Goal: Task Accomplishment & Management: Complete application form

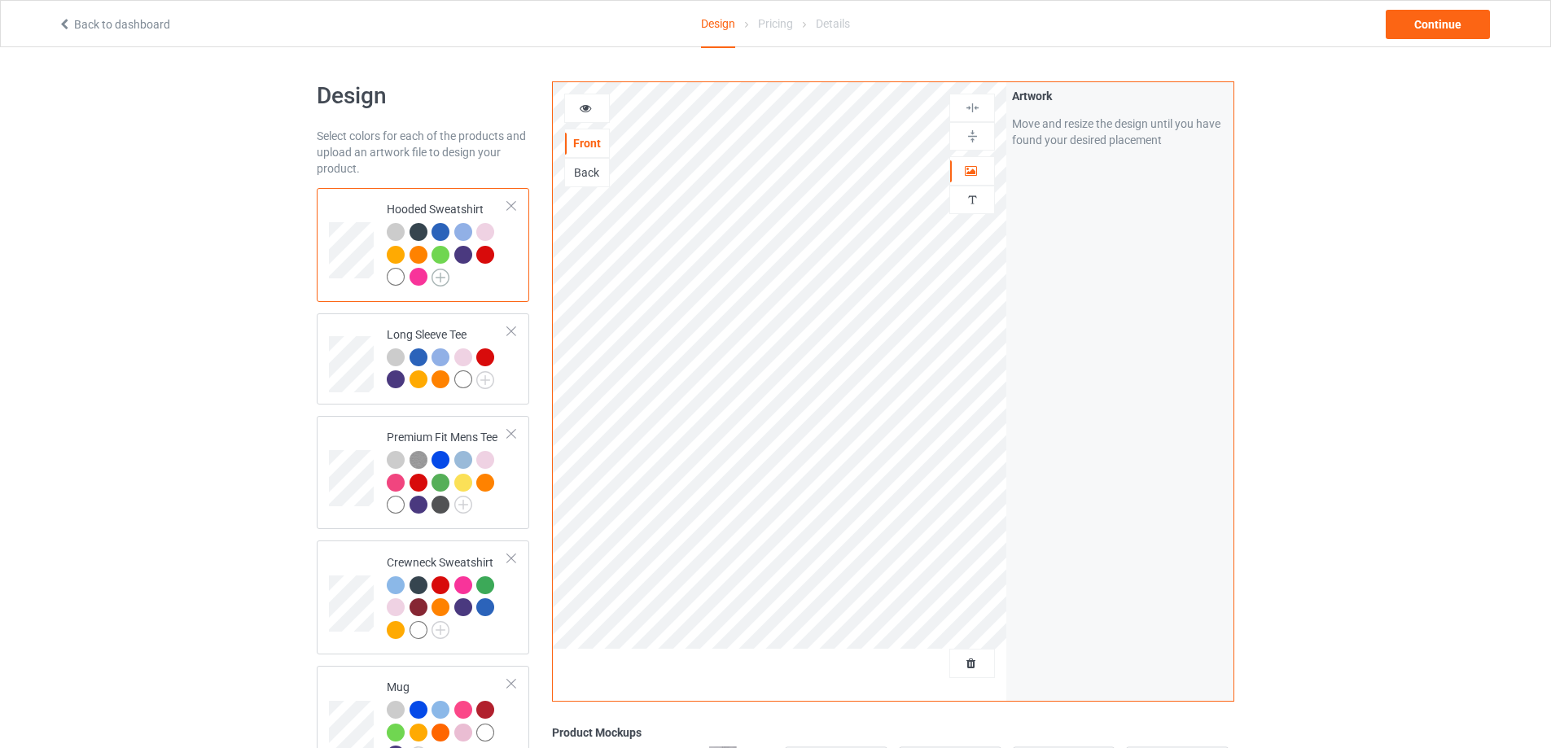
click at [434, 279] on img at bounding box center [441, 278] width 18 height 18
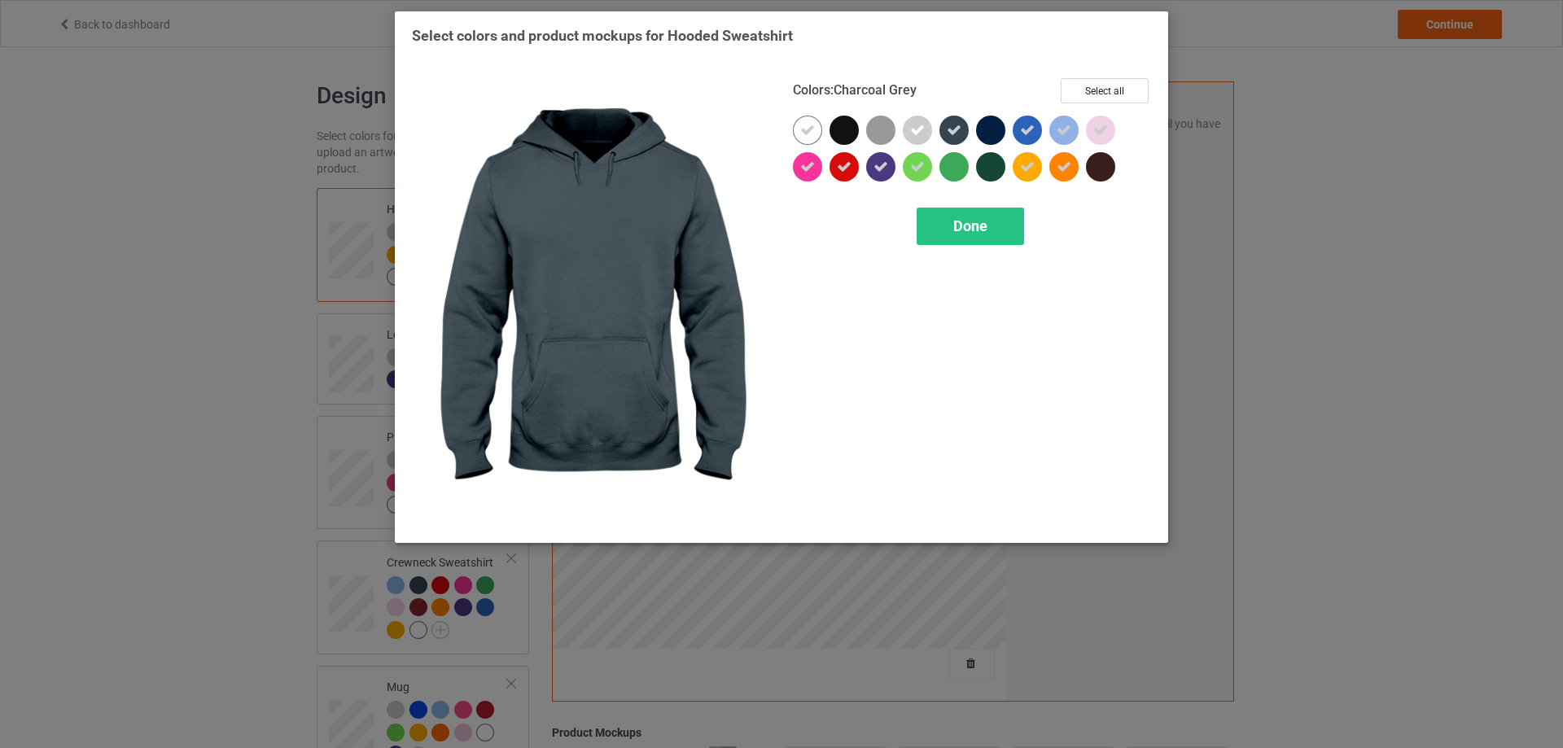
click at [966, 130] on div at bounding box center [954, 130] width 29 height 29
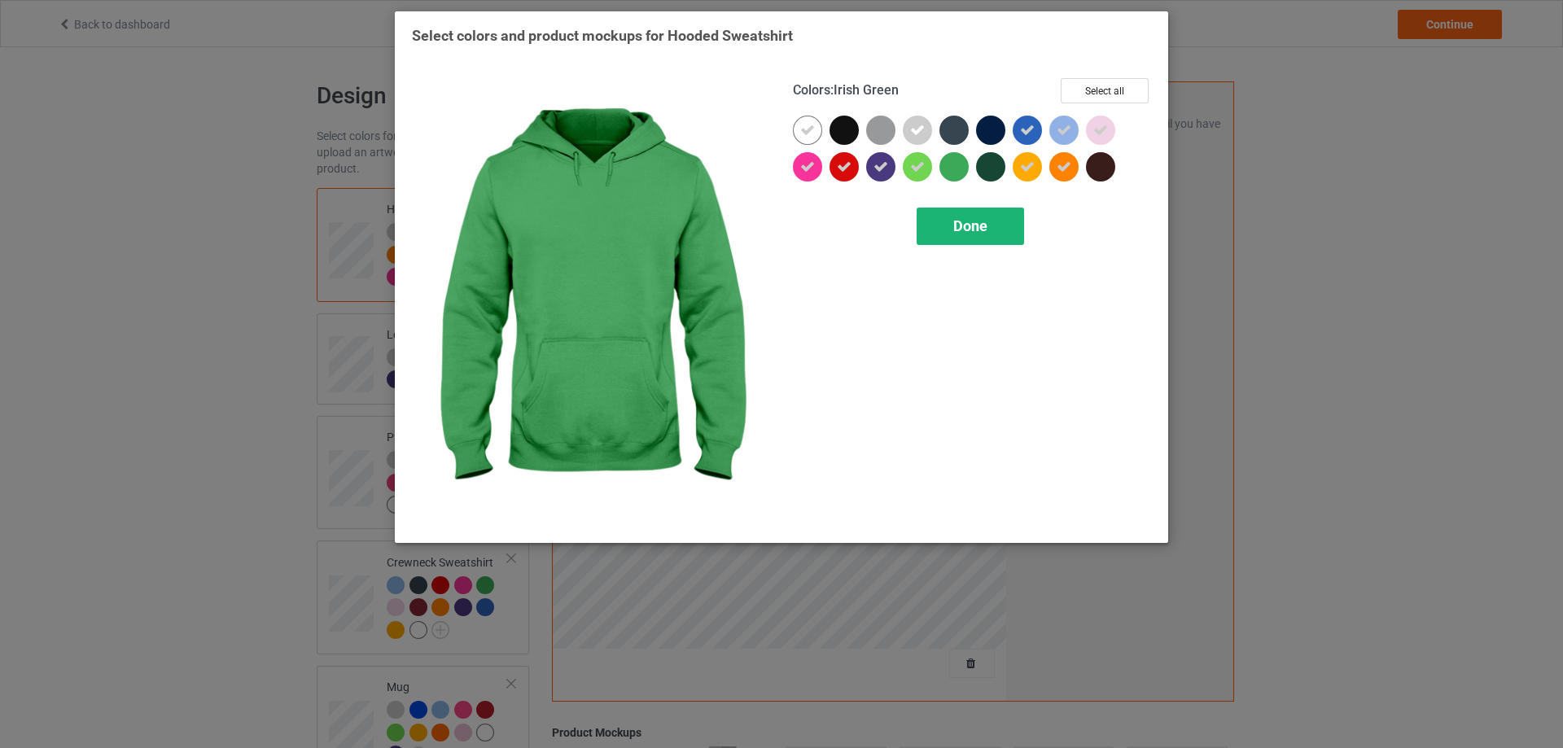
click at [965, 220] on span "Done" at bounding box center [971, 225] width 34 height 17
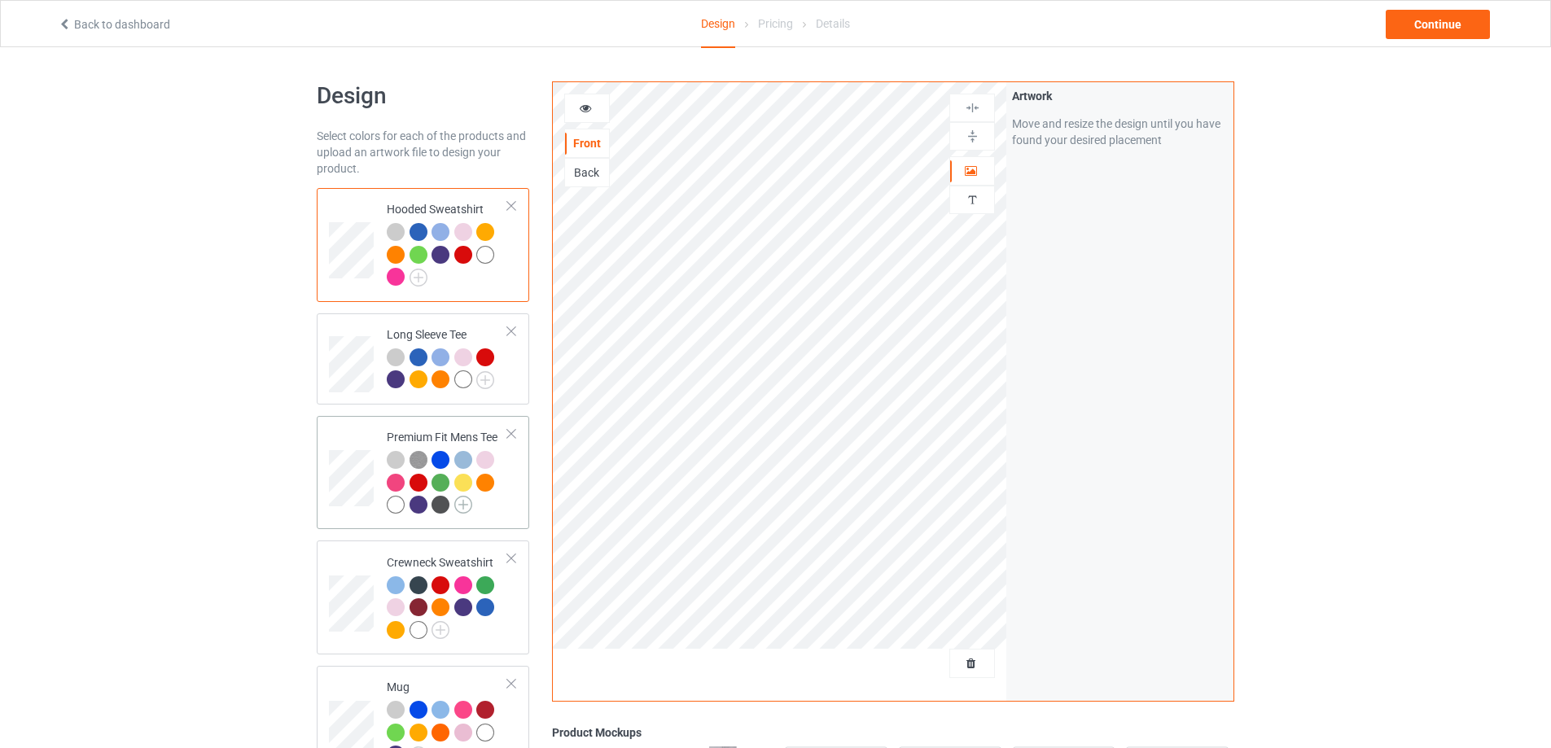
click at [467, 510] on img at bounding box center [463, 505] width 18 height 18
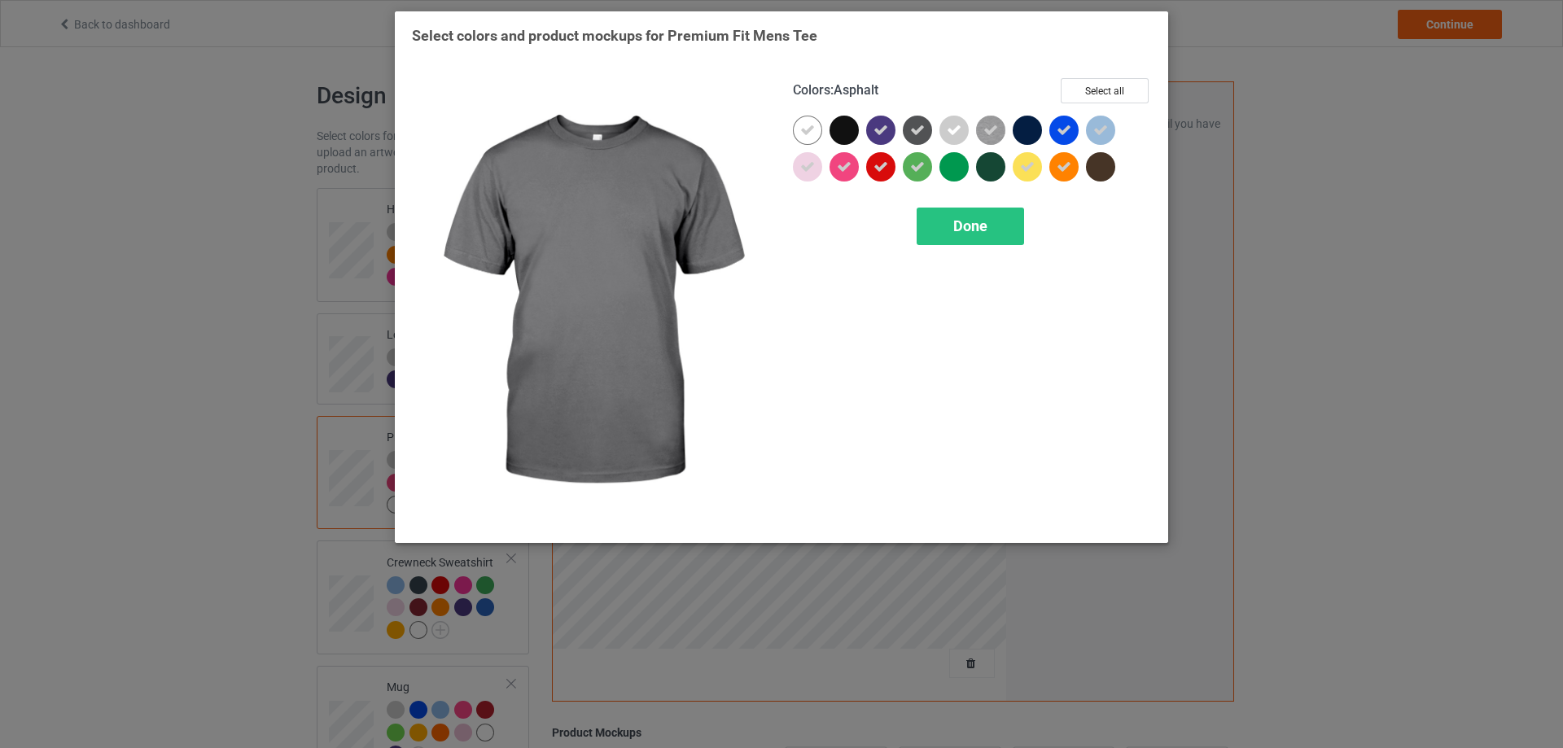
click at [918, 134] on icon at bounding box center [917, 130] width 15 height 15
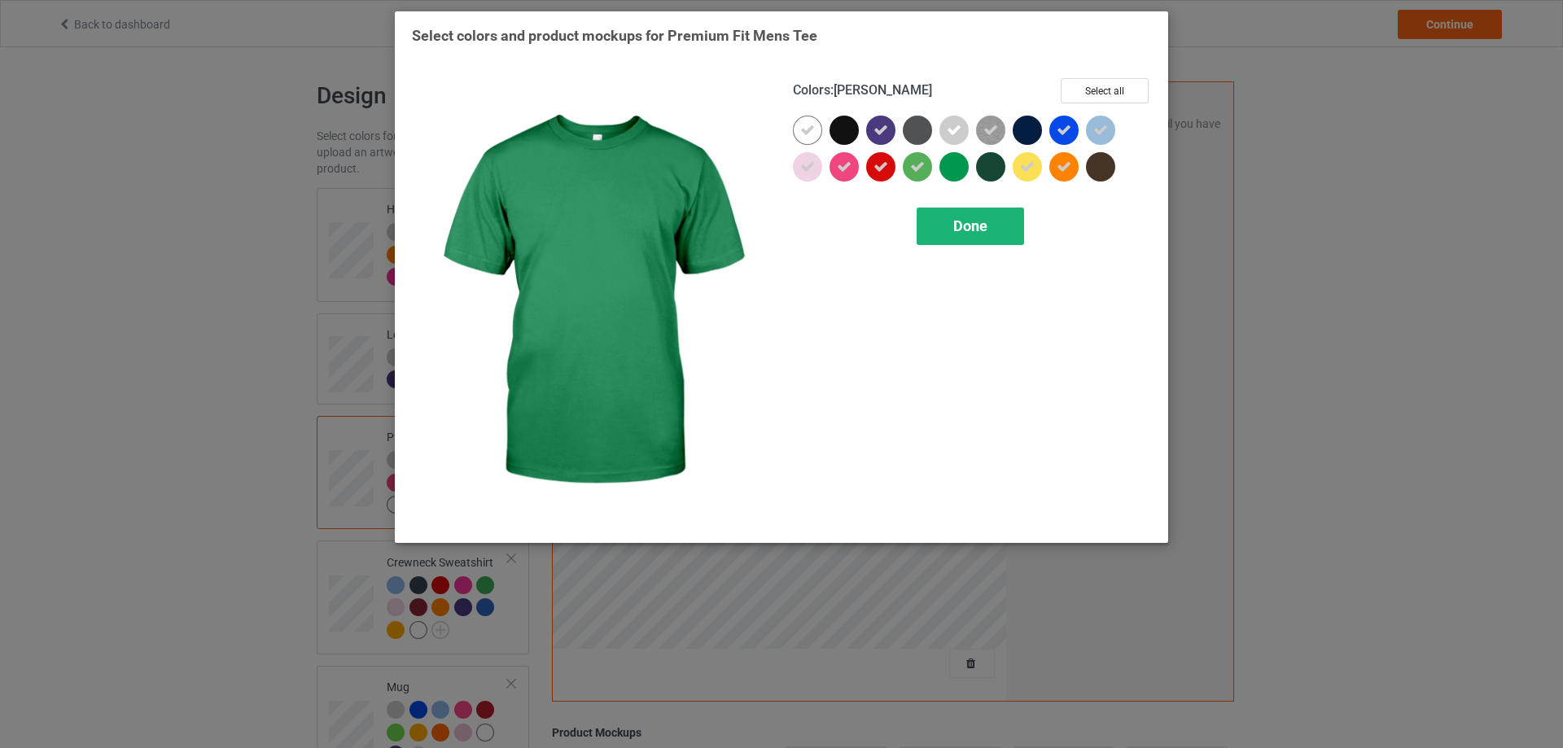
click at [976, 240] on div "Done" at bounding box center [970, 226] width 107 height 37
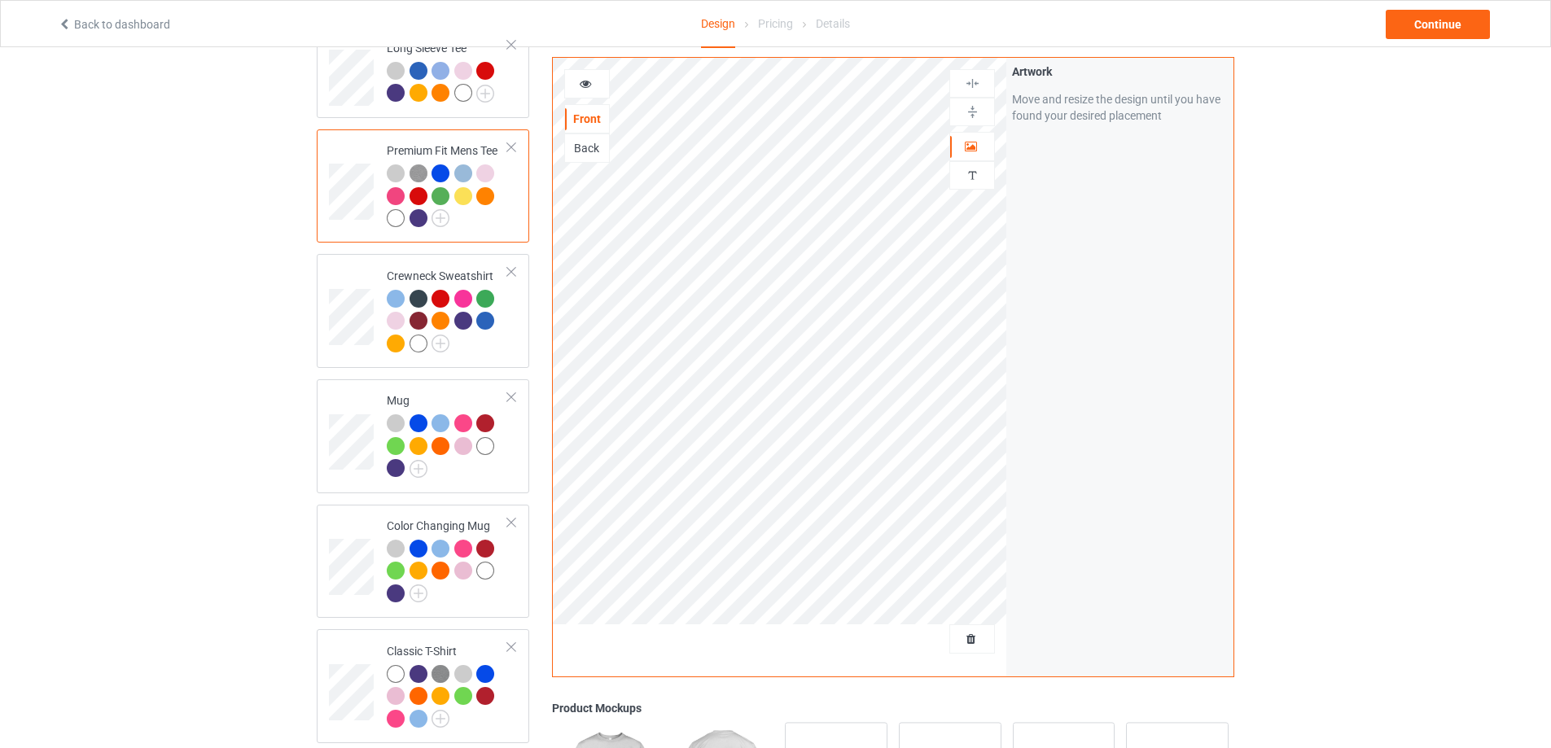
scroll to position [407, 0]
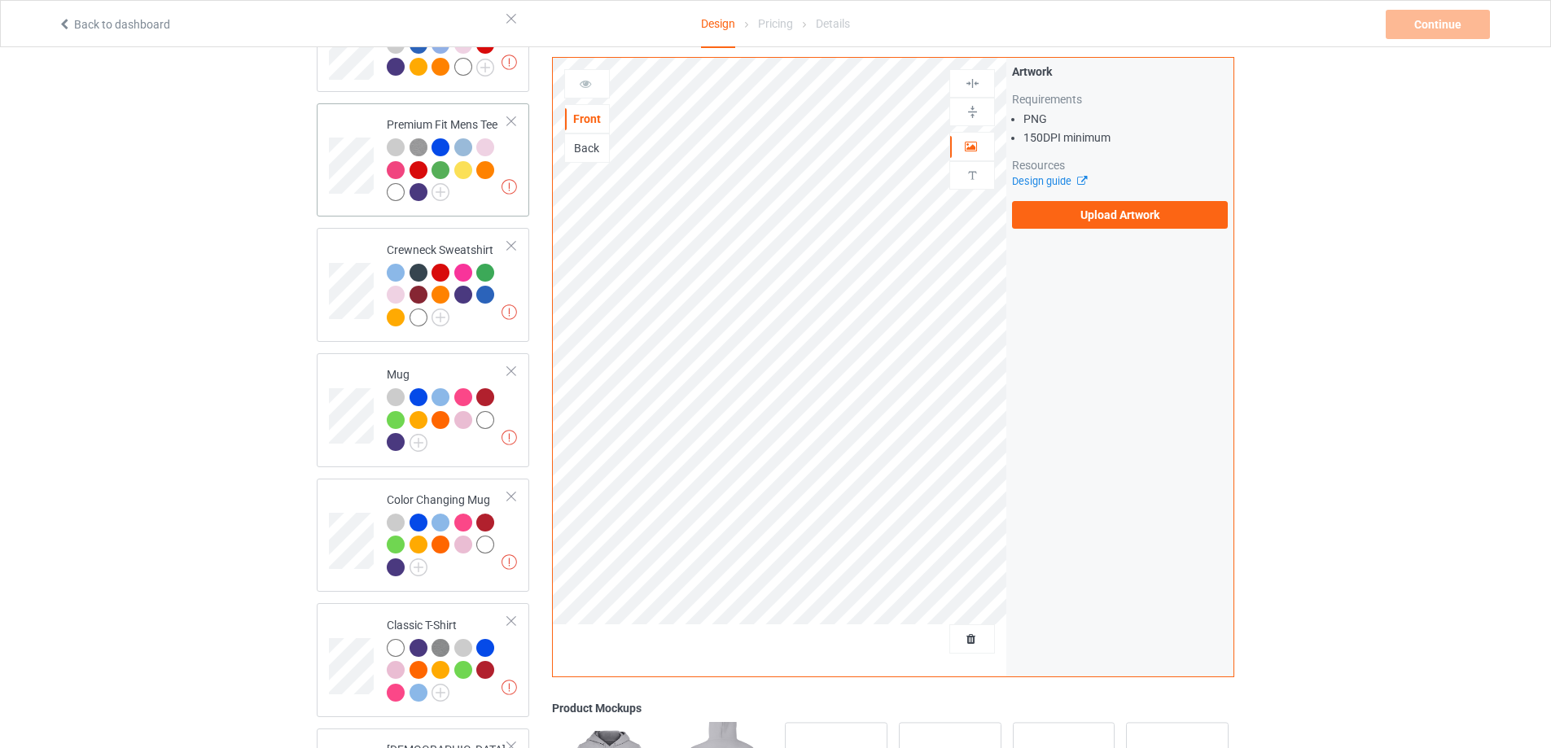
scroll to position [42, 0]
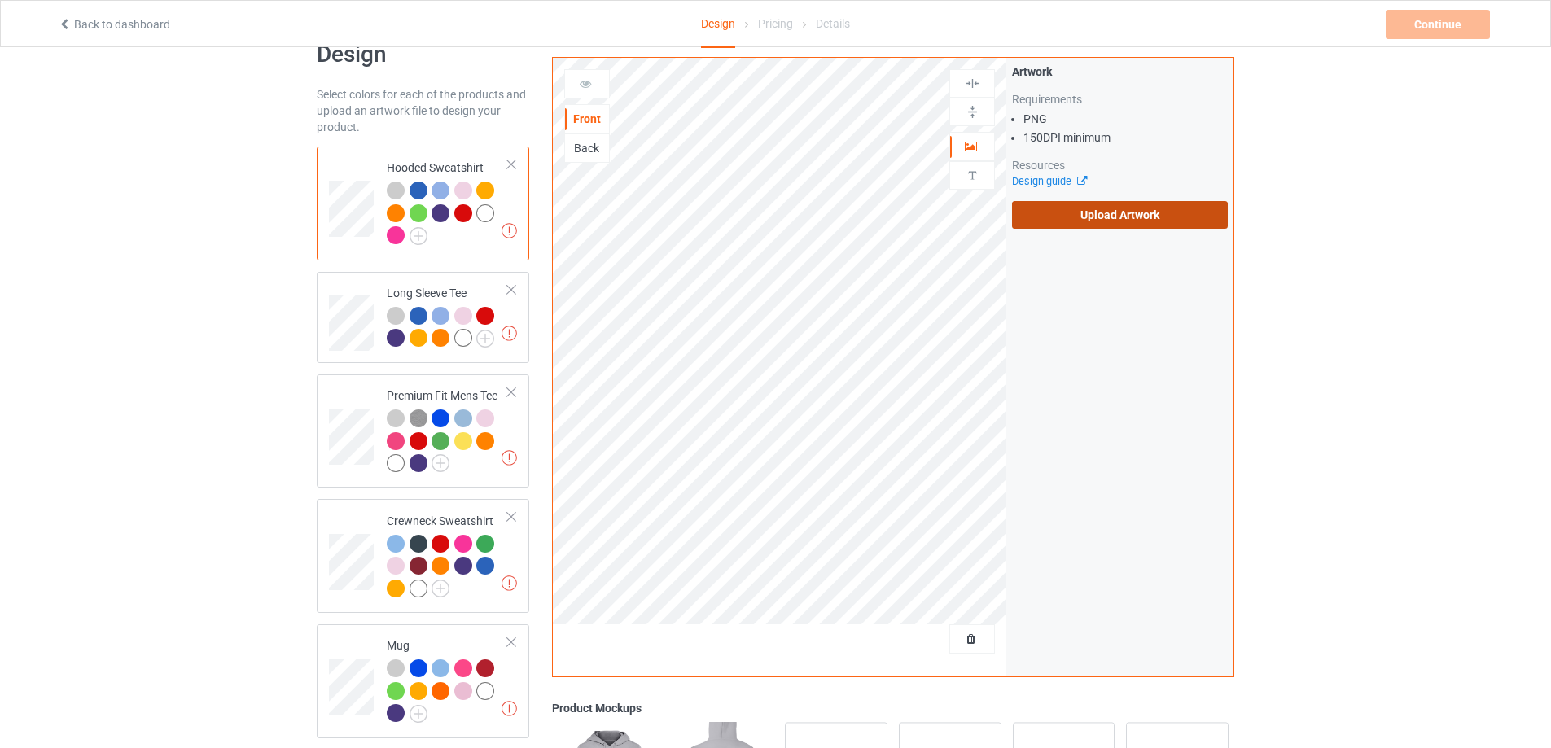
click at [1117, 216] on label "Upload Artwork" at bounding box center [1120, 215] width 216 height 28
click at [0, 0] on input "Upload Artwork" at bounding box center [0, 0] width 0 height 0
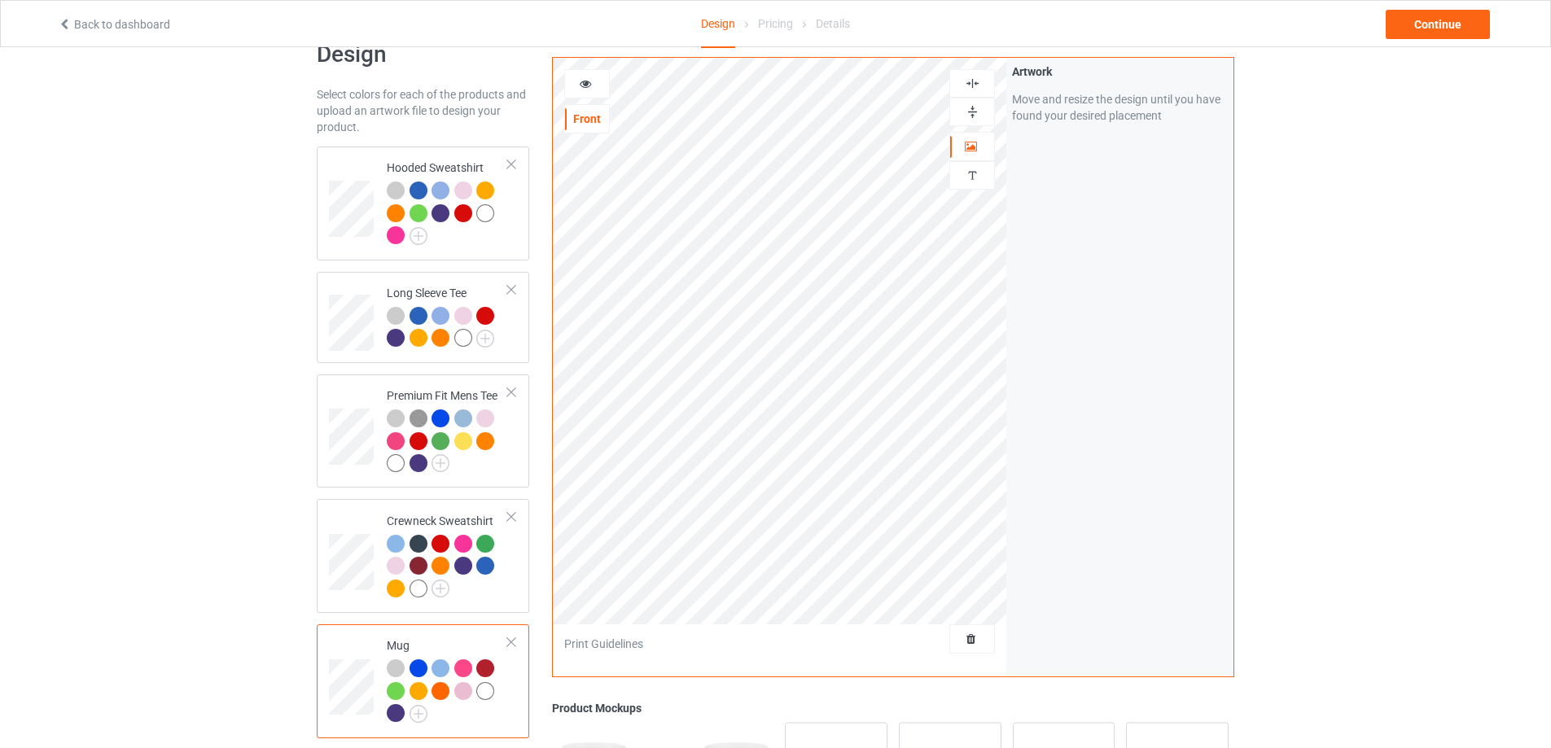
click at [975, 118] on img at bounding box center [972, 111] width 15 height 15
click at [1431, 37] on div "Continue" at bounding box center [1438, 24] width 104 height 29
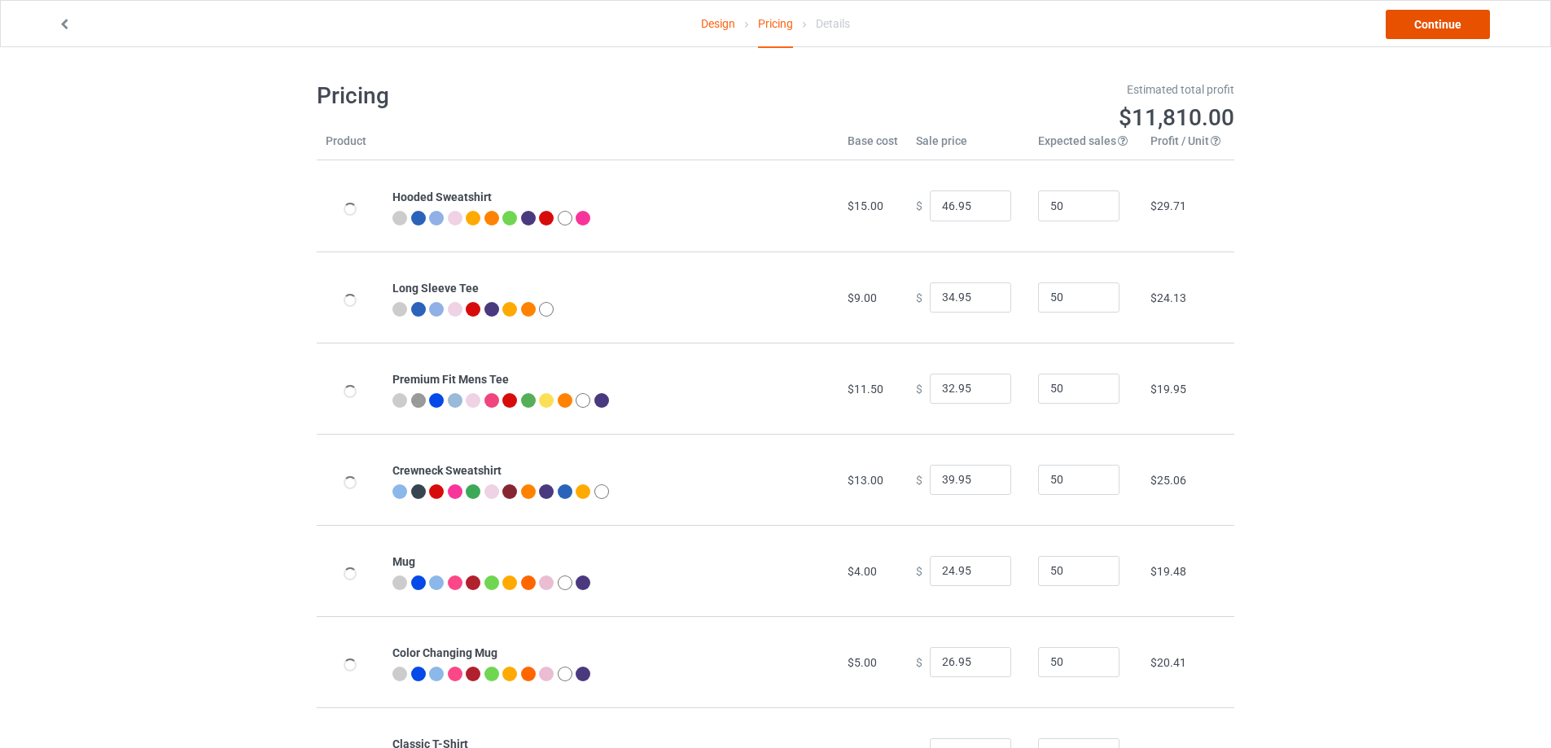
click at [1443, 17] on link "Continue" at bounding box center [1438, 24] width 104 height 29
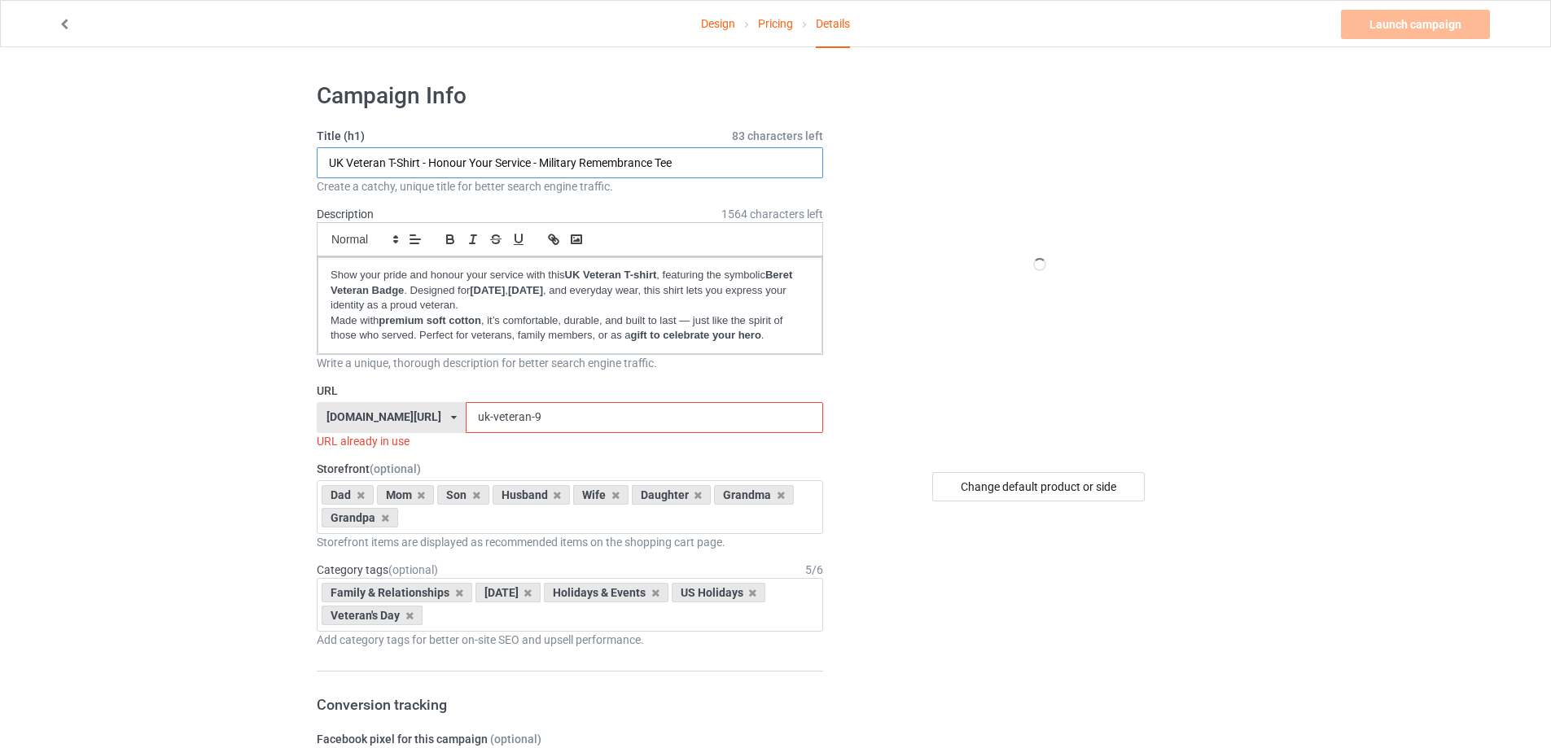
drag, startPoint x: 682, startPoint y: 162, endPoint x: 295, endPoint y: 173, distance: 387.8
paste input "Royal Air Force Veteran T-Shirt – “My Time in Uniform Is Over” – RAF Military P…"
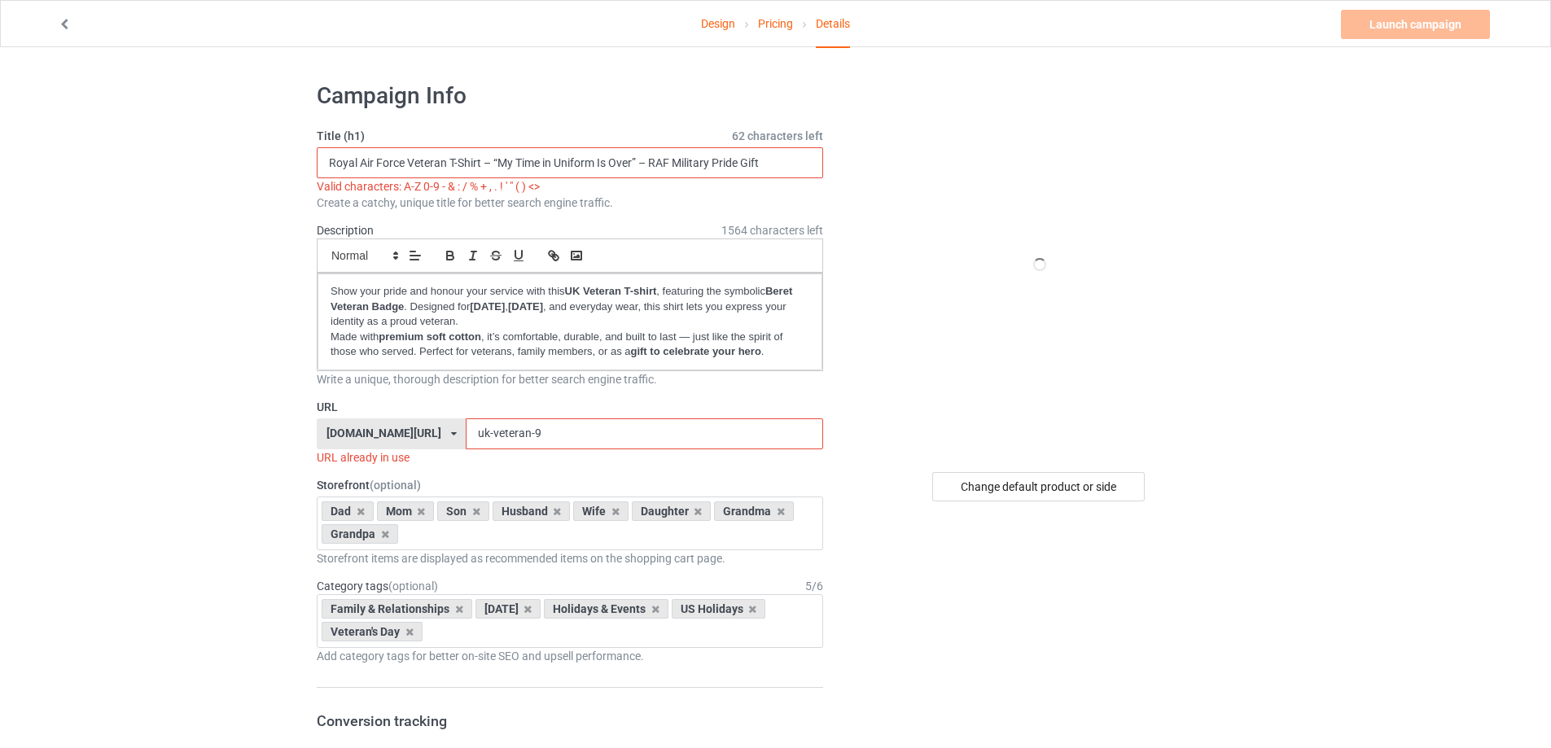
click at [493, 164] on input "Royal Air Force Veteran T-Shirt – “My Time in Uniform Is Over” – RAF Military P…" at bounding box center [570, 162] width 506 height 31
click at [647, 163] on input "Royal Air Force Veteran T-Shirt - “My Time in Uniform Is Over” – RAF Military P…" at bounding box center [570, 162] width 506 height 31
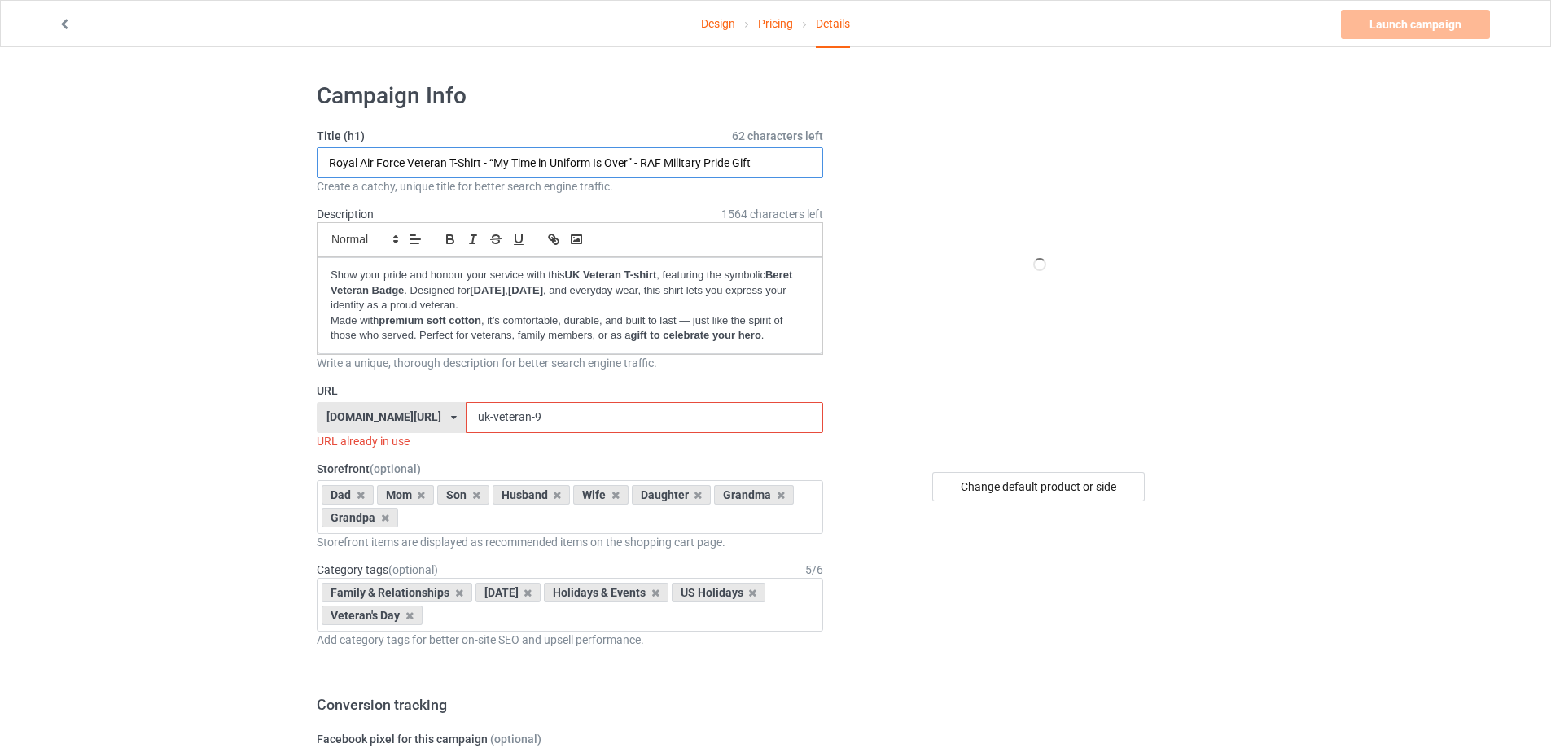
drag, startPoint x: 445, startPoint y: 160, endPoint x: 327, endPoint y: 164, distance: 117.3
click at [327, 164] on input "Royal Air Force Veteran T-Shirt - “My Time in Uniform Is Over” - RAF Military P…" at bounding box center [570, 162] width 506 height 31
type input "Royal Air Force Veteran T-Shirt - “My Time in Uniform Is Over” - RAF Military P…"
drag, startPoint x: 527, startPoint y: 431, endPoint x: 384, endPoint y: 434, distance: 143.3
click at [384, 434] on div "URL bmatee.com/ bmatee.com/ vbtee.com/ teechip.com/ 5f8c5c61e767ad6e73745027 5f…" at bounding box center [570, 416] width 506 height 67
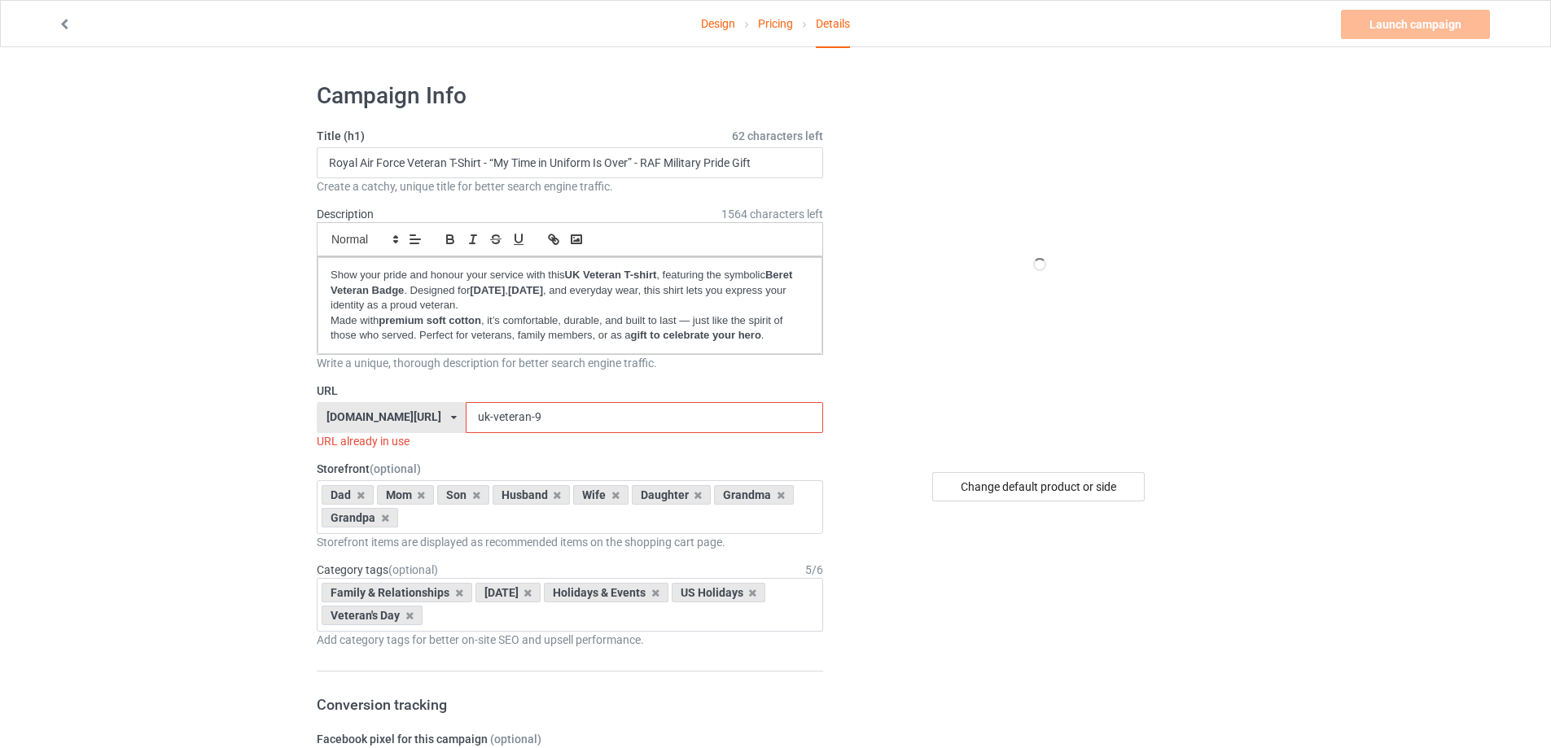
paste input "Royal Air Force Veteran"
click at [466, 418] on input "Royal Air Force Veteran" at bounding box center [644, 417] width 357 height 31
click at [481, 418] on input "Royal-Air Force Veteran" at bounding box center [644, 417] width 357 height 31
click at [510, 419] on input "Royal-Air-Force Veteran" at bounding box center [644, 417] width 357 height 31
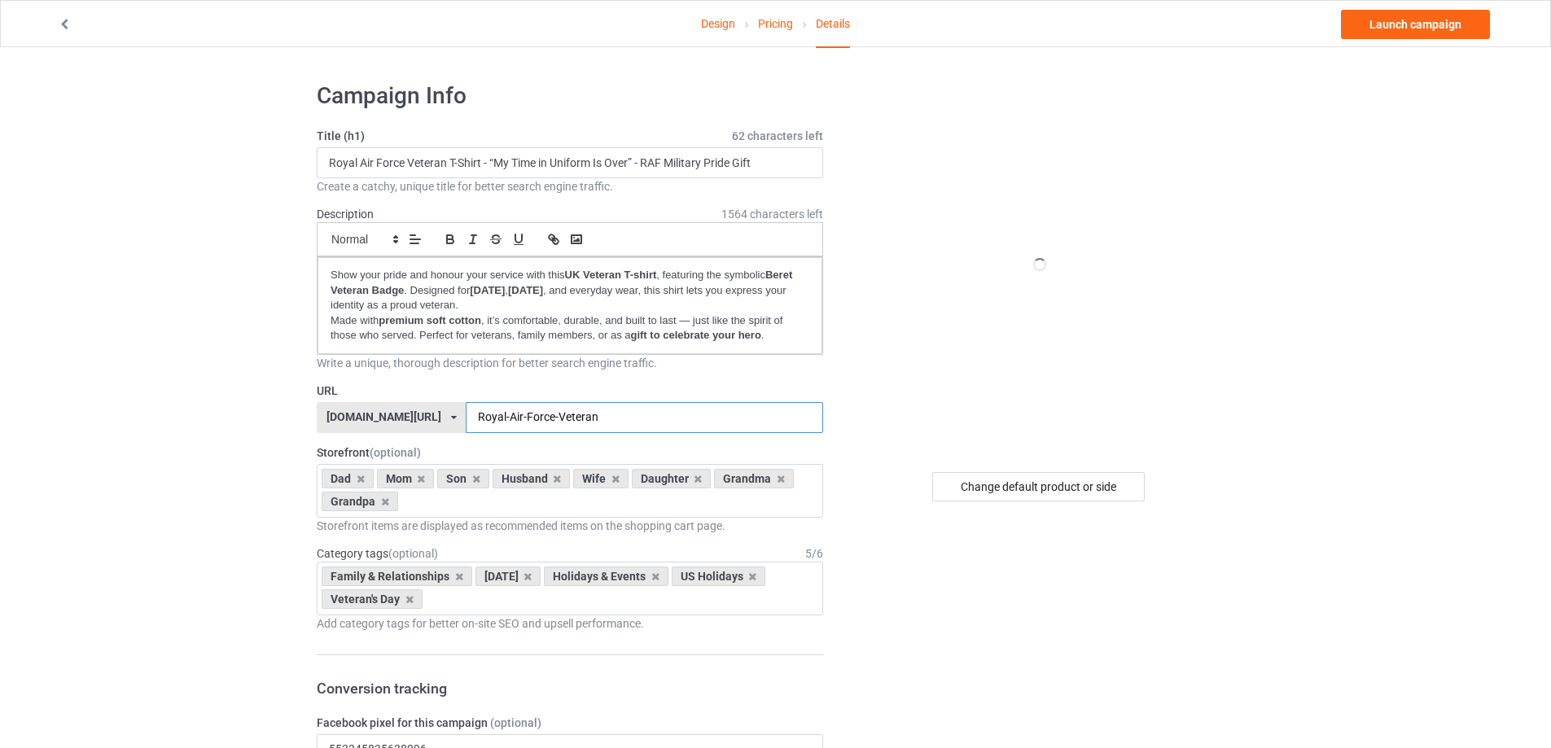
click at [556, 419] on input "Royal-Air-Force-Veteran" at bounding box center [644, 417] width 357 height 31
type input "Royal-Air-Force-Veteran-UK"
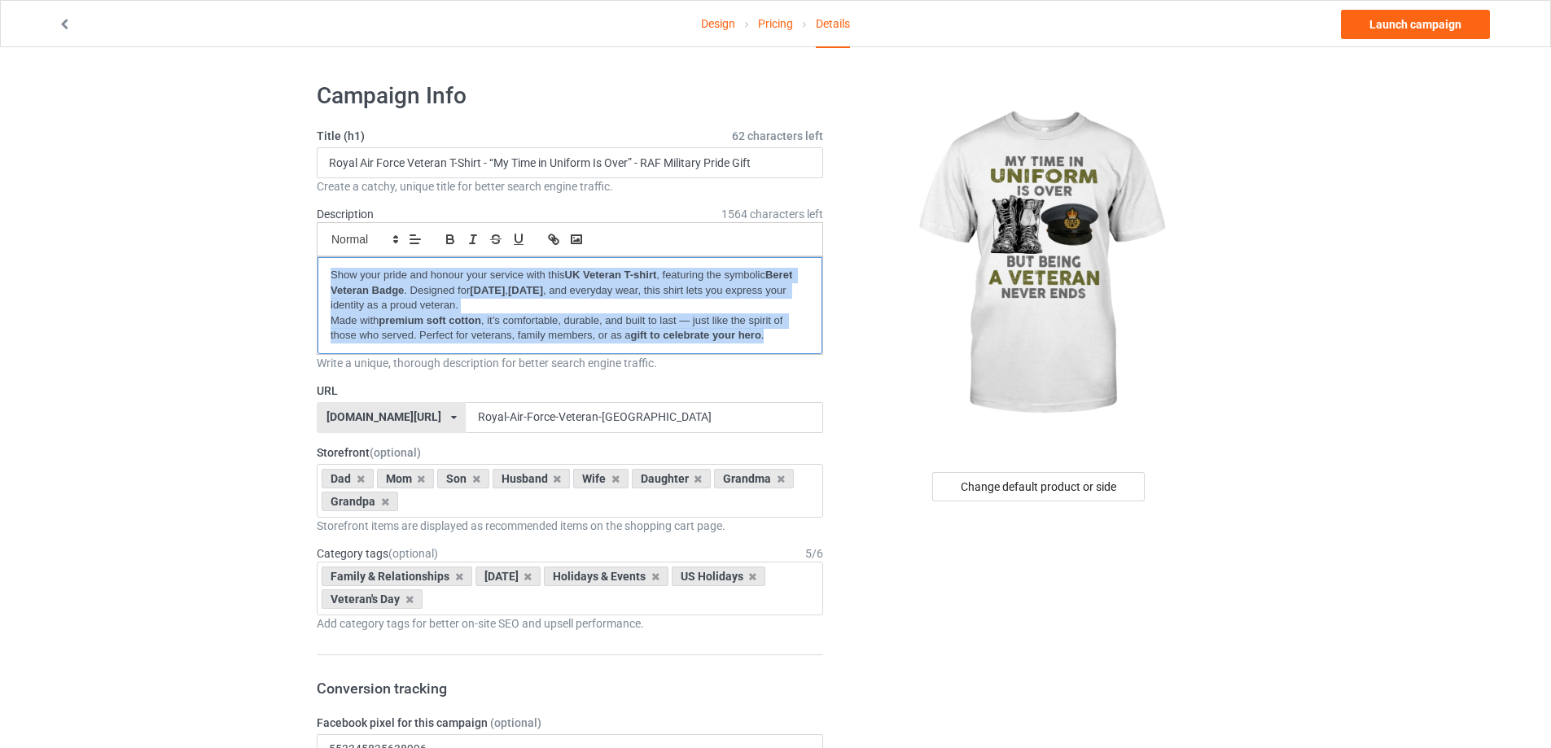
drag, startPoint x: 329, startPoint y: 275, endPoint x: 793, endPoint y: 359, distance: 471.6
click at [793, 359] on div "Description 1564 characters left Small Normal Large Big Huge Show your pride an…" at bounding box center [570, 288] width 506 height 165
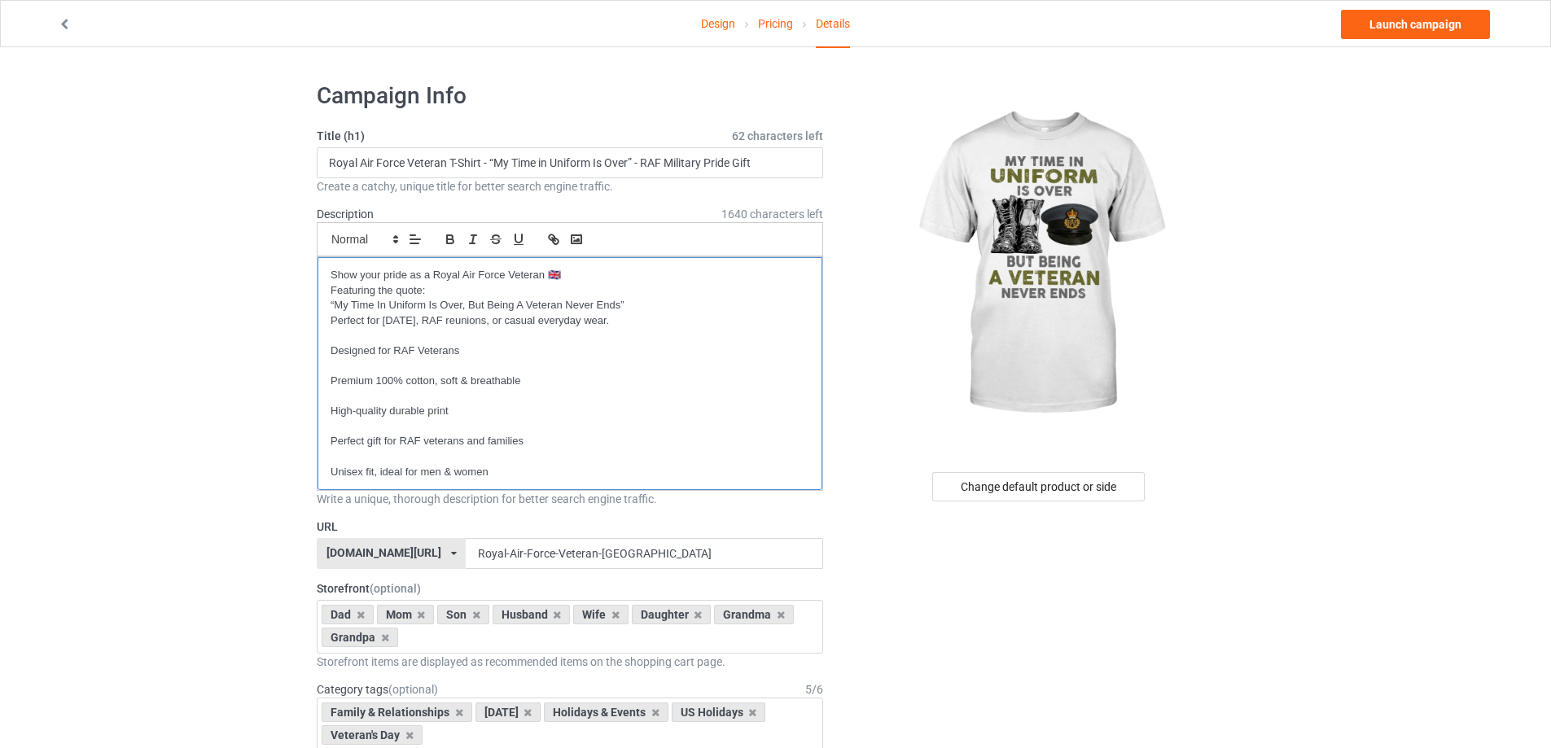
click at [340, 458] on p at bounding box center [570, 456] width 479 height 15
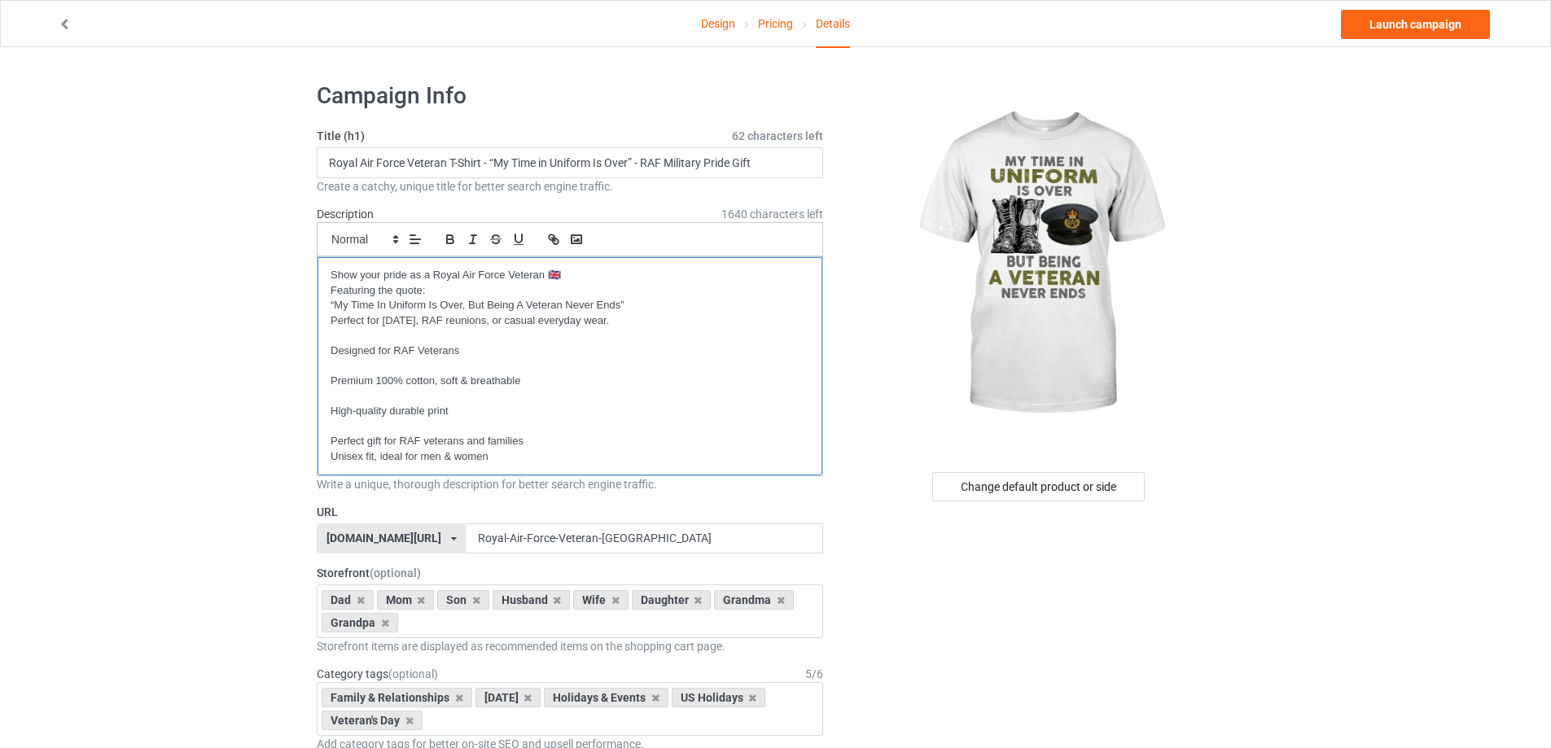
click at [344, 431] on p at bounding box center [570, 426] width 479 height 15
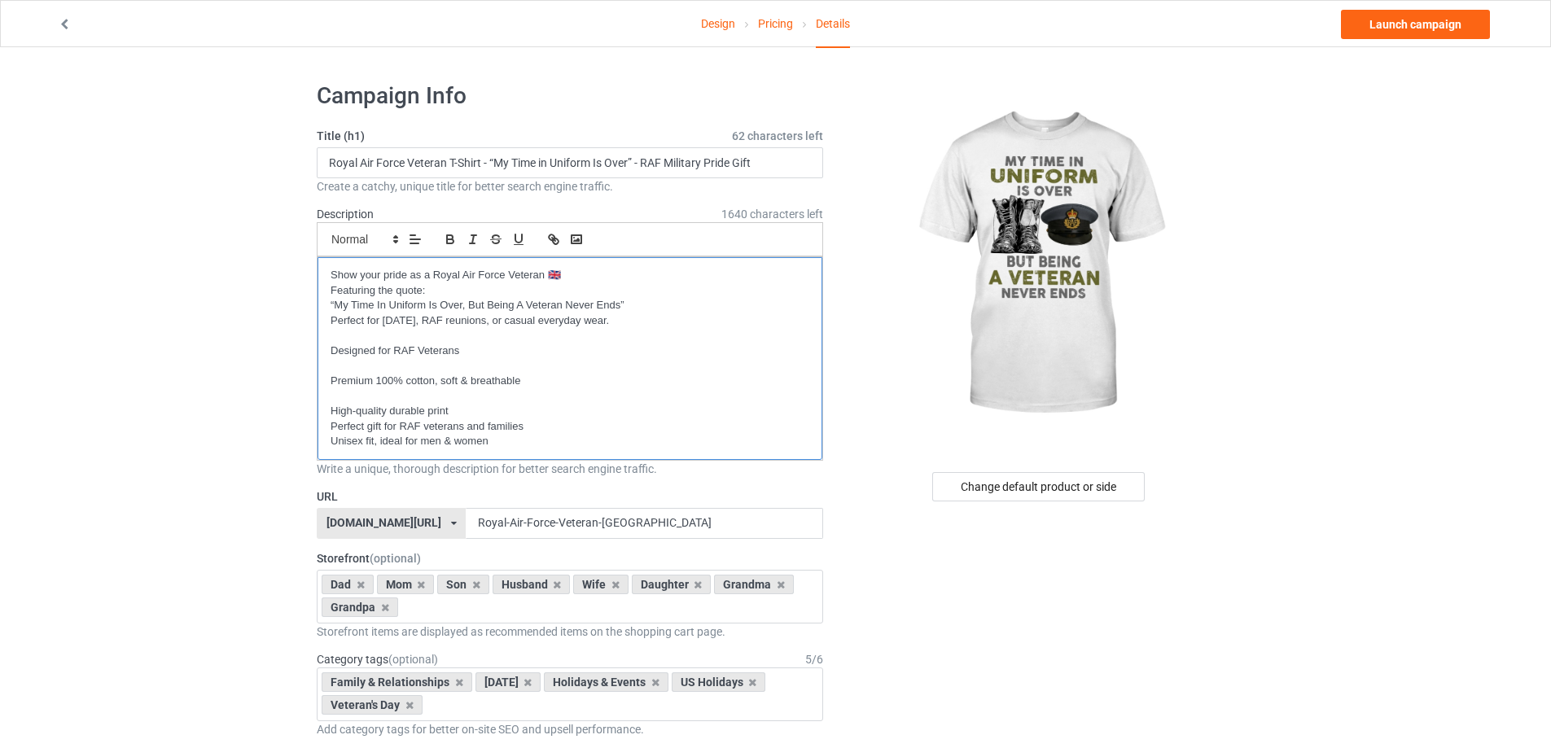
click at [347, 398] on p at bounding box center [570, 396] width 479 height 15
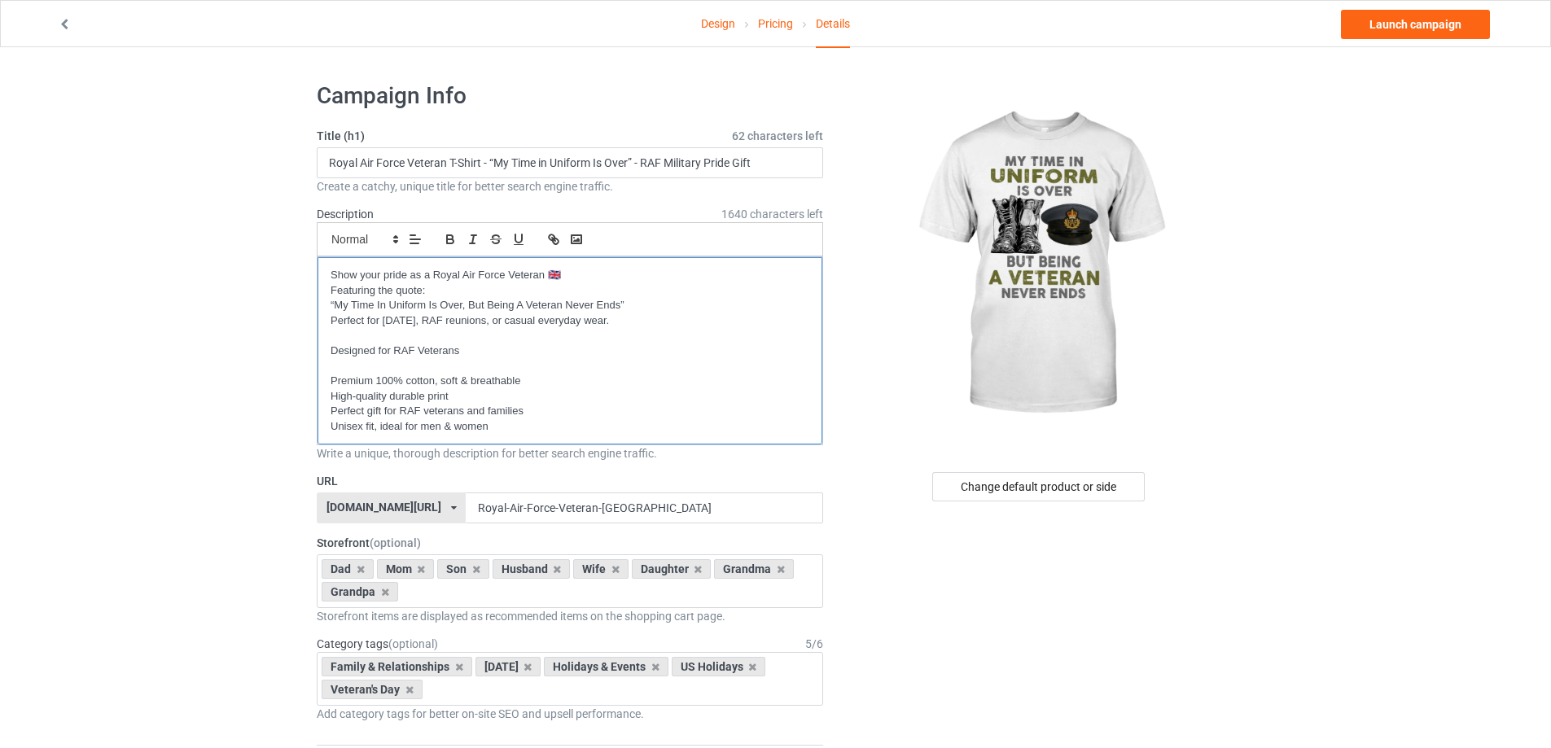
click at [347, 361] on p at bounding box center [570, 365] width 479 height 15
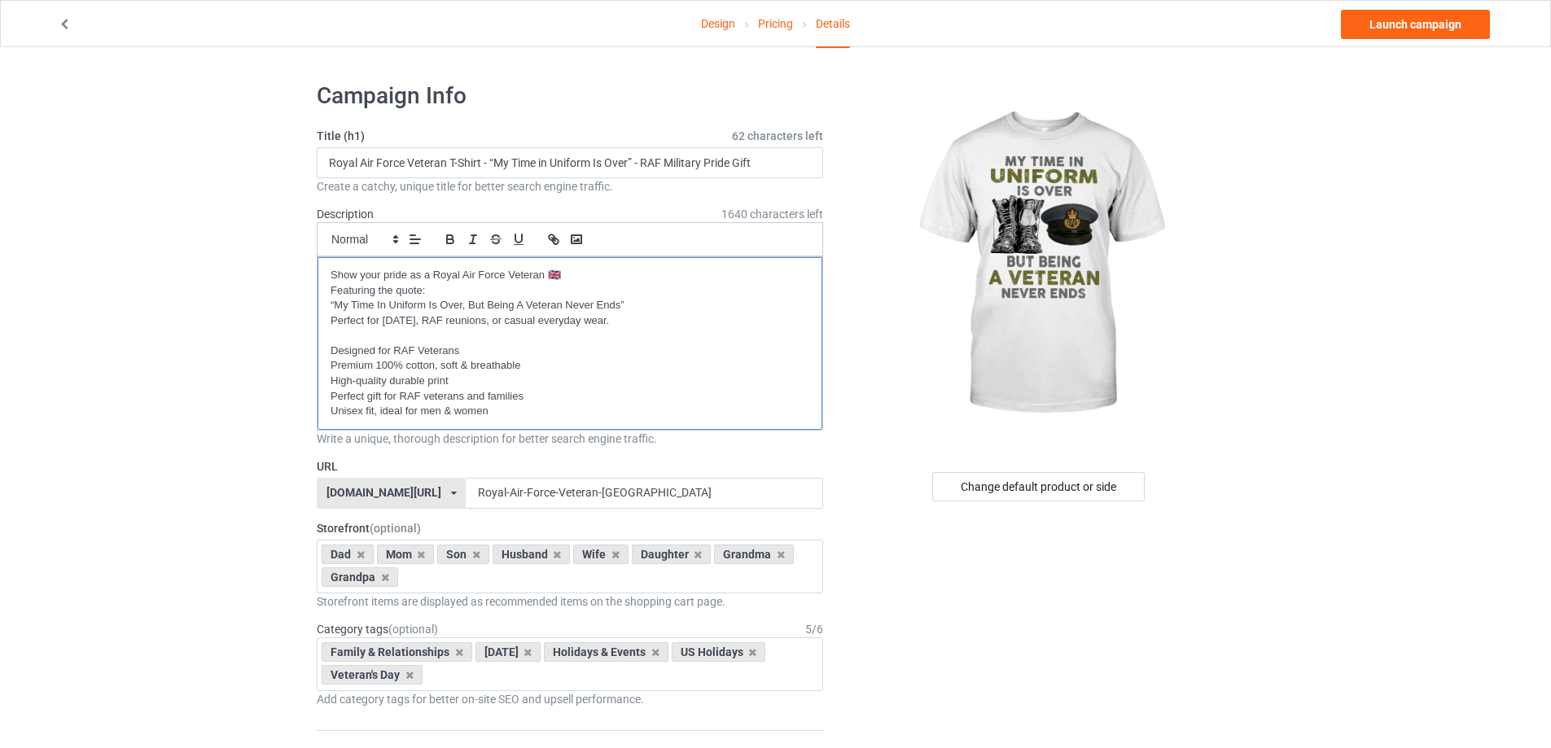
click at [334, 338] on p at bounding box center [570, 335] width 479 height 15
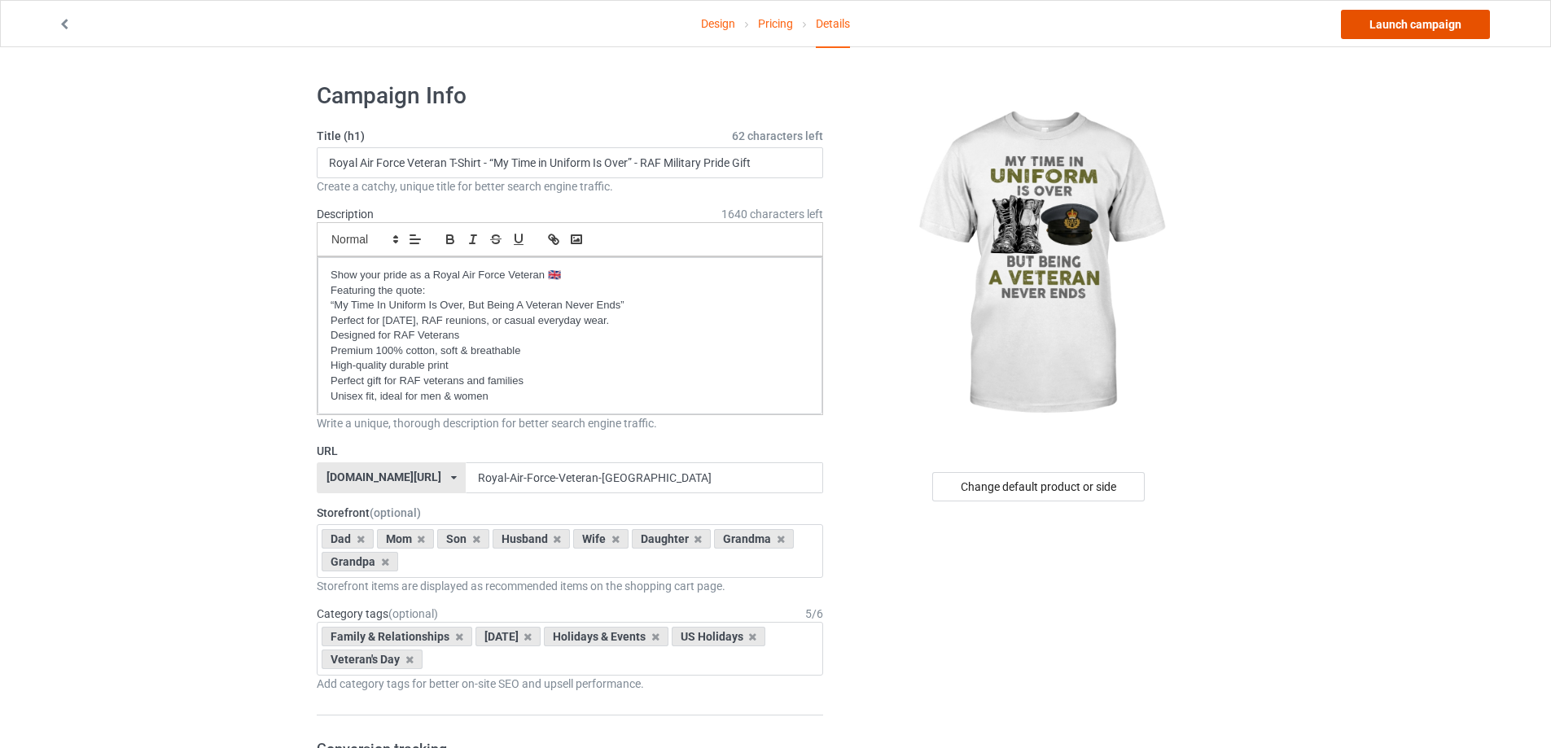
click at [1406, 28] on link "Launch campaign" at bounding box center [1415, 24] width 149 height 29
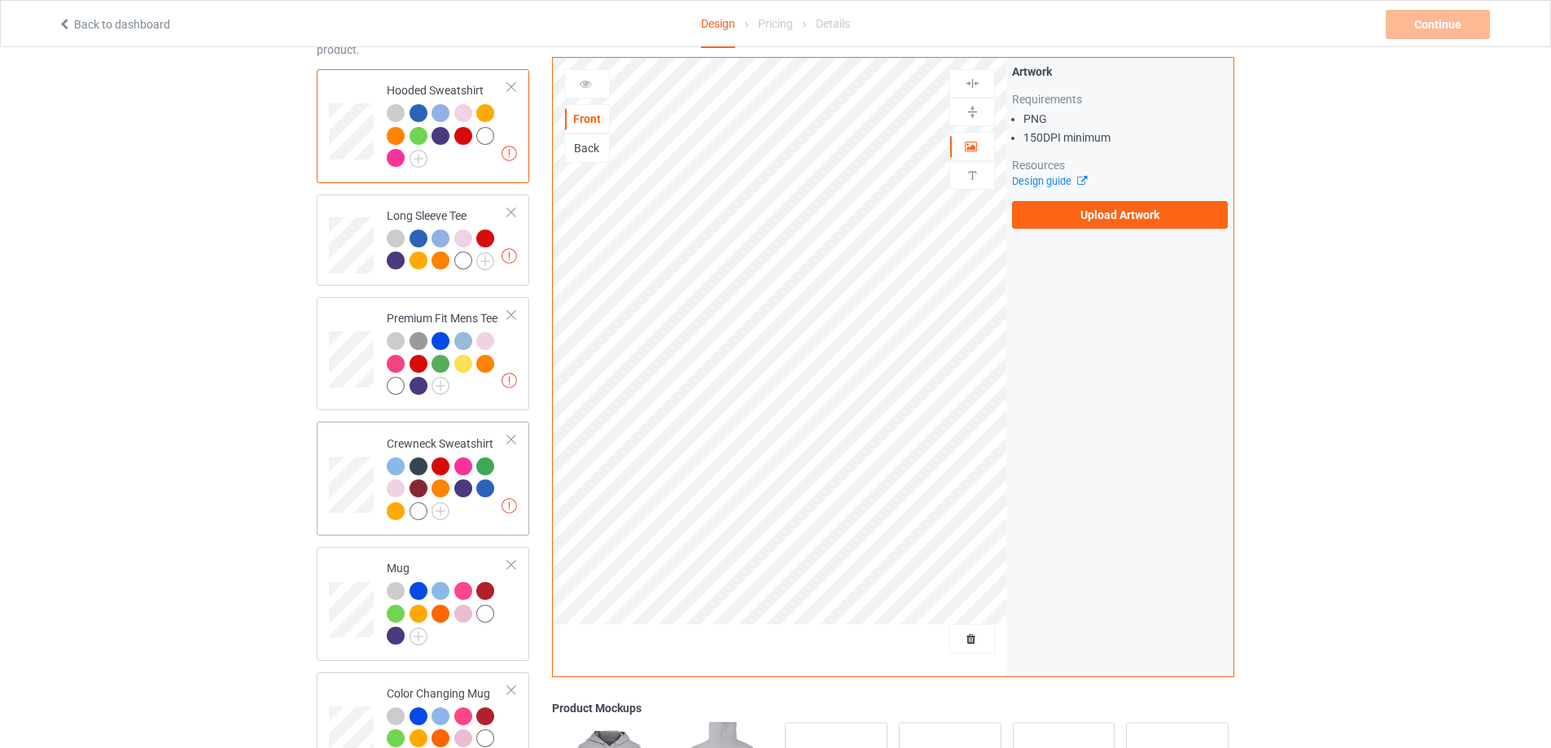
scroll to position [407, 0]
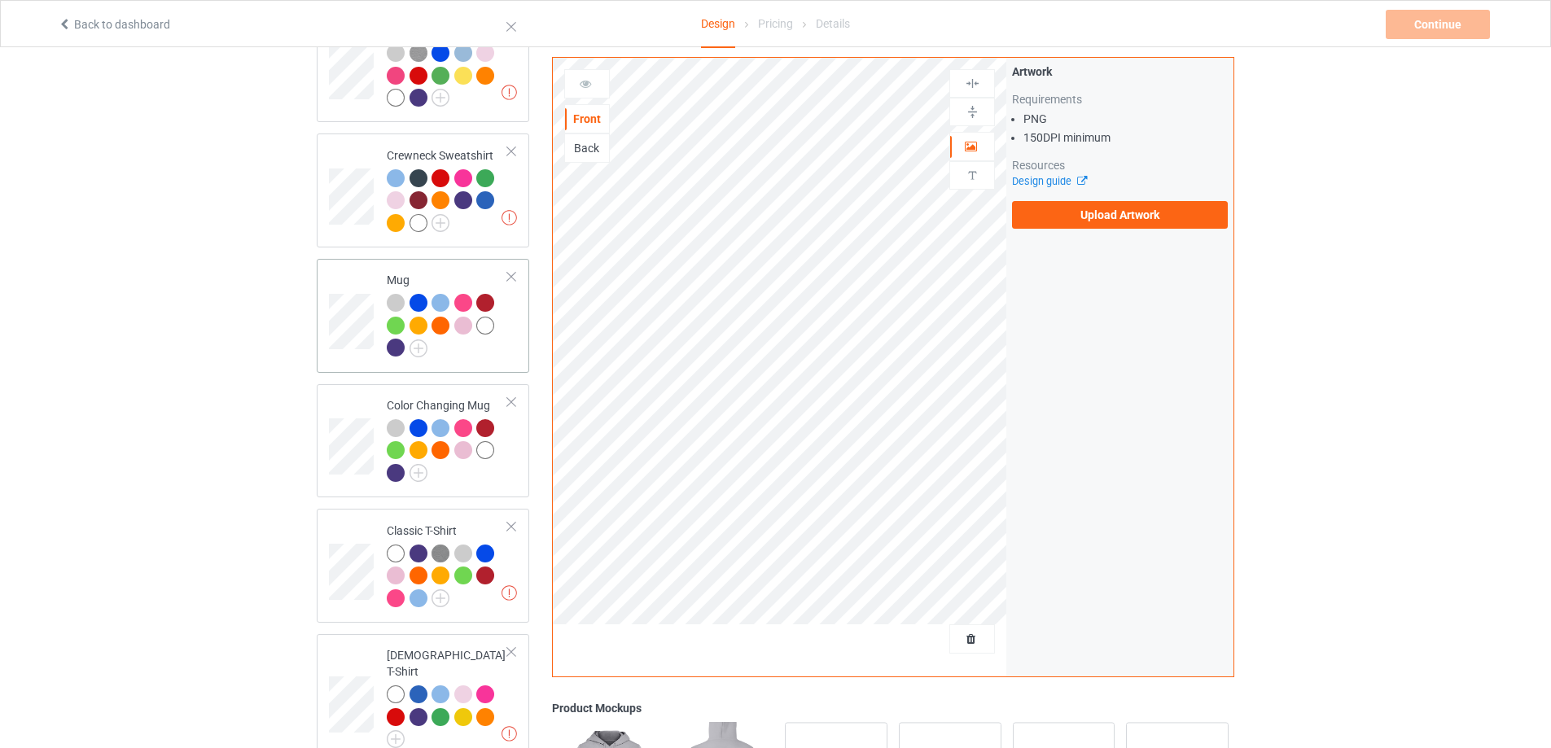
click at [514, 278] on div at bounding box center [511, 276] width 11 height 11
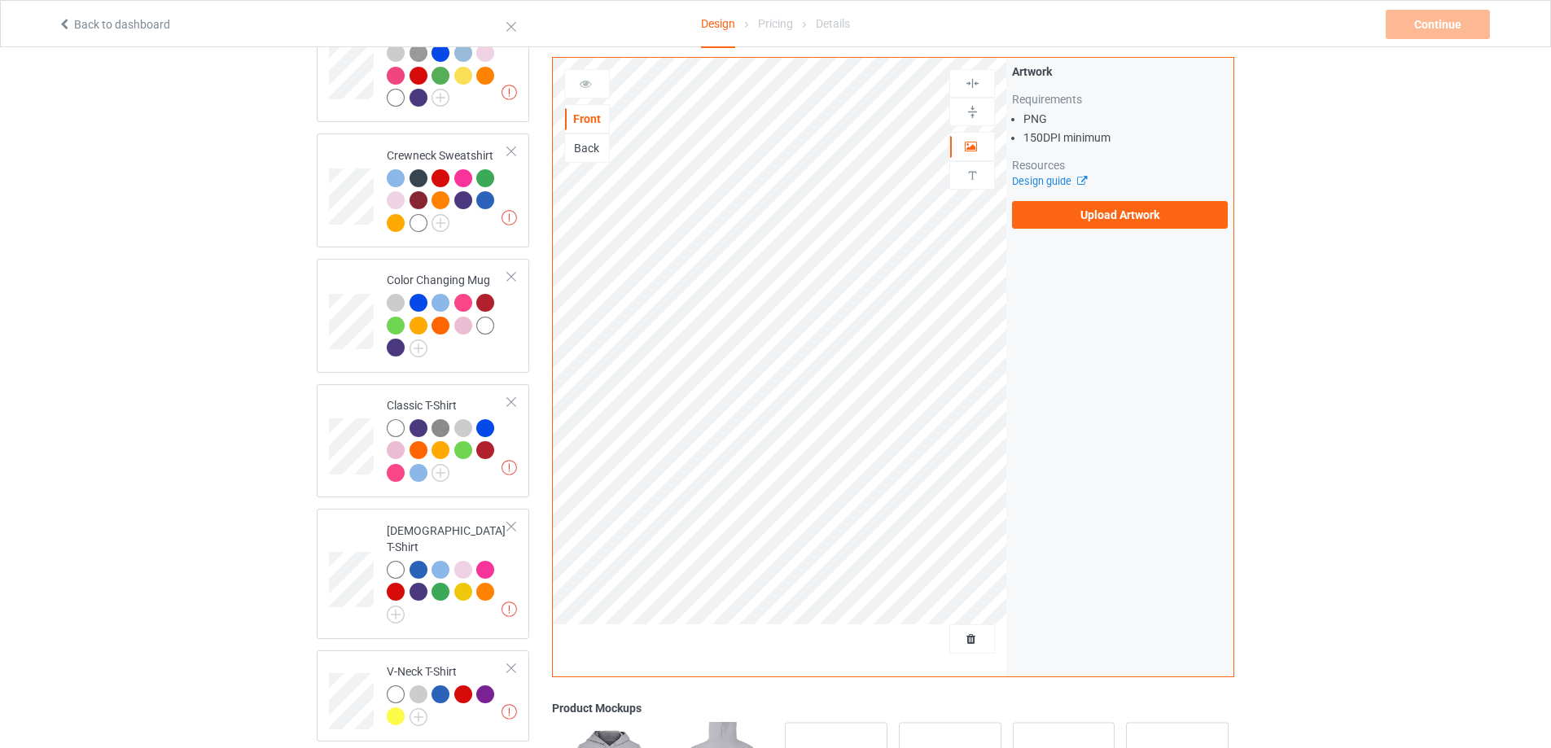
click at [514, 278] on div at bounding box center [511, 276] width 11 height 11
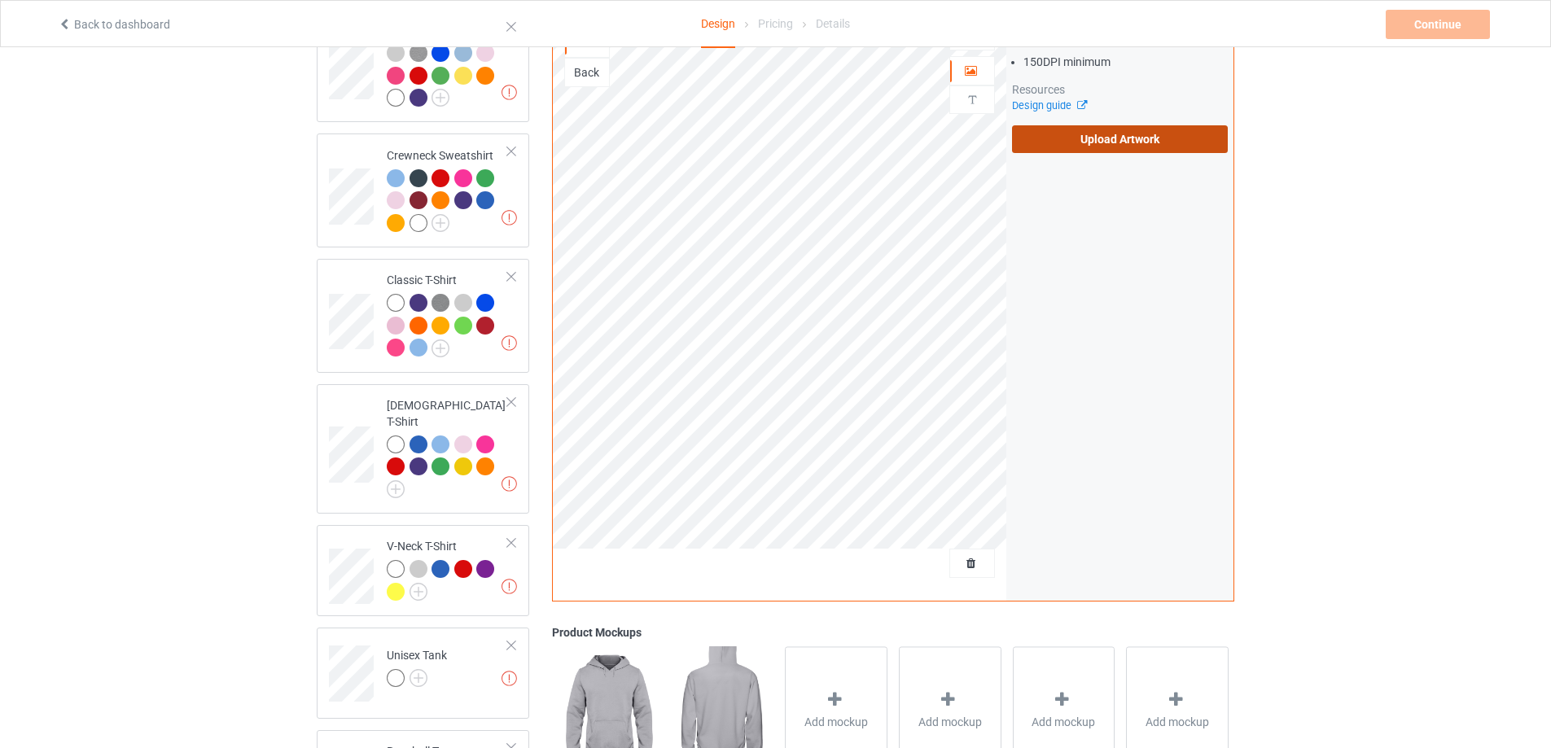
click at [1111, 125] on label "Upload Artwork" at bounding box center [1120, 139] width 216 height 28
click at [0, 0] on input "Upload Artwork" at bounding box center [0, 0] width 0 height 0
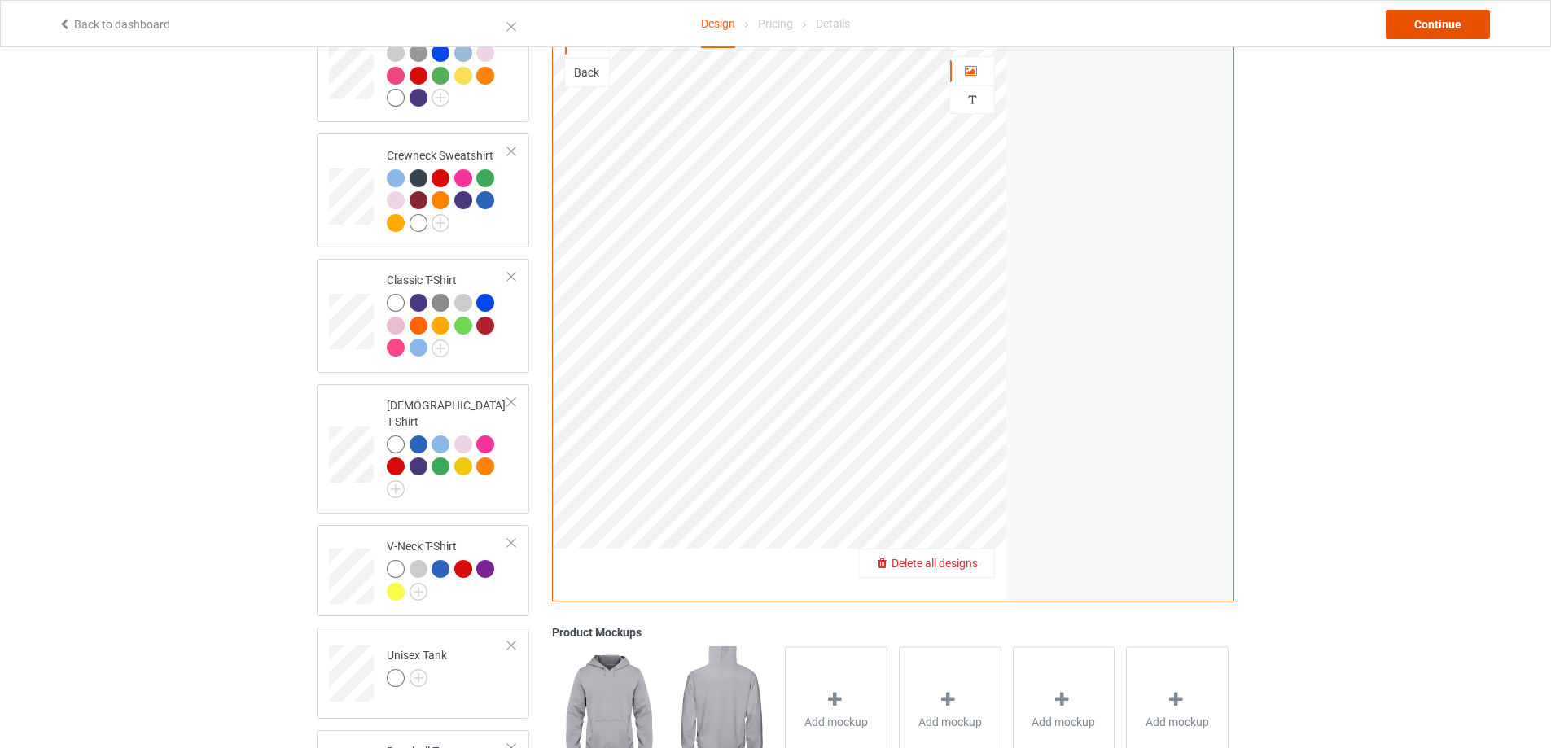
click at [1422, 22] on div "Continue" at bounding box center [1438, 24] width 104 height 29
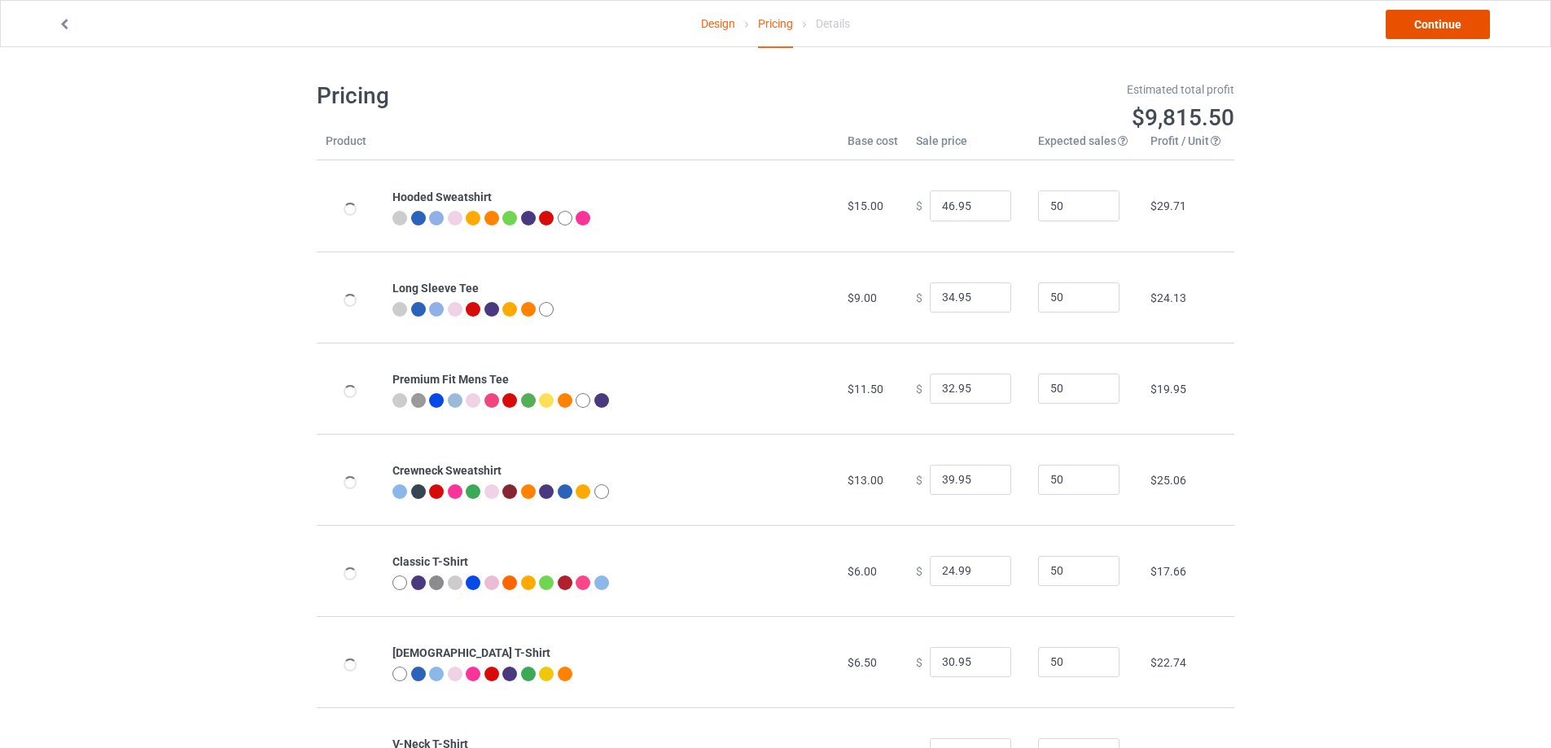
click at [1432, 33] on link "Continue" at bounding box center [1438, 24] width 104 height 29
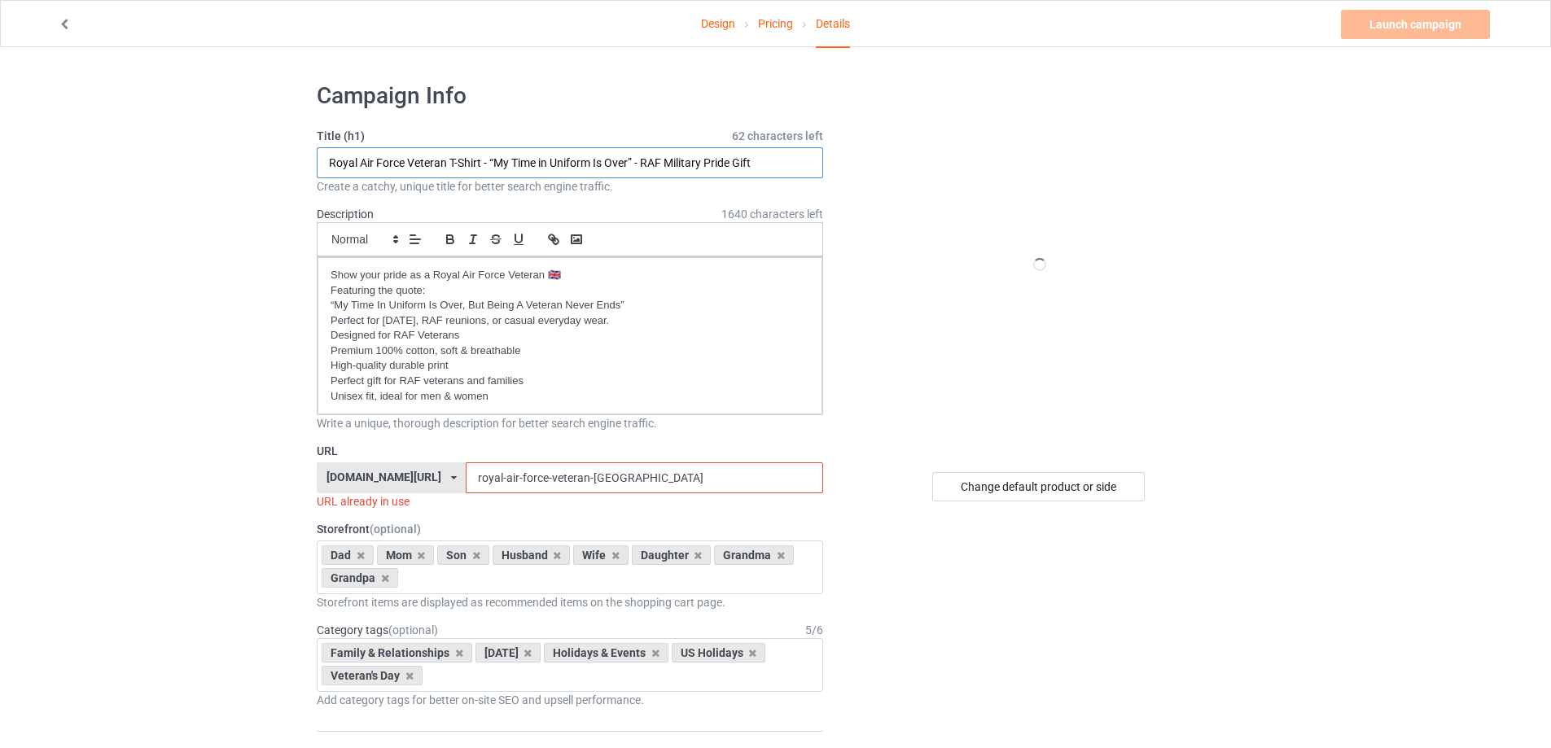
drag, startPoint x: 767, startPoint y: 161, endPoint x: 303, endPoint y: 151, distance: 464.2
paste input "British Army Veteran T-Shirt – “My Time in Uniform Is Over” –"
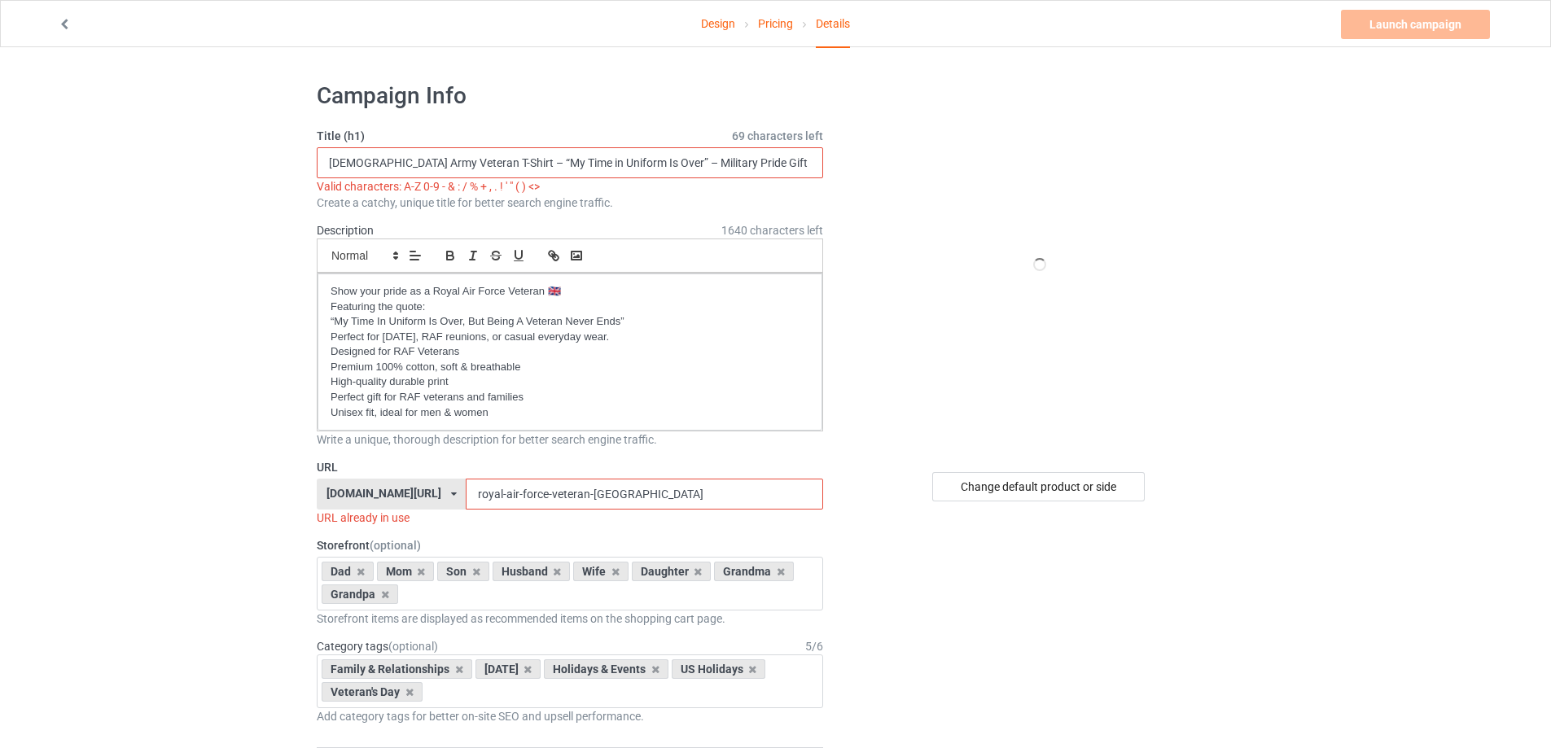
click at [476, 164] on input "British Army Veteran T-Shirt – “My Time in Uniform Is Over” – Military Pride Gi…" at bounding box center [570, 162] width 506 height 31
click at [630, 163] on input "British Army Veteran T-Shirt - “My Time in Uniform Is Over” – Military Pride Gi…" at bounding box center [570, 162] width 506 height 31
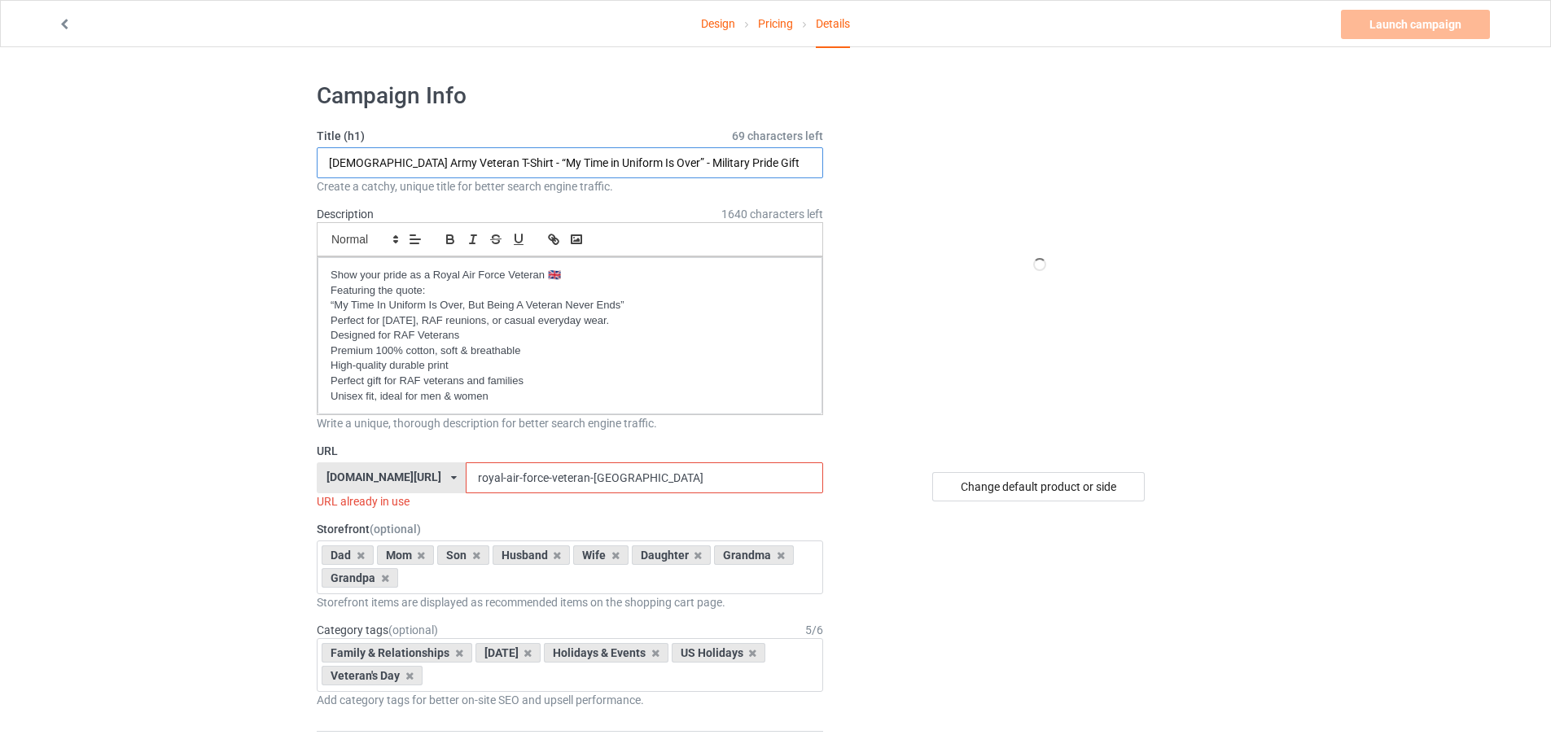
type input "[DEMOGRAPHIC_DATA] Army Veteran T-Shirt - “My Time in Uniform Is Over” - Milita…"
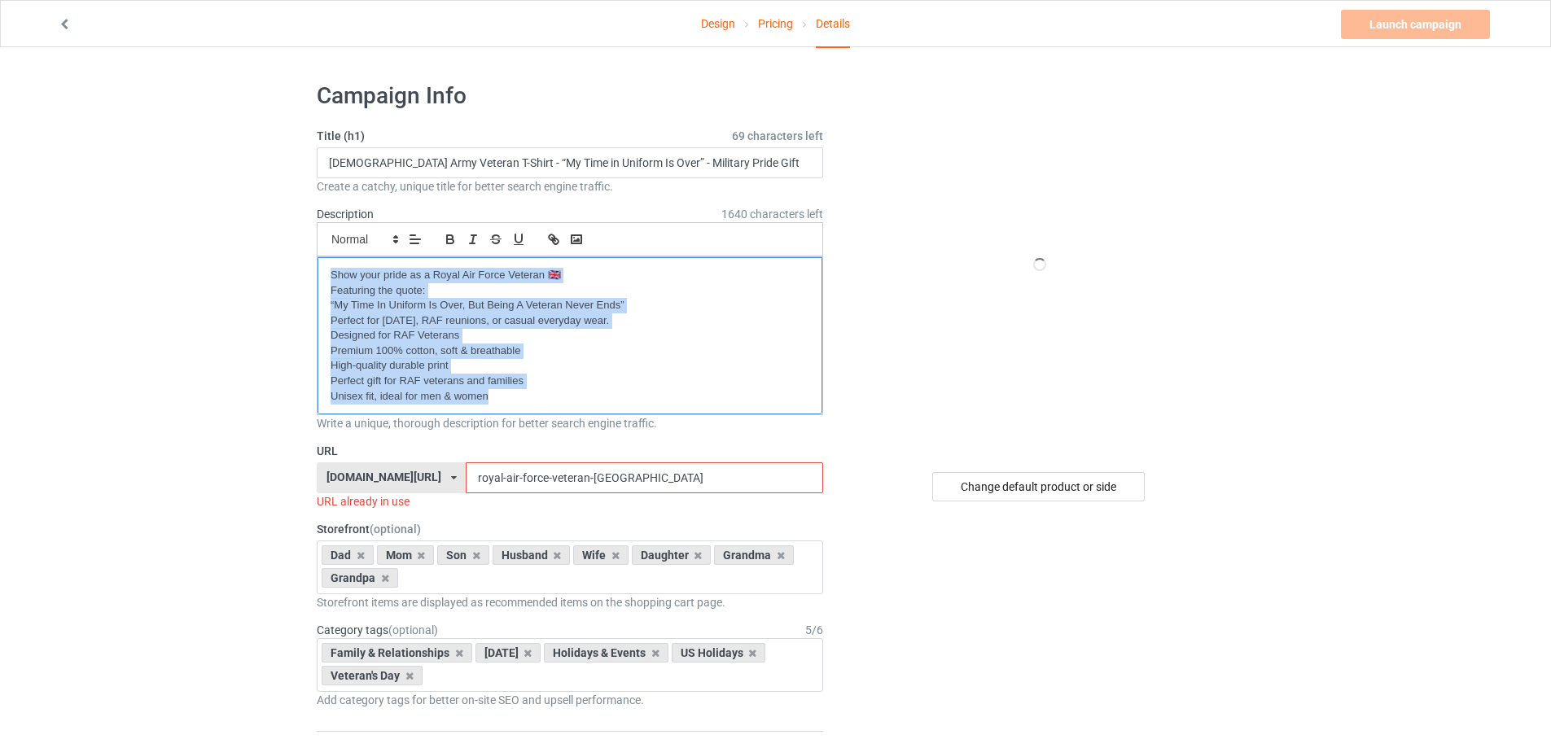
drag, startPoint x: 502, startPoint y: 401, endPoint x: 300, endPoint y: 261, distance: 244.6
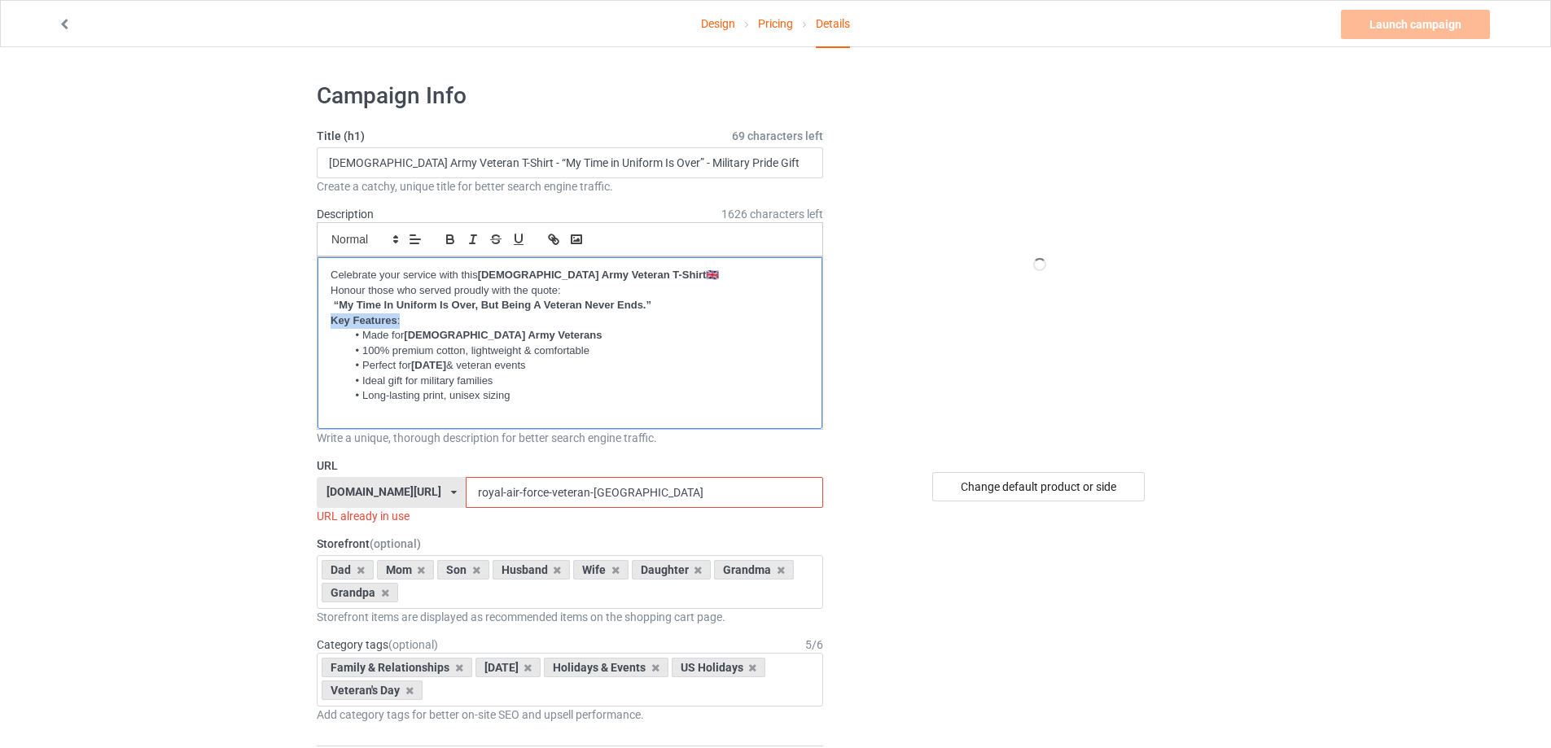
drag, startPoint x: 409, startPoint y: 320, endPoint x: 289, endPoint y: 315, distance: 119.8
drag, startPoint x: 430, startPoint y: 162, endPoint x: 331, endPoint y: 162, distance: 98.5
click at [331, 162] on input "[DEMOGRAPHIC_DATA] Army Veteran T-Shirt - “My Time in Uniform Is Over” - Milita…" at bounding box center [570, 162] width 506 height 31
click at [389, 164] on input "[DEMOGRAPHIC_DATA] Army Veteran T-Shirt - “My Time in Uniform Is Over” - Milita…" at bounding box center [570, 162] width 506 height 31
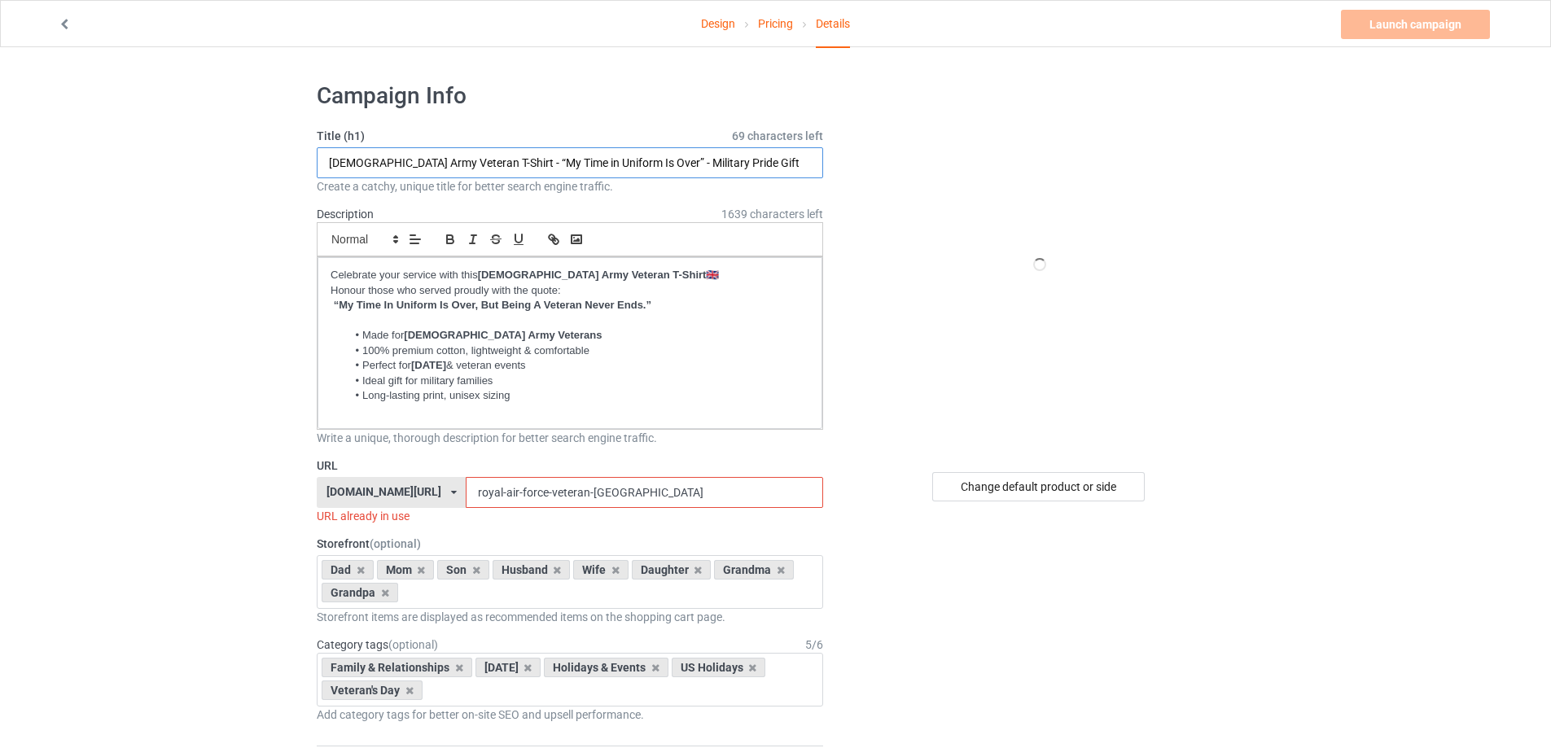
drag, startPoint x: 389, startPoint y: 164, endPoint x: 322, endPoint y: 160, distance: 67.7
click at [322, 160] on input "British Army Veteran T-Shirt - “My Time in Uniform Is Over” - Military Pride Gi…" at bounding box center [570, 162] width 506 height 31
drag, startPoint x: 502, startPoint y: 493, endPoint x: 408, endPoint y: 493, distance: 93.6
click at [408, 493] on div "bmatee.com/ bmatee.com/ vbtee.com/ teechip.com/ 5f8c5c61e767ad6e73745027 5fab95…" at bounding box center [570, 492] width 506 height 31
paste input "British Army"
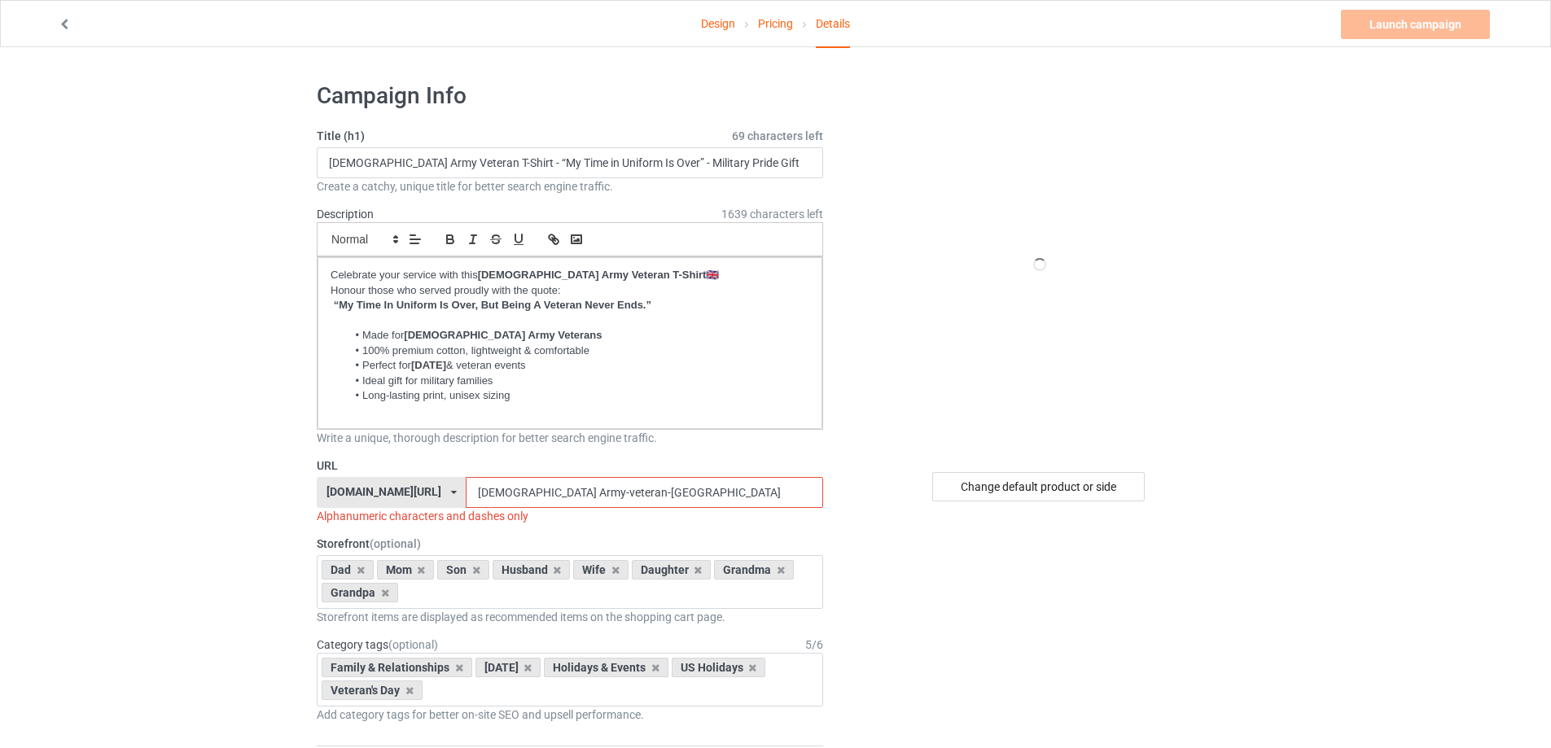
click at [468, 496] on input "British Army-veteran-uk" at bounding box center [644, 492] width 357 height 31
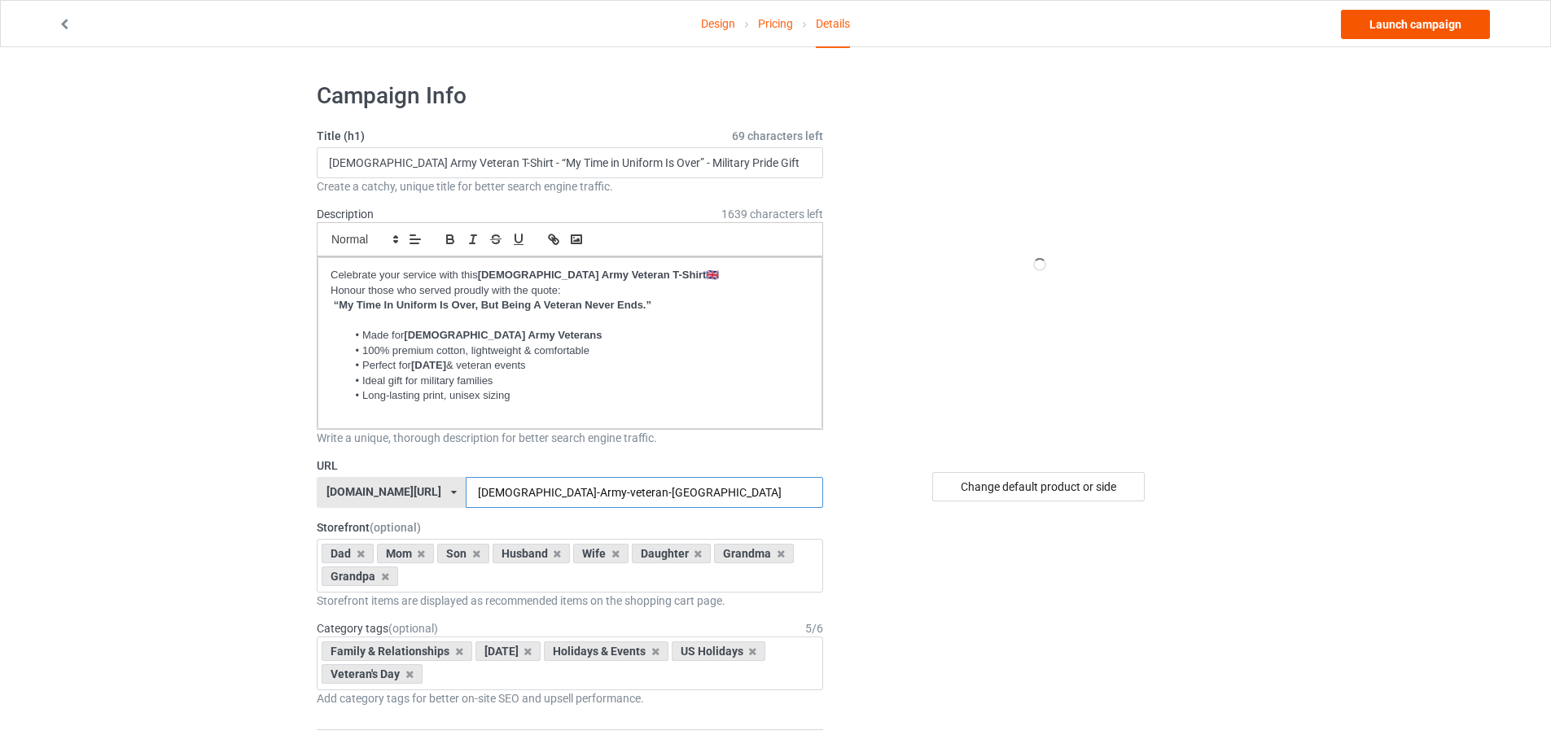
type input "British-Army-veteran-uk"
click at [1389, 29] on link "Launch campaign" at bounding box center [1415, 24] width 149 height 29
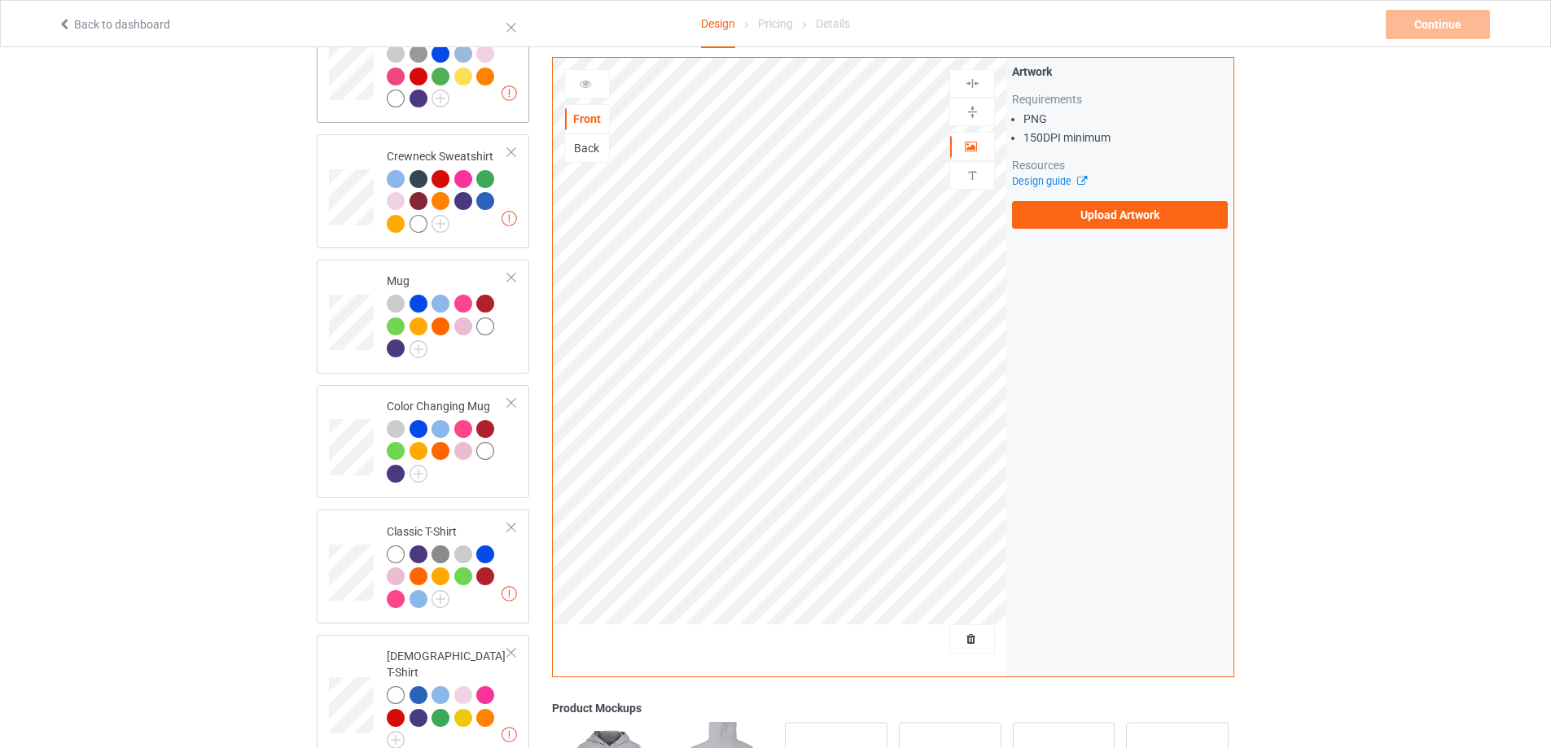
scroll to position [407, 0]
click at [508, 280] on div at bounding box center [511, 276] width 11 height 11
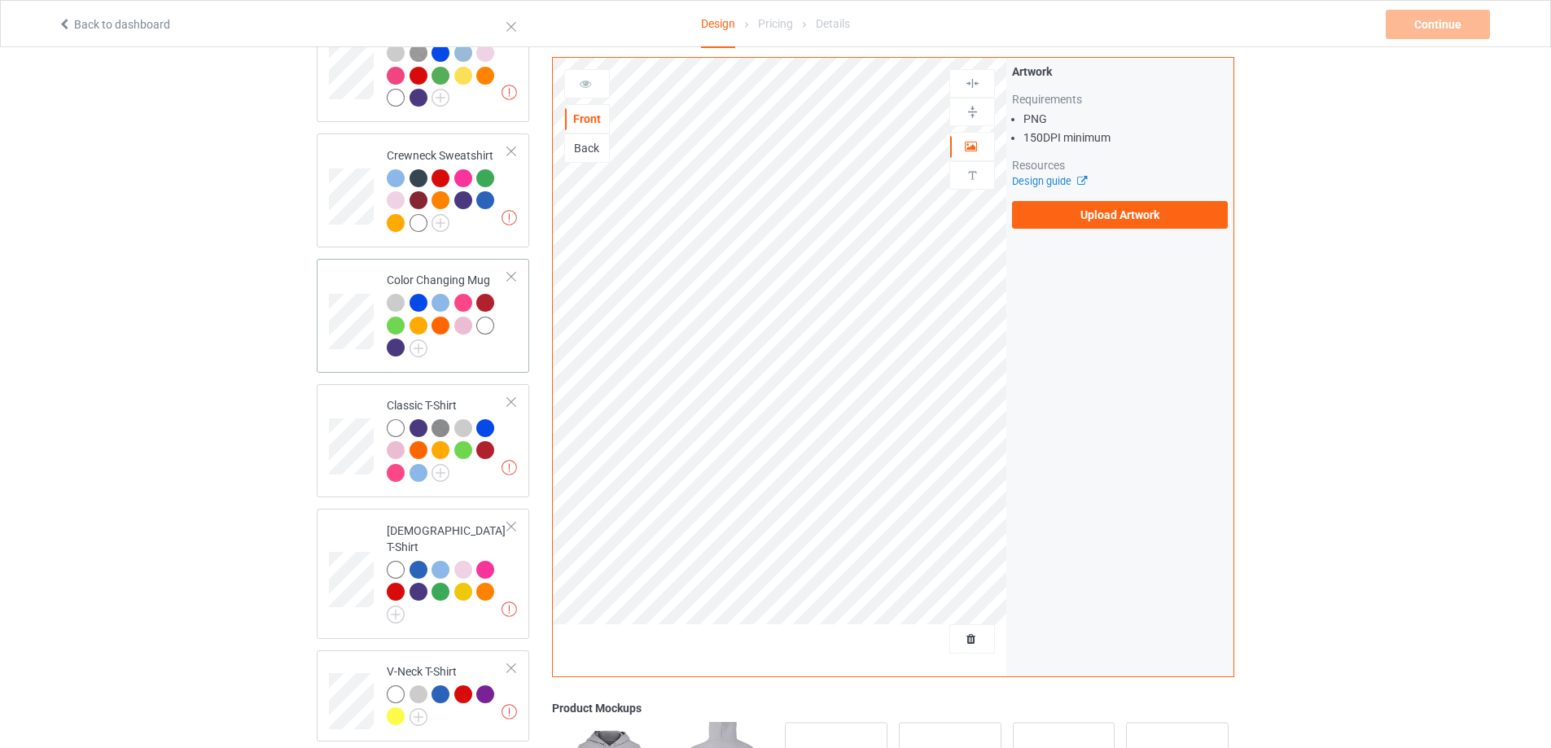
click at [514, 283] on div at bounding box center [511, 276] width 11 height 11
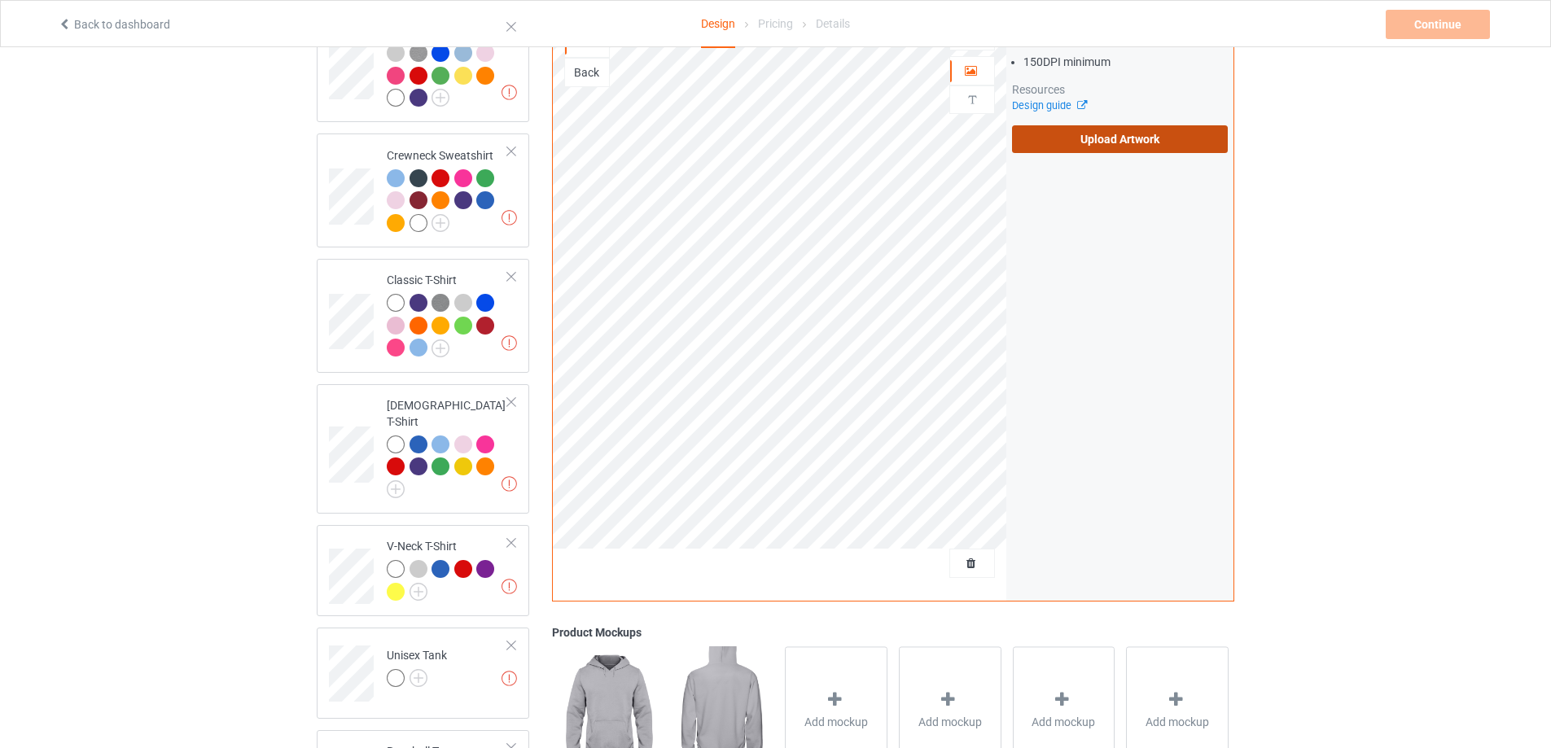
click at [1107, 132] on label "Upload Artwork" at bounding box center [1120, 139] width 216 height 28
click at [0, 0] on input "Upload Artwork" at bounding box center [0, 0] width 0 height 0
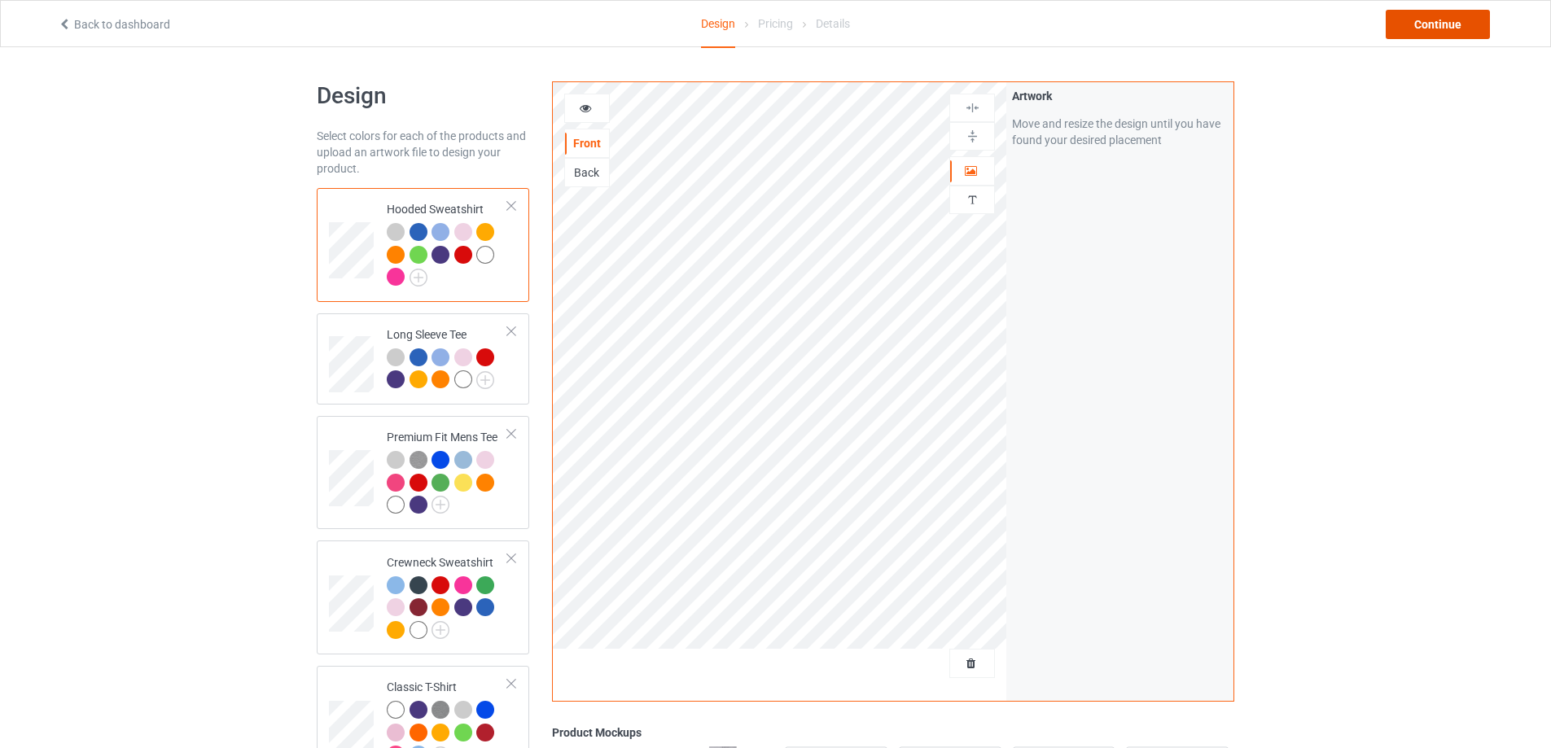
click at [1427, 31] on div "Continue" at bounding box center [1438, 24] width 104 height 29
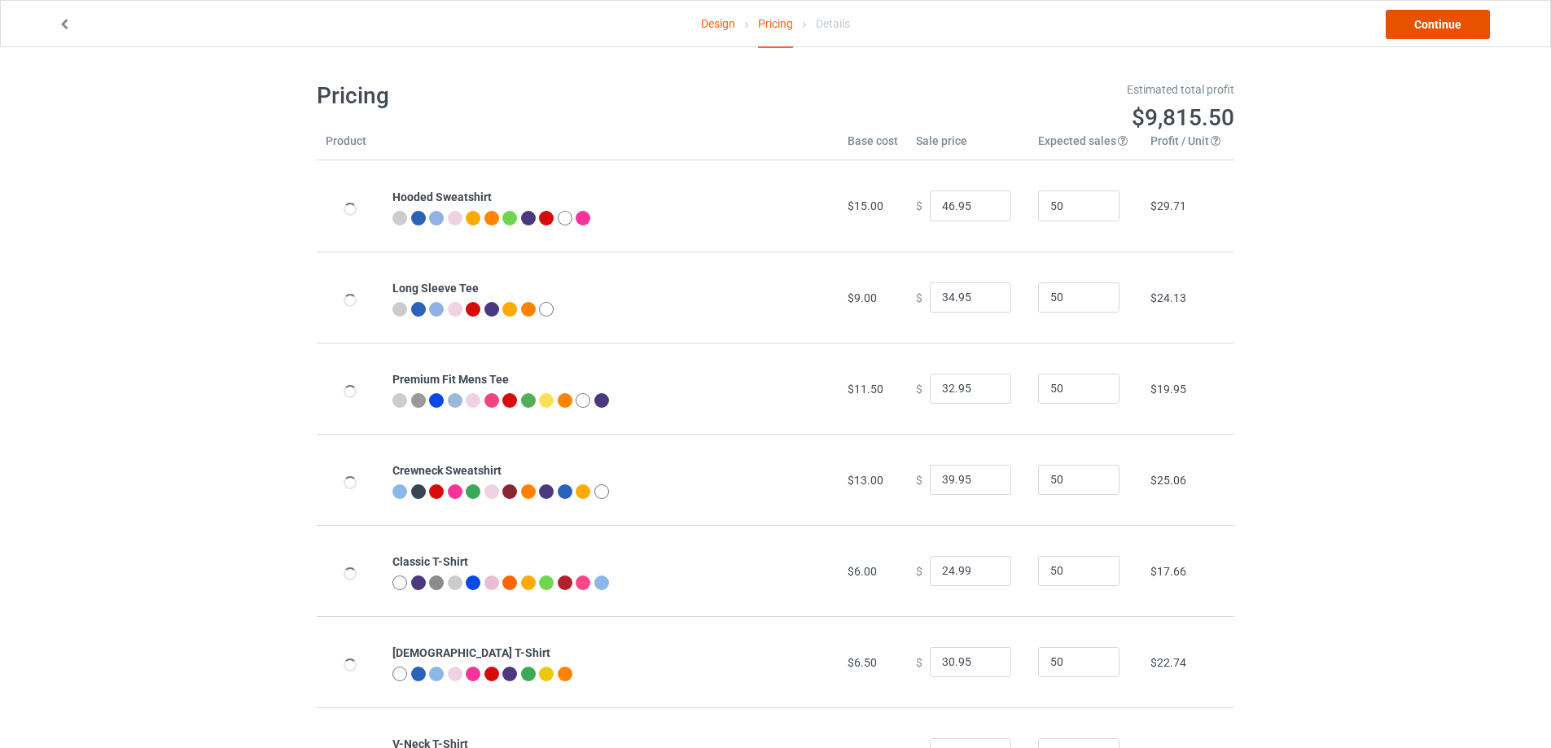
click at [1466, 19] on link "Continue" at bounding box center [1438, 24] width 104 height 29
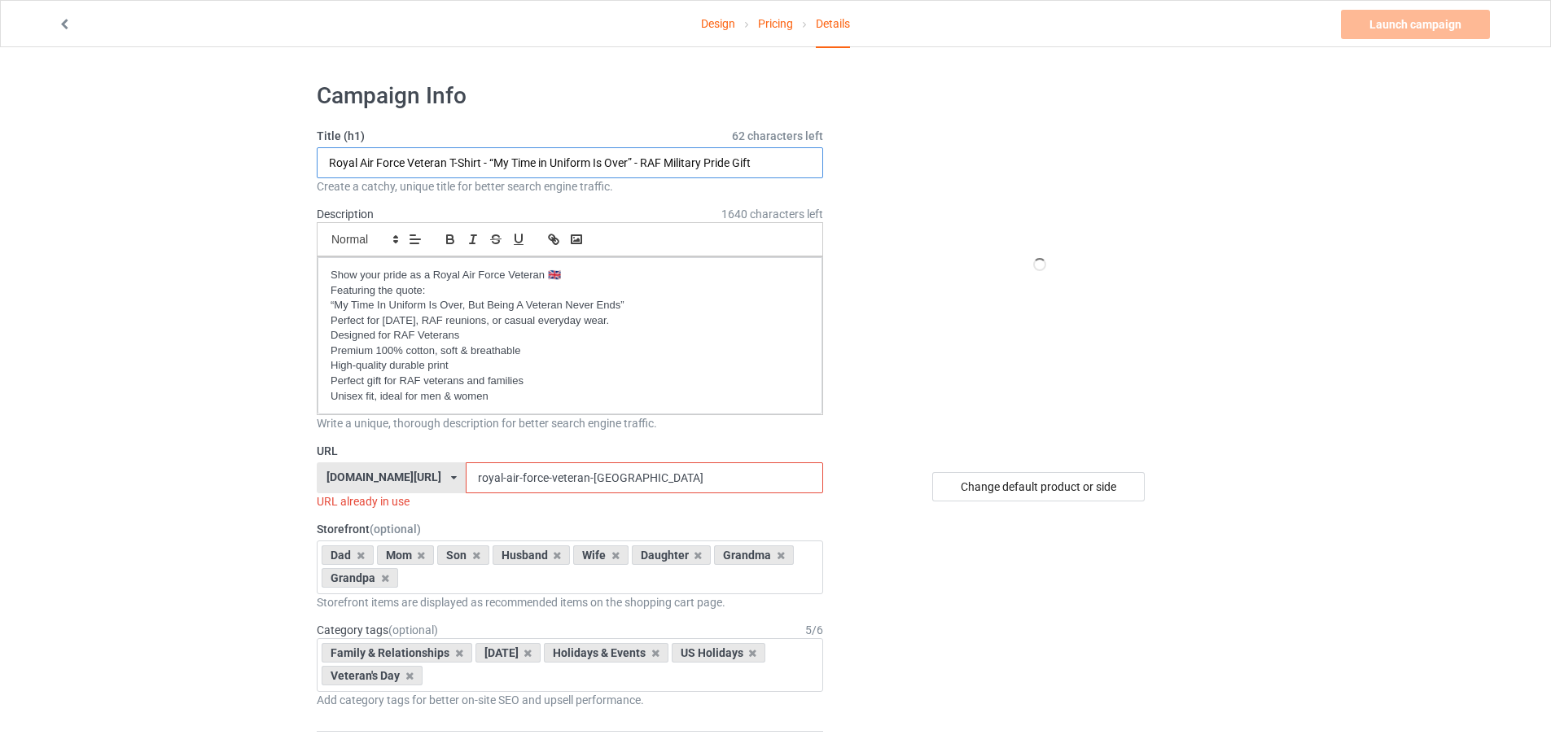
drag, startPoint x: 759, startPoint y: 160, endPoint x: 310, endPoint y: 168, distance: 448.7
paste input "Navy Veteran T-Shirt – “My Time in Uniform Is Over” – RN"
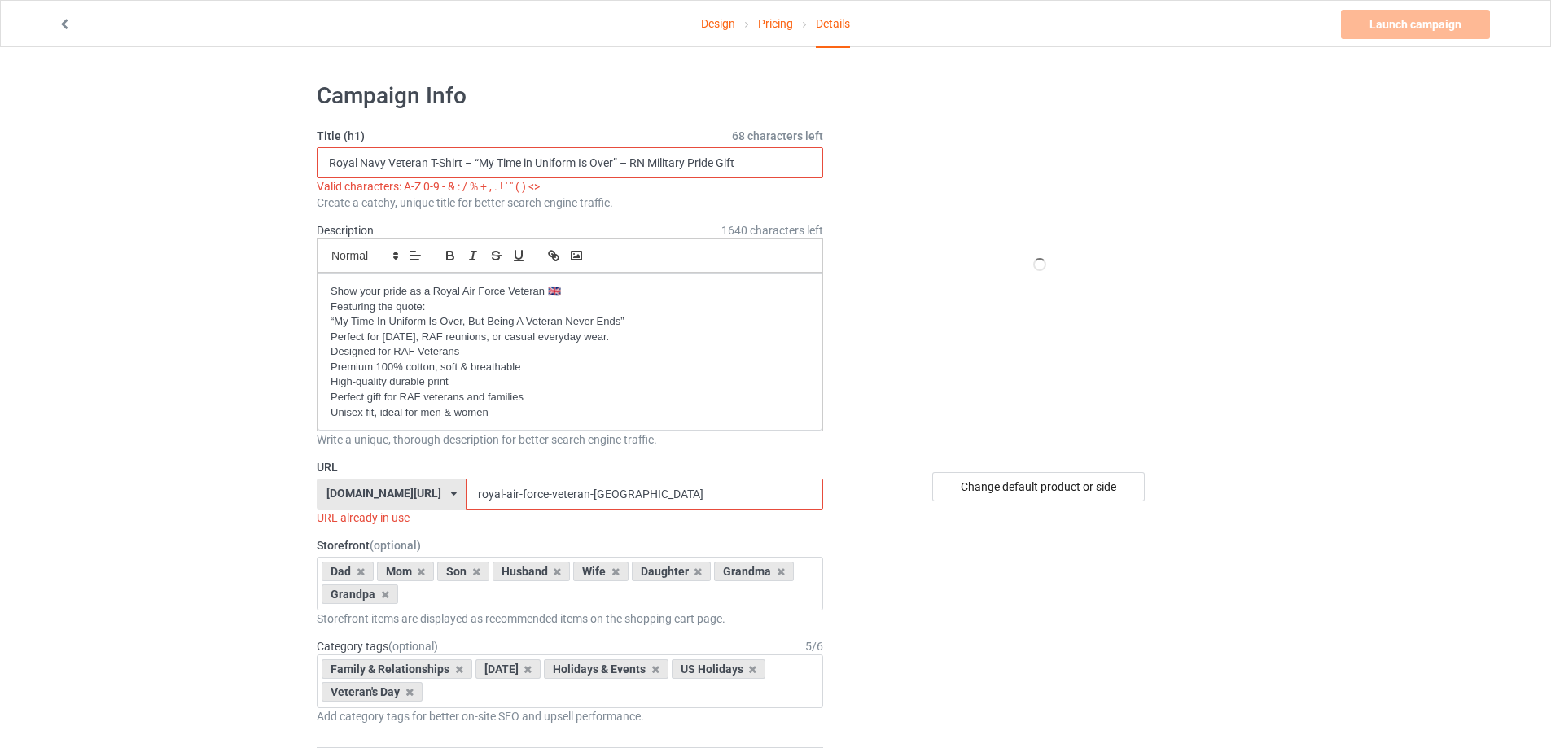
click at [471, 162] on input "Royal Navy Veteran T-Shirt – “My Time in Uniform Is Over” – RN Military Pride G…" at bounding box center [570, 162] width 506 height 31
click at [624, 163] on input "Royal Navy Veteran T-Shirt - “My Time in Uniform Is Over” – RN Military Pride G…" at bounding box center [570, 162] width 506 height 31
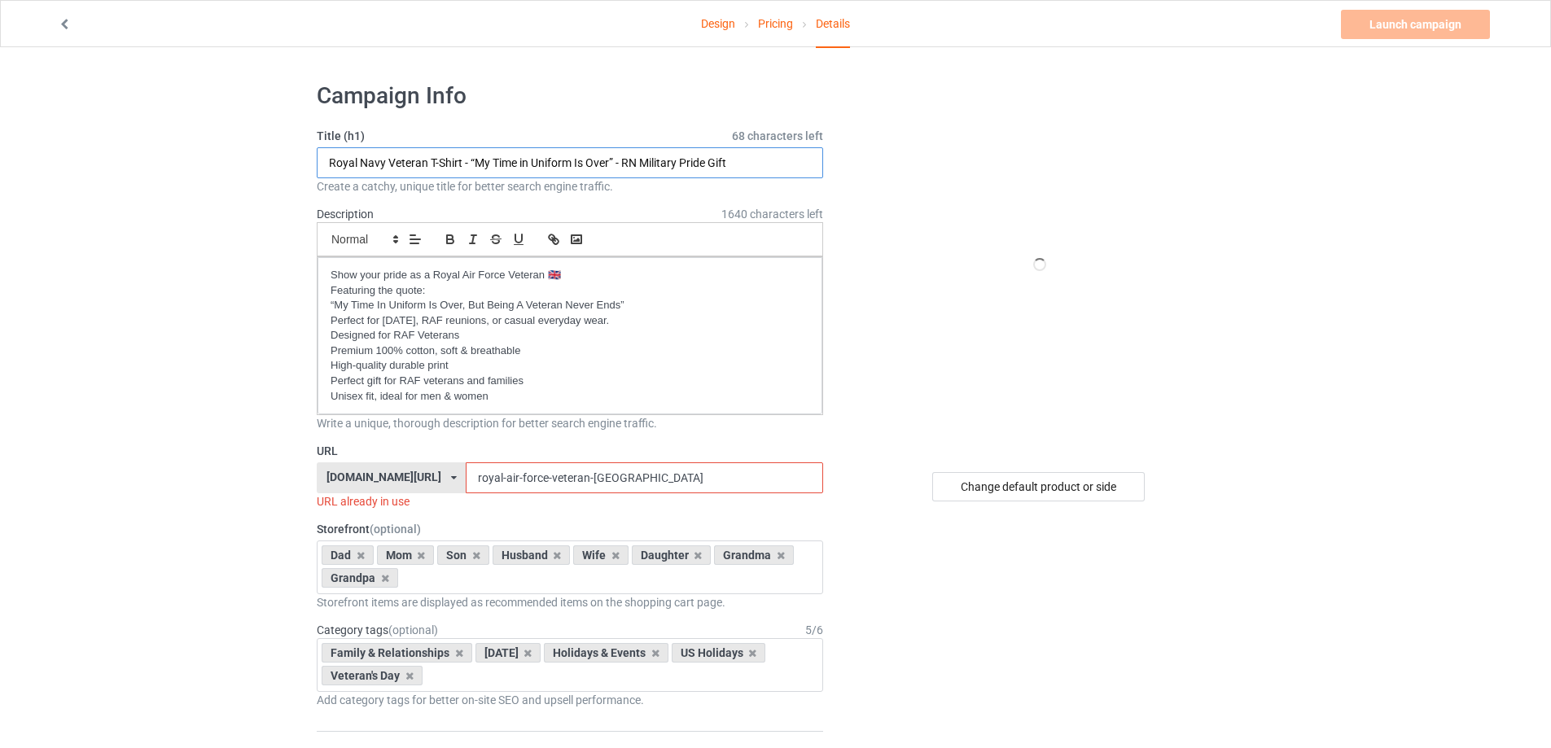
type input "Royal Navy Veteran T-Shirt - “My Time in Uniform Is Over” - RN Military Pride G…"
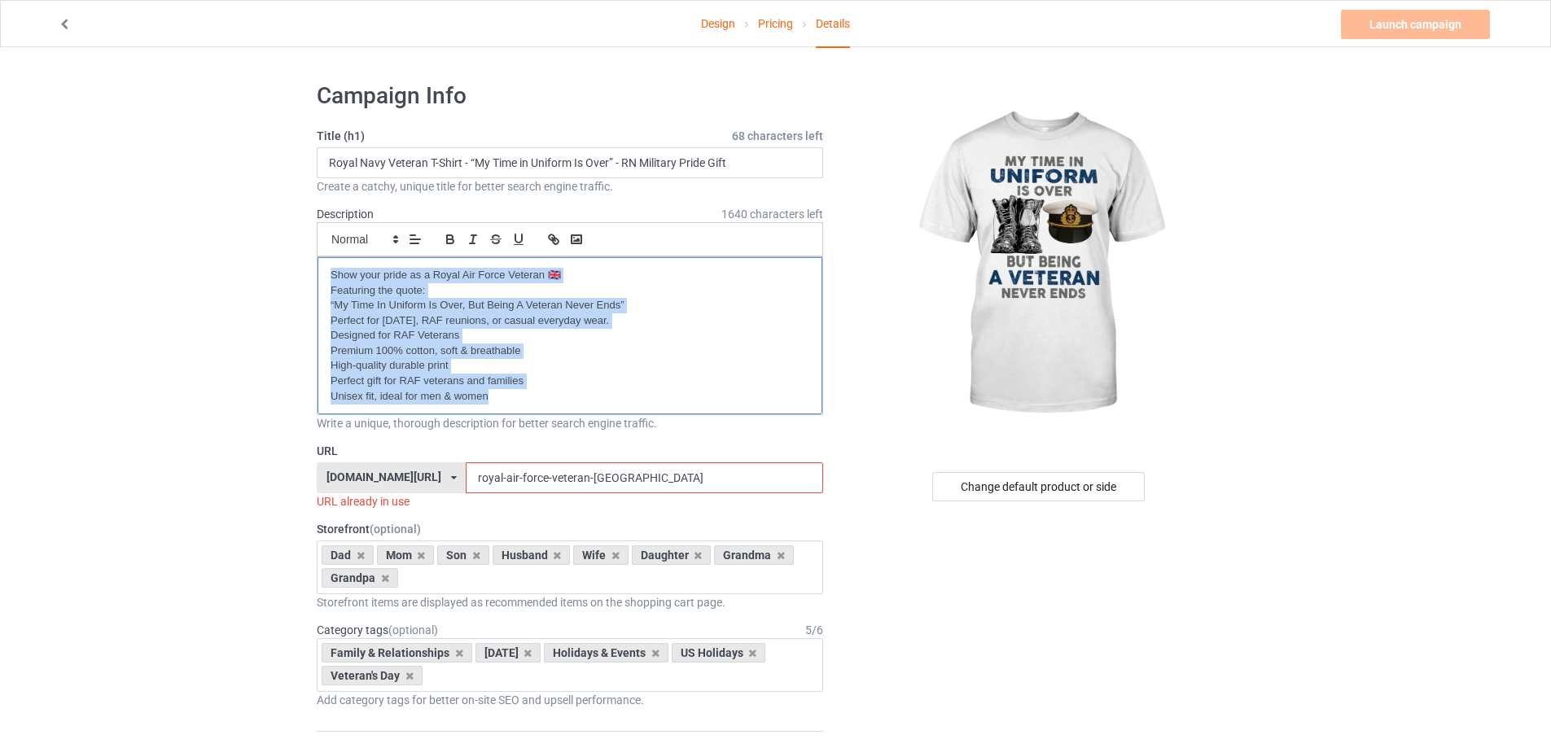
drag, startPoint x: 515, startPoint y: 394, endPoint x: 244, endPoint y: 269, distance: 298.7
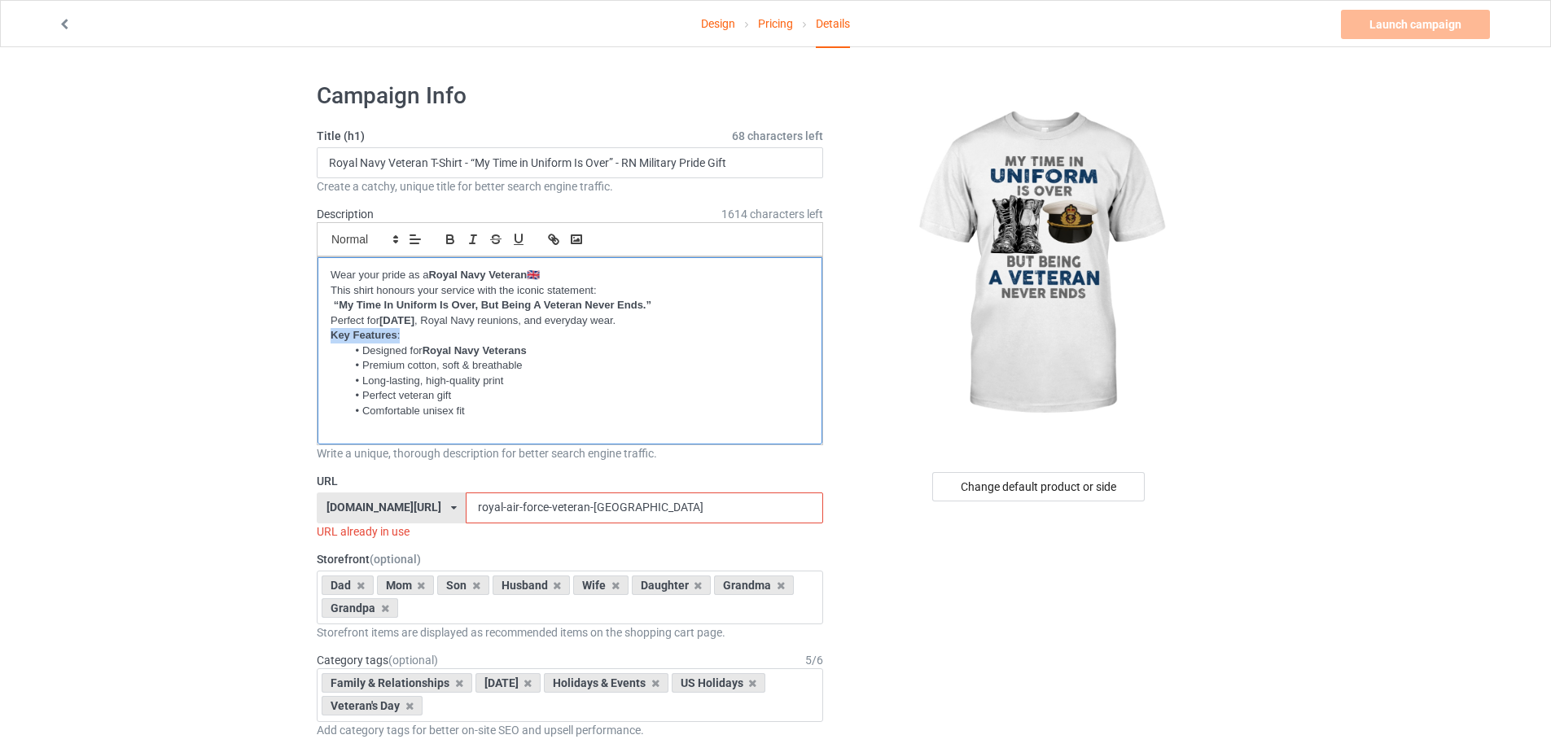
drag, startPoint x: 403, startPoint y: 331, endPoint x: 259, endPoint y: 331, distance: 144.1
drag, startPoint x: 384, startPoint y: 164, endPoint x: 330, endPoint y: 161, distance: 53.8
click at [330, 161] on input "Royal Navy Veteran T-Shirt - “My Time in Uniform Is Over” - RN Military Pride G…" at bounding box center [570, 162] width 506 height 31
click at [466, 507] on input "royal-air-force-veteran-uk" at bounding box center [644, 508] width 357 height 31
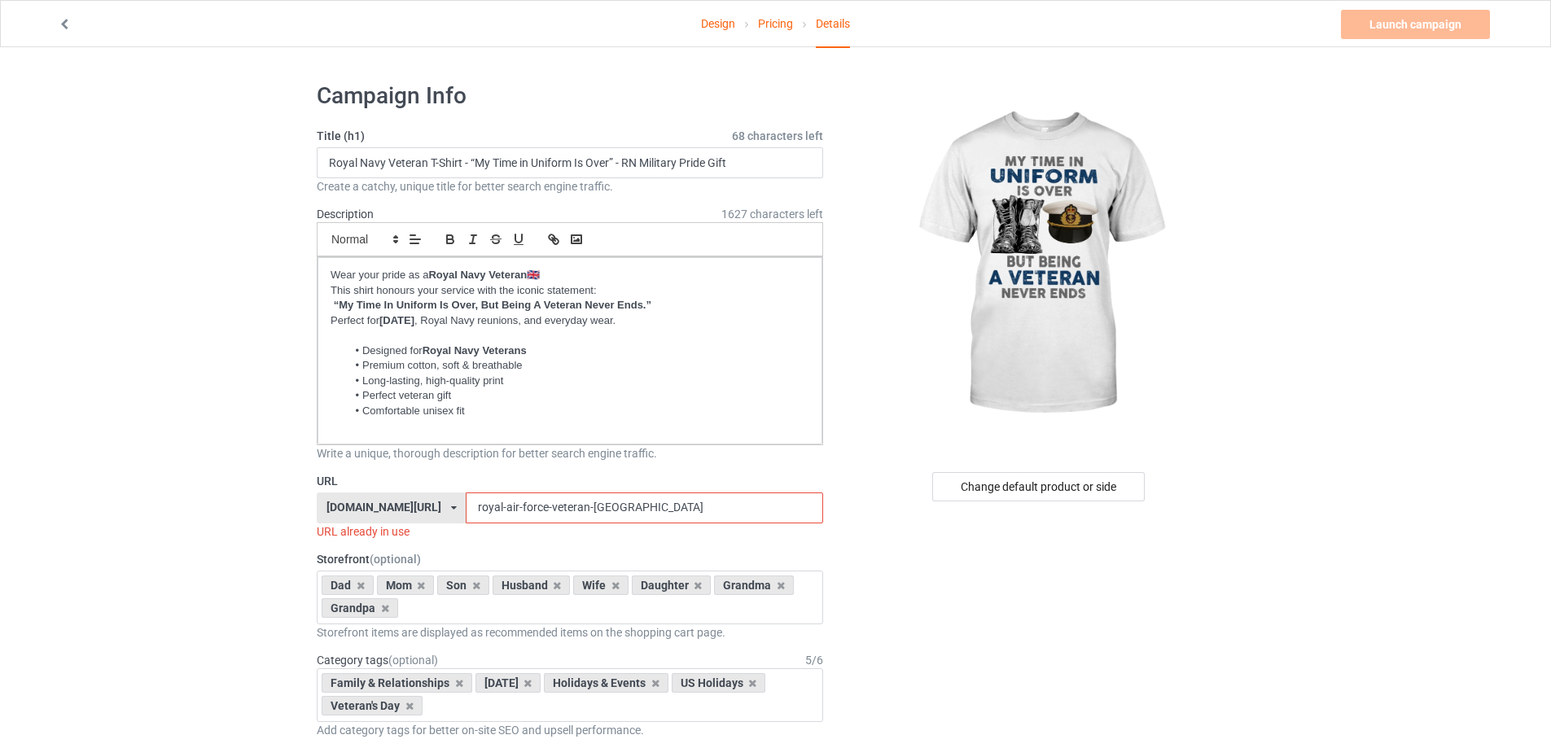
click at [472, 507] on input "royal-air-force-veteran-uk" at bounding box center [644, 508] width 357 height 31
drag, startPoint x: 501, startPoint y: 506, endPoint x: 414, endPoint y: 506, distance: 87.1
click at [414, 506] on div "bmatee.com/ bmatee.com/ vbtee.com/ teechip.com/ 5f8c5c61e767ad6e73745027 5fab95…" at bounding box center [570, 508] width 506 height 31
paste input "Royal Navy"
click at [466, 510] on input "Royal Navy-veteran-uk" at bounding box center [644, 508] width 357 height 31
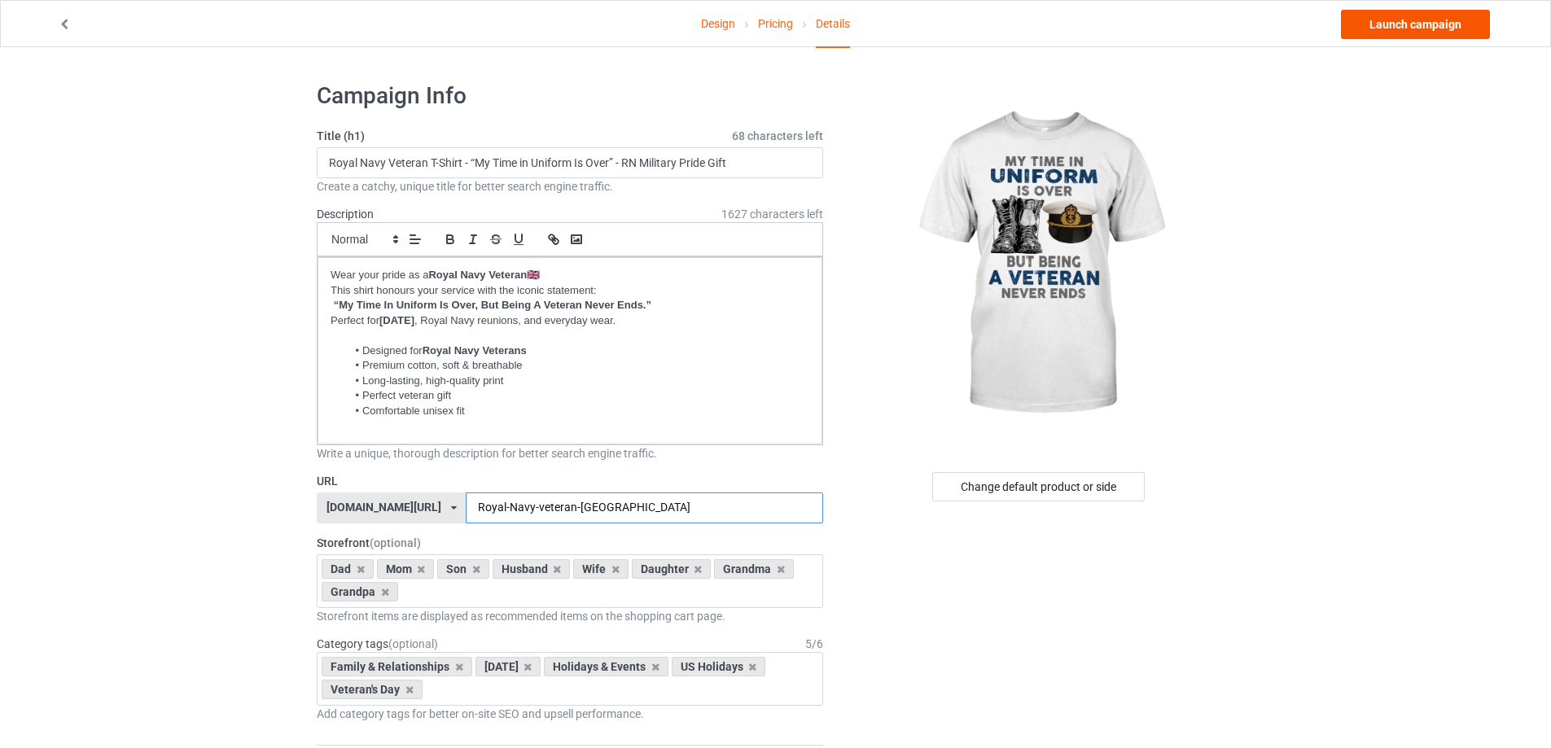
type input "Royal-Navy-veteran-uk"
click at [1409, 32] on link "Launch campaign" at bounding box center [1415, 24] width 149 height 29
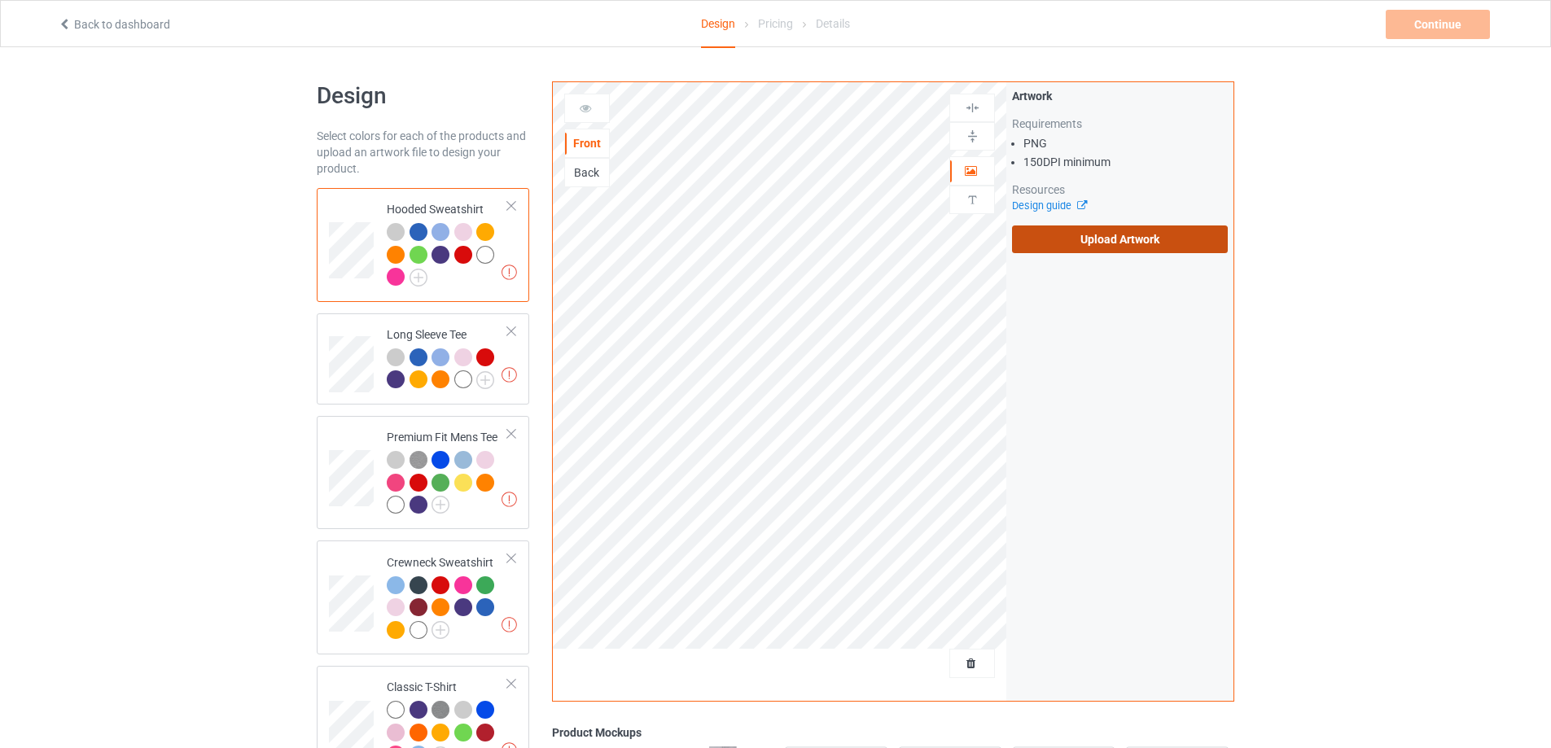
click at [1125, 246] on label "Upload Artwork" at bounding box center [1120, 240] width 216 height 28
click at [0, 0] on input "Upload Artwork" at bounding box center [0, 0] width 0 height 0
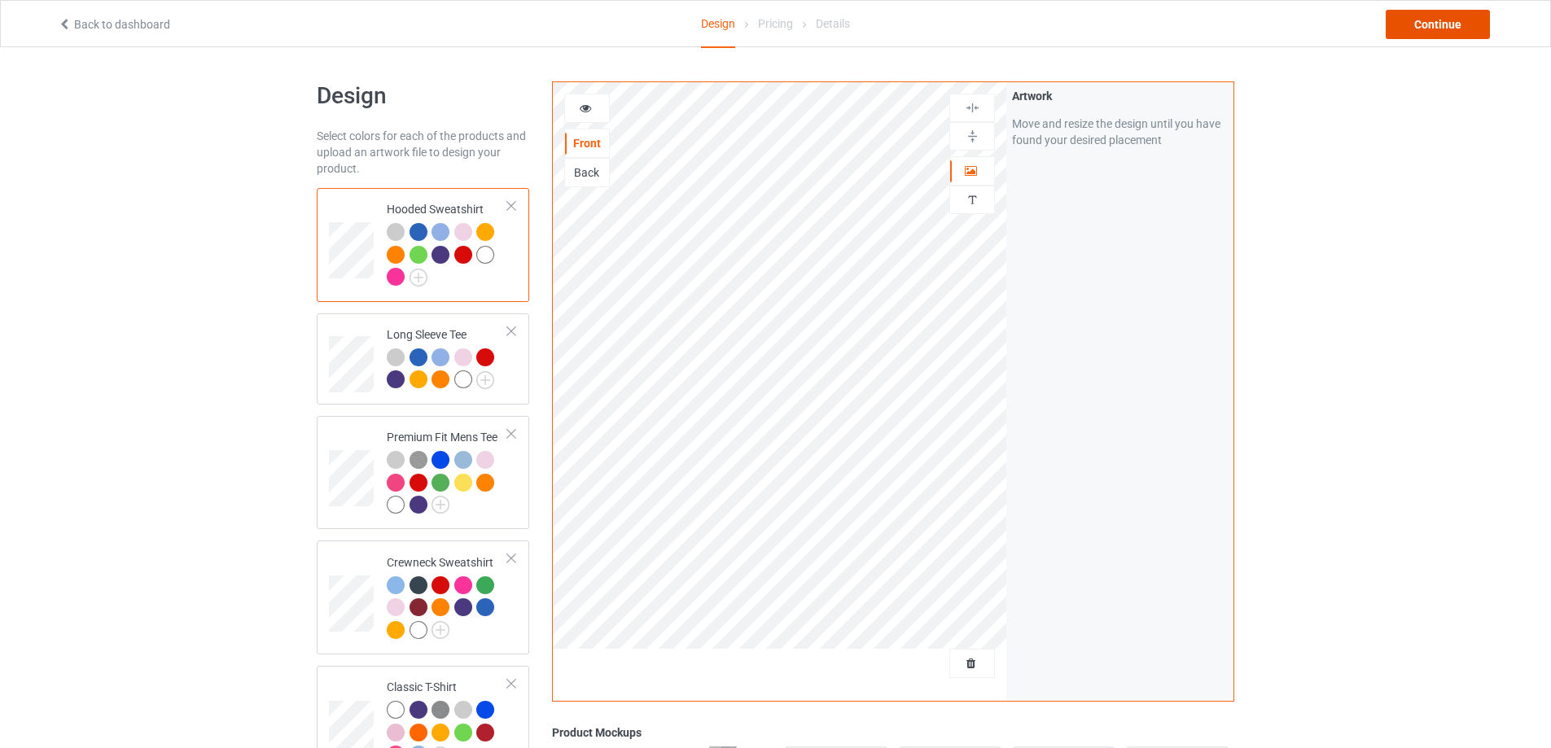
click at [1414, 27] on div "Continue" at bounding box center [1438, 24] width 104 height 29
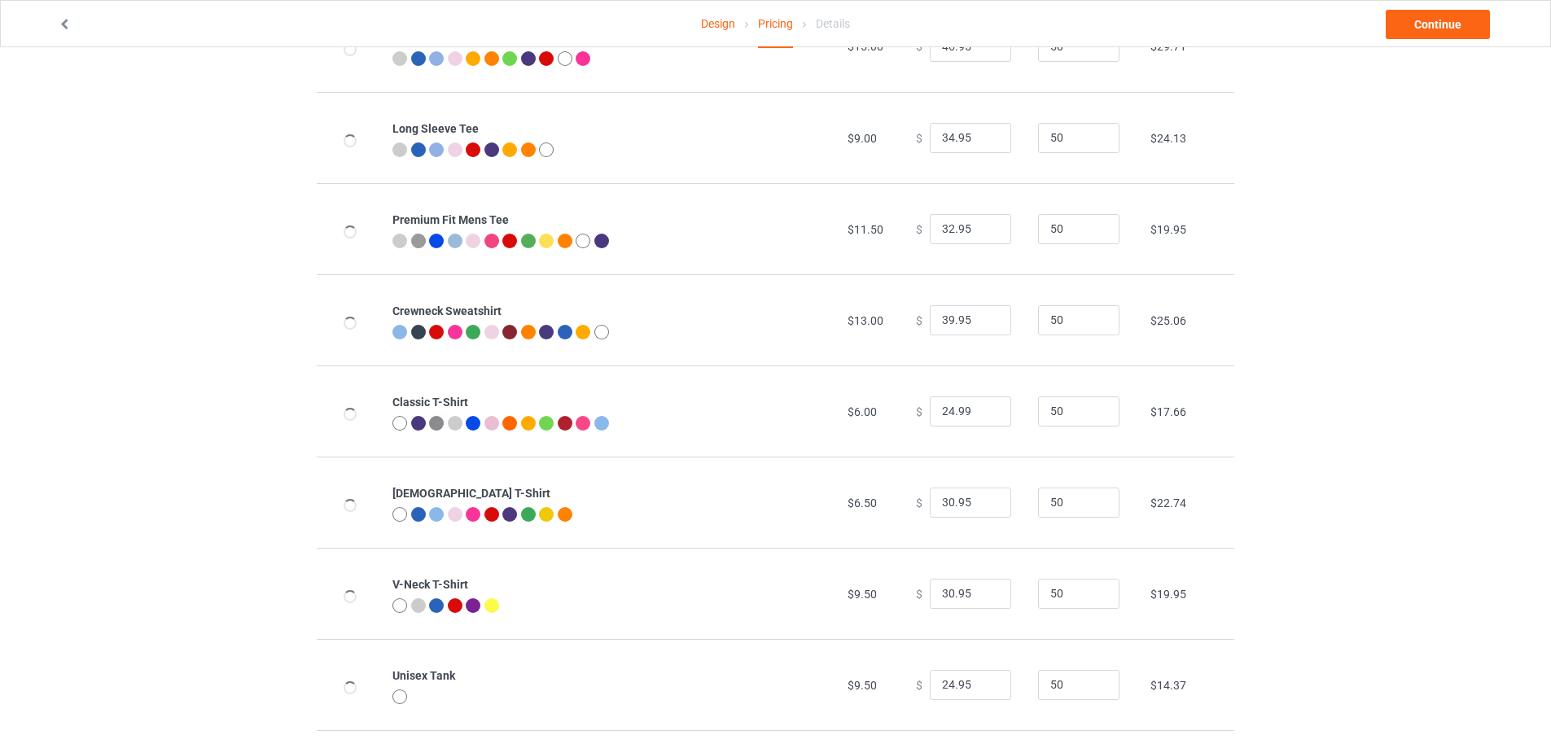
scroll to position [268, 0]
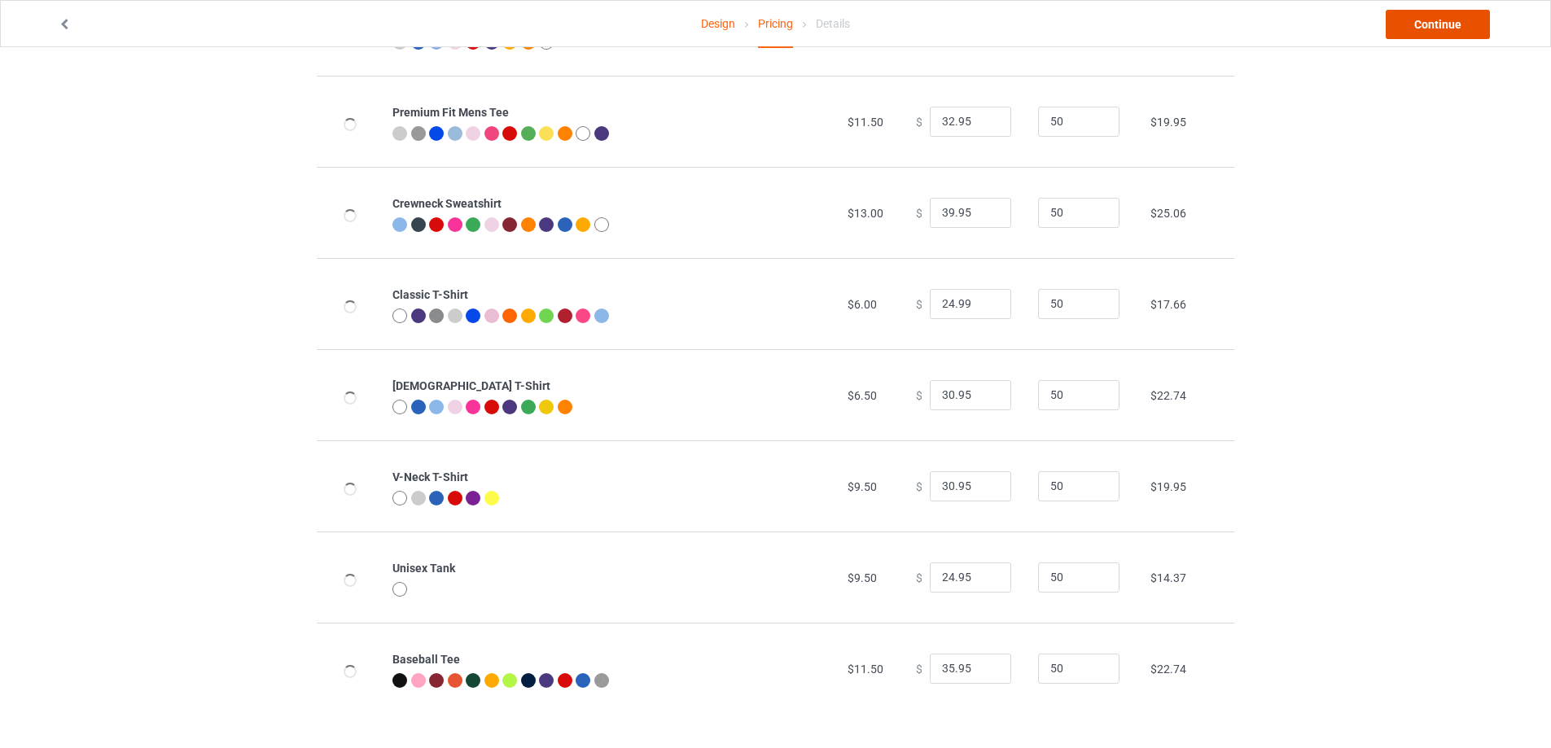
click at [1429, 28] on link "Continue" at bounding box center [1438, 24] width 104 height 29
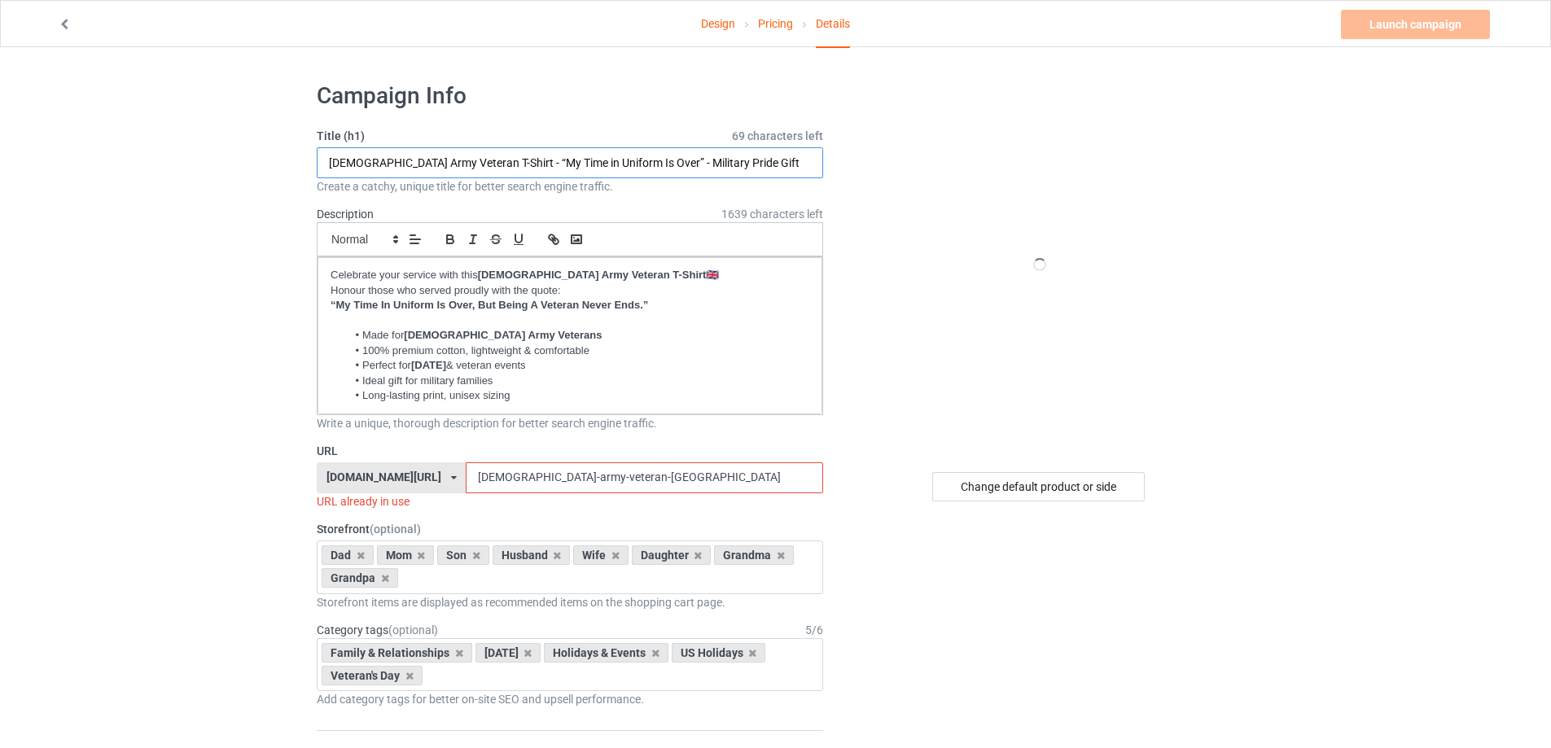
drag, startPoint x: 730, startPoint y: 162, endPoint x: 275, endPoint y: 162, distance: 455.2
paste input "U.S. Air Force Veteran T-Shirt – “My Time in Uniform Is Over” – USAF"
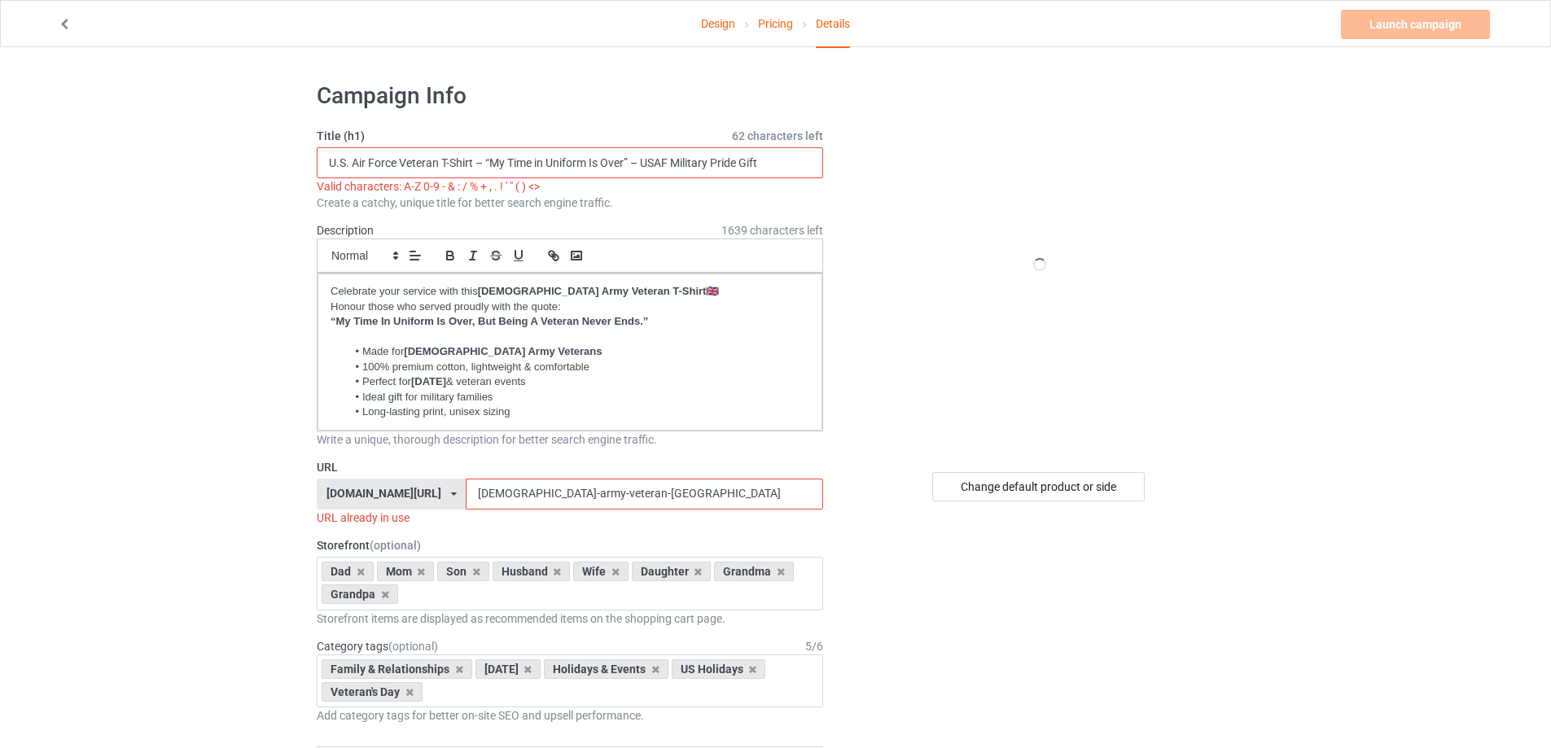
click at [482, 166] on input "U.S. Air Force Veteran T-Shirt – “My Time in Uniform Is Over” – USAF Military P…" at bounding box center [570, 162] width 506 height 31
click at [638, 167] on input "U.S. Air Force Veteran T-Shirt - “My Time in Uniform Is Over” – USAF Military P…" at bounding box center [570, 162] width 506 height 31
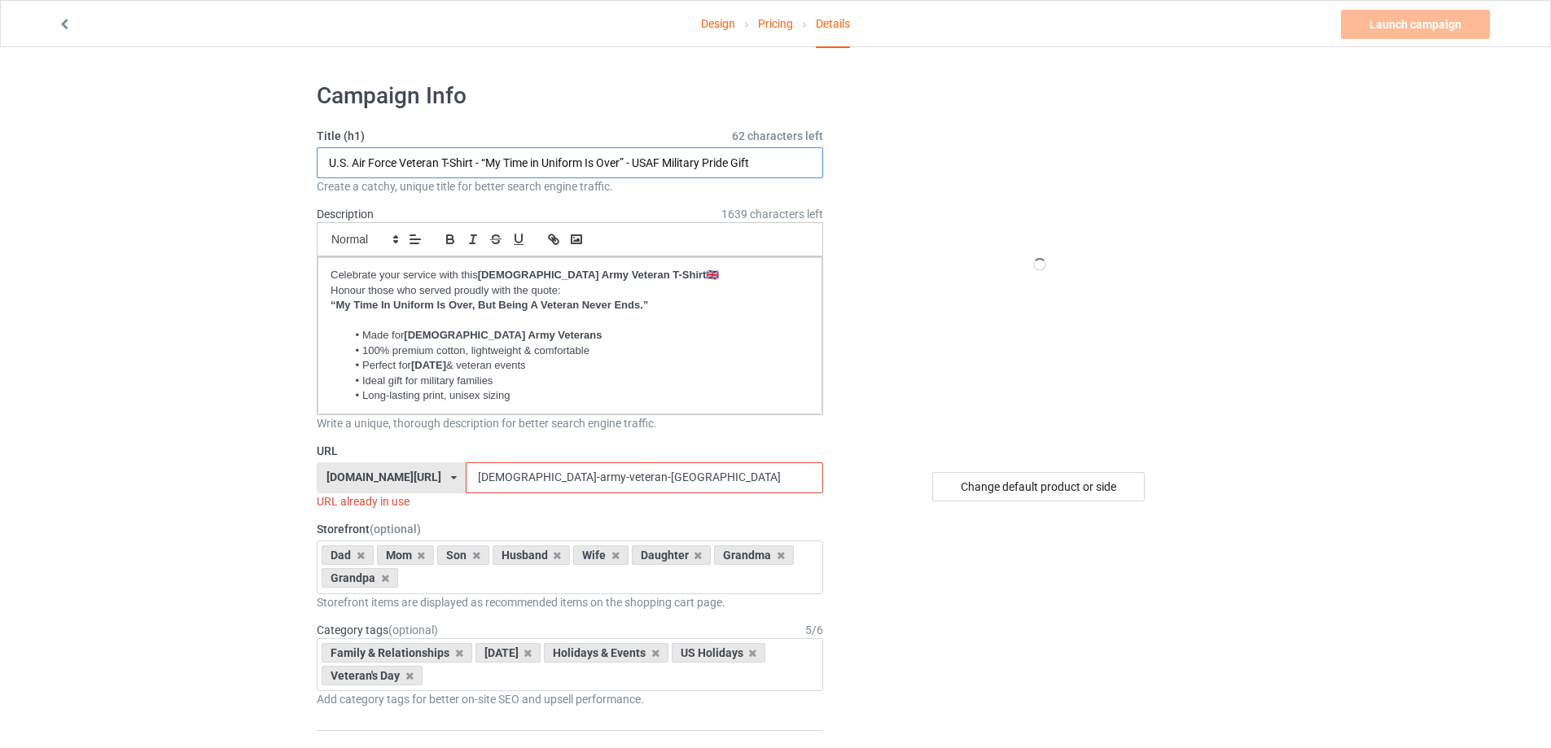
type input "U.S. Air Force Veteran T-Shirt - “My Time in Uniform Is Over” - USAF Military P…"
click at [331, 277] on p "Celebrate your service with this [DEMOGRAPHIC_DATA] Army Veteran T-Shirt 🇬🇧" at bounding box center [570, 275] width 479 height 15
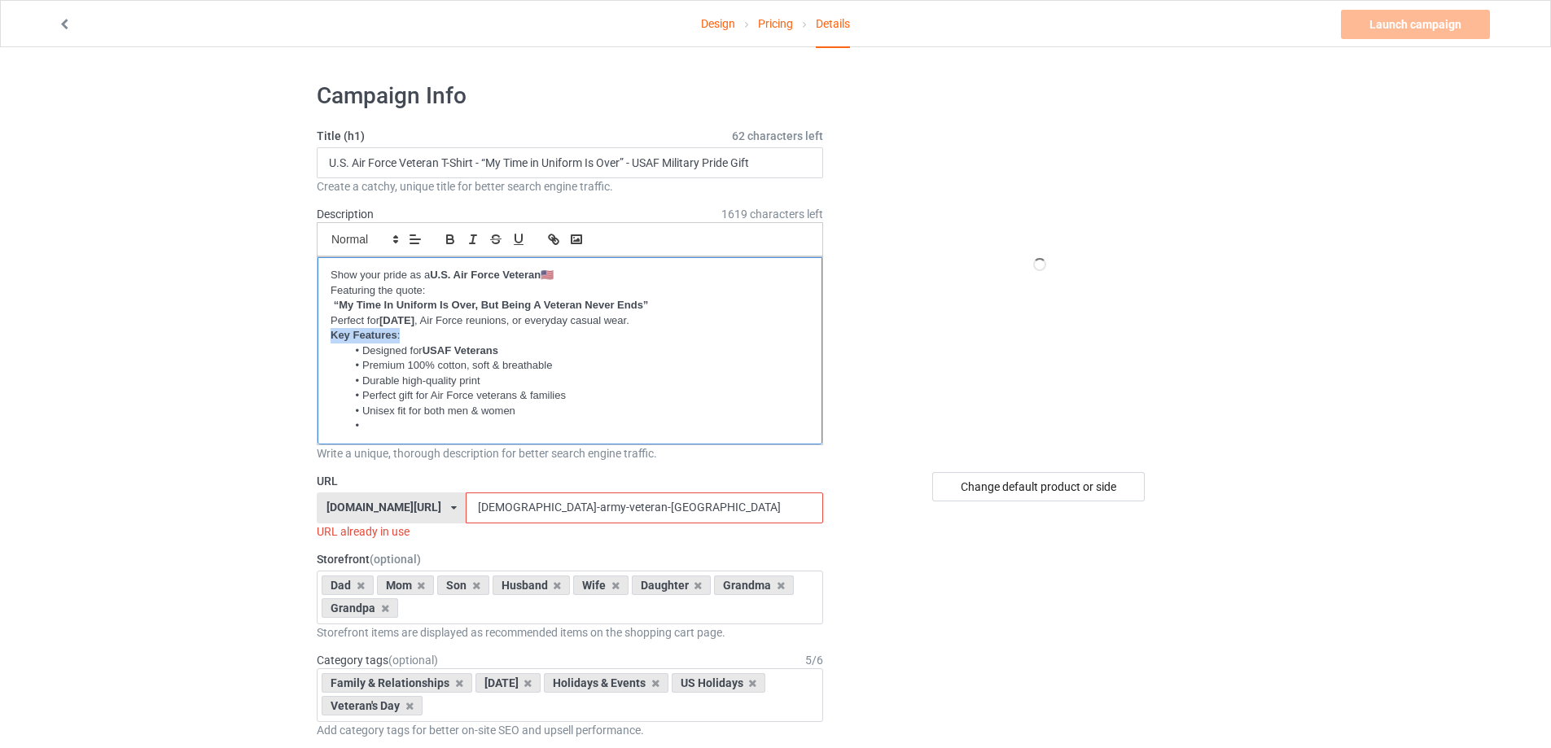
drag, startPoint x: 410, startPoint y: 339, endPoint x: 286, endPoint y: 338, distance: 123.8
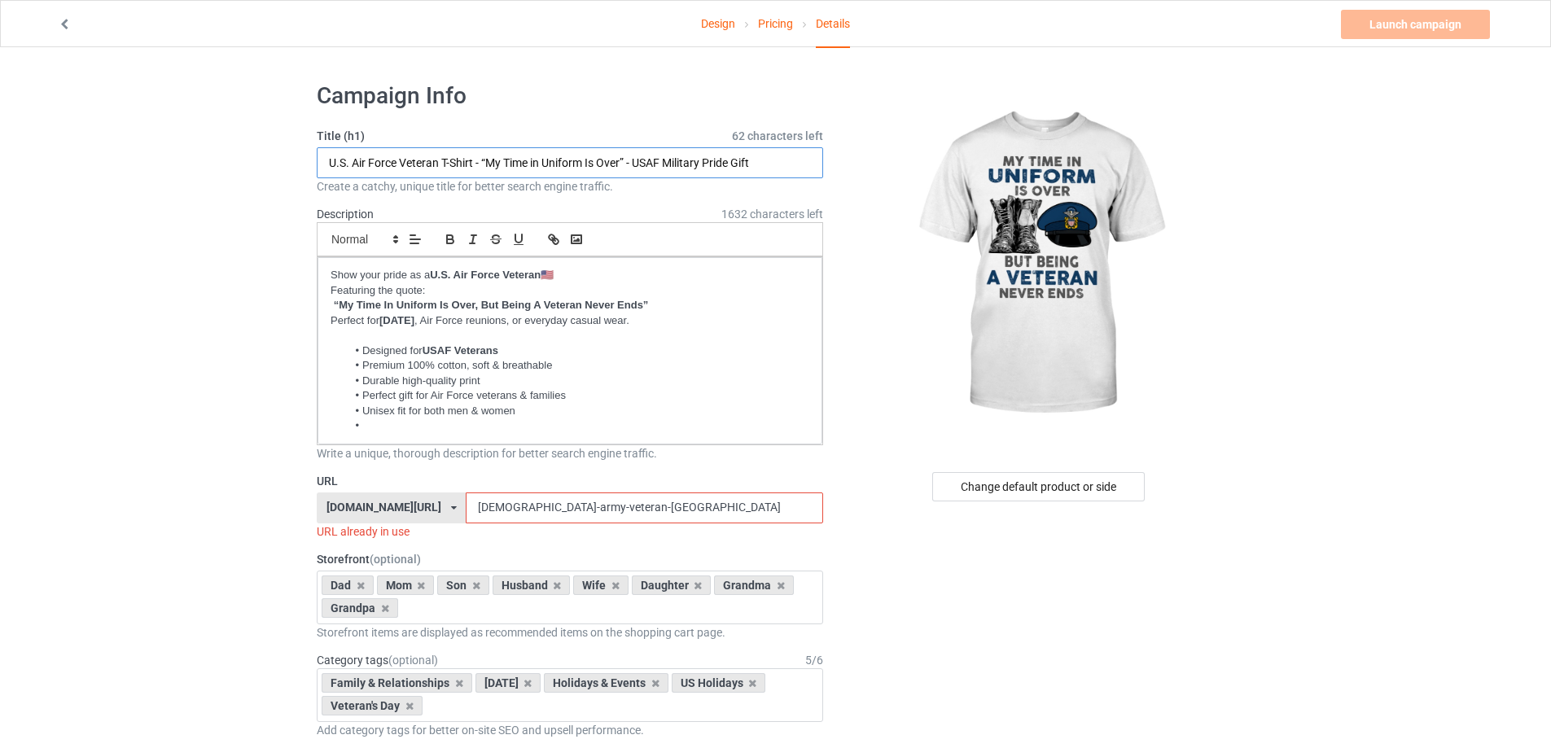
drag, startPoint x: 397, startPoint y: 162, endPoint x: 332, endPoint y: 162, distance: 64.3
click at [332, 162] on input "U.S. Air Force Veteran T-Shirt - “My Time in Uniform Is Over” - USAF Military P…" at bounding box center [570, 162] width 506 height 31
drag, startPoint x: 533, startPoint y: 510, endPoint x: 570, endPoint y: 510, distance: 37.5
click at [570, 510] on input "[DEMOGRAPHIC_DATA]-army-veteran-[GEOGRAPHIC_DATA]" at bounding box center [644, 508] width 357 height 31
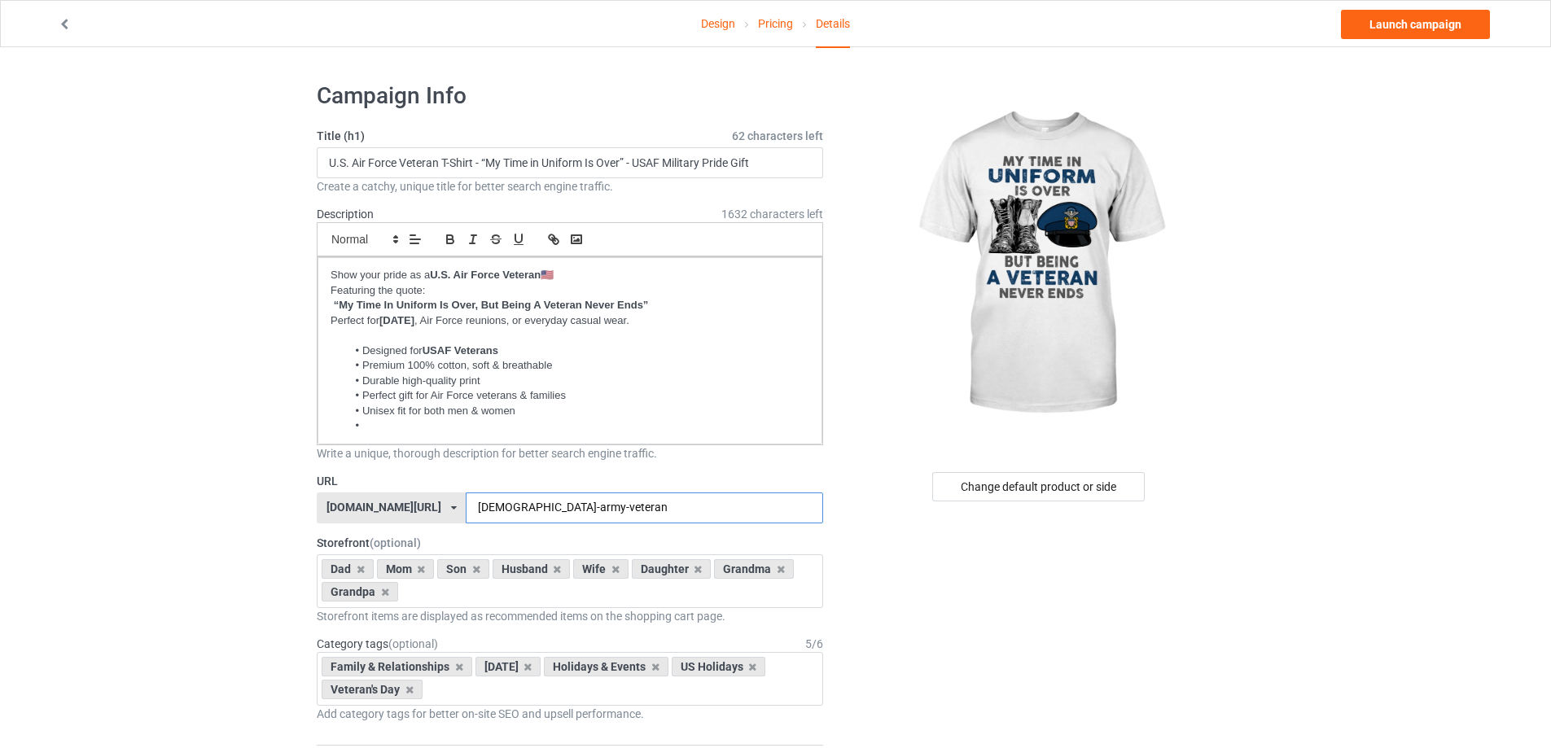
drag, startPoint x: 489, startPoint y: 503, endPoint x: 406, endPoint y: 507, distance: 83.2
click at [406, 507] on div "[DOMAIN_NAME][URL] [DOMAIN_NAME][URL] [DOMAIN_NAME][URL] [DOMAIN_NAME][URL] 5f8…" at bounding box center [570, 508] width 506 height 31
paste input "U.S. Air Force"
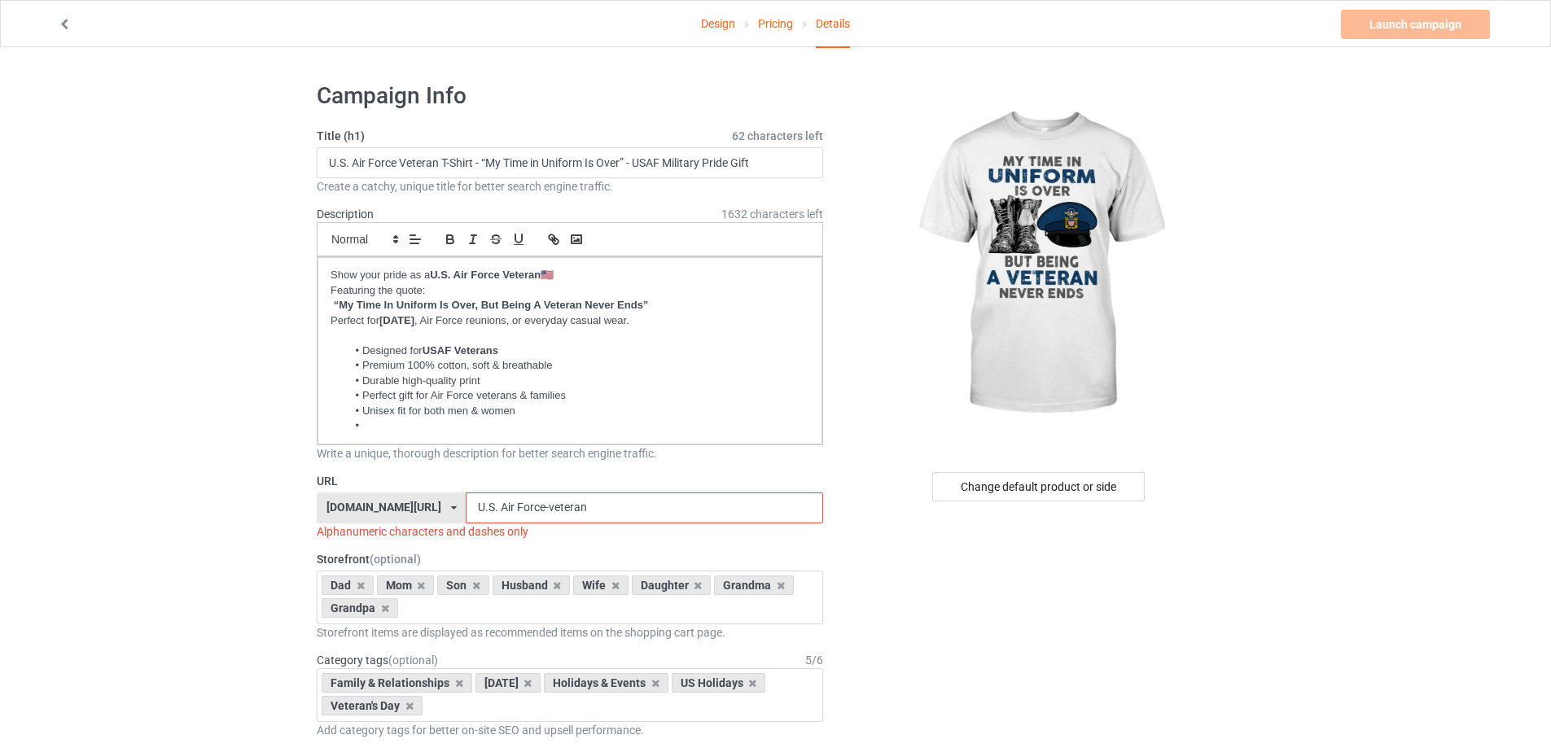
click at [466, 509] on input "U.S. Air Force-veteran" at bounding box center [644, 508] width 357 height 31
click at [466, 508] on input "[DEMOGRAPHIC_DATA] Air Force-veteran" at bounding box center [644, 508] width 357 height 31
click at [466, 507] on input "US-Air Force-veteran" at bounding box center [644, 508] width 357 height 31
click at [468, 509] on input "US-Air Force-veteran" at bounding box center [644, 508] width 357 height 31
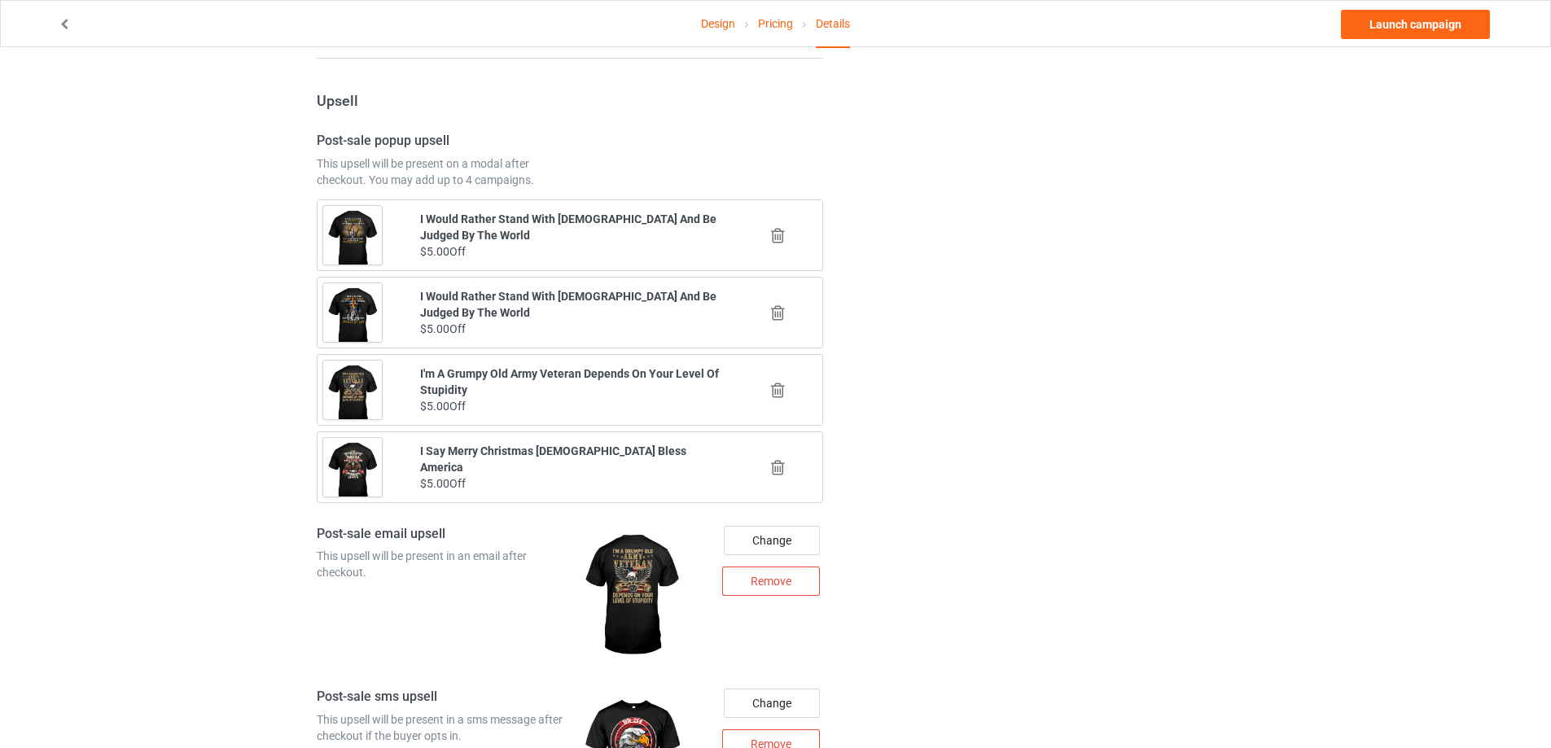
scroll to position [1162, 0]
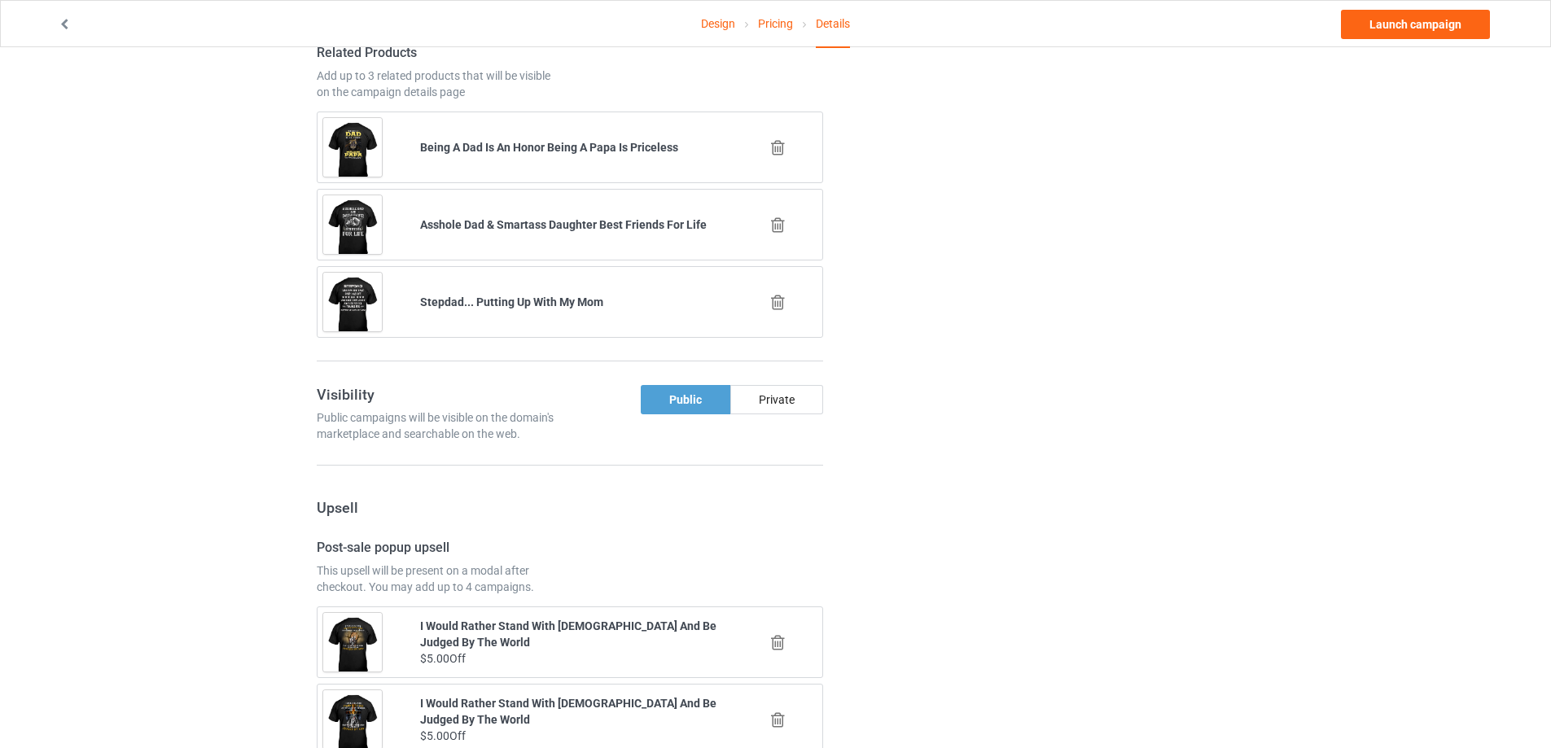
type input "US-Air-Force-veteran"
click at [770, 142] on icon at bounding box center [778, 147] width 20 height 17
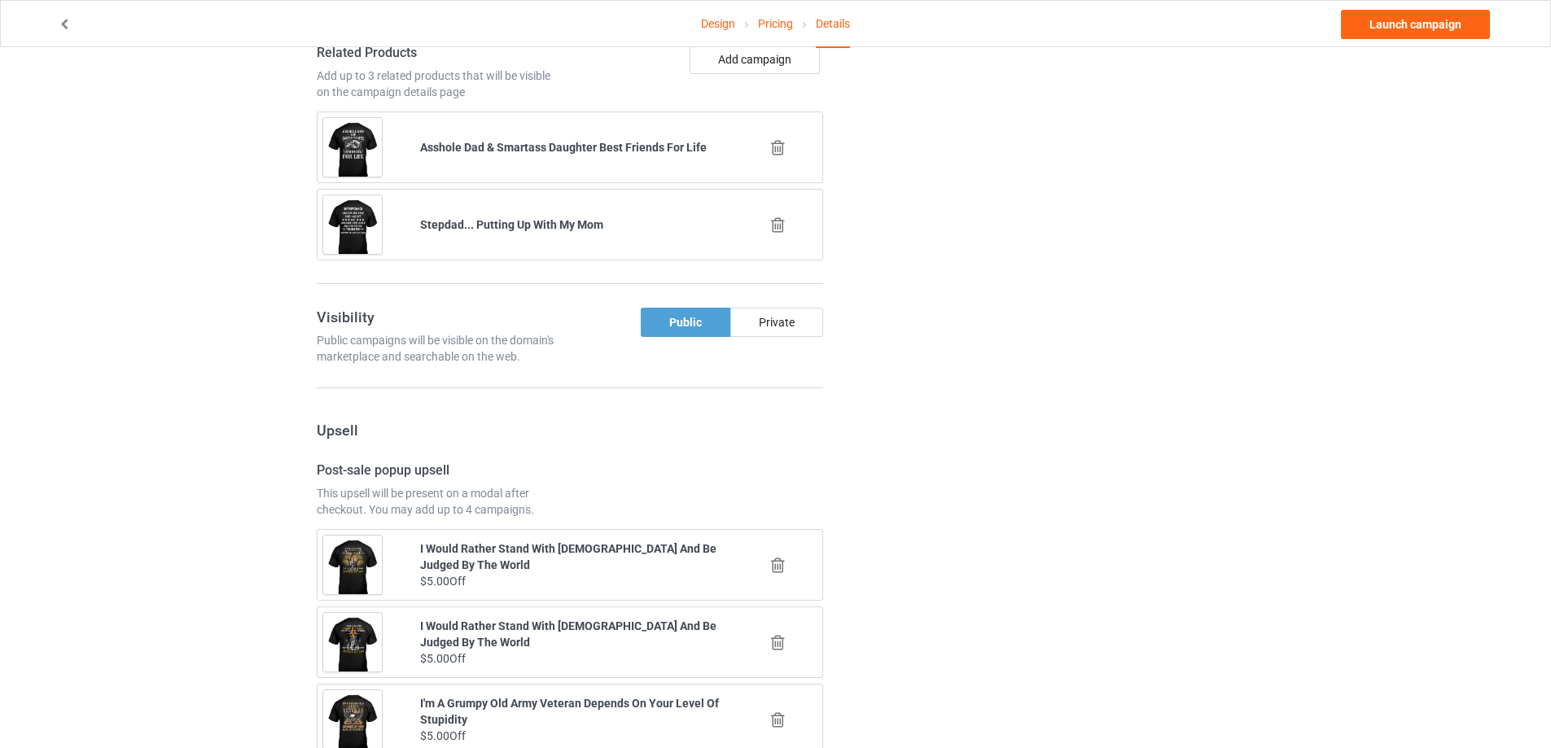
click at [770, 142] on icon at bounding box center [778, 147] width 20 height 17
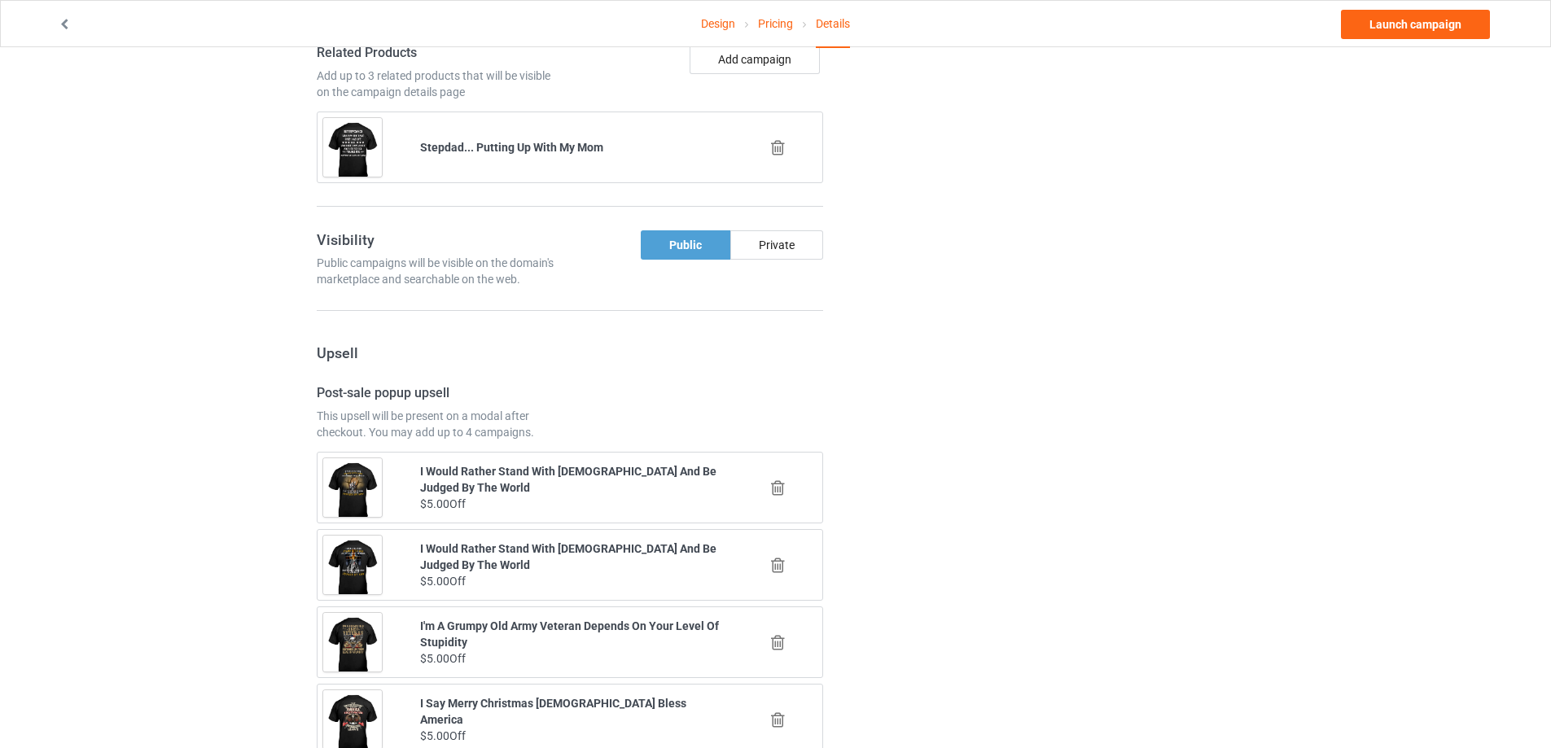
click at [770, 142] on icon at bounding box center [778, 147] width 20 height 17
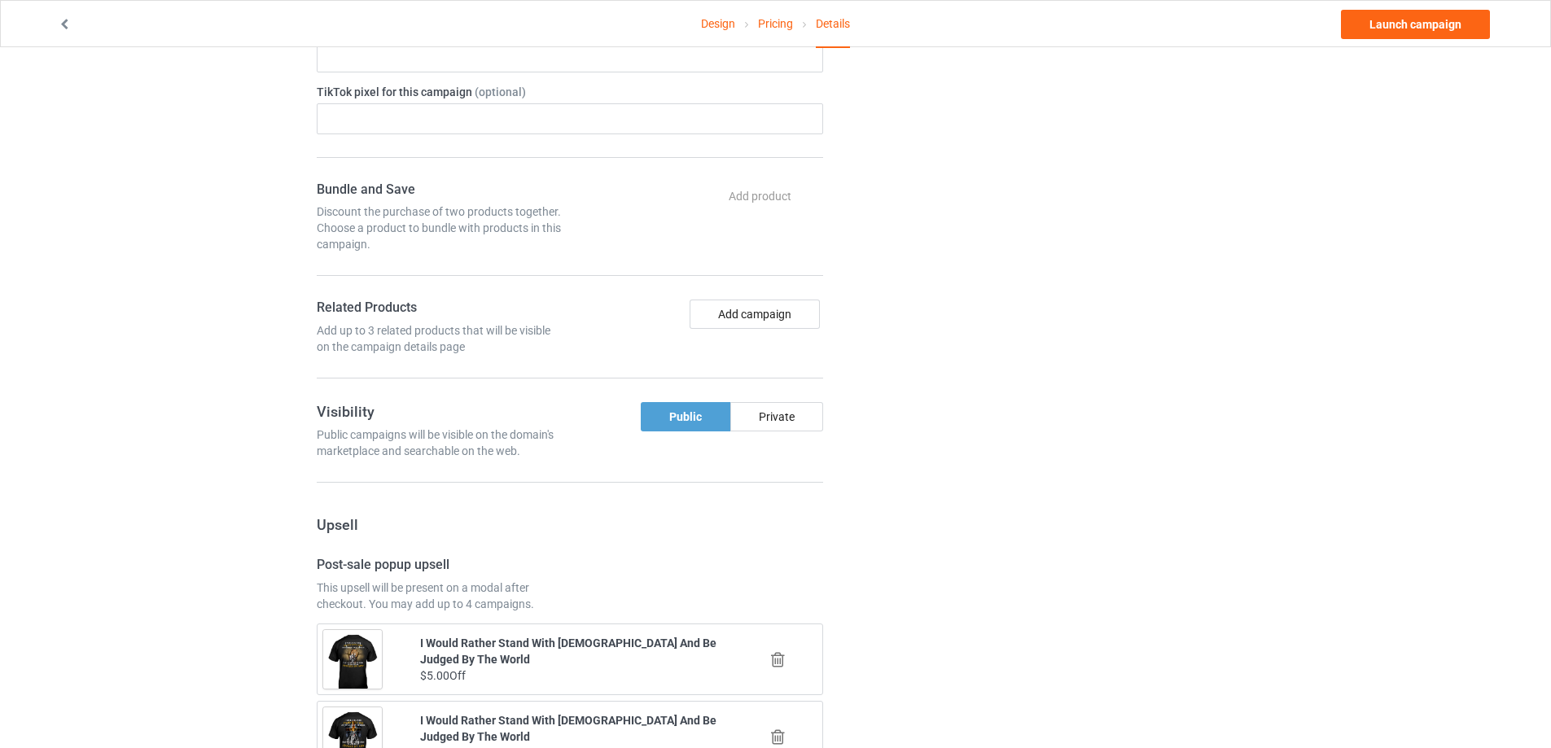
scroll to position [891, 0]
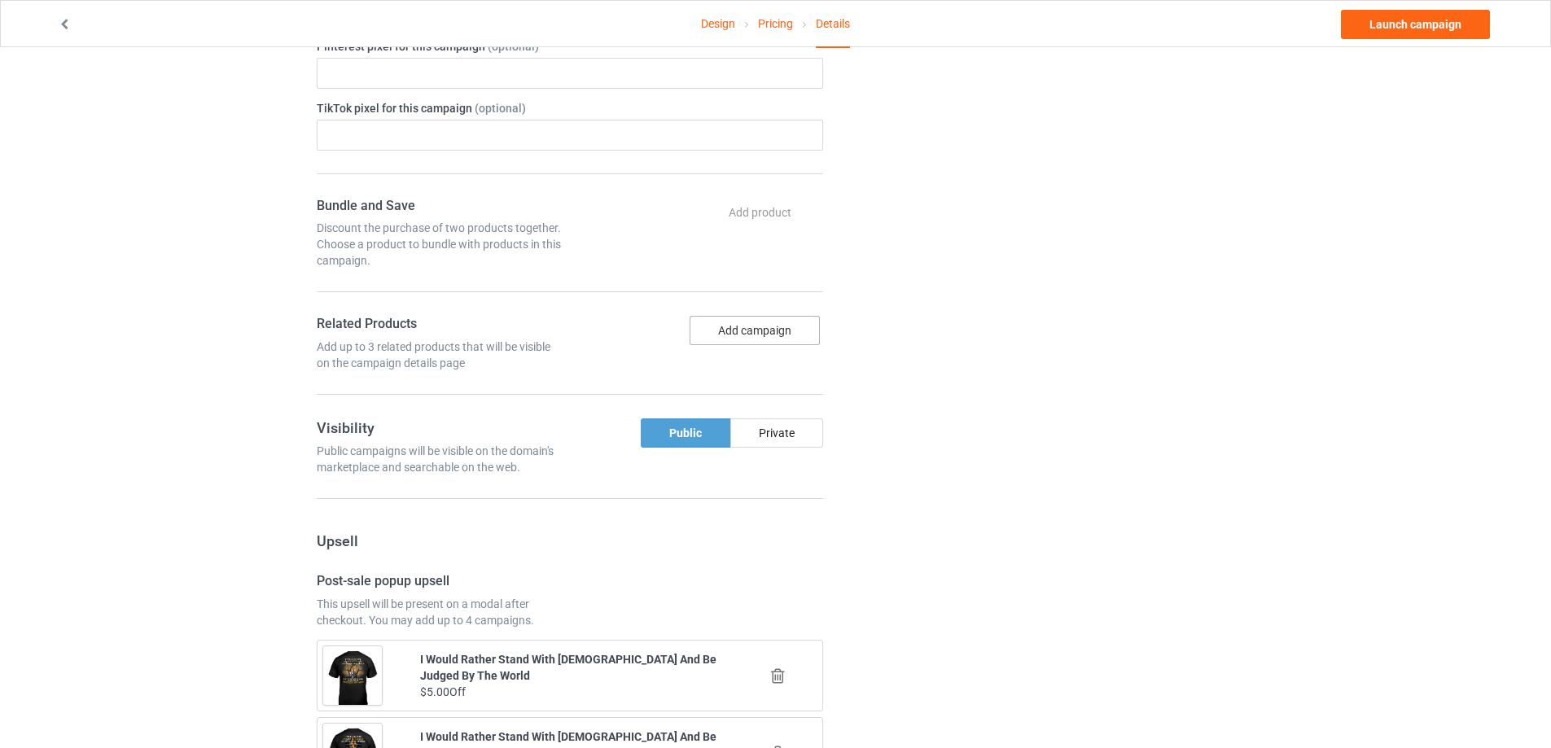
click at [734, 328] on button "Add campaign" at bounding box center [755, 330] width 130 height 29
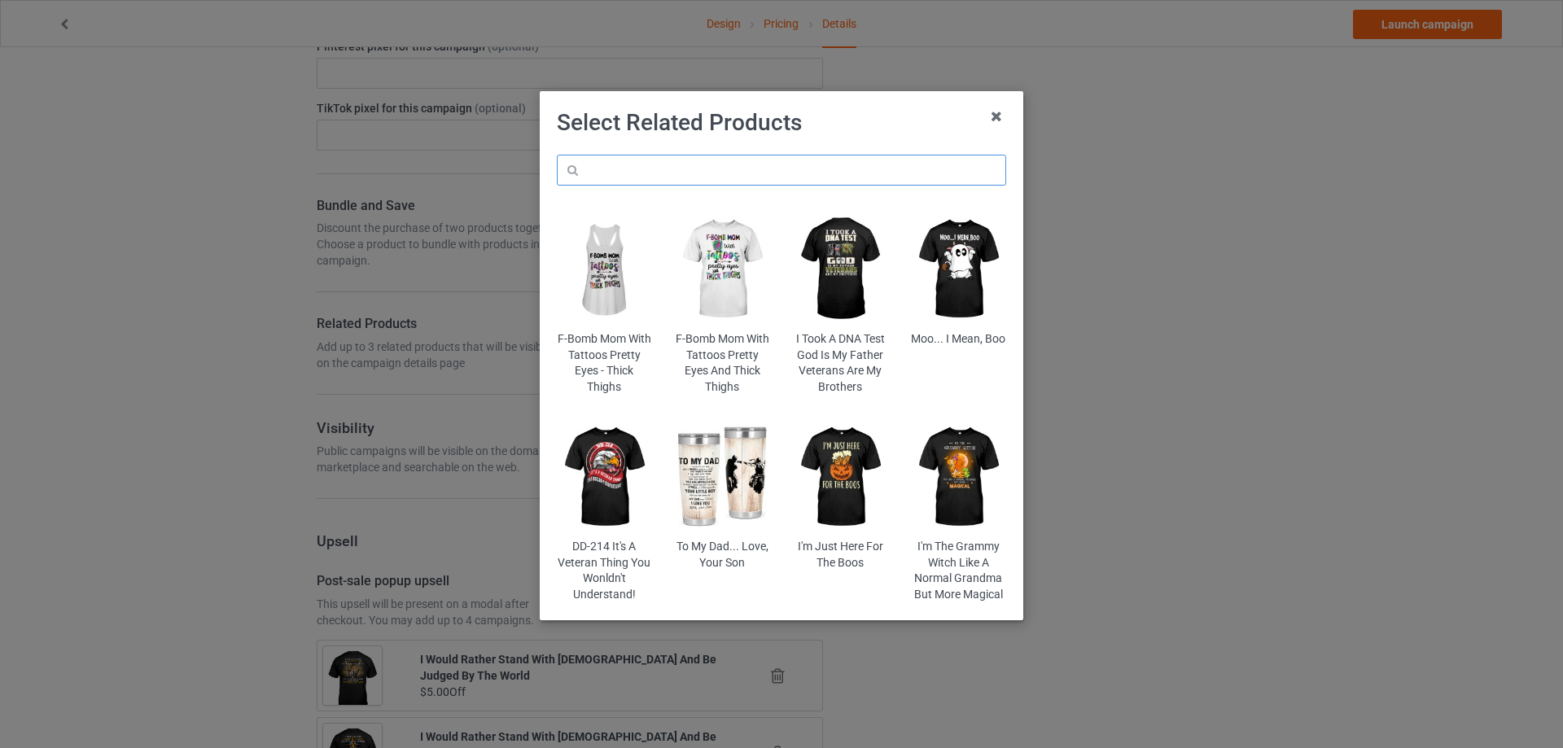
click at [680, 169] on input "text" at bounding box center [781, 170] width 449 height 31
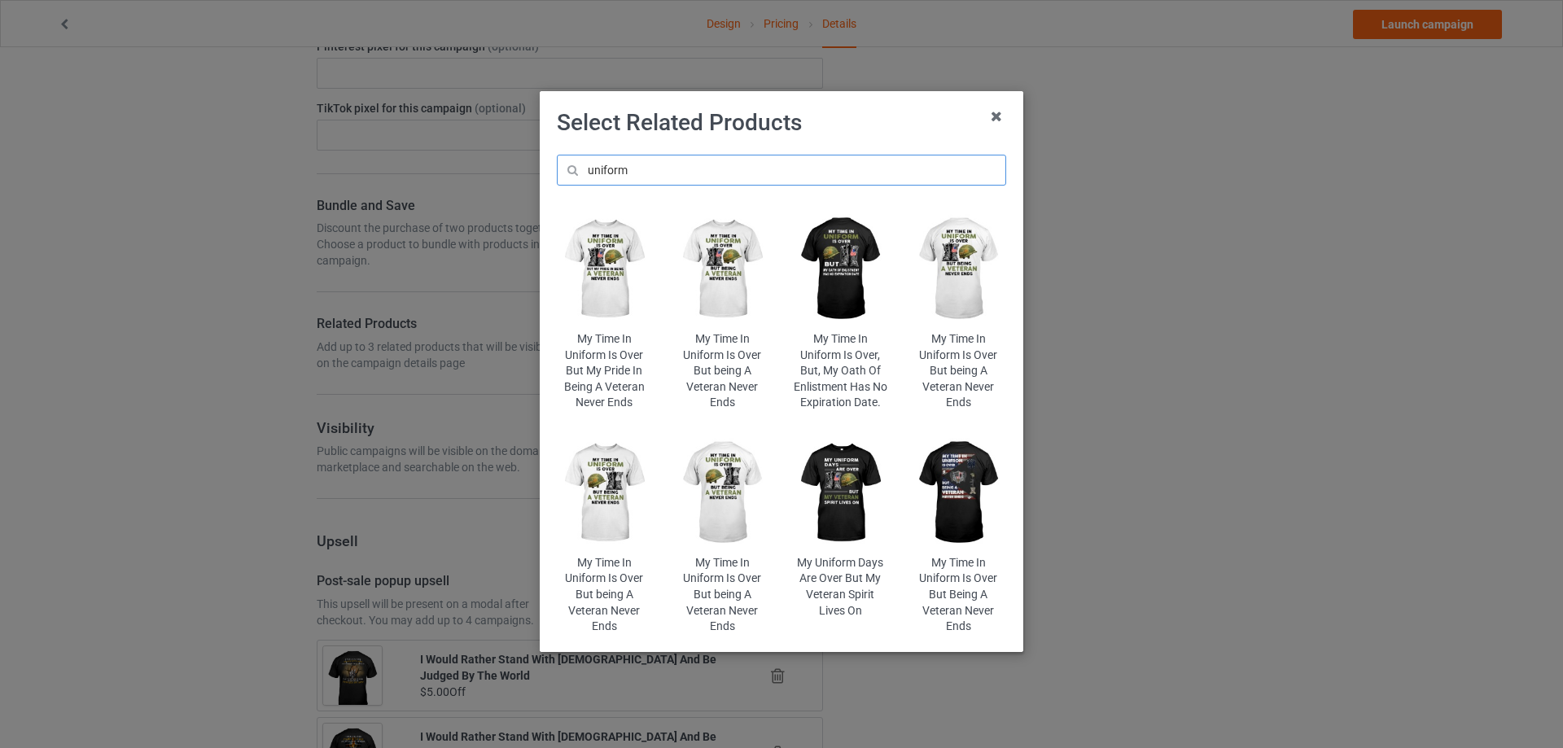
type input "uniform"
click at [958, 305] on img at bounding box center [958, 269] width 95 height 119
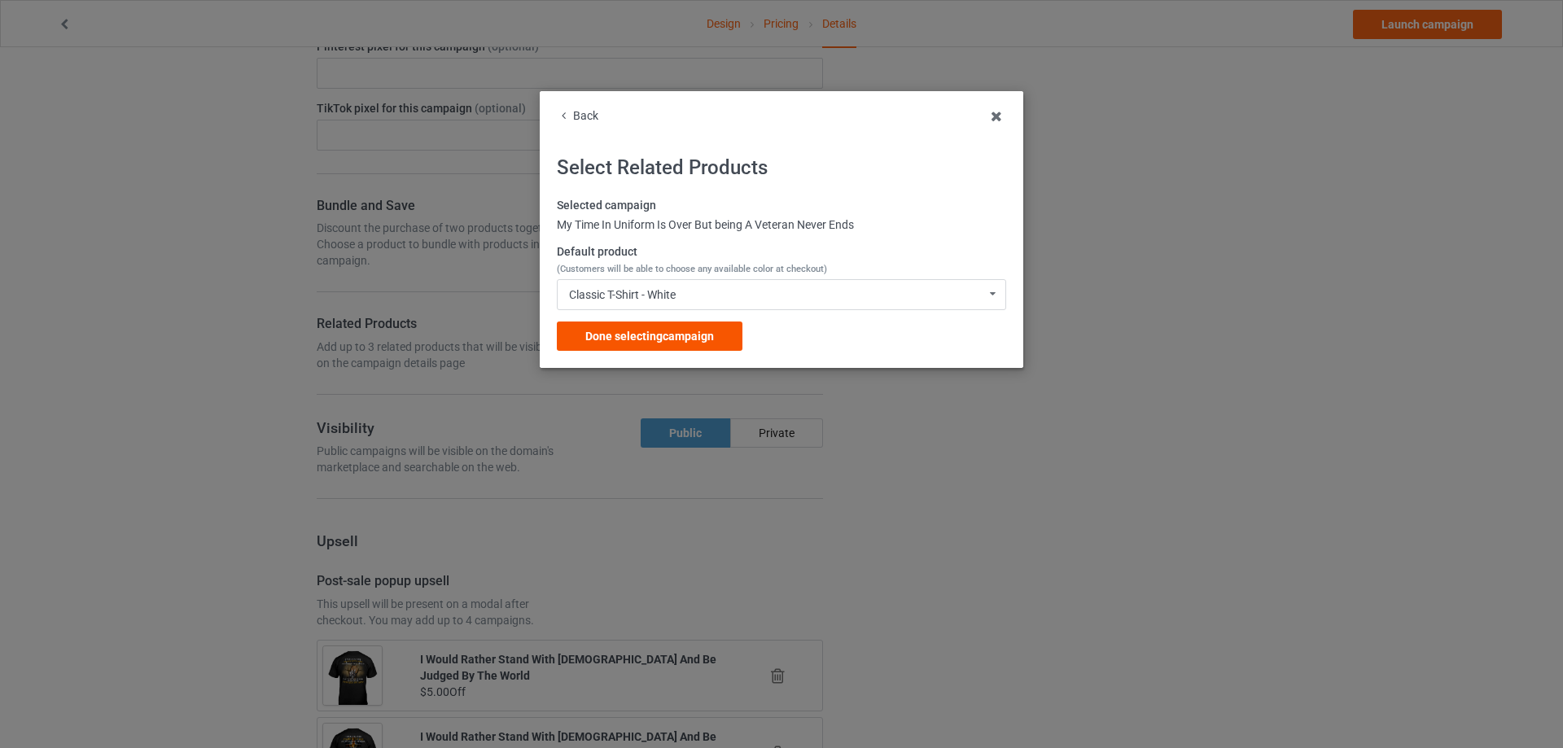
click at [677, 335] on span "Done selecting campaign" at bounding box center [649, 336] width 129 height 13
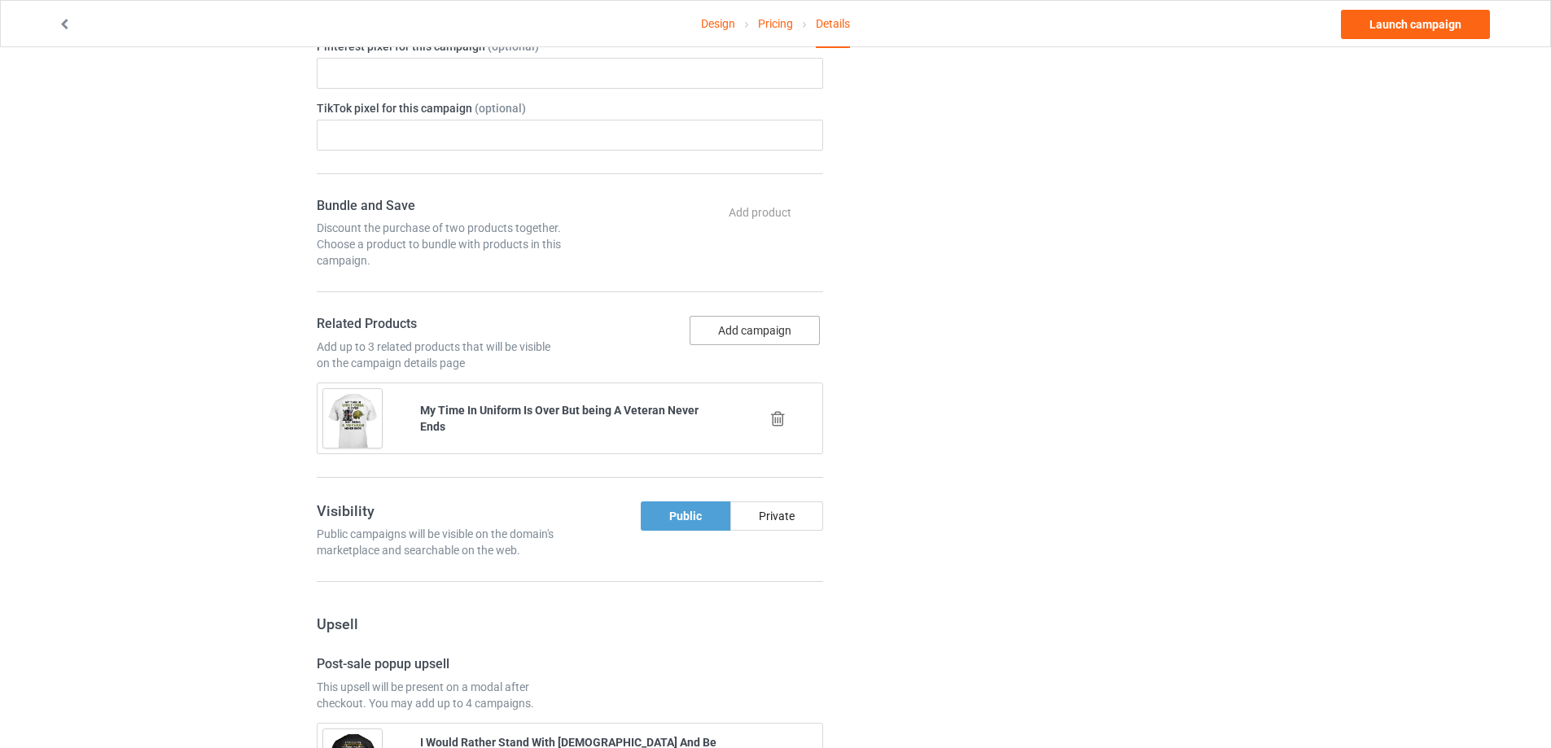
click at [760, 335] on button "Add campaign" at bounding box center [755, 330] width 130 height 29
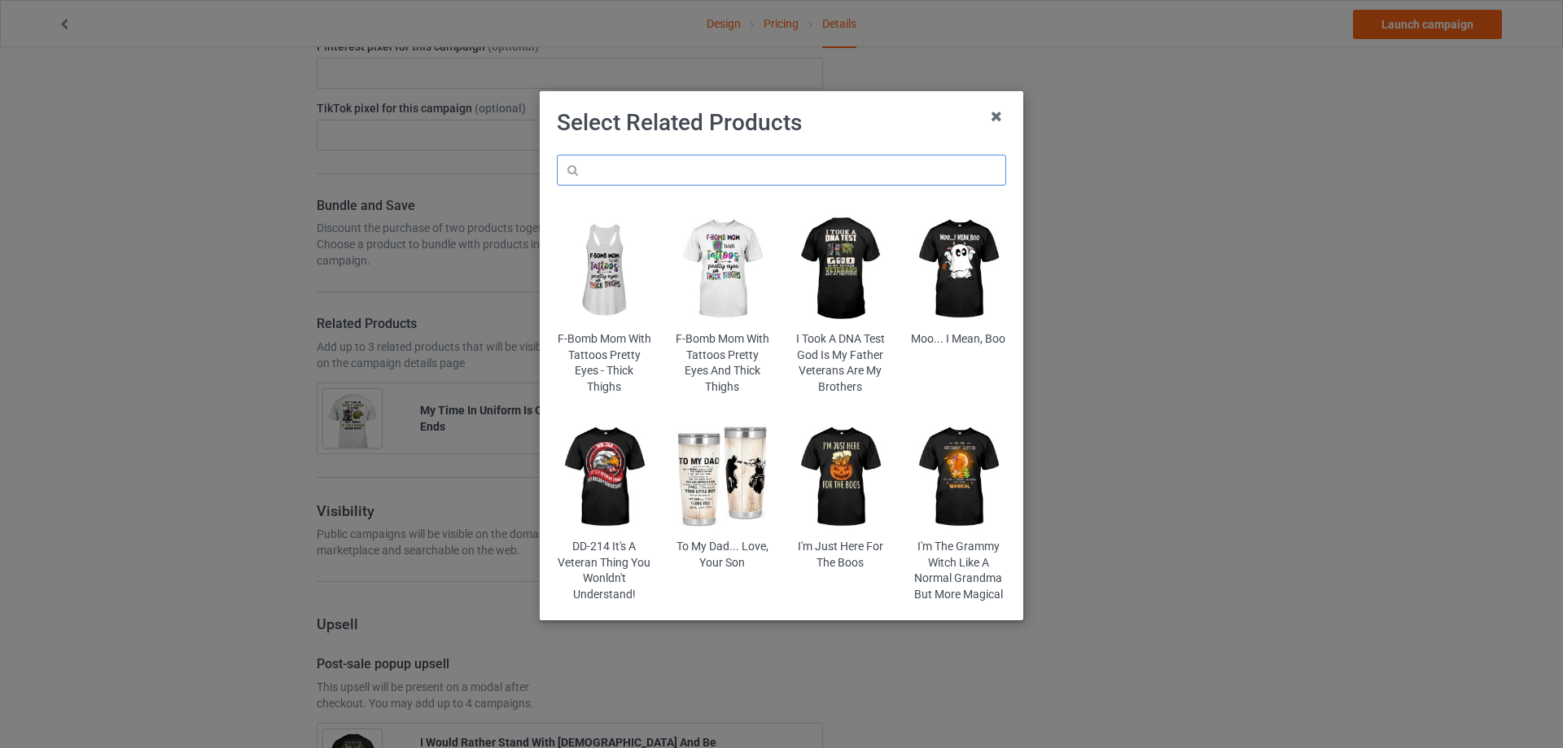
click at [708, 174] on input "text" at bounding box center [781, 170] width 449 height 31
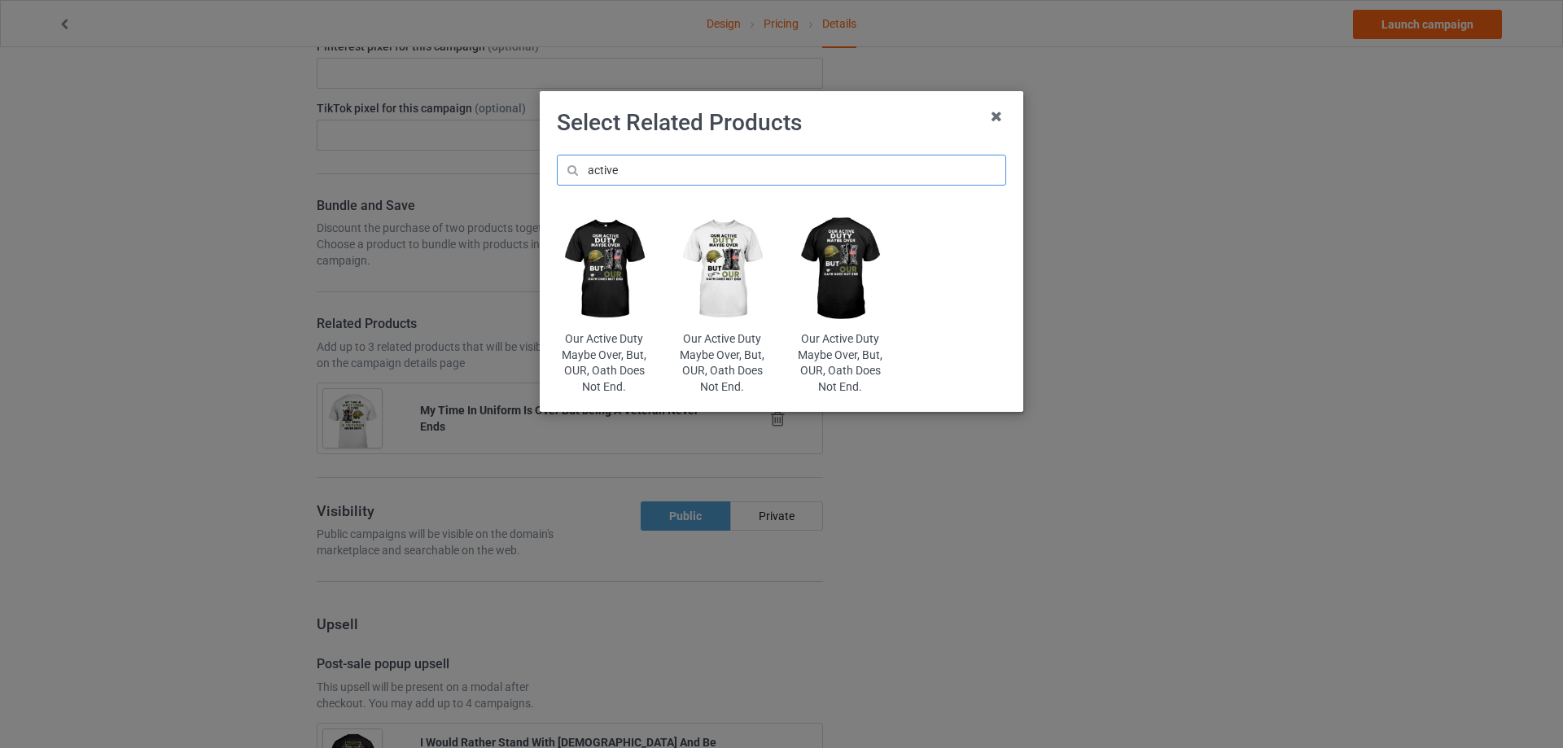
type input "active"
click at [616, 258] on img at bounding box center [604, 269] width 95 height 119
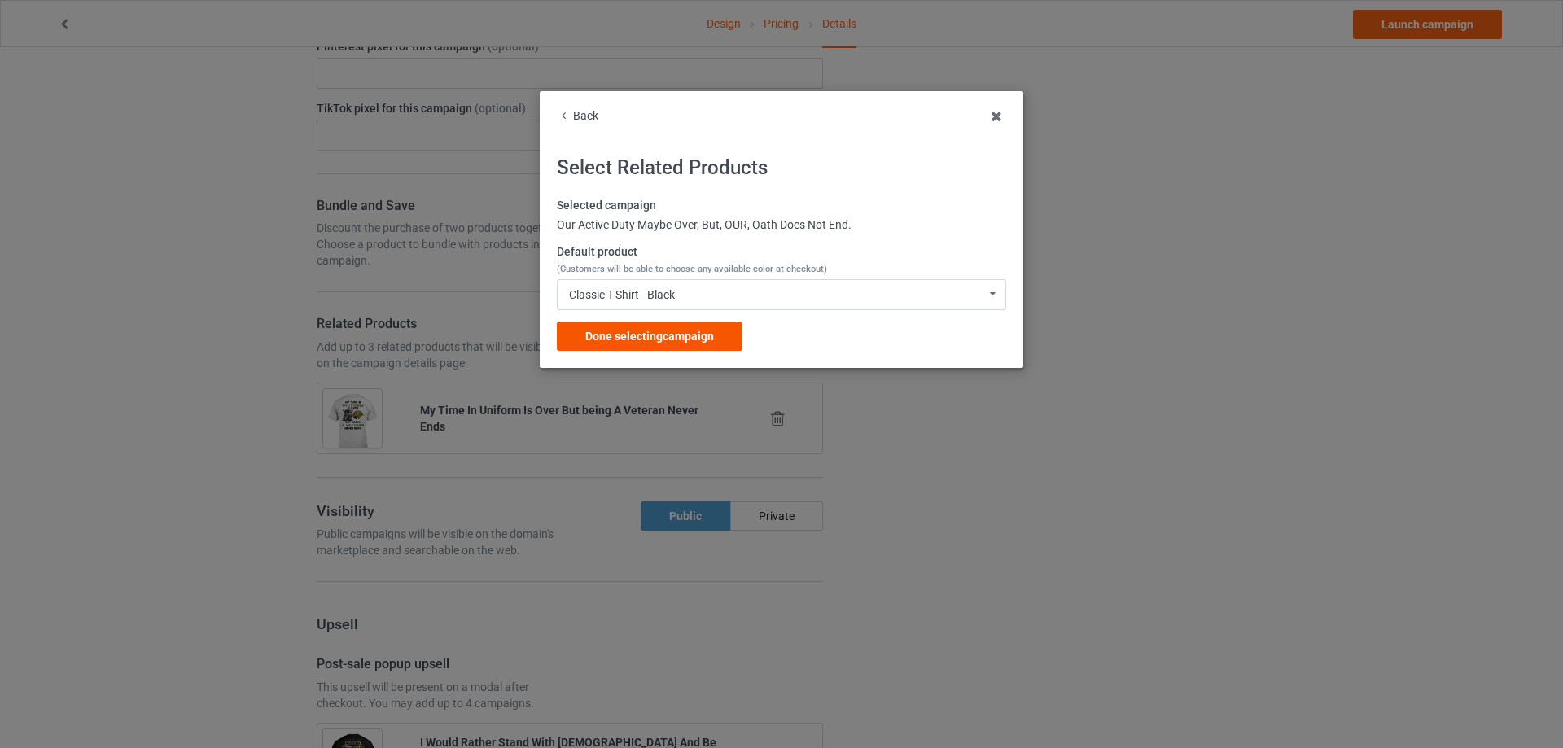
click at [660, 344] on div "Done selecting campaign" at bounding box center [650, 336] width 186 height 29
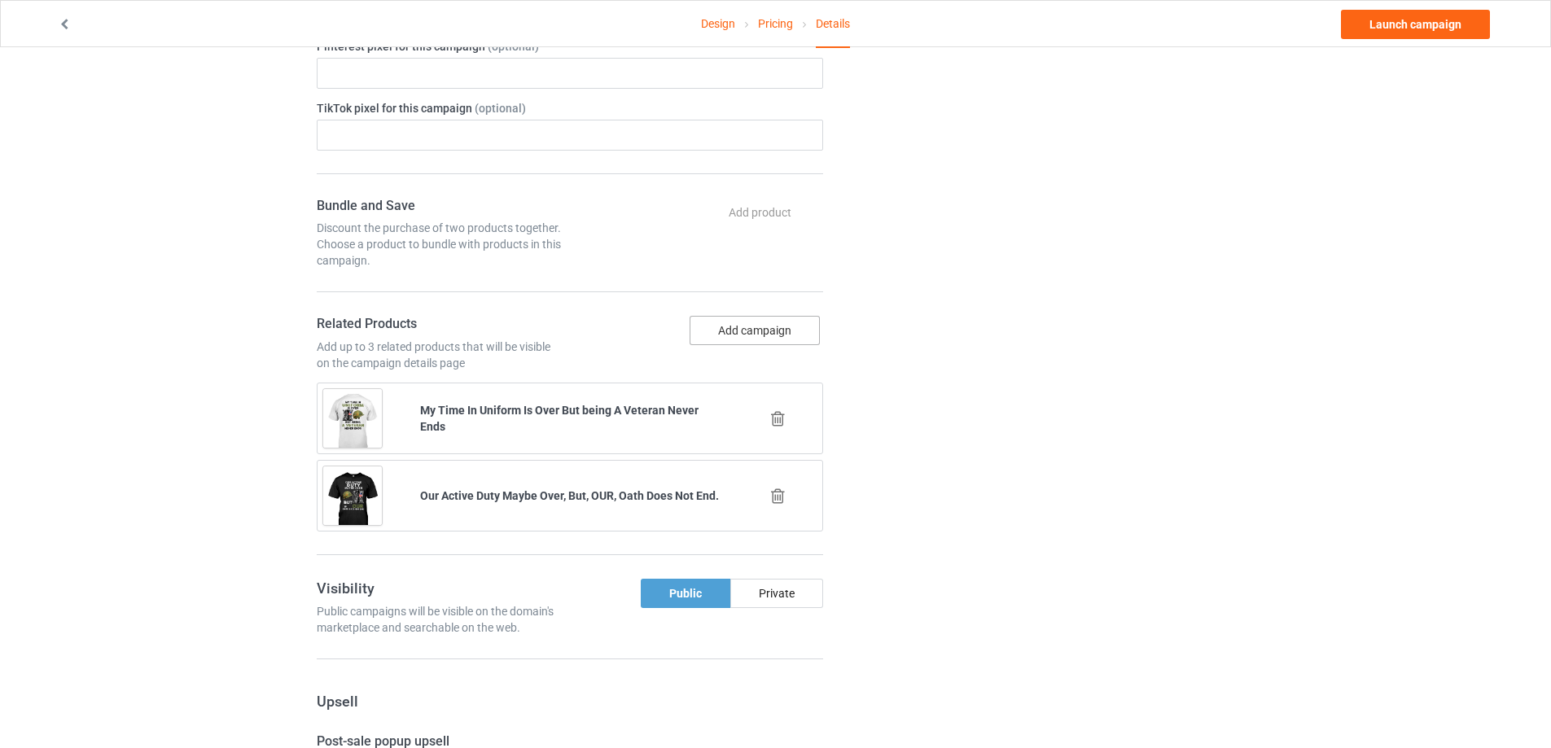
click at [736, 333] on button "Add campaign" at bounding box center [755, 330] width 130 height 29
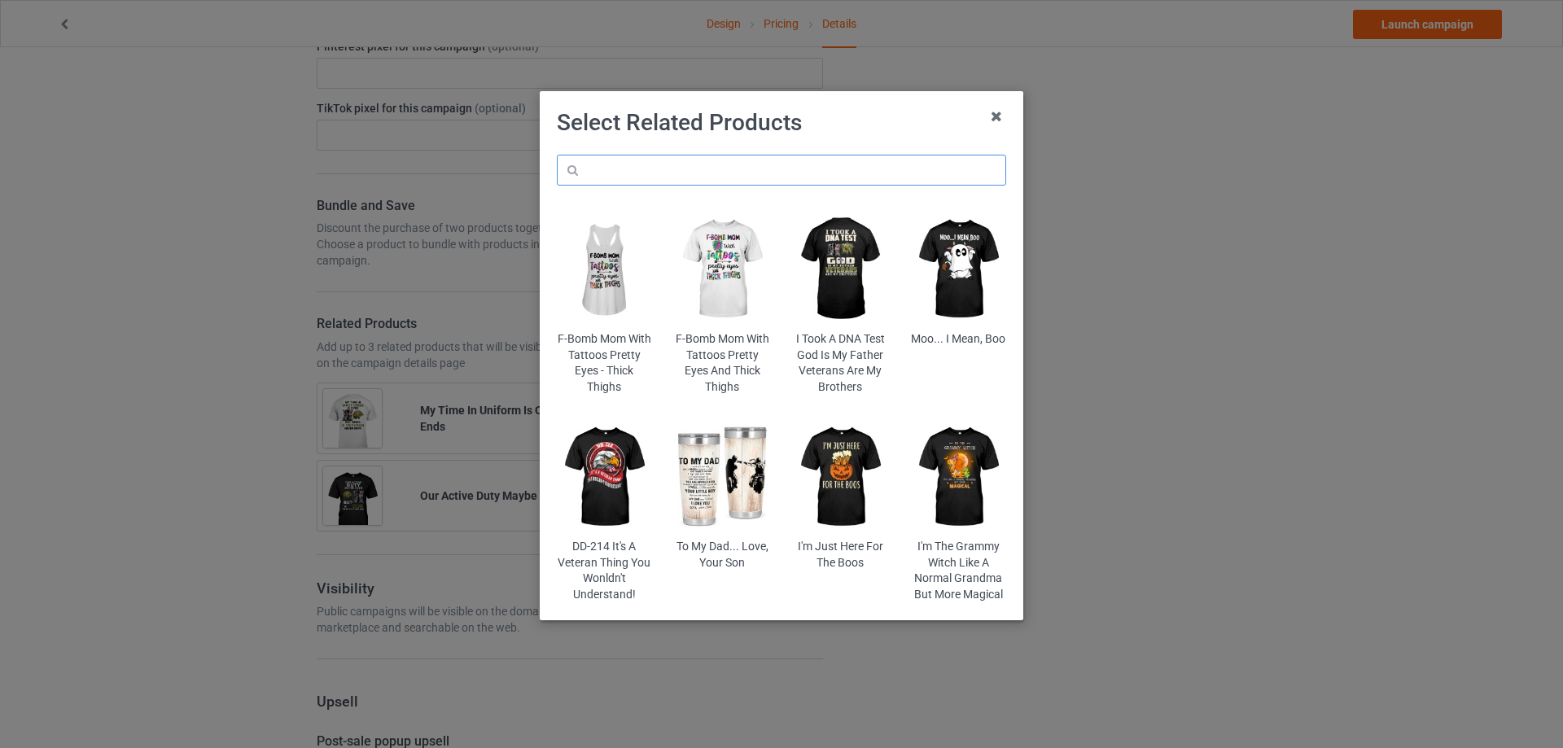
click at [695, 168] on input "text" at bounding box center [781, 170] width 449 height 31
type input "u"
type input "ú"
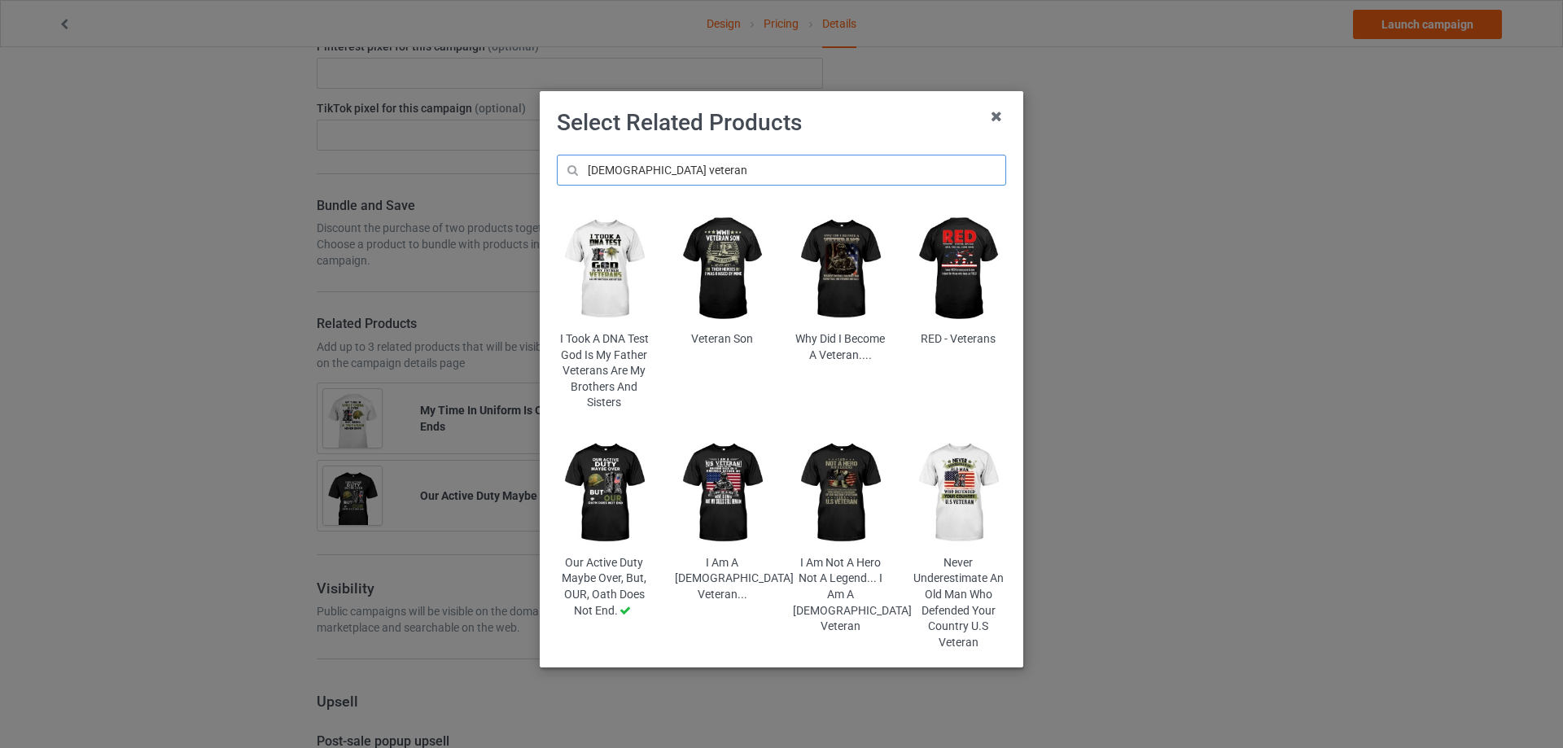
type input "us veteran"
click at [829, 492] on img at bounding box center [840, 493] width 95 height 119
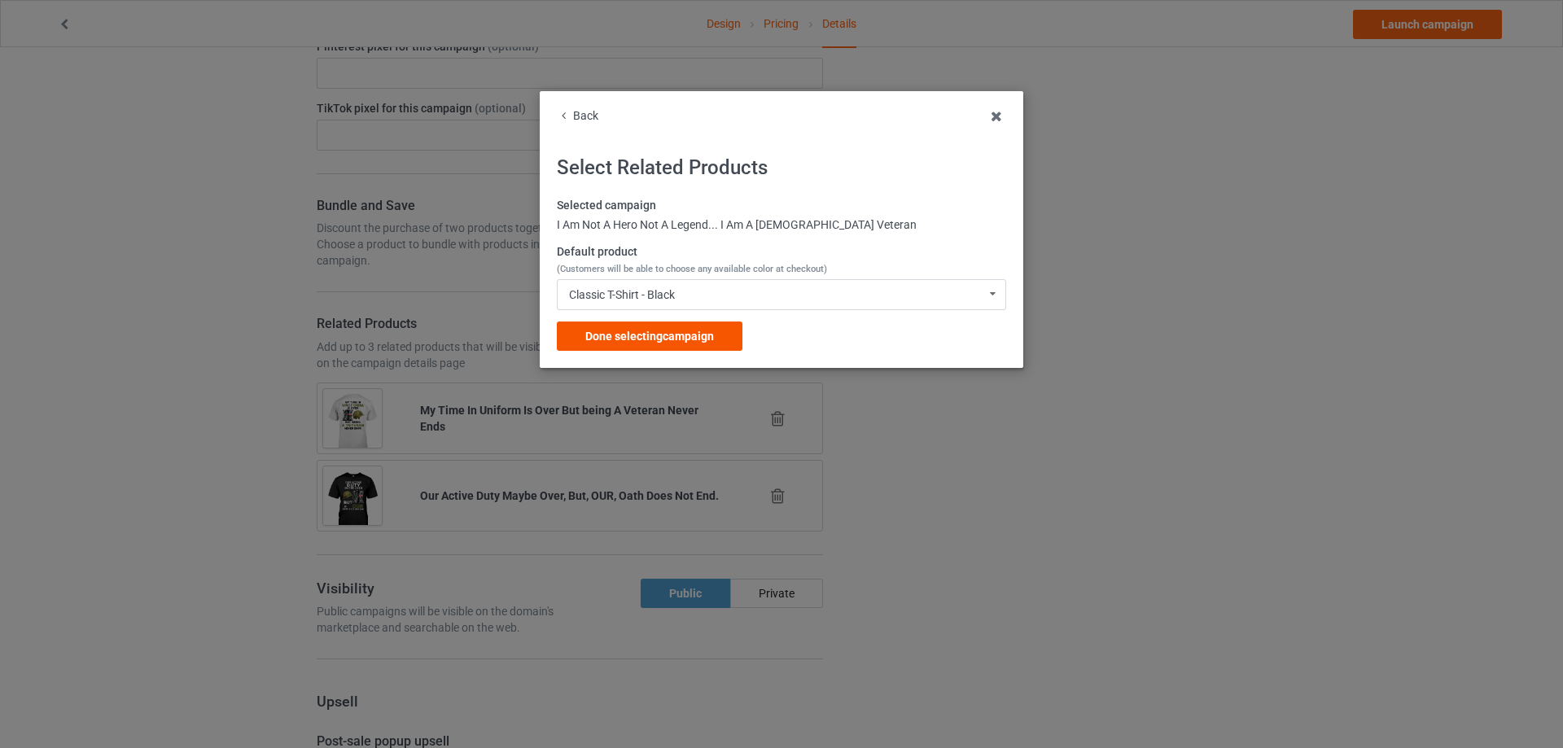
click at [692, 338] on span "Done selecting campaign" at bounding box center [649, 336] width 129 height 13
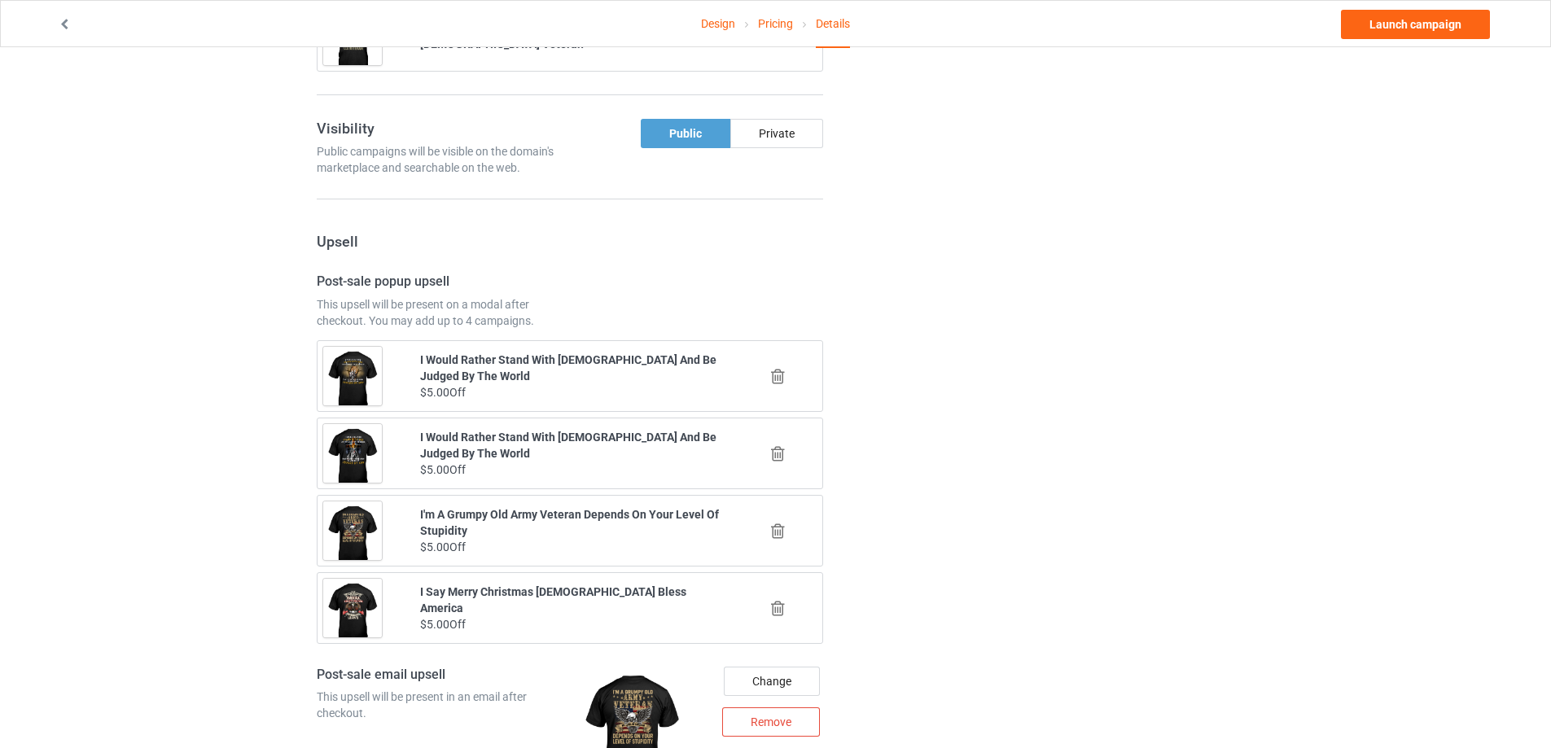
scroll to position [1433, 0]
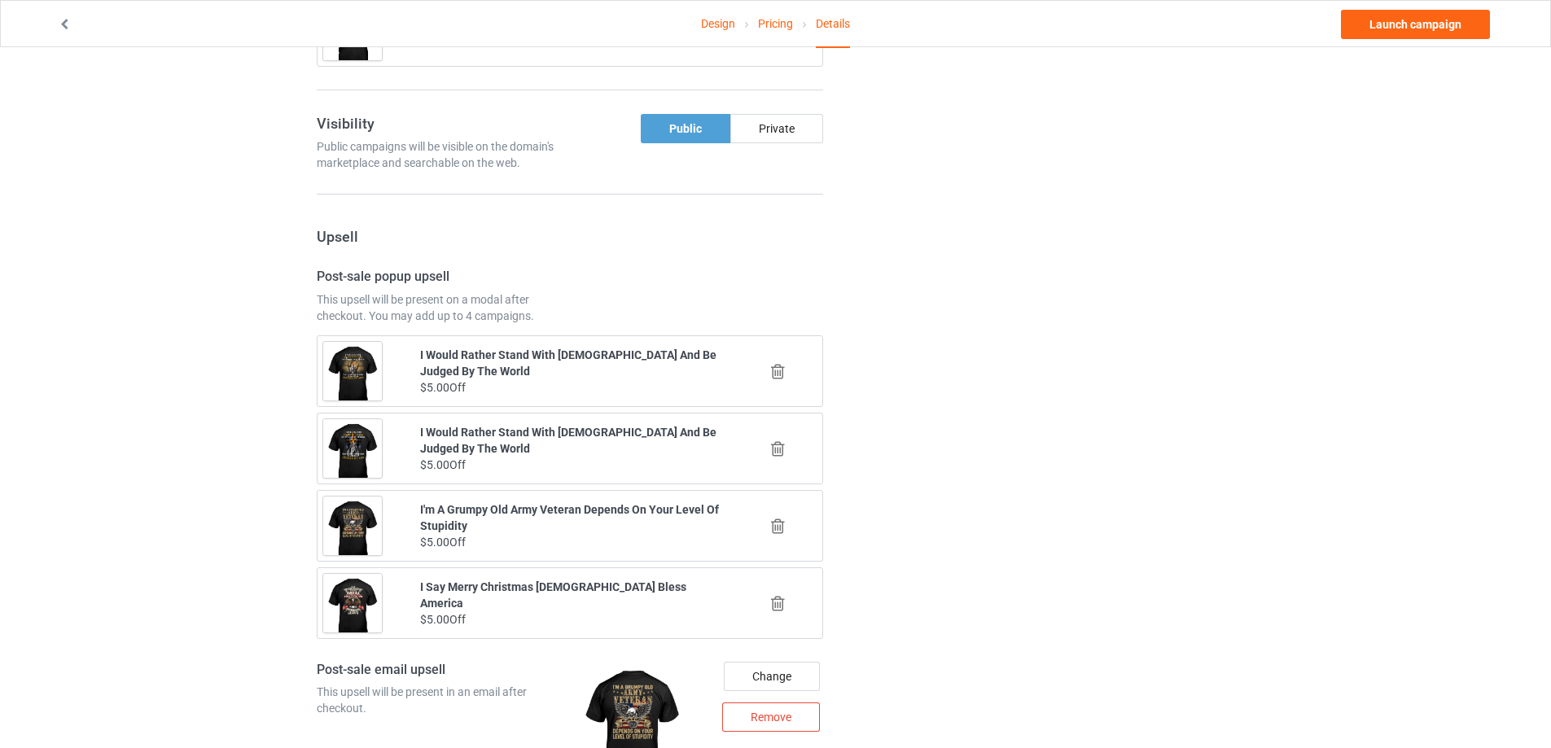
click at [782, 449] on icon at bounding box center [778, 449] width 20 height 17
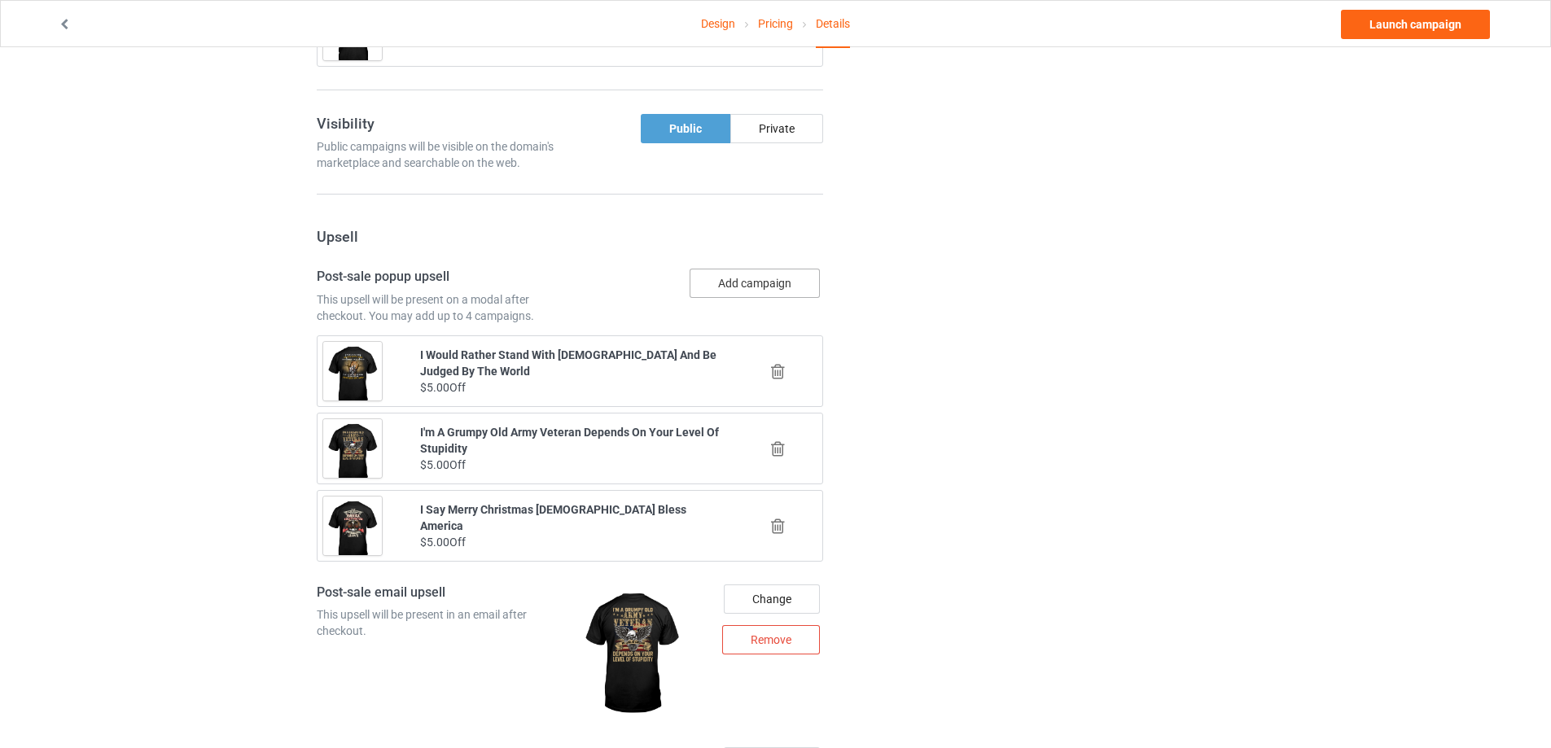
click at [741, 274] on button "Add campaign" at bounding box center [755, 283] width 130 height 29
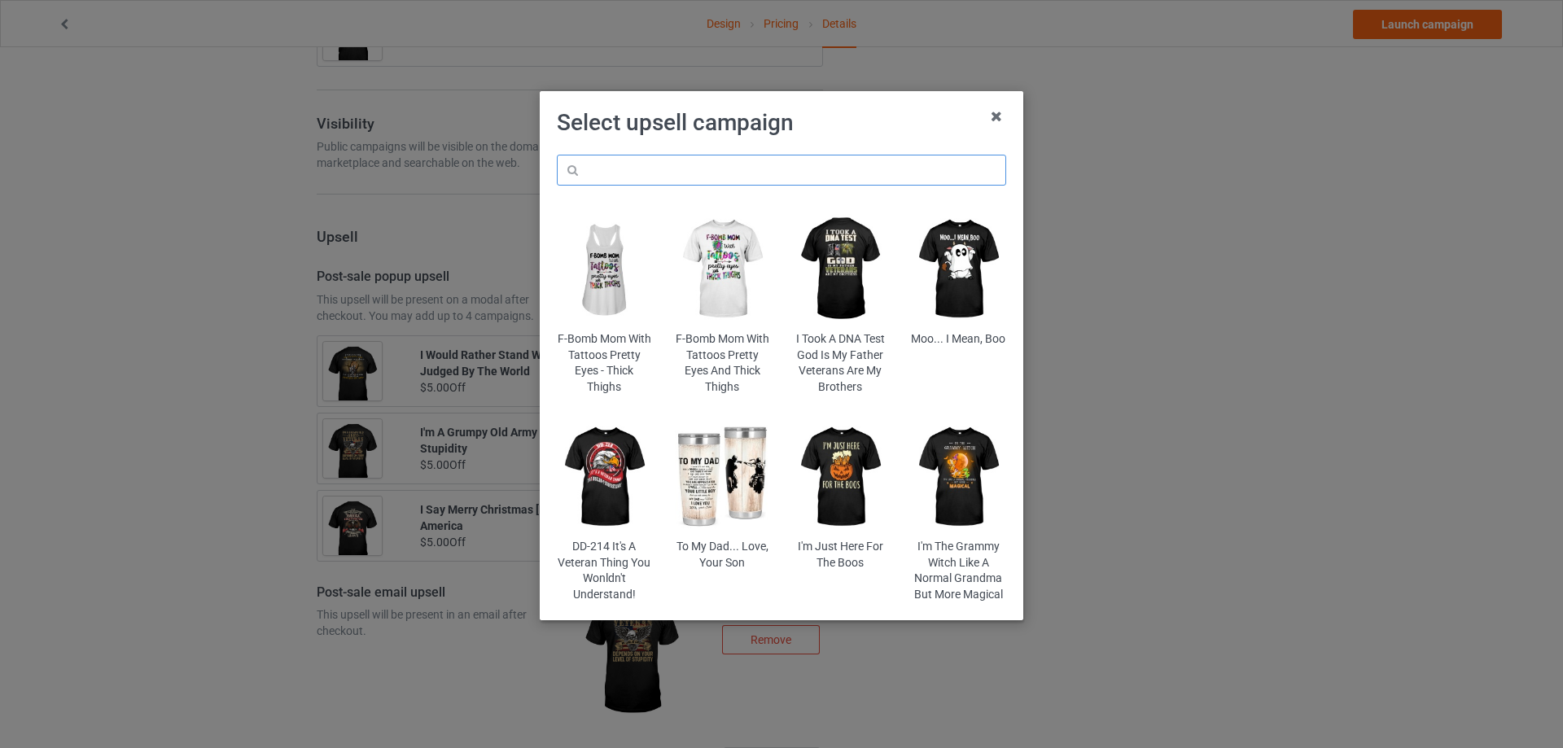
click at [733, 177] on input "text" at bounding box center [781, 170] width 449 height 31
type input "u"
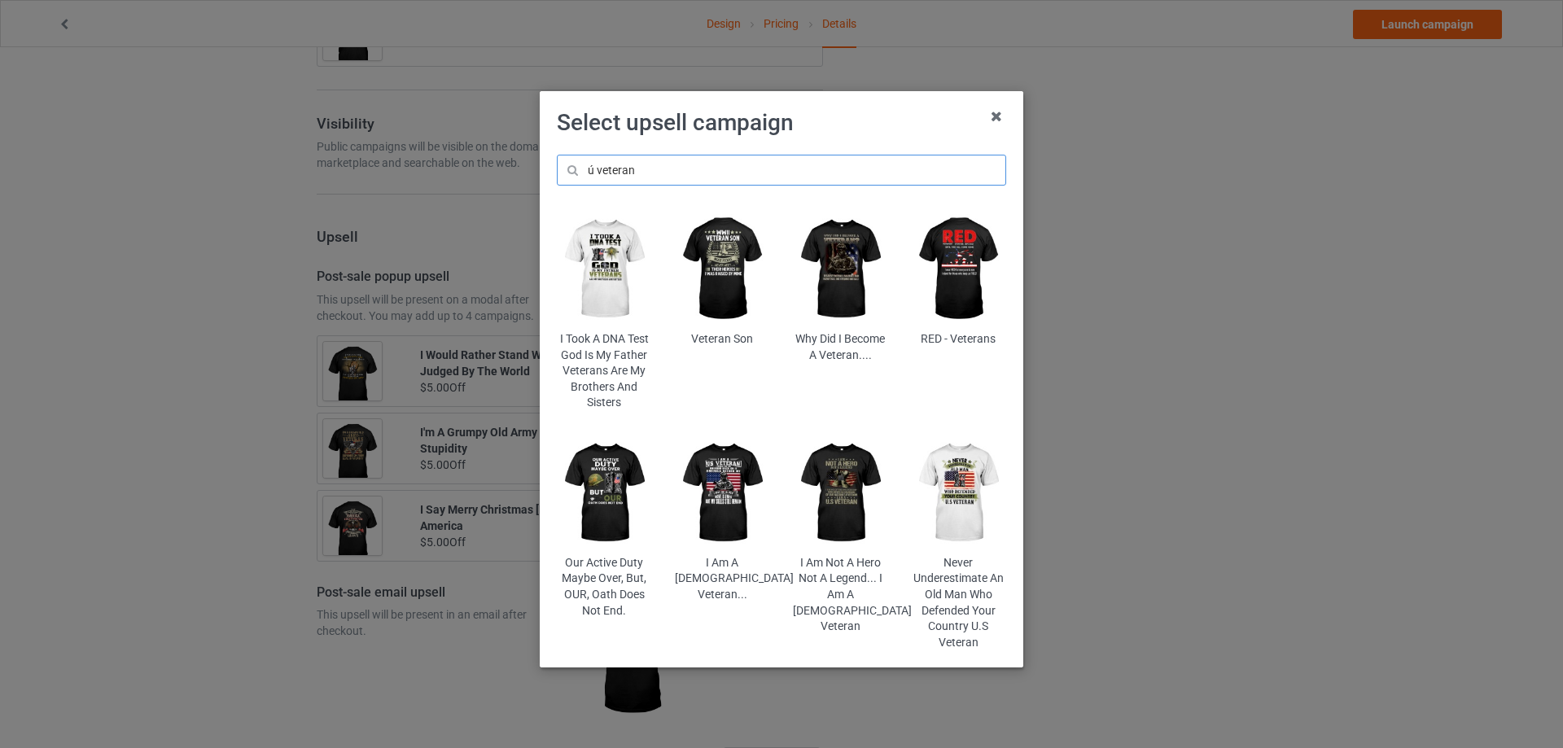
type input "ú veteran"
click at [726, 479] on img at bounding box center [722, 493] width 95 height 119
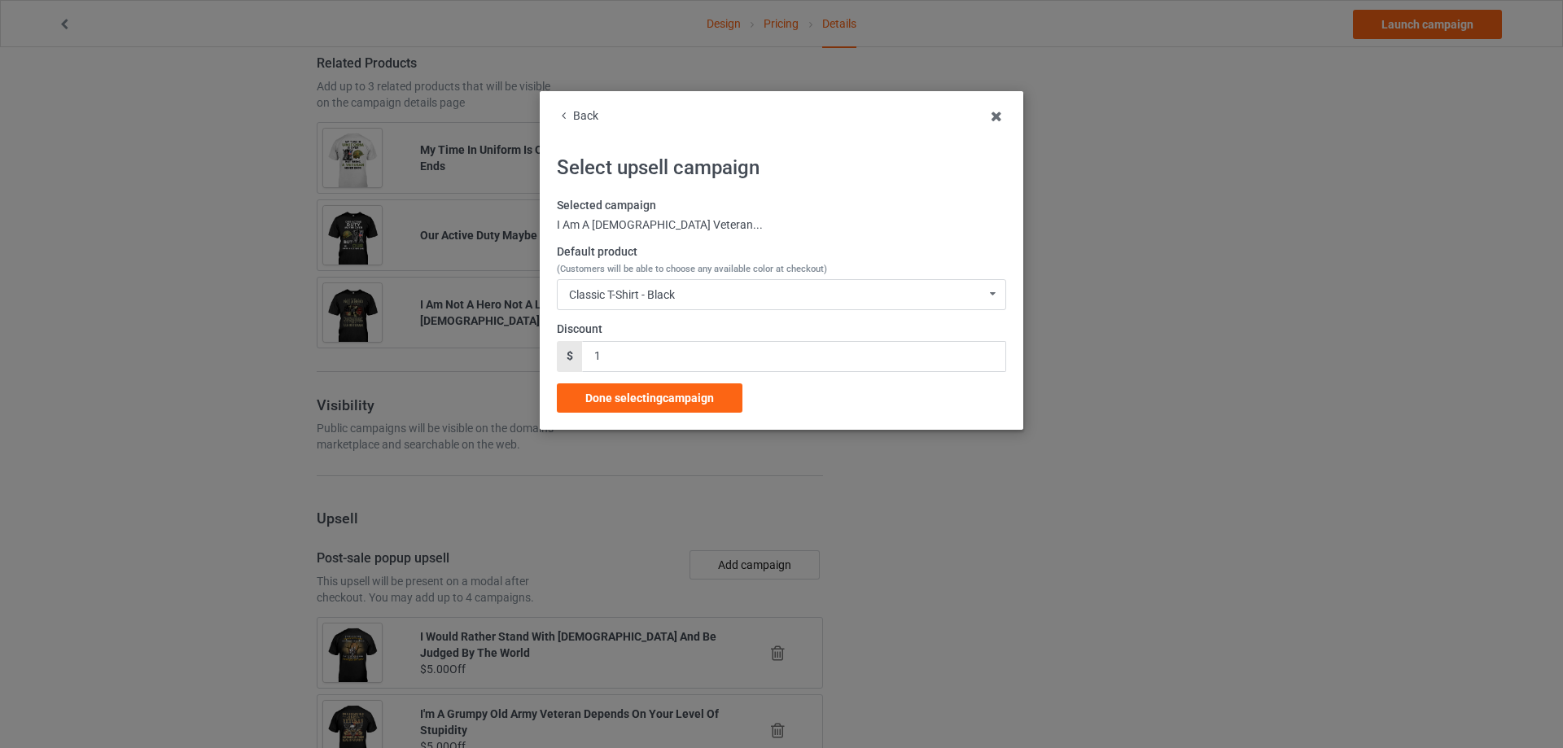
scroll to position [1433, 0]
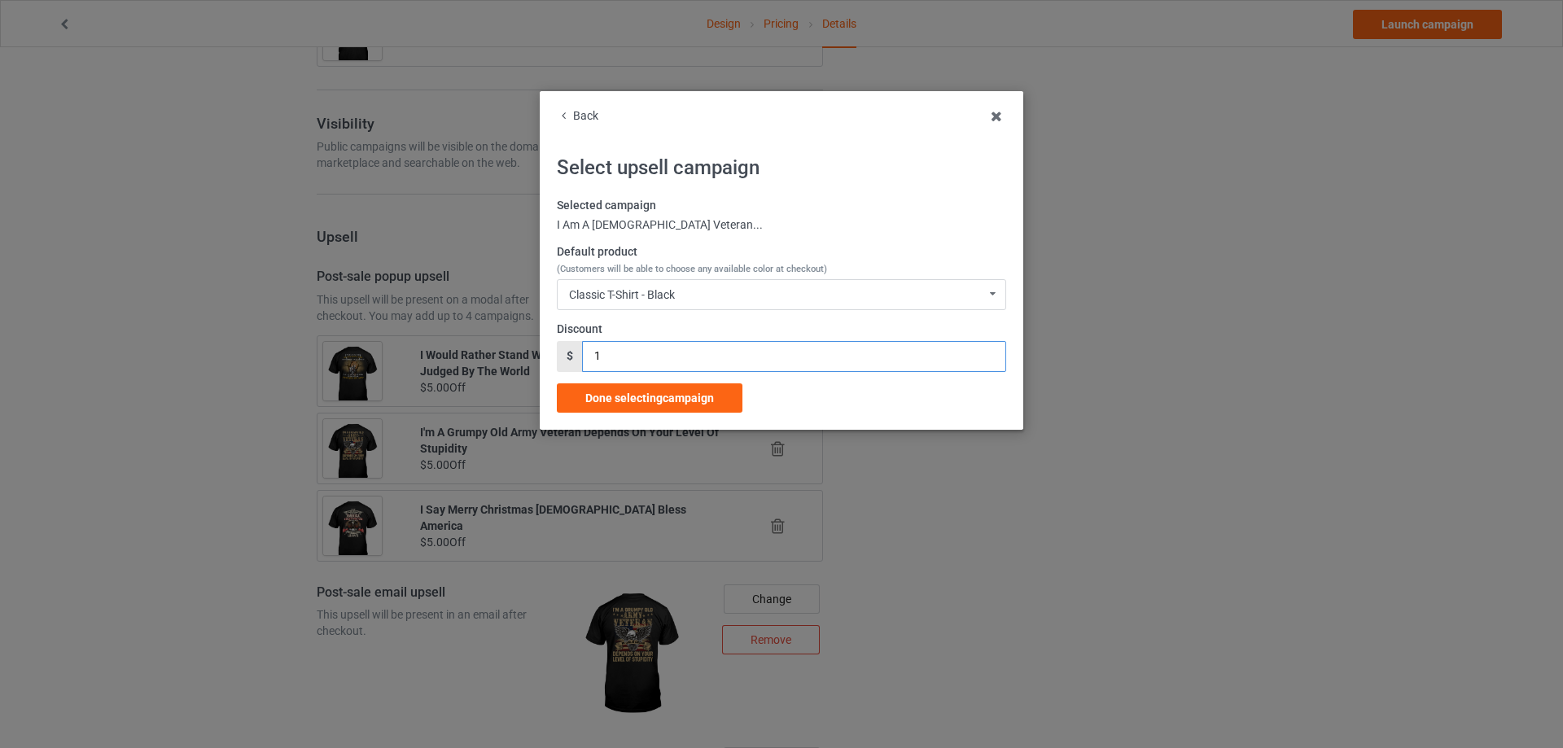
drag, startPoint x: 628, startPoint y: 357, endPoint x: 555, endPoint y: 357, distance: 72.5
click at [555, 357] on div "Back Select upsell campaign Selected campaign I Am A U.S Veteran... Default pro…" at bounding box center [782, 260] width 484 height 339
type input "5"
click at [620, 403] on span "Done selecting campaign" at bounding box center [649, 398] width 129 height 13
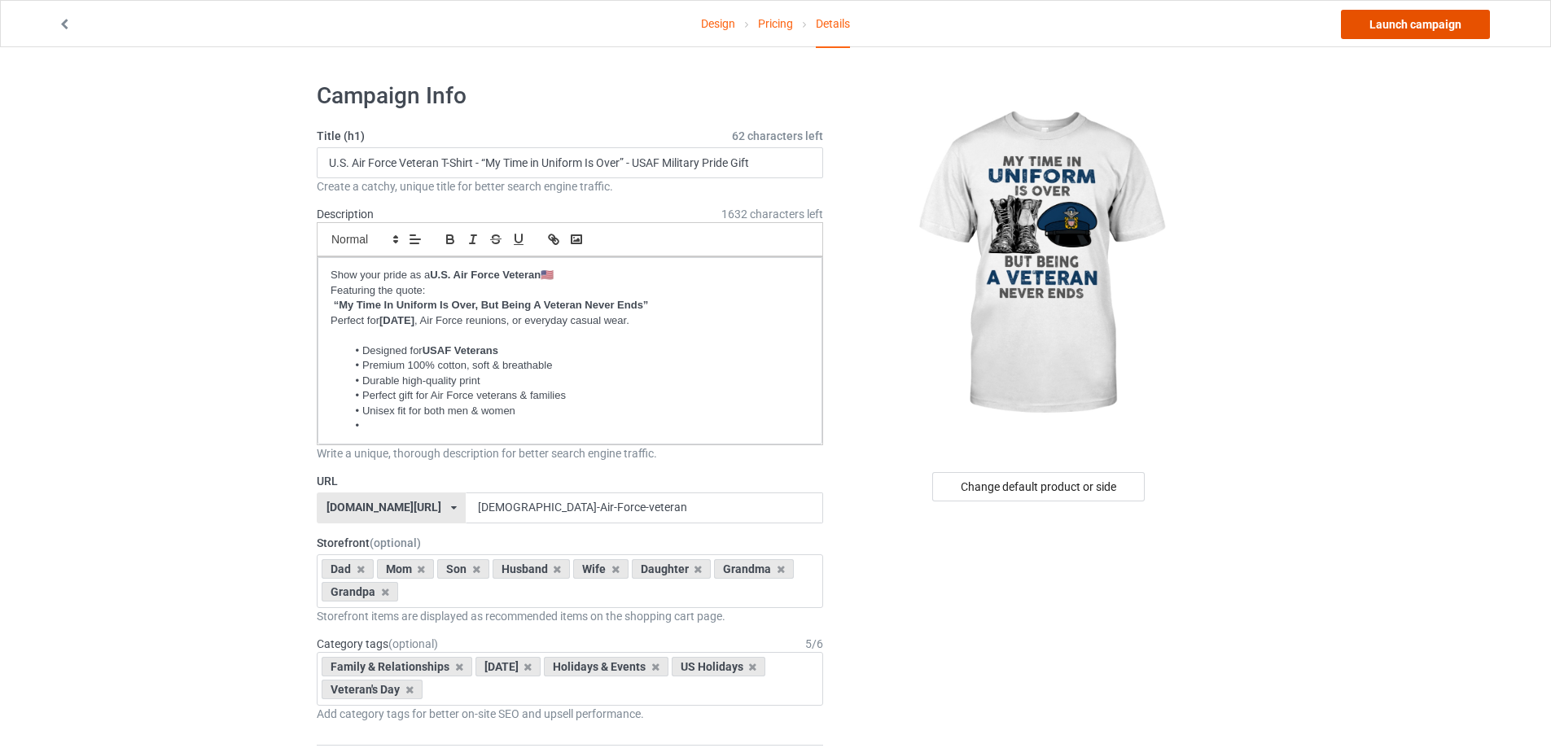
click at [1418, 28] on link "Launch campaign" at bounding box center [1415, 24] width 149 height 29
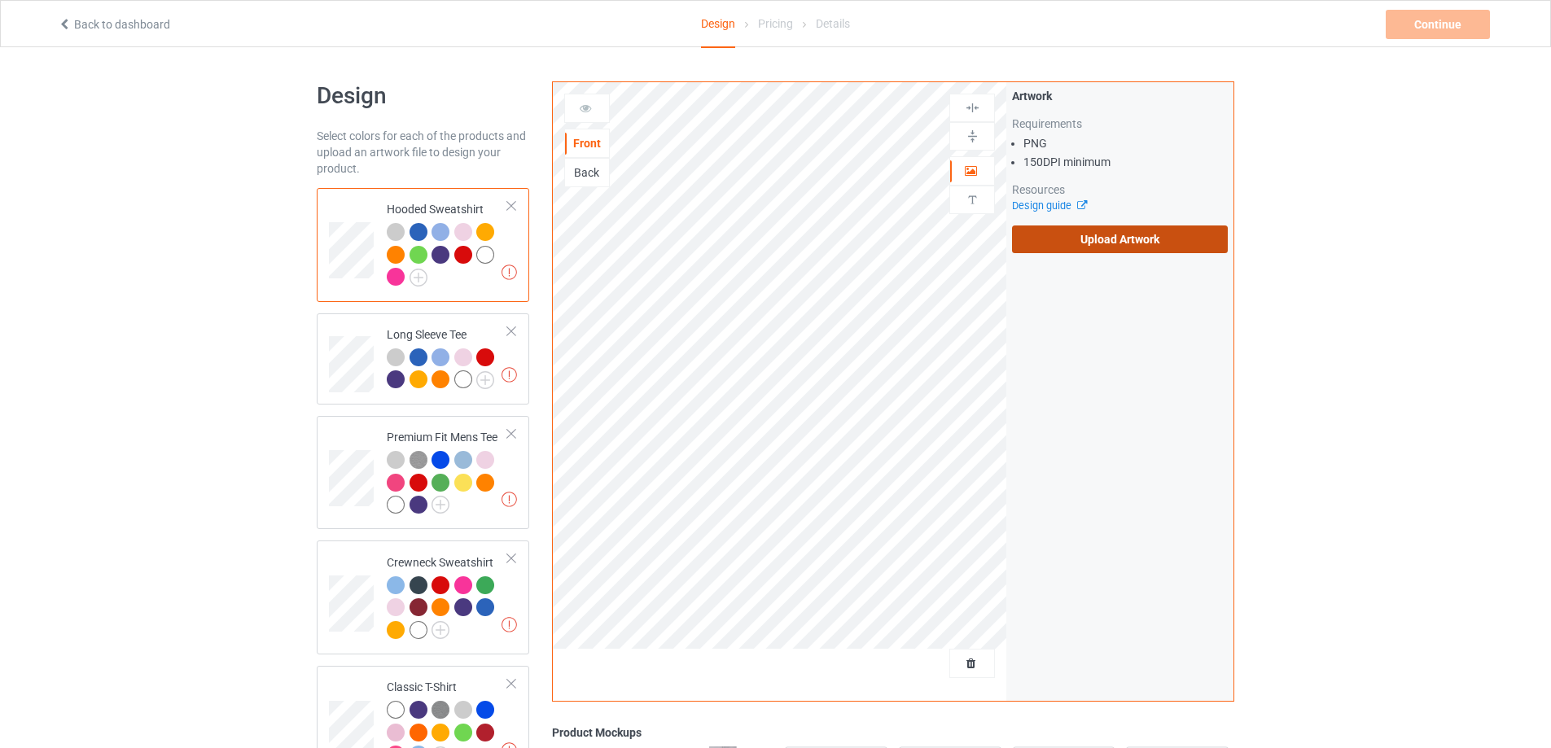
click at [1110, 243] on label "Upload Artwork" at bounding box center [1120, 240] width 216 height 28
click at [0, 0] on input "Upload Artwork" at bounding box center [0, 0] width 0 height 0
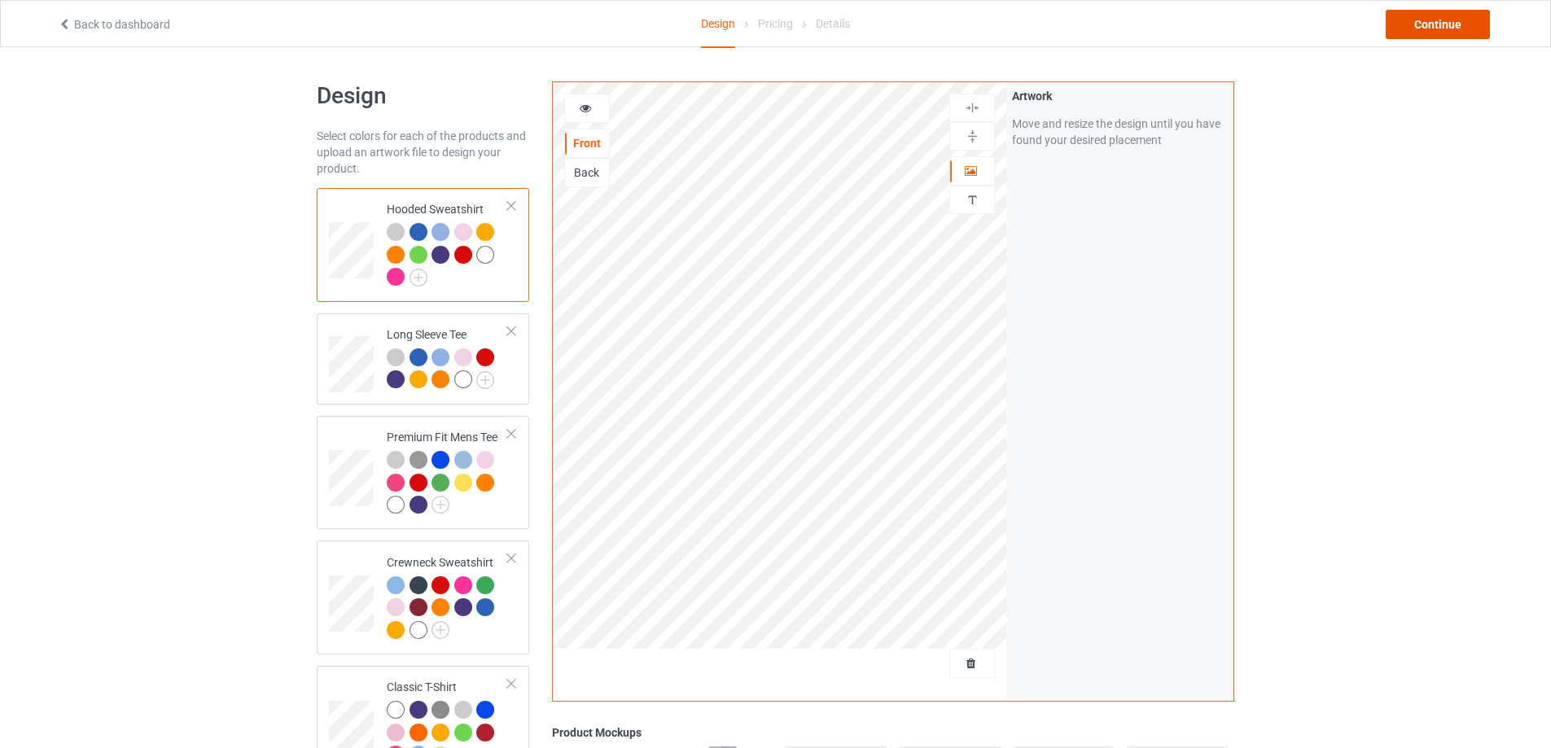
click at [1458, 28] on div "Continue" at bounding box center [1438, 24] width 104 height 29
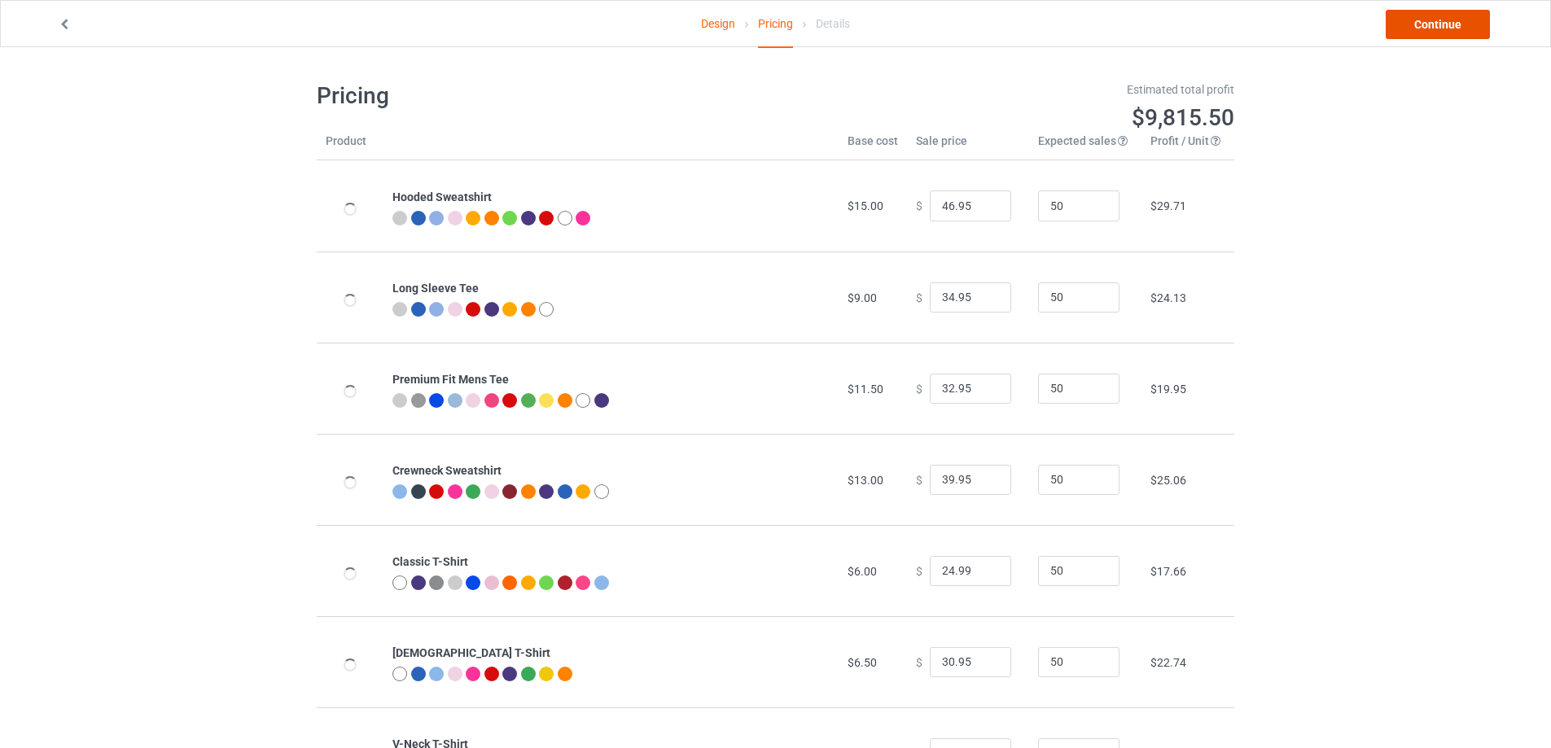
click at [1427, 28] on link "Continue" at bounding box center [1438, 24] width 104 height 29
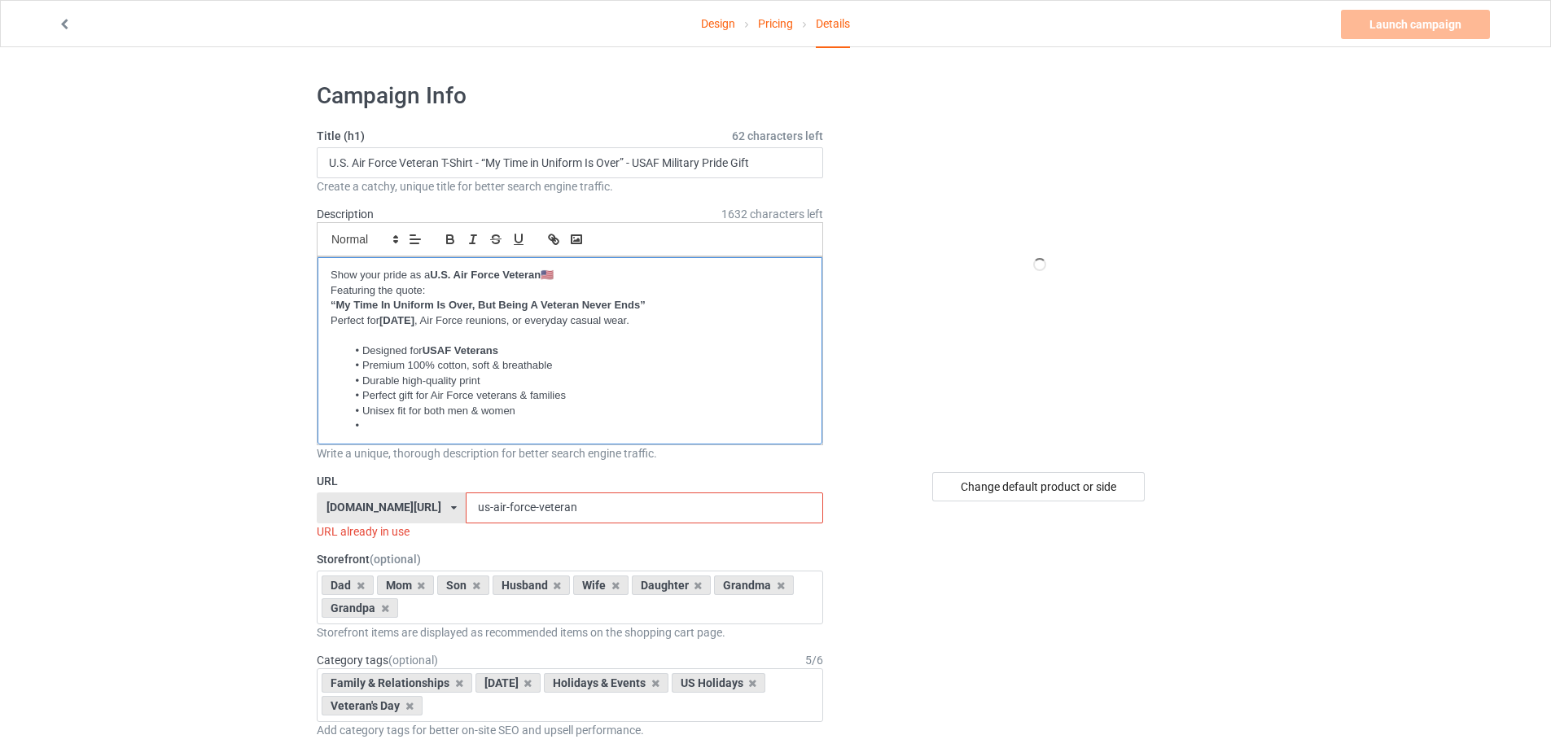
click at [417, 424] on li at bounding box center [578, 426] width 463 height 15
drag, startPoint x: 404, startPoint y: 337, endPoint x: 302, endPoint y: 337, distance: 101.8
drag, startPoint x: 490, startPoint y: 509, endPoint x: 448, endPoint y: 507, distance: 42.4
click at [466, 507] on input "us-air-force-veteran" at bounding box center [644, 508] width 357 height 31
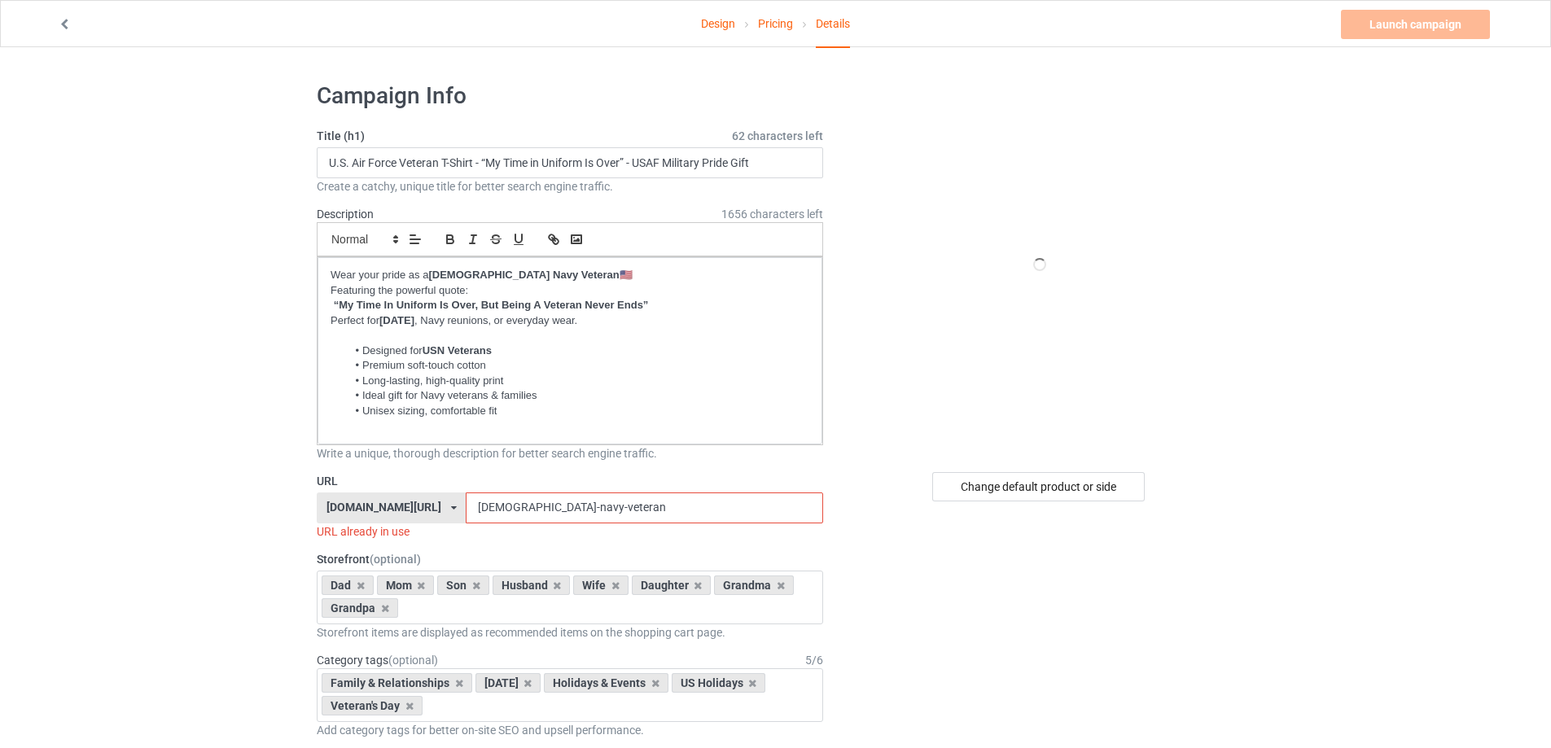
click at [545, 508] on input "us-navy-veteran" at bounding box center [644, 508] width 357 height 31
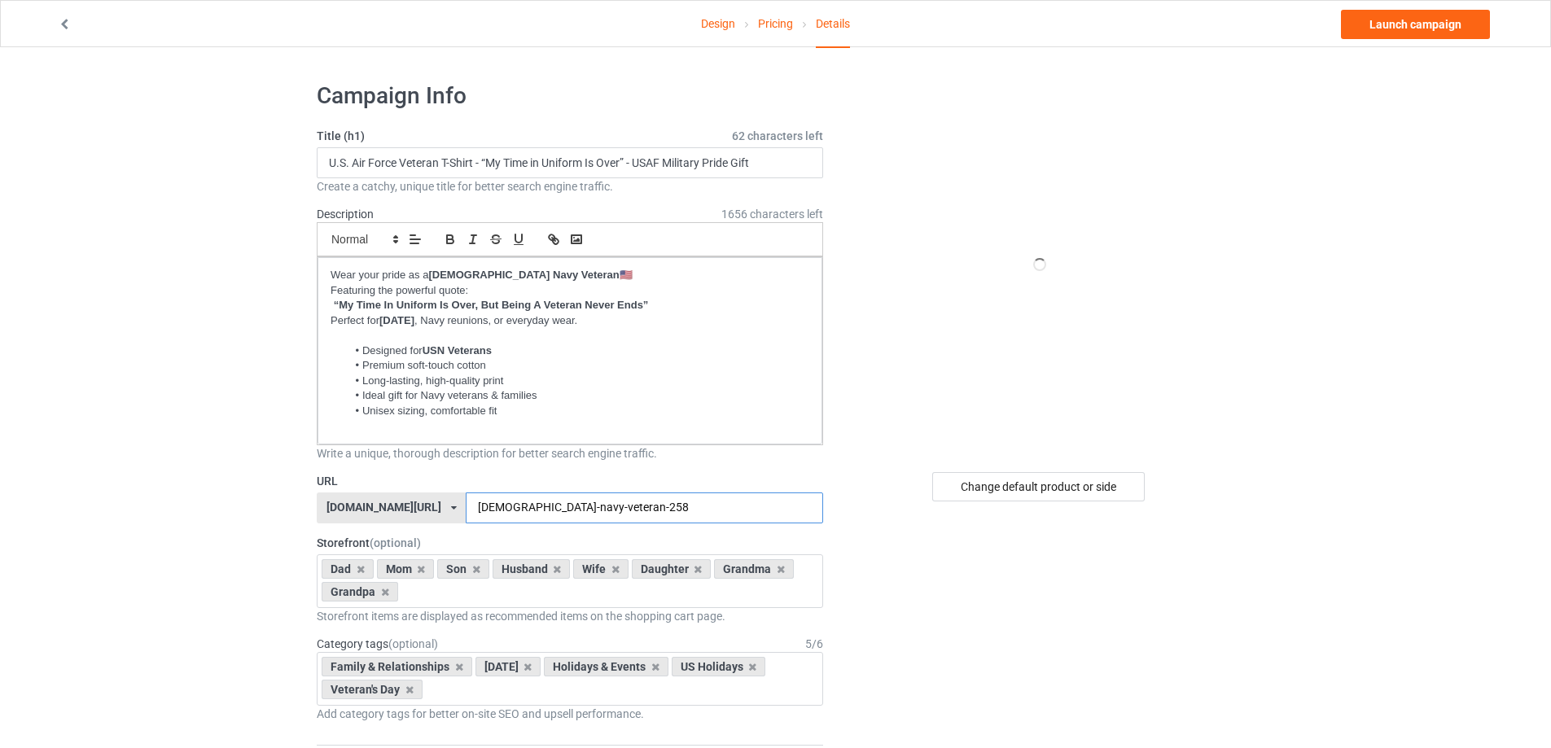
type input "us-navy-veteran-258"
drag, startPoint x: 761, startPoint y: 160, endPoint x: 323, endPoint y: 163, distance: 437.3
click at [323, 163] on input "U.S. Air Force Veteran T-Shirt - “My Time in Uniform Is Over” - USAF Military P…" at bounding box center [570, 162] width 506 height 31
paste input "Navy Veteran T-Shirt – “My Time in Uniform Is Over” – USN"
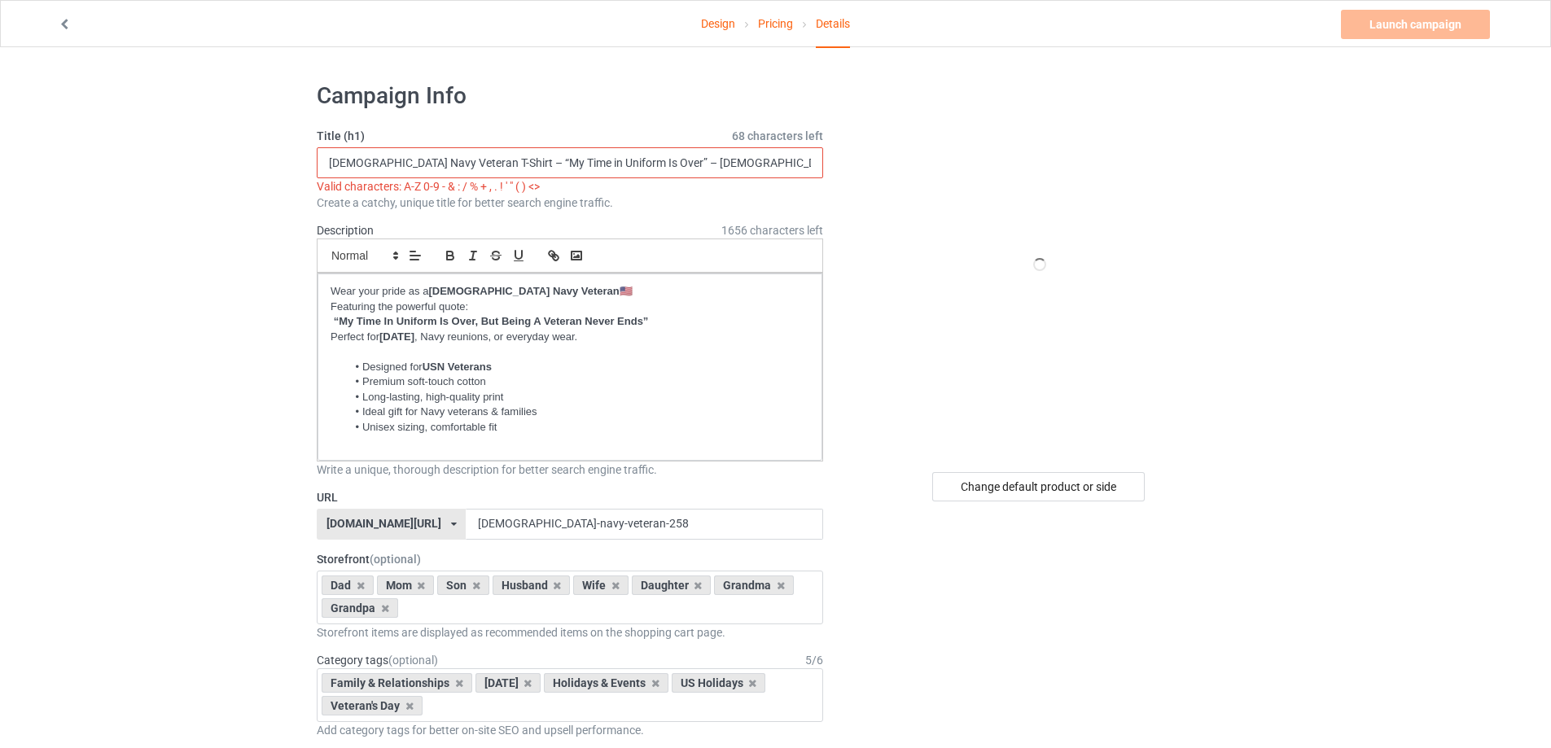
click at [463, 160] on input "U.S. Navy Veteran T-Shirt – “My Time in Uniform Is Over” – USN Military Pride G…" at bounding box center [570, 162] width 506 height 31
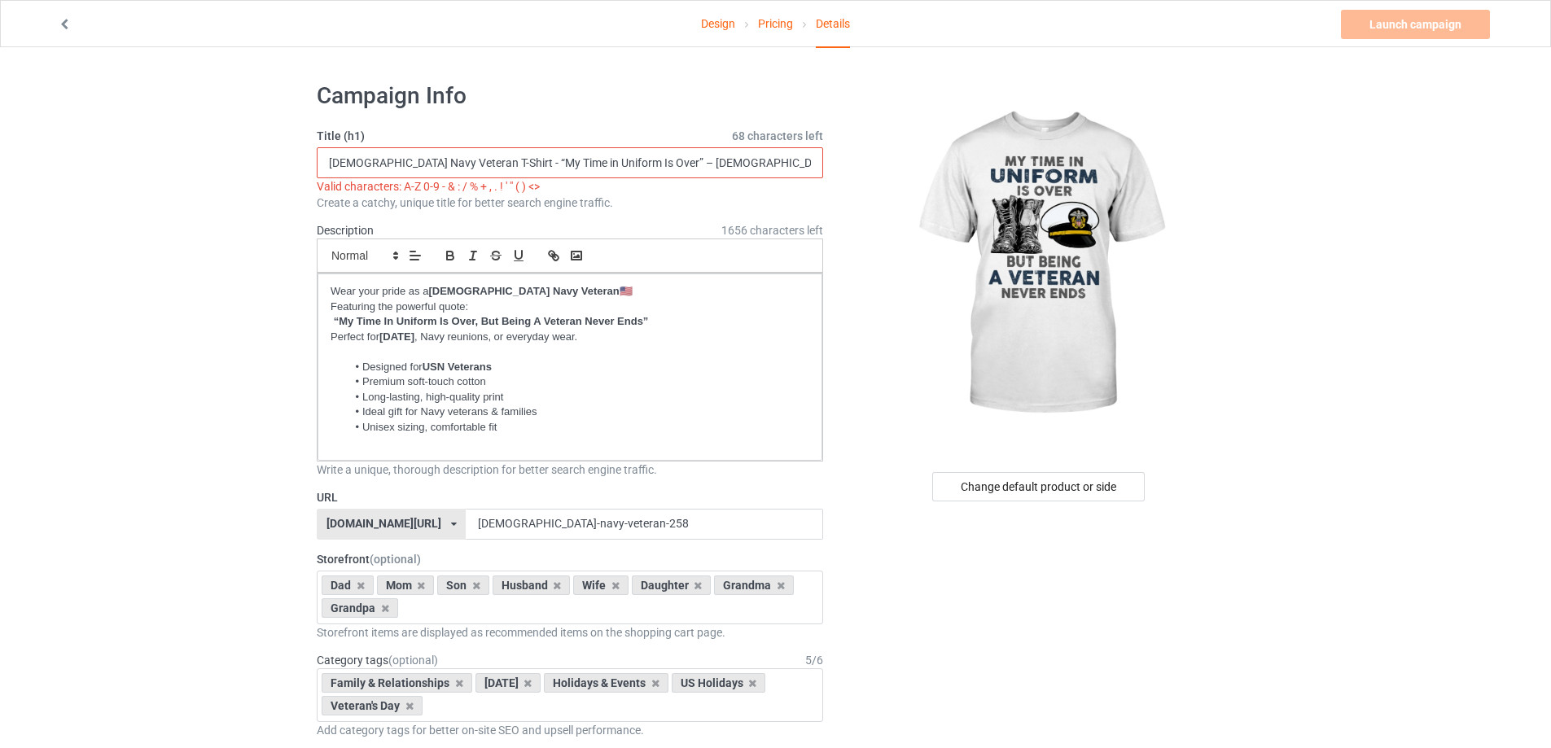
click at [618, 166] on input "U.S. Navy Veteran T-Shirt - “My Time in Uniform Is Over” – USN Military Pride G…" at bounding box center [570, 162] width 506 height 31
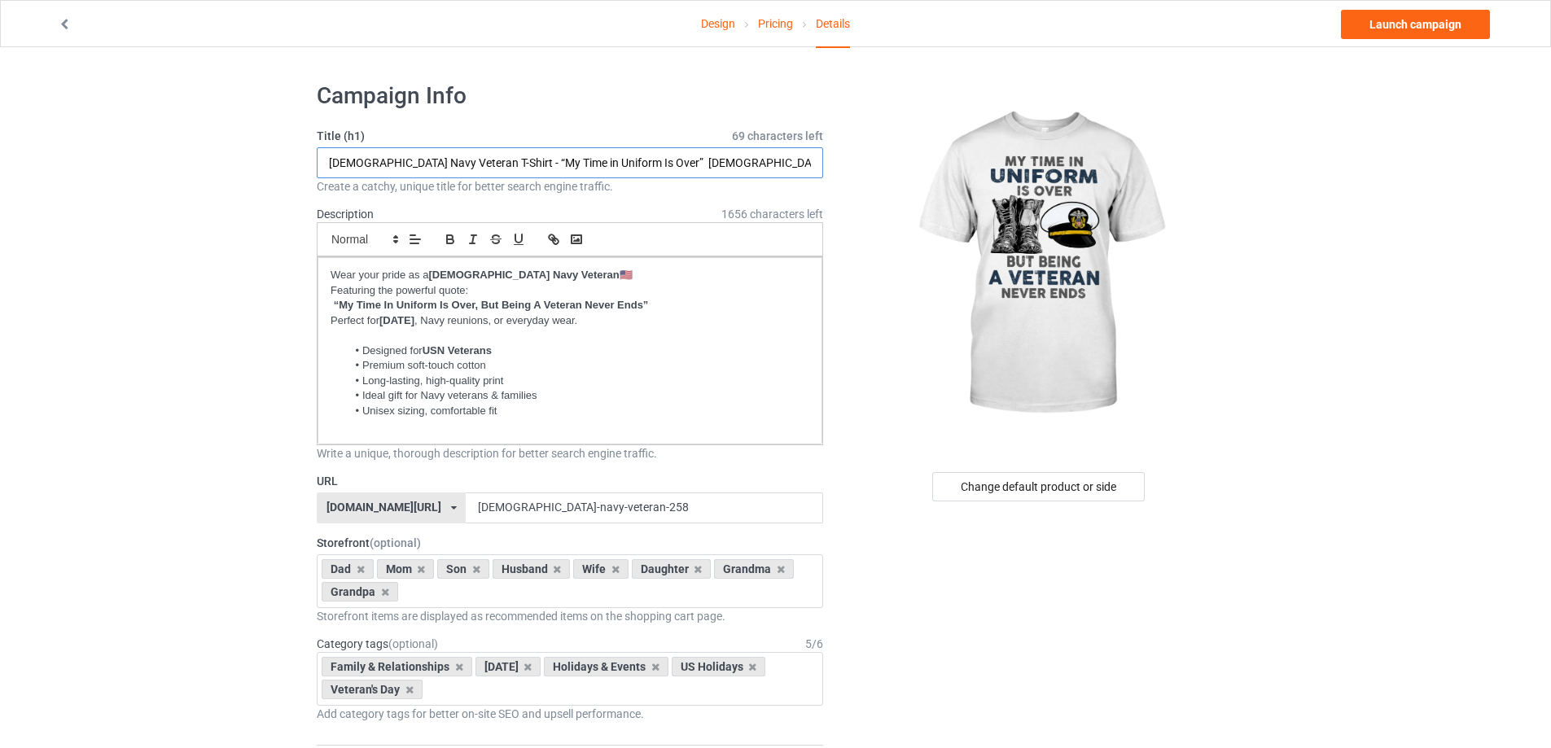
type input "U.S. Navy Veteran T-Shirt - “My Time in Uniform Is Over” - USN Military Pride G…"
click at [1409, 28] on link "Launch campaign" at bounding box center [1415, 24] width 149 height 29
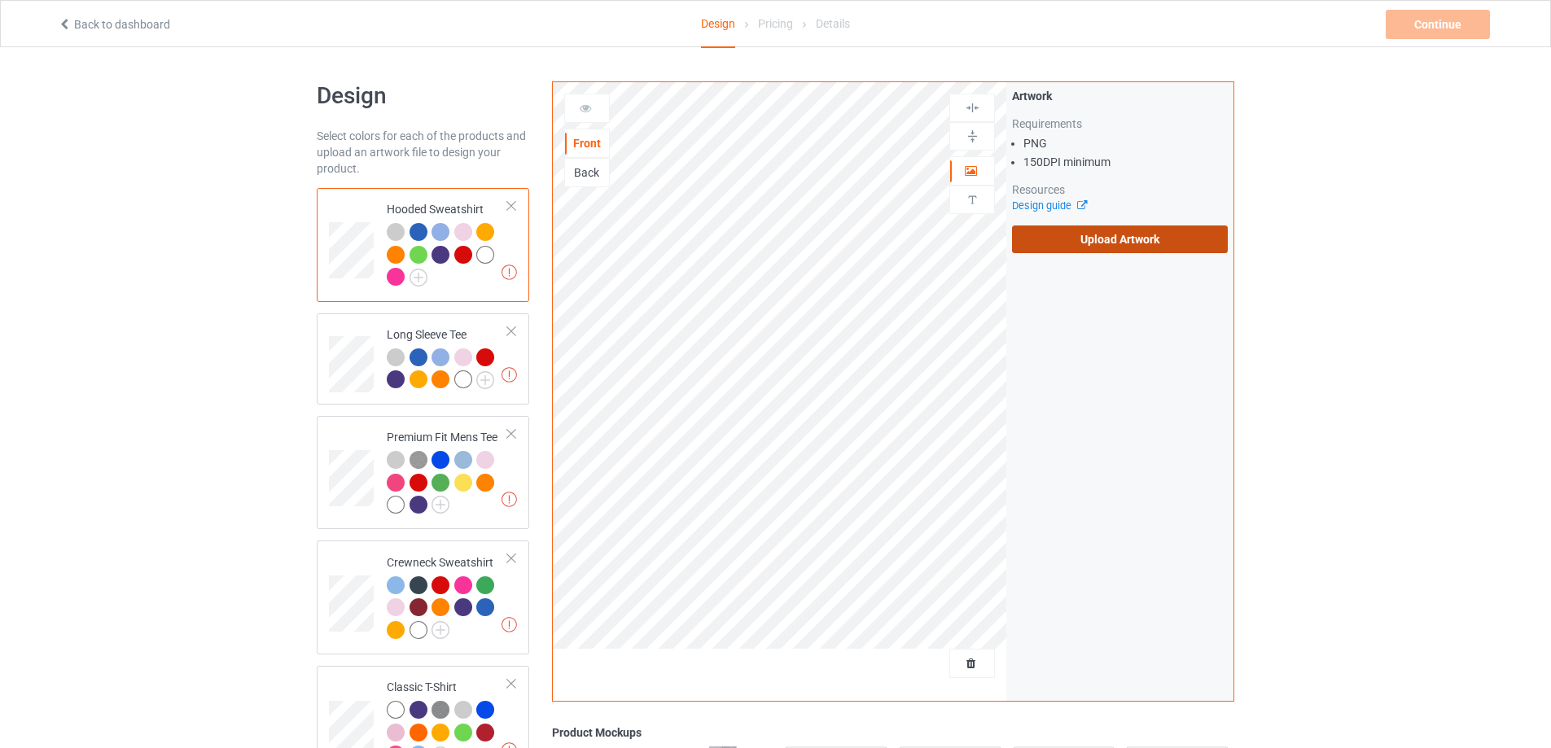
click at [1117, 235] on label "Upload Artwork" at bounding box center [1120, 240] width 216 height 28
click at [0, 0] on input "Upload Artwork" at bounding box center [0, 0] width 0 height 0
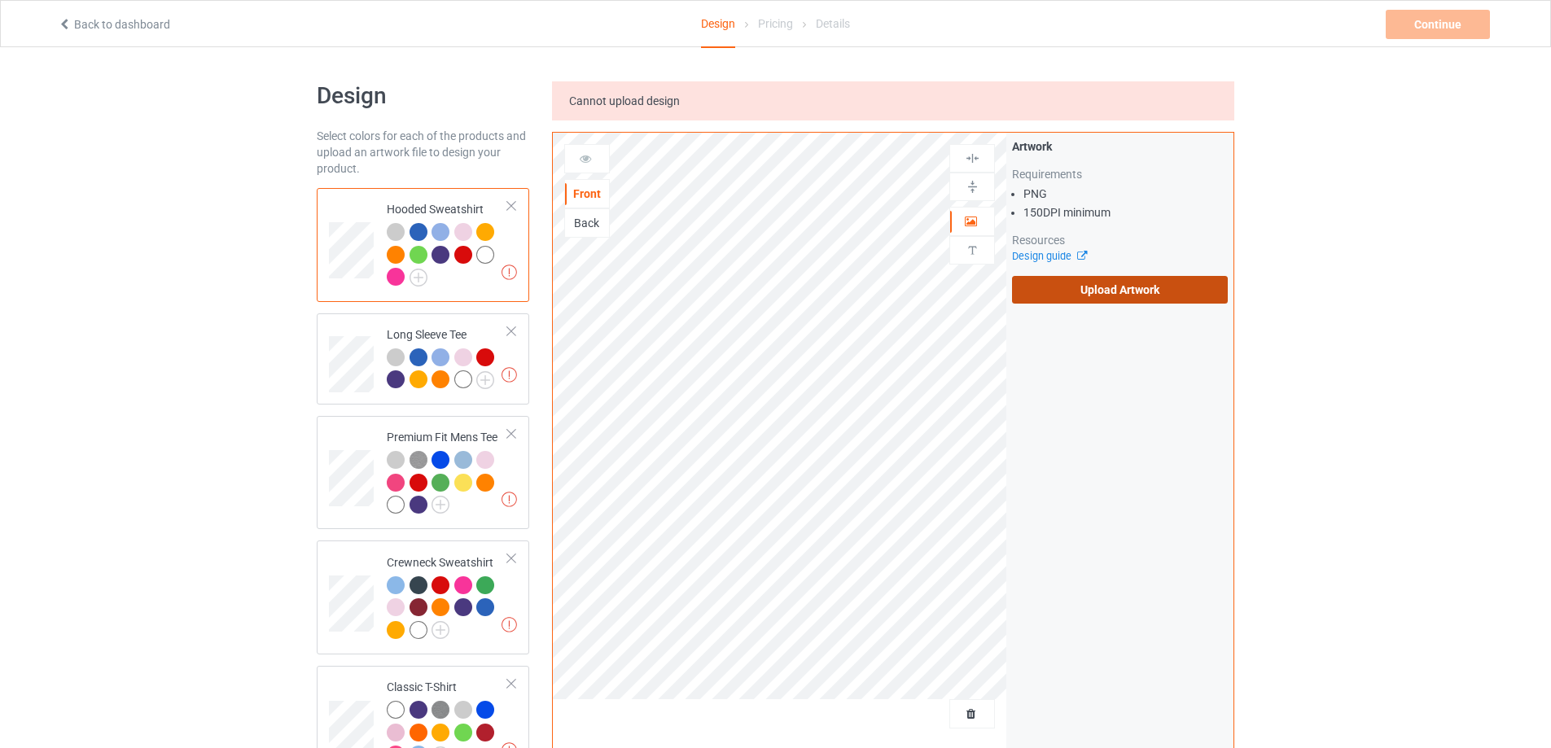
click at [1111, 288] on label "Upload Artwork" at bounding box center [1120, 290] width 216 height 28
click at [0, 0] on input "Upload Artwork" at bounding box center [0, 0] width 0 height 0
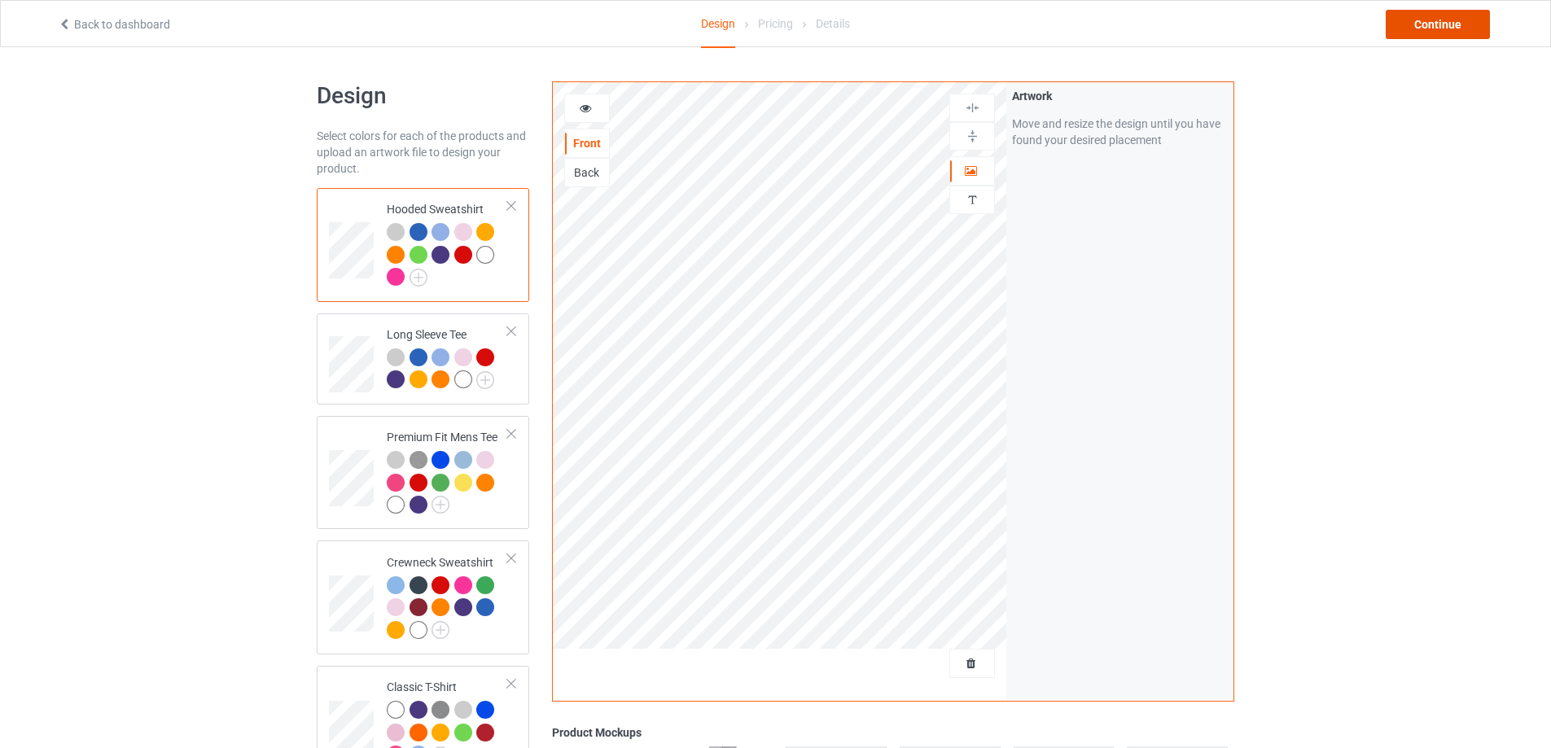
click at [1438, 28] on div "Continue" at bounding box center [1438, 24] width 104 height 29
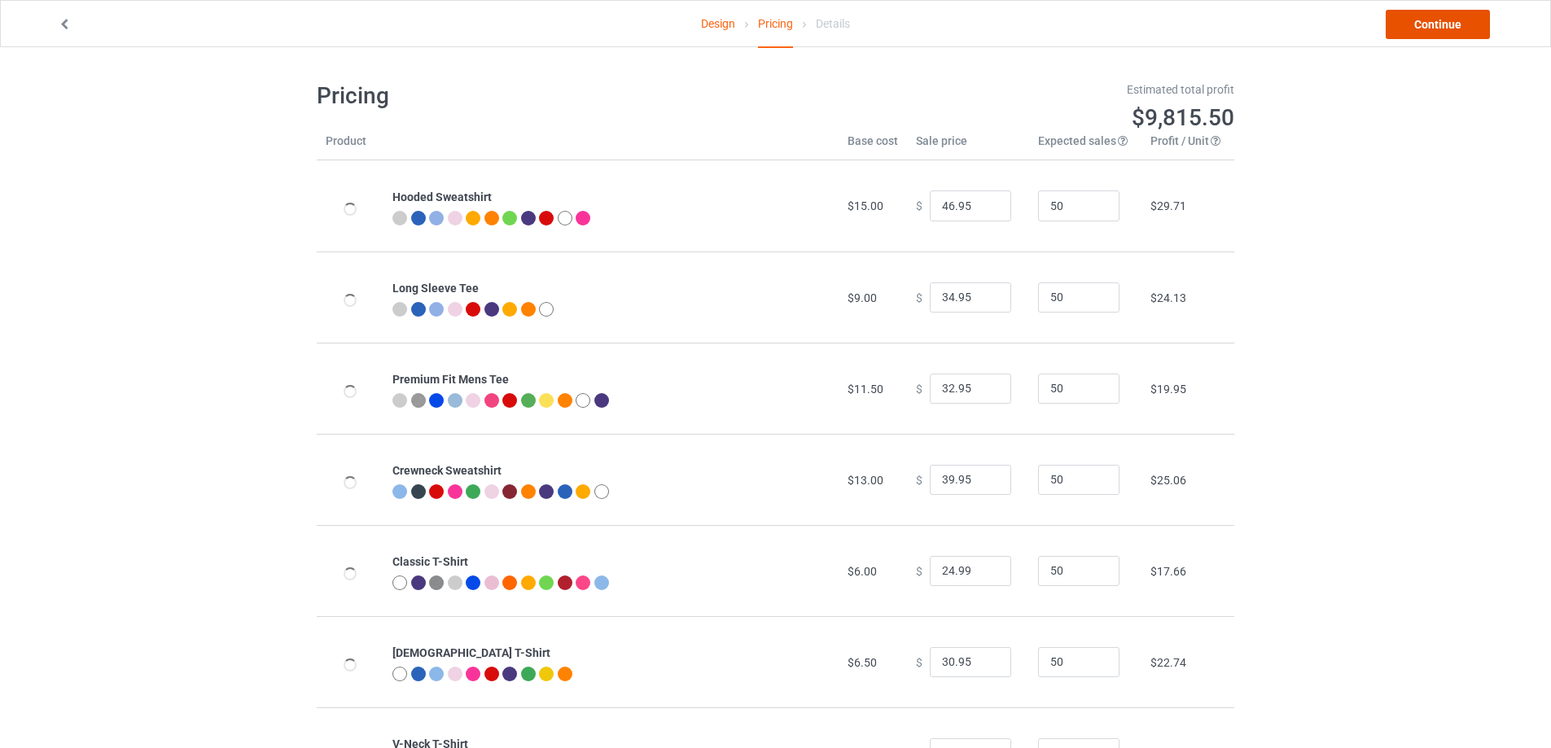
click at [1439, 32] on link "Continue" at bounding box center [1438, 24] width 104 height 29
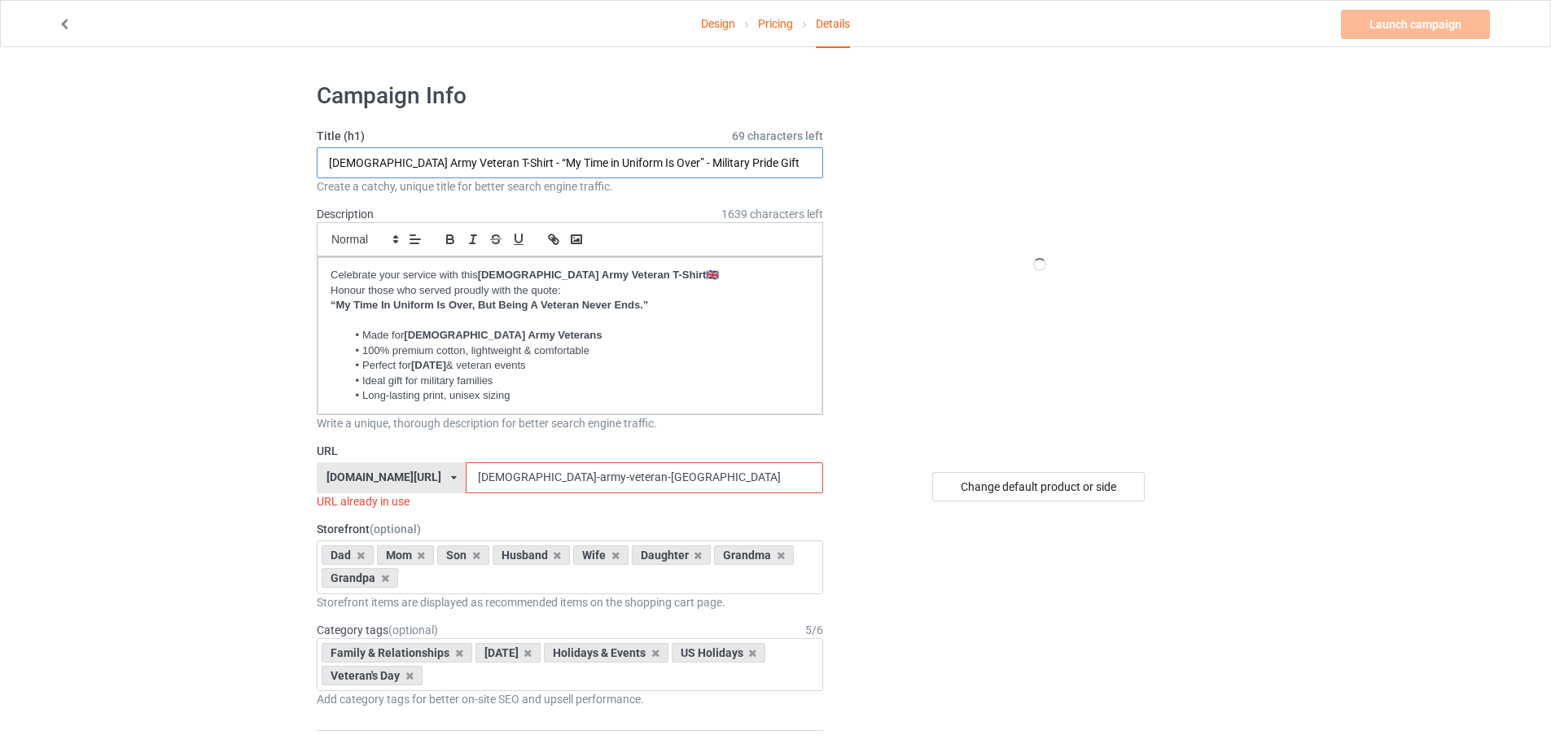
drag, startPoint x: 741, startPoint y: 169, endPoint x: 274, endPoint y: 169, distance: 467.4
paste input "[DEMOGRAPHIC_DATA] Army Veteran T-Shirt – “My Time in Uniform Is Over” –"
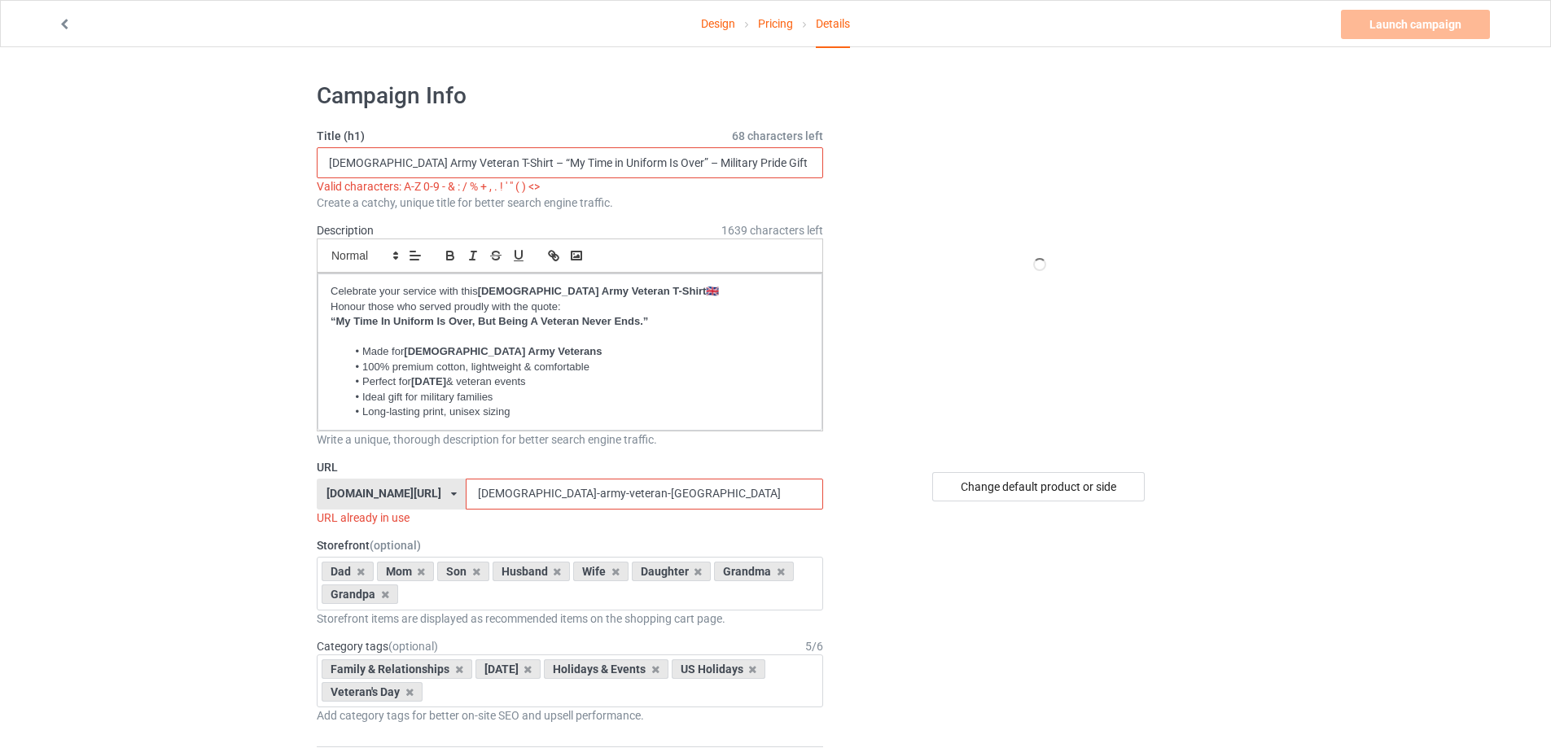
click at [493, 162] on input "[DEMOGRAPHIC_DATA] Army Veteran T-Shirt – “My Time in Uniform Is Over” – Milita…" at bounding box center [570, 162] width 506 height 31
click at [646, 157] on input "[DEMOGRAPHIC_DATA] Army Veteran T-Shirt - “My Time in Uniform Is Over” – Milita…" at bounding box center [570, 162] width 506 height 31
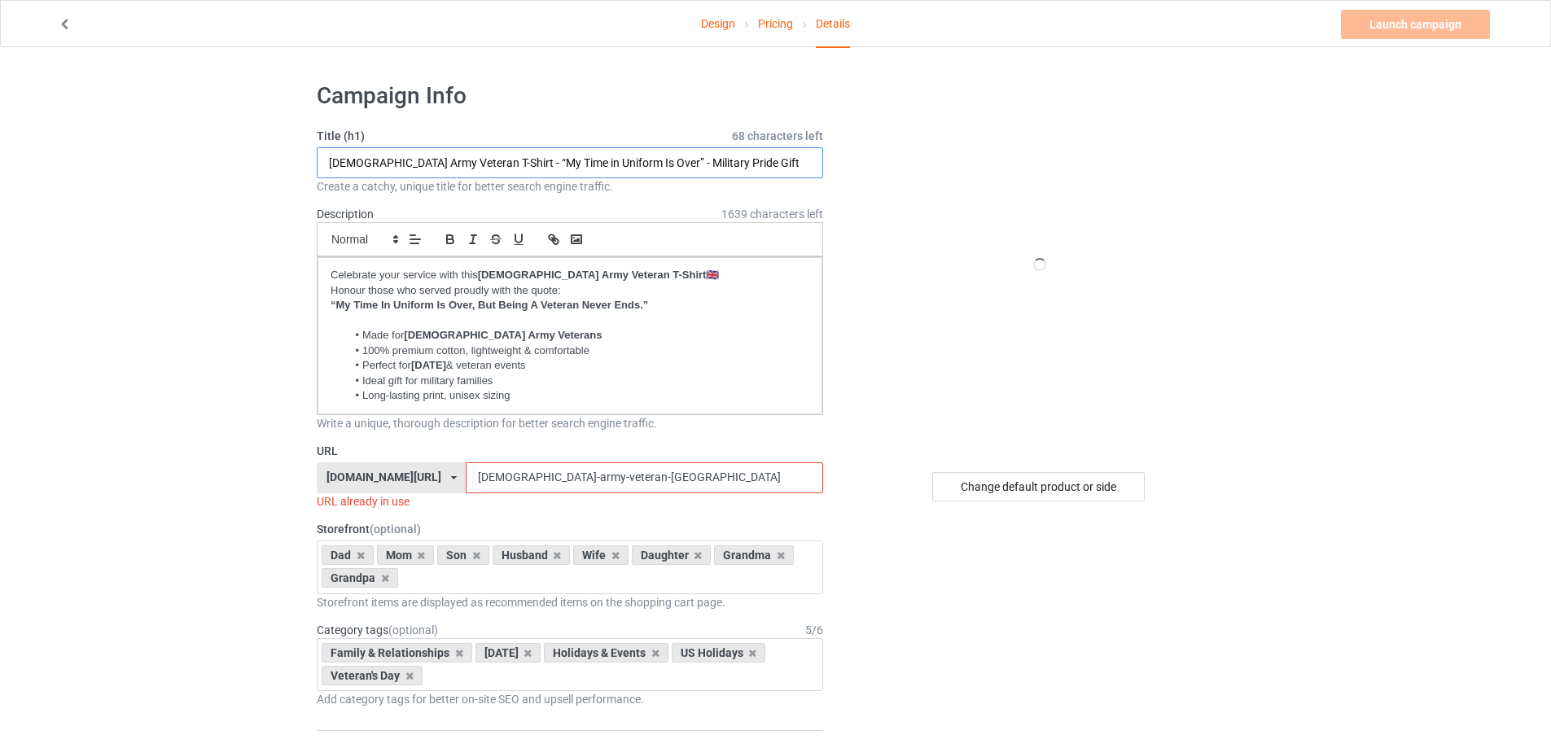
type input "[DEMOGRAPHIC_DATA] Army Veteran T-Shirt - “My Time in Uniform Is Over” - Milita…"
click at [349, 289] on p "Honour those who served proudly with the quote:" at bounding box center [570, 290] width 479 height 15
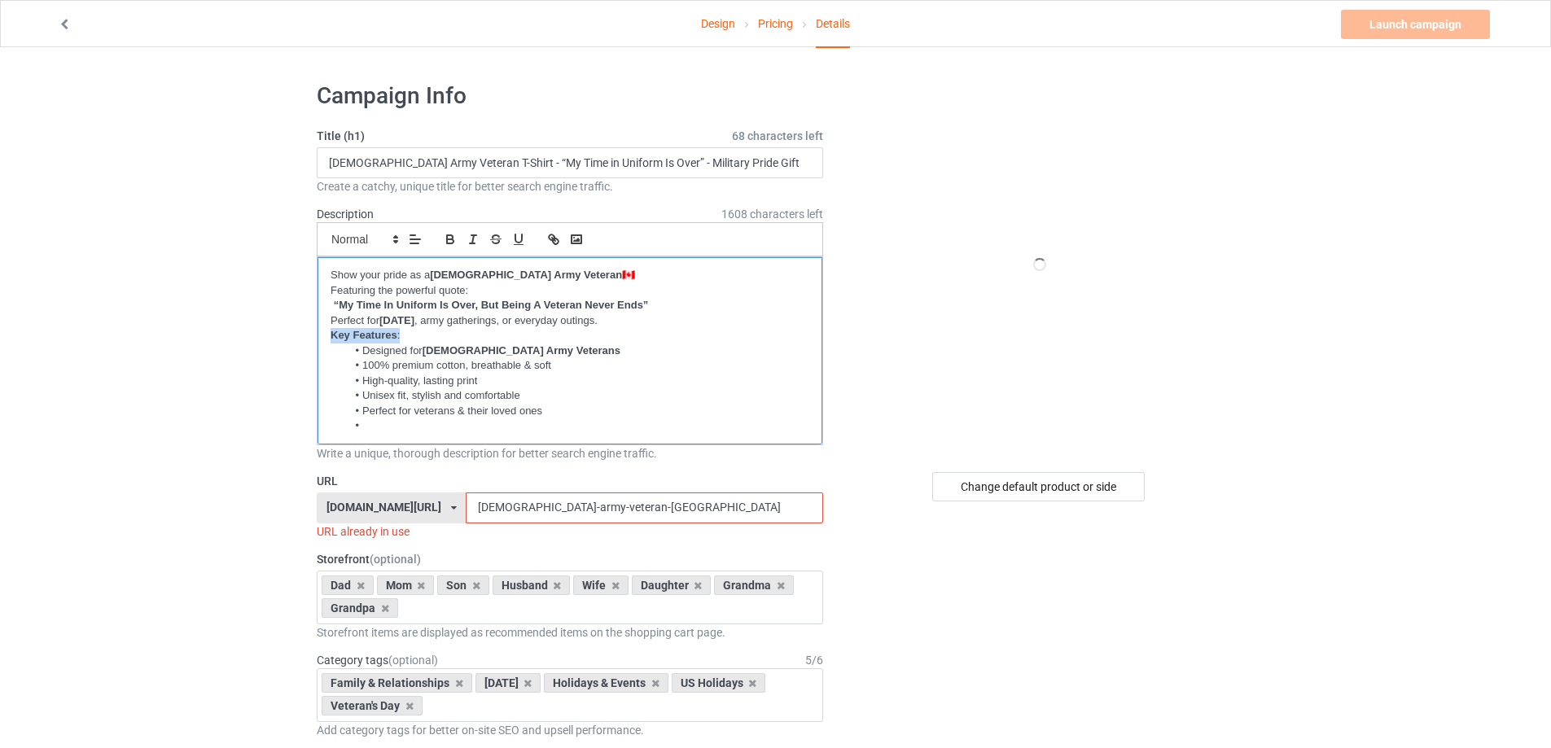
drag, startPoint x: 403, startPoint y: 334, endPoint x: 276, endPoint y: 336, distance: 127.0
drag, startPoint x: 370, startPoint y: 426, endPoint x: 326, endPoint y: 429, distance: 44.1
click at [326, 429] on div "Show your pride as a Canadian Army Veteran 🇨🇦 Featuring the powerful quote: “My…" at bounding box center [570, 350] width 505 height 187
click at [362, 339] on p at bounding box center [570, 335] width 479 height 15
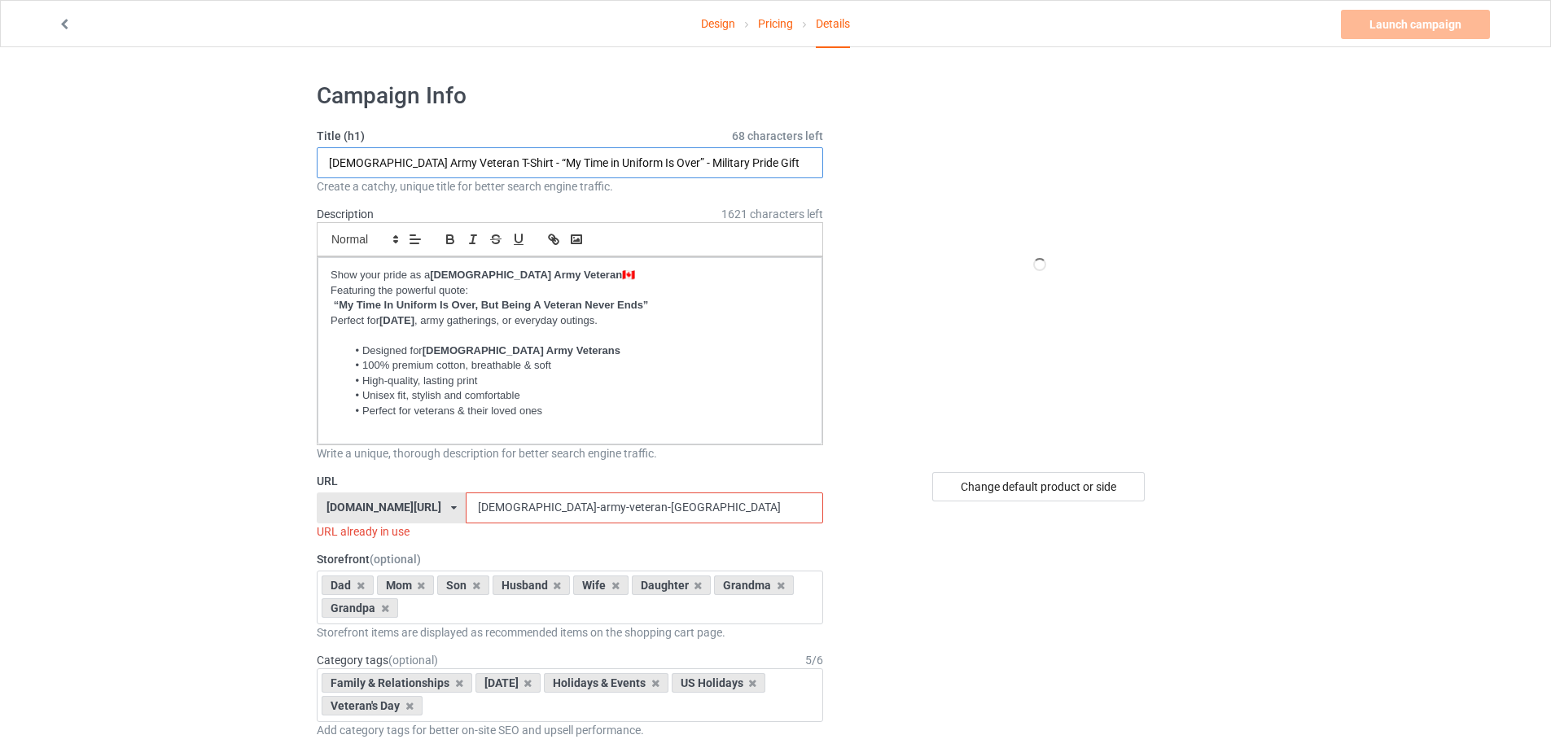
drag, startPoint x: 446, startPoint y: 162, endPoint x: 331, endPoint y: 162, distance: 115.6
click at [331, 162] on input "[DEMOGRAPHIC_DATA] Army Veteran T-Shirt - “My Time in Uniform Is Over” - Milita…" at bounding box center [570, 162] width 506 height 31
drag, startPoint x: 558, startPoint y: 502, endPoint x: 363, endPoint y: 501, distance: 194.6
click at [363, 501] on div "bmatee.com/ bmatee.com/ vbtee.com/ teechip.com/ 5f8c5c61e767ad6e73745027 5fab95…" at bounding box center [570, 508] width 506 height 31
paste input "[DEMOGRAPHIC_DATA] Army Veteran"
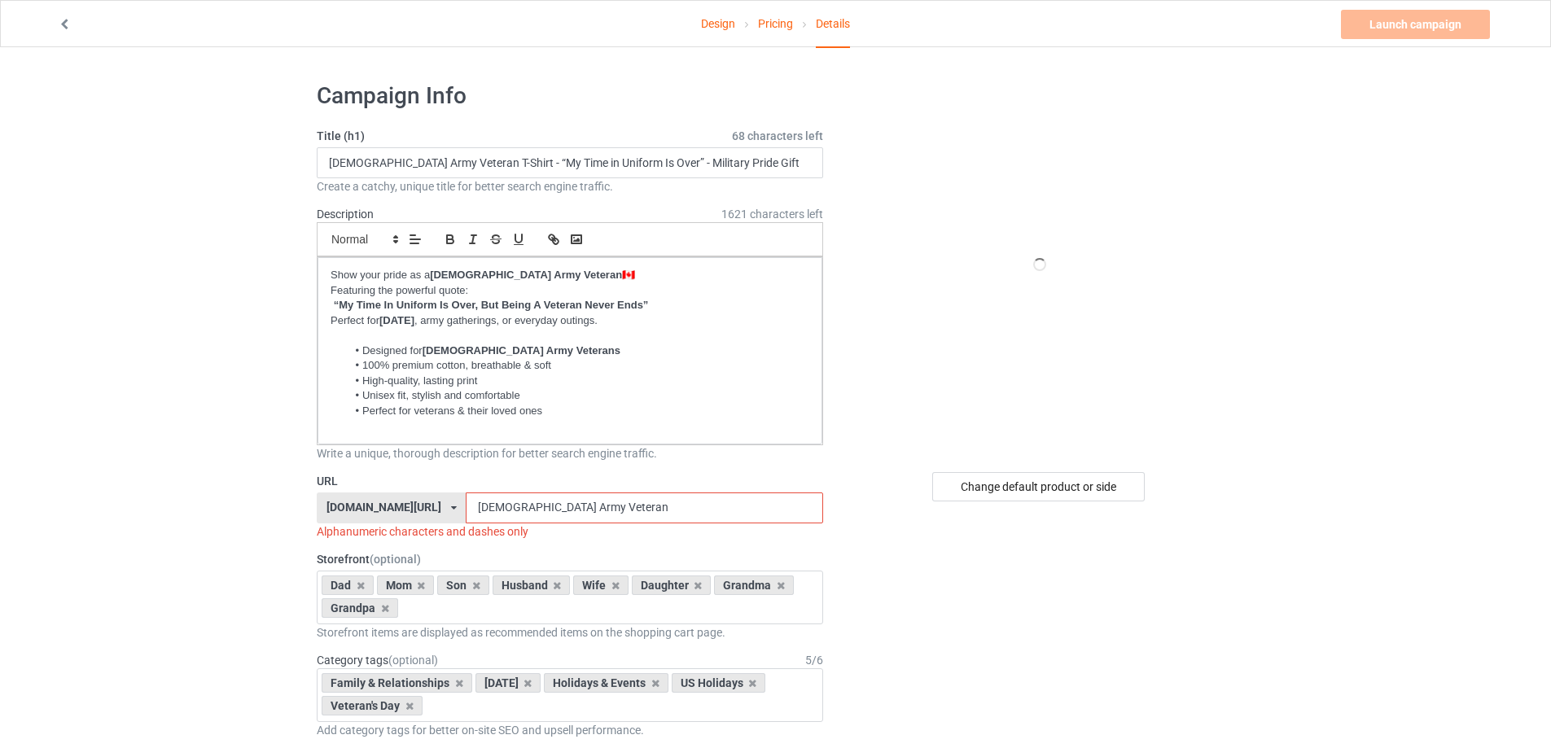
click at [482, 506] on input "[DEMOGRAPHIC_DATA] Army Veteran" at bounding box center [644, 508] width 357 height 31
click at [513, 506] on input "Canadian-Army Veteran" at bounding box center [644, 508] width 357 height 31
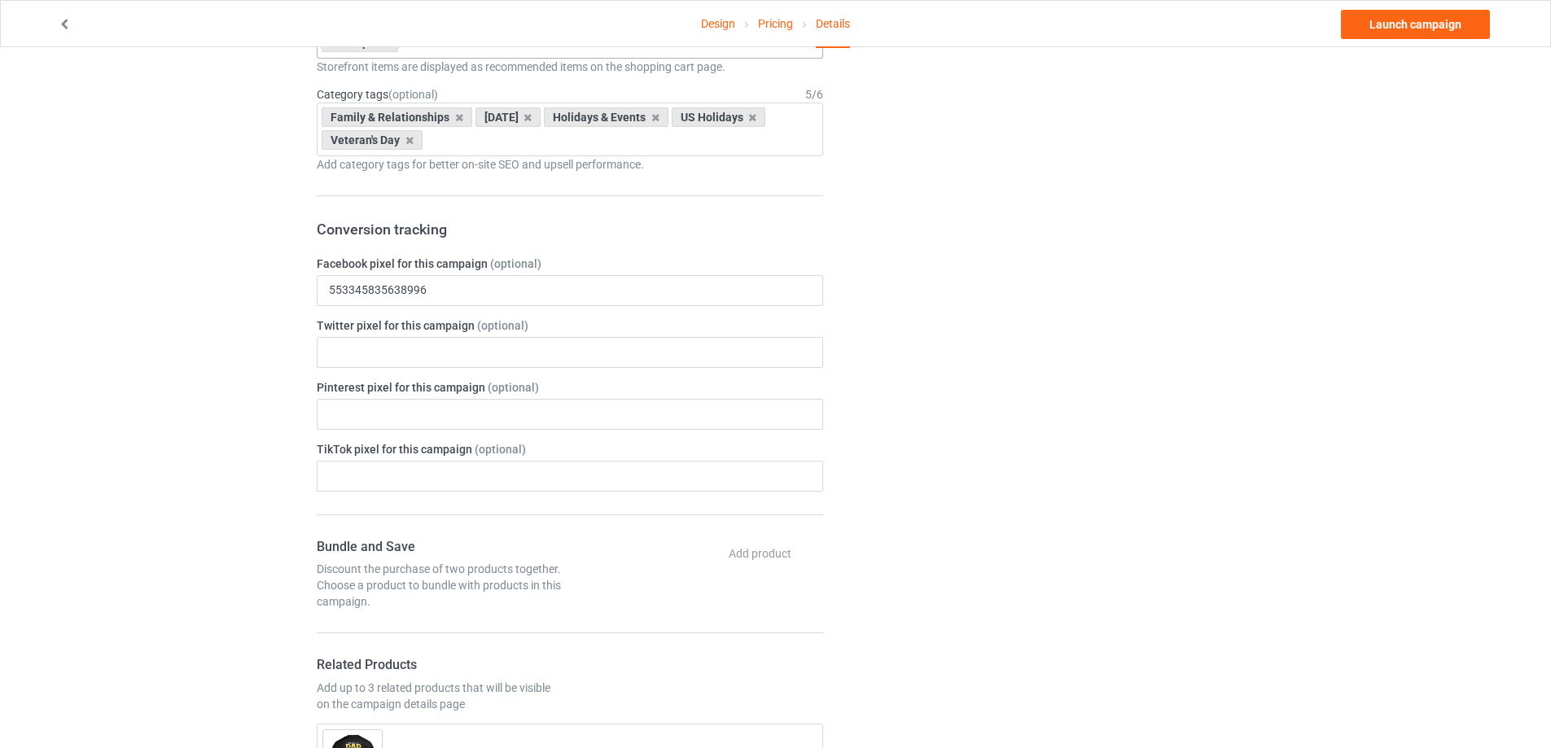
scroll to position [814, 0]
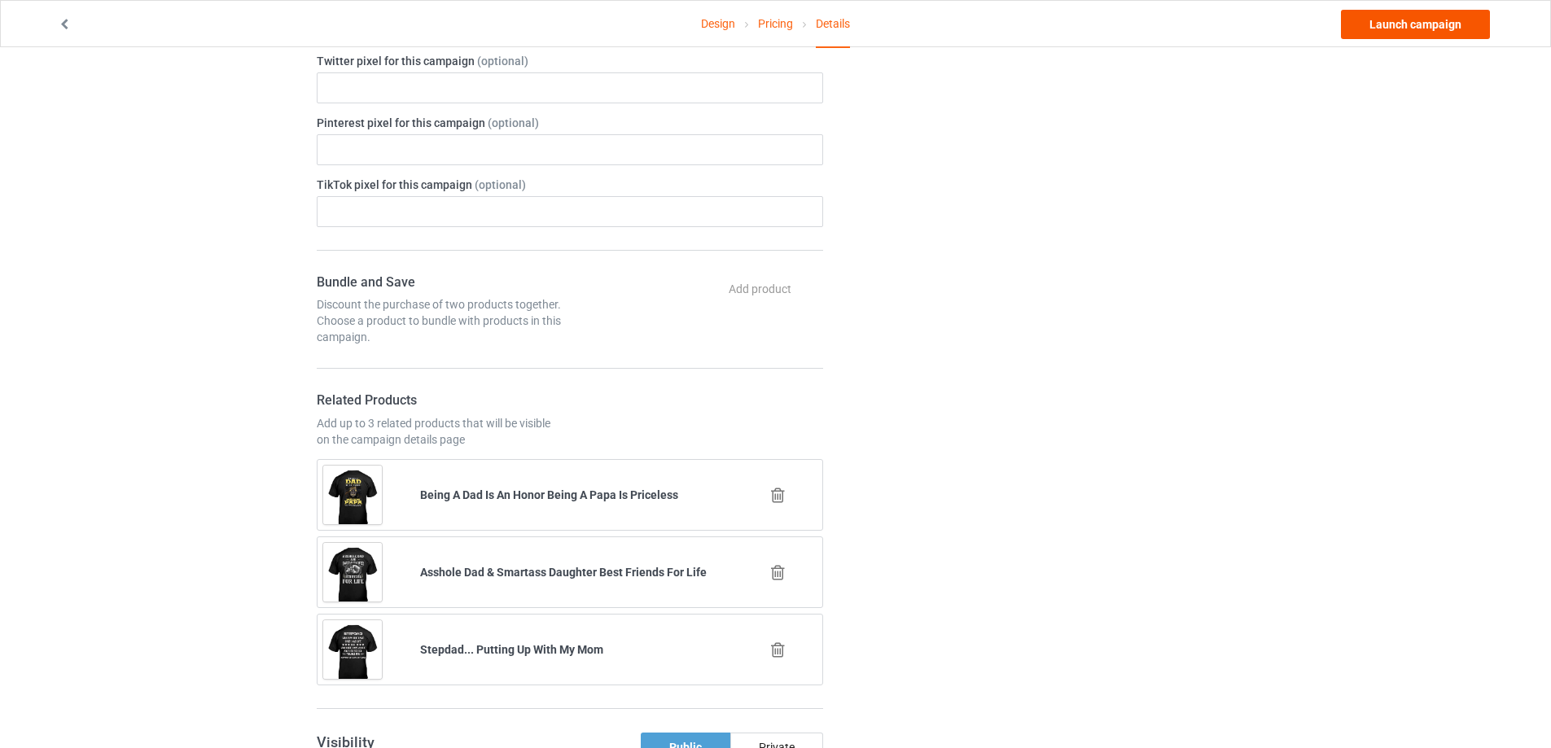
type input "Canadian-Army-Veteran"
click at [1431, 27] on link "Launch campaign" at bounding box center [1415, 24] width 149 height 29
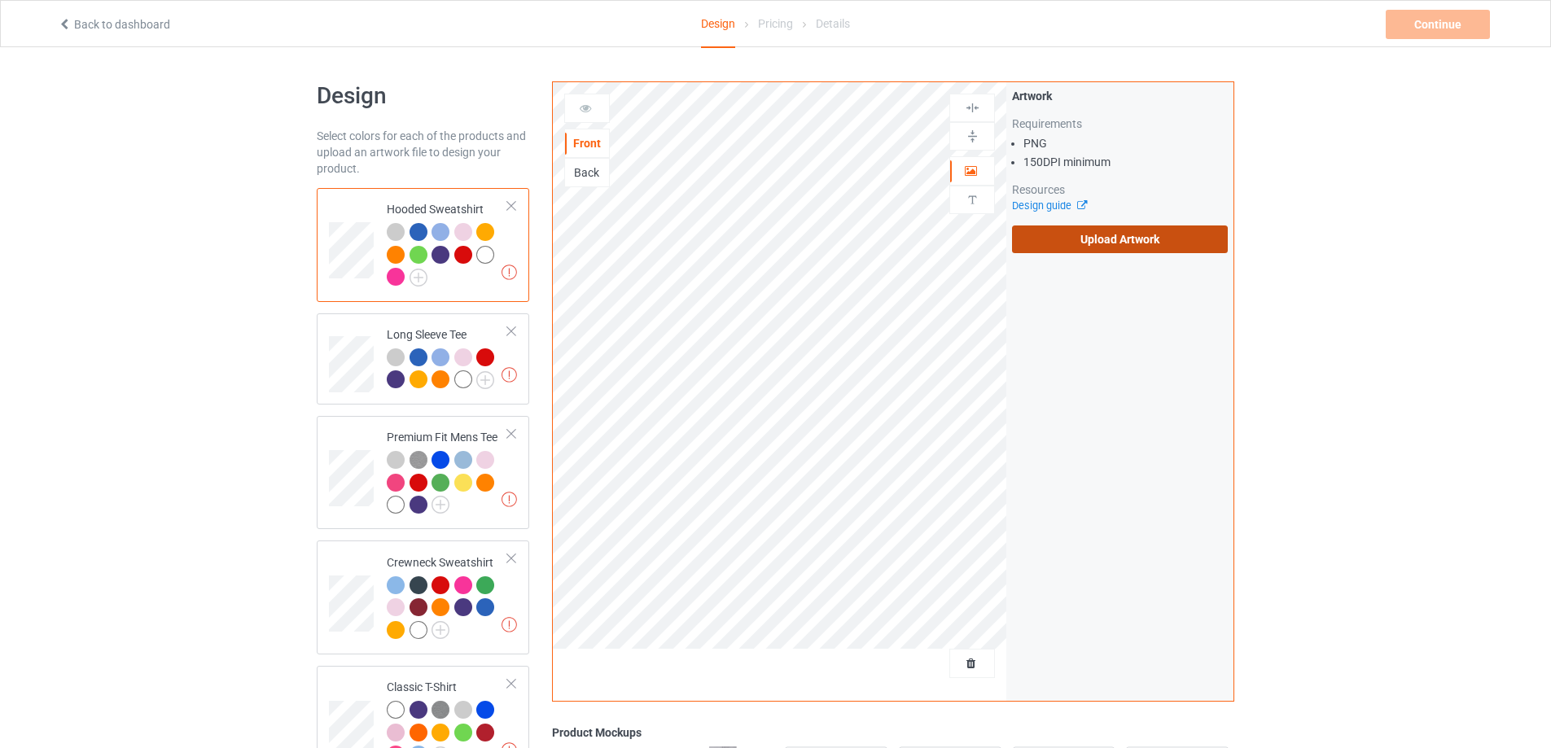
click at [1125, 239] on label "Upload Artwork" at bounding box center [1120, 240] width 216 height 28
click at [0, 0] on input "Upload Artwork" at bounding box center [0, 0] width 0 height 0
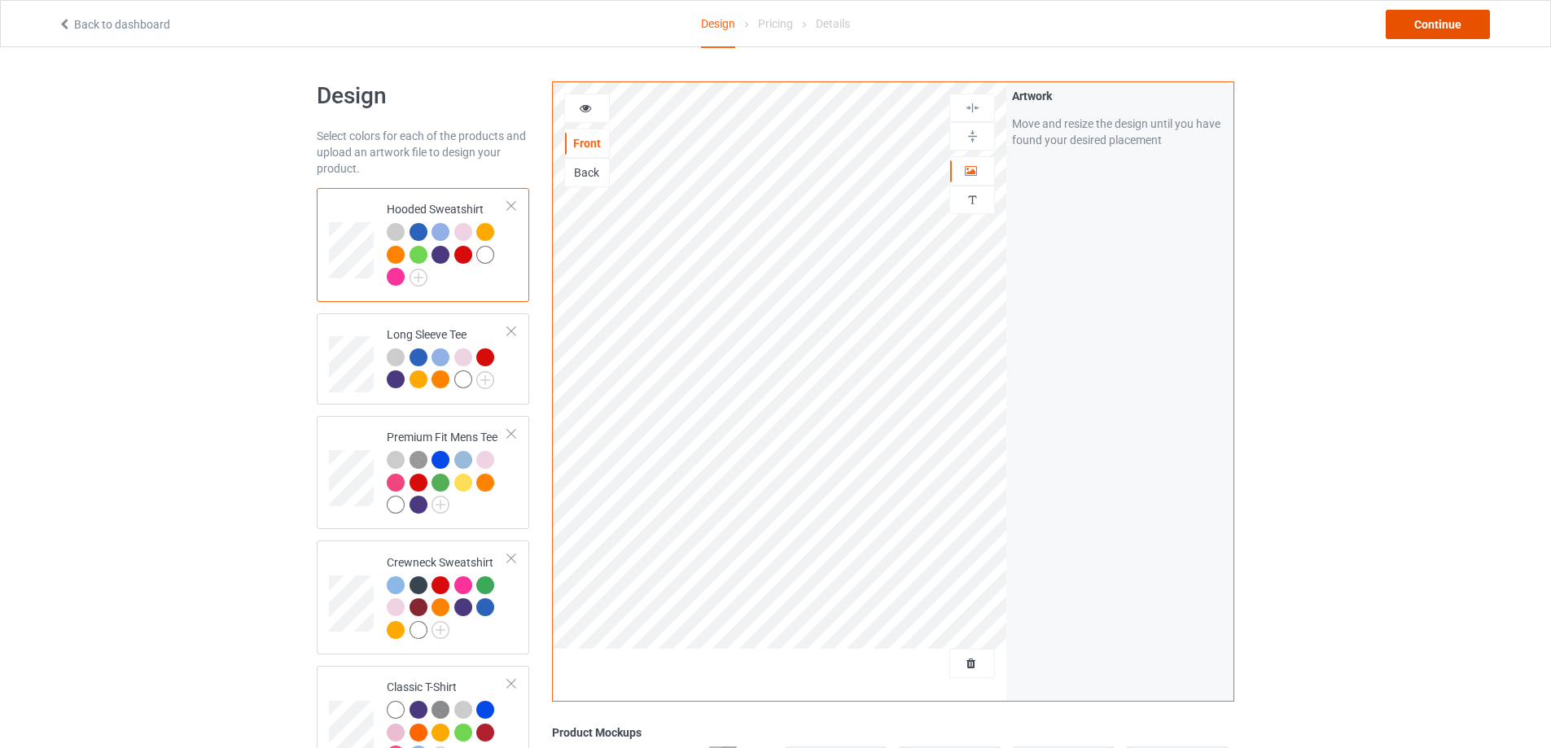
click at [1427, 27] on div "Continue" at bounding box center [1438, 24] width 104 height 29
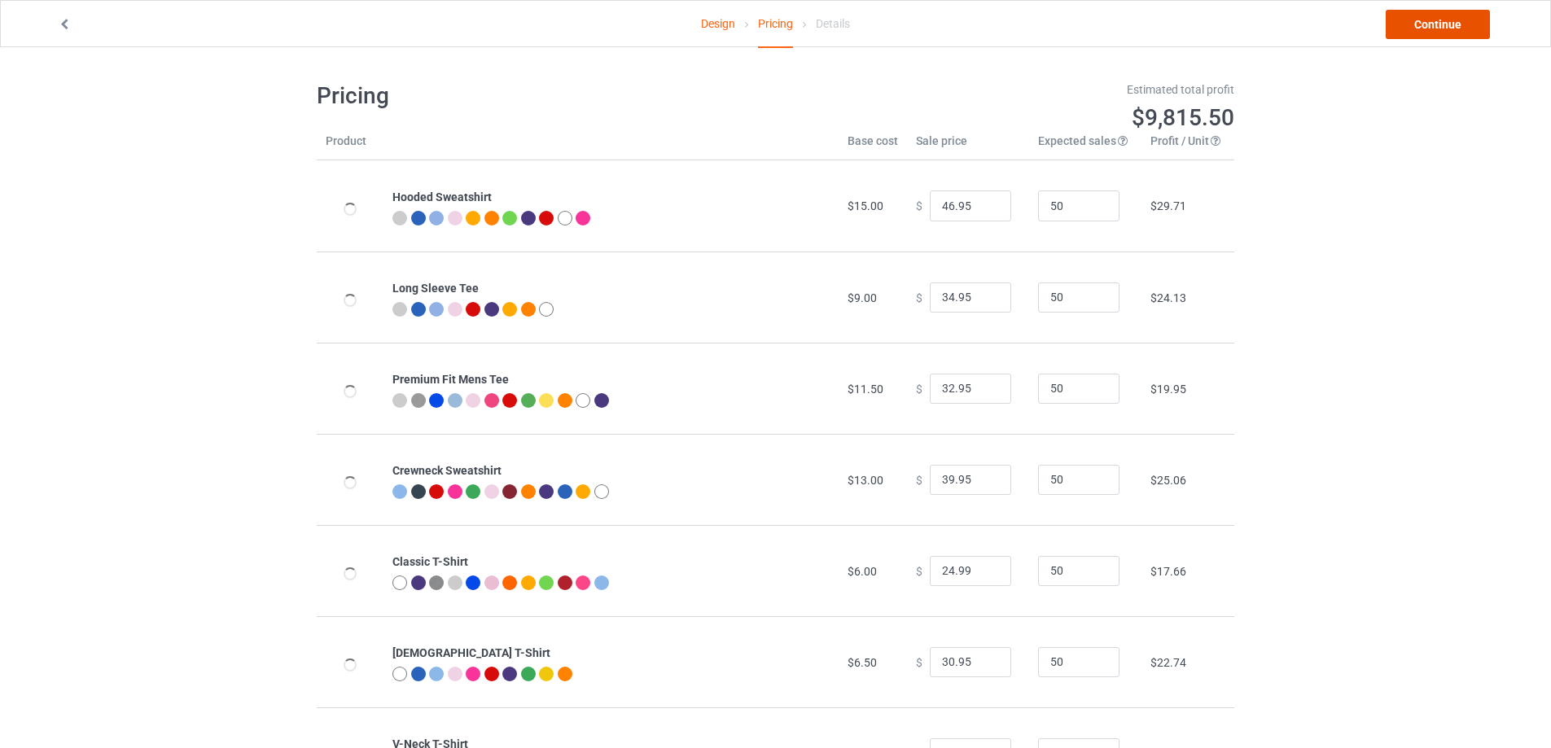
click at [1432, 23] on link "Continue" at bounding box center [1438, 24] width 104 height 29
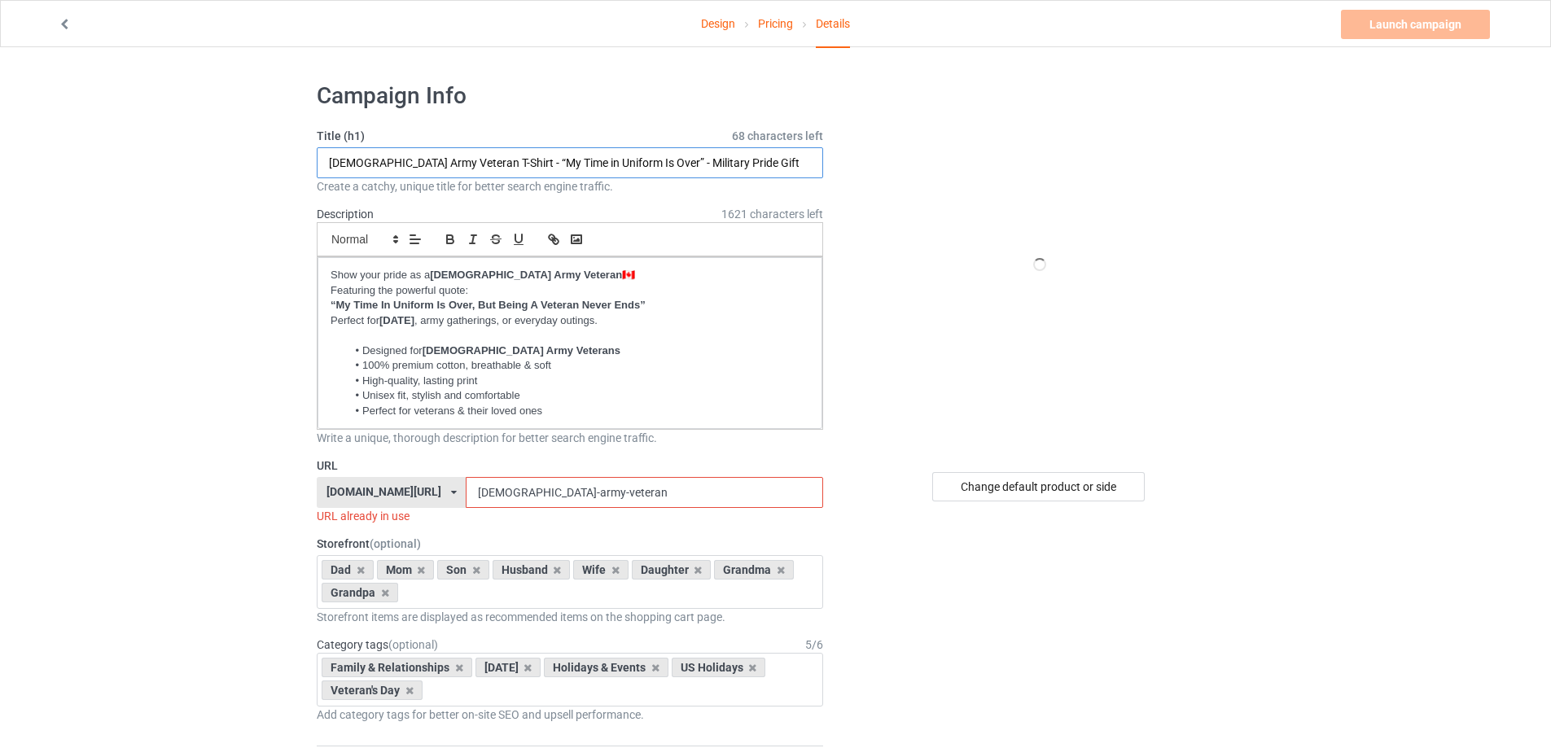
drag, startPoint x: 741, startPoint y: 165, endPoint x: 291, endPoint y: 170, distance: 450.3
paste input "Royal Canadian Air Force Veteran T-Shirt – “My Time in Uniform Is Over” – RCAF"
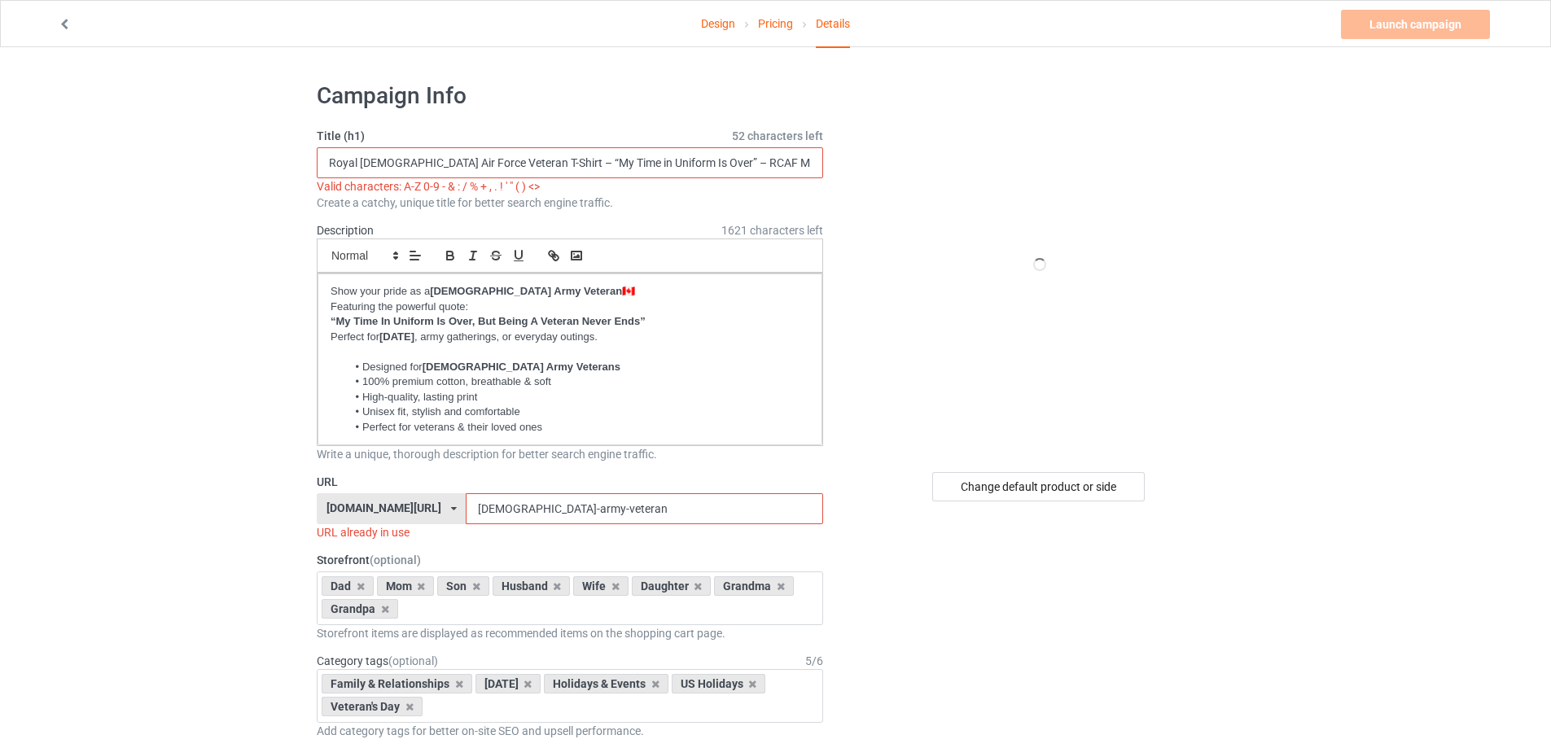
scroll to position [0, 11]
click at [531, 163] on input "Royal Canadian Air Force Veteran T-Shirt – “My Time in Uniform Is Over” – RCAF …" at bounding box center [570, 162] width 506 height 31
click at [690, 162] on input "Royal Canadian Air Force Veteran T-Shirt - “My Time in Uniform Is Over” – RCAF …" at bounding box center [570, 162] width 506 height 31
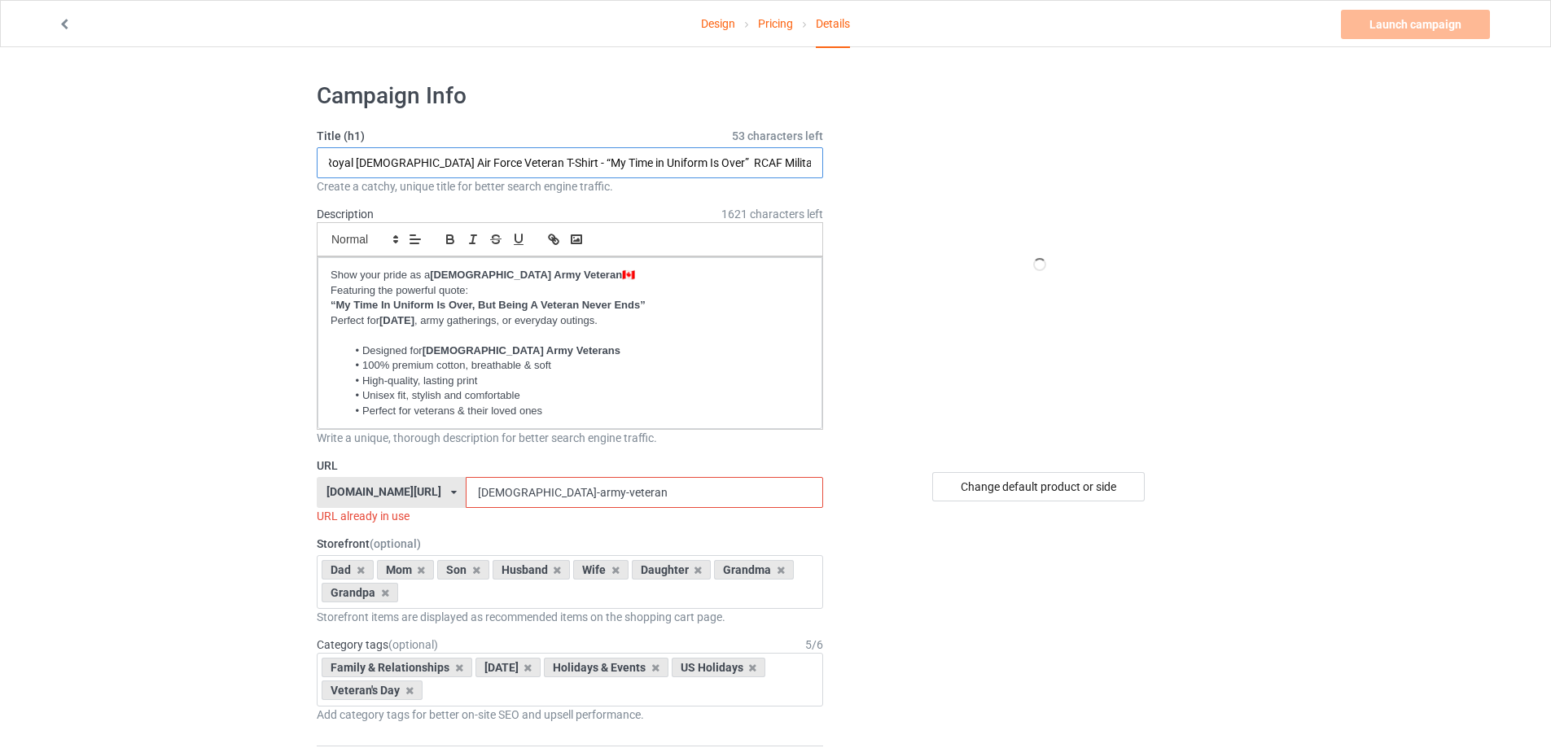
scroll to position [0, 0]
drag, startPoint x: 497, startPoint y: 162, endPoint x: 329, endPoint y: 159, distance: 167.8
click at [329, 159] on input "Royal Canadian Air Force Veteran T-Shirt - “My Time in Uniform Is Over” - RCAF …" at bounding box center [570, 162] width 506 height 31
type input "Royal Canadian Air Force Veteran T-Shirt - “My Time in Uniform Is Over” - RCAF …"
drag, startPoint x: 562, startPoint y: 494, endPoint x: 370, endPoint y: 494, distance: 192.2
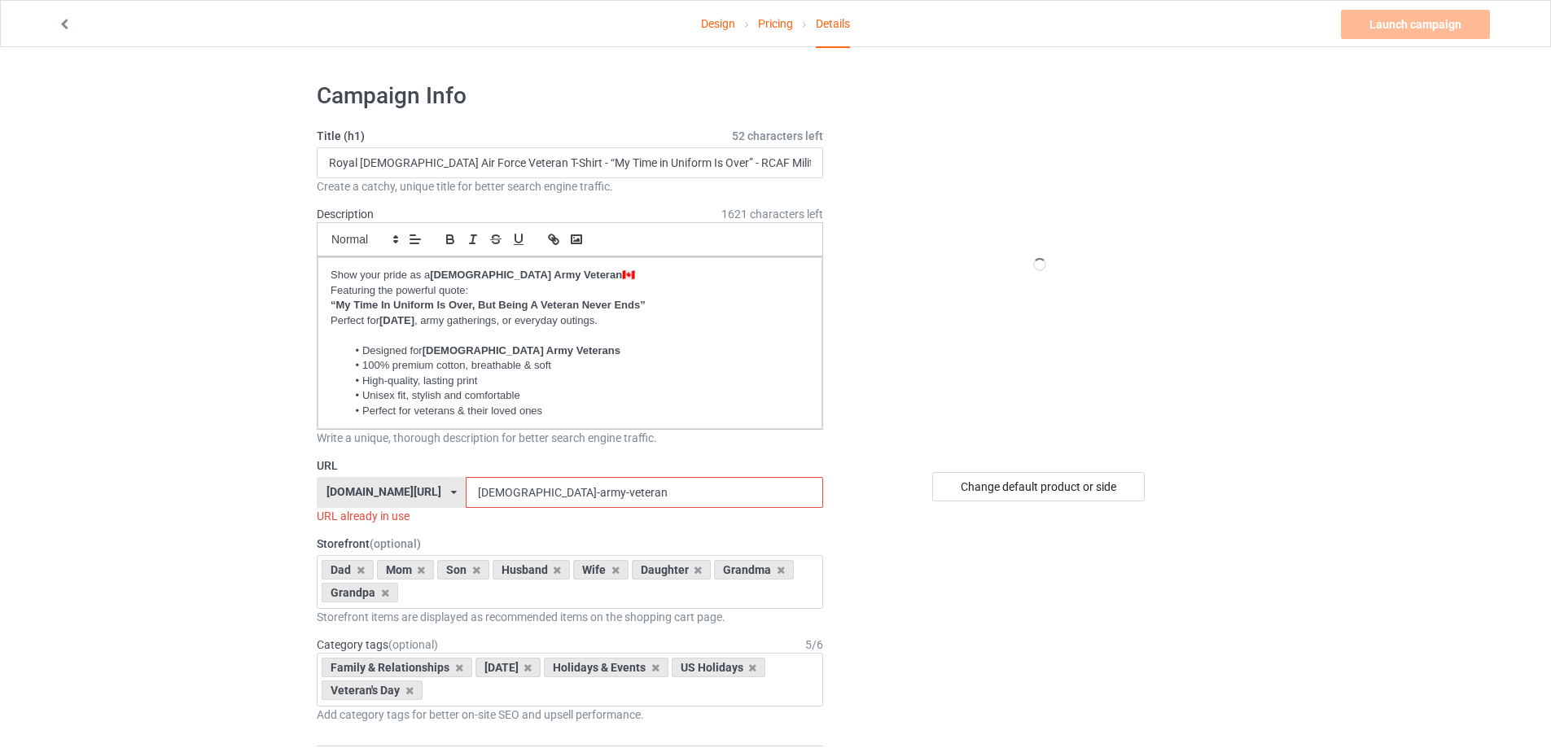
click at [370, 494] on div "bmatee.com/ bmatee.com/ vbtee.com/ teechip.com/ 5f8c5c61e767ad6e73745027 5fab95…" at bounding box center [570, 492] width 506 height 31
paste input "Royal Canadian Air Force V"
click at [466, 495] on input "Royal Canadian Air Force Veteran" at bounding box center [644, 492] width 357 height 31
click at [512, 492] on input "Royal-Canadian Air Force Veteran" at bounding box center [644, 492] width 357 height 31
click at [533, 489] on input "Royal-Canadian-Air Force Veteran" at bounding box center [644, 492] width 357 height 31
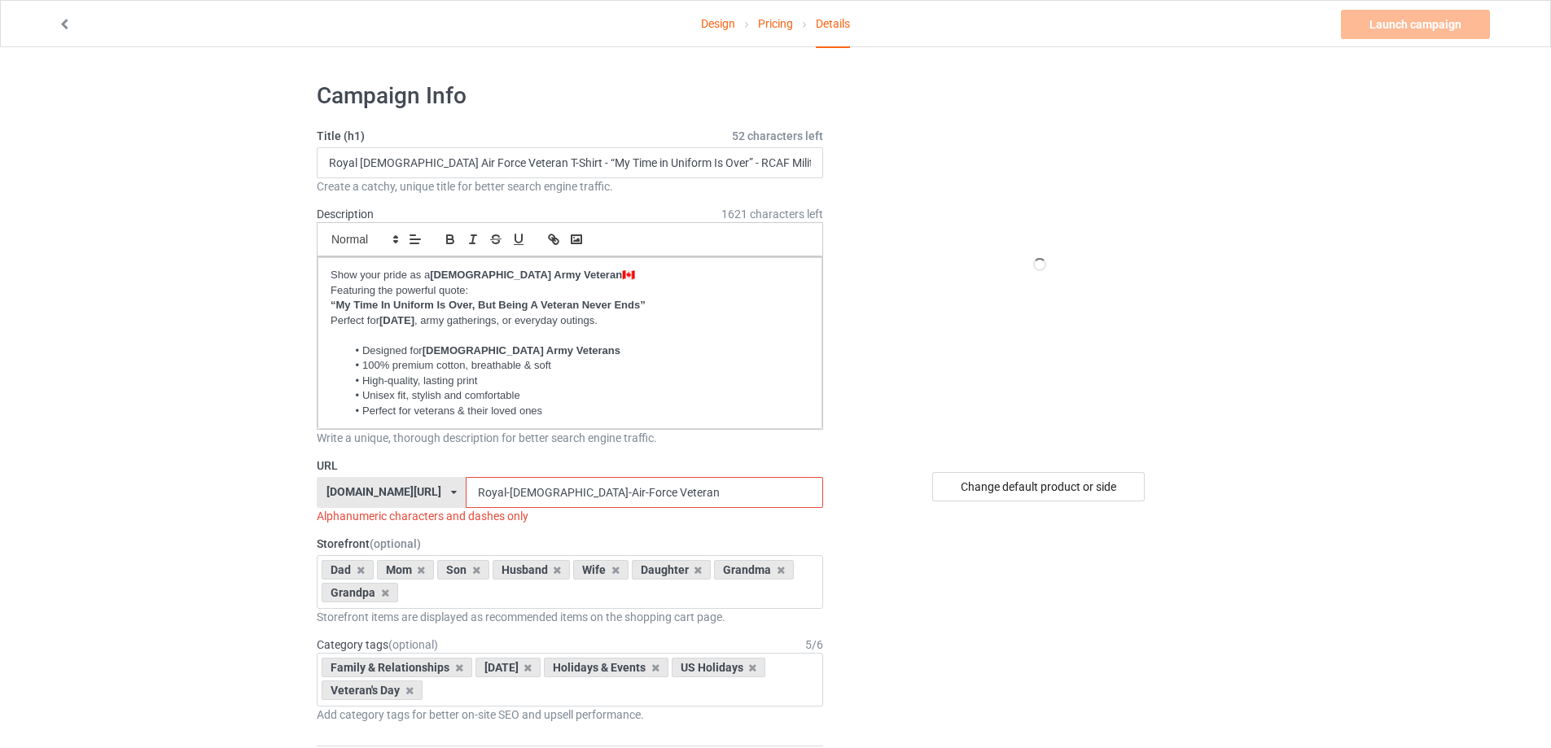
click at [564, 492] on input "Royal-Canadian-Air-Force Veteran" at bounding box center [644, 492] width 357 height 31
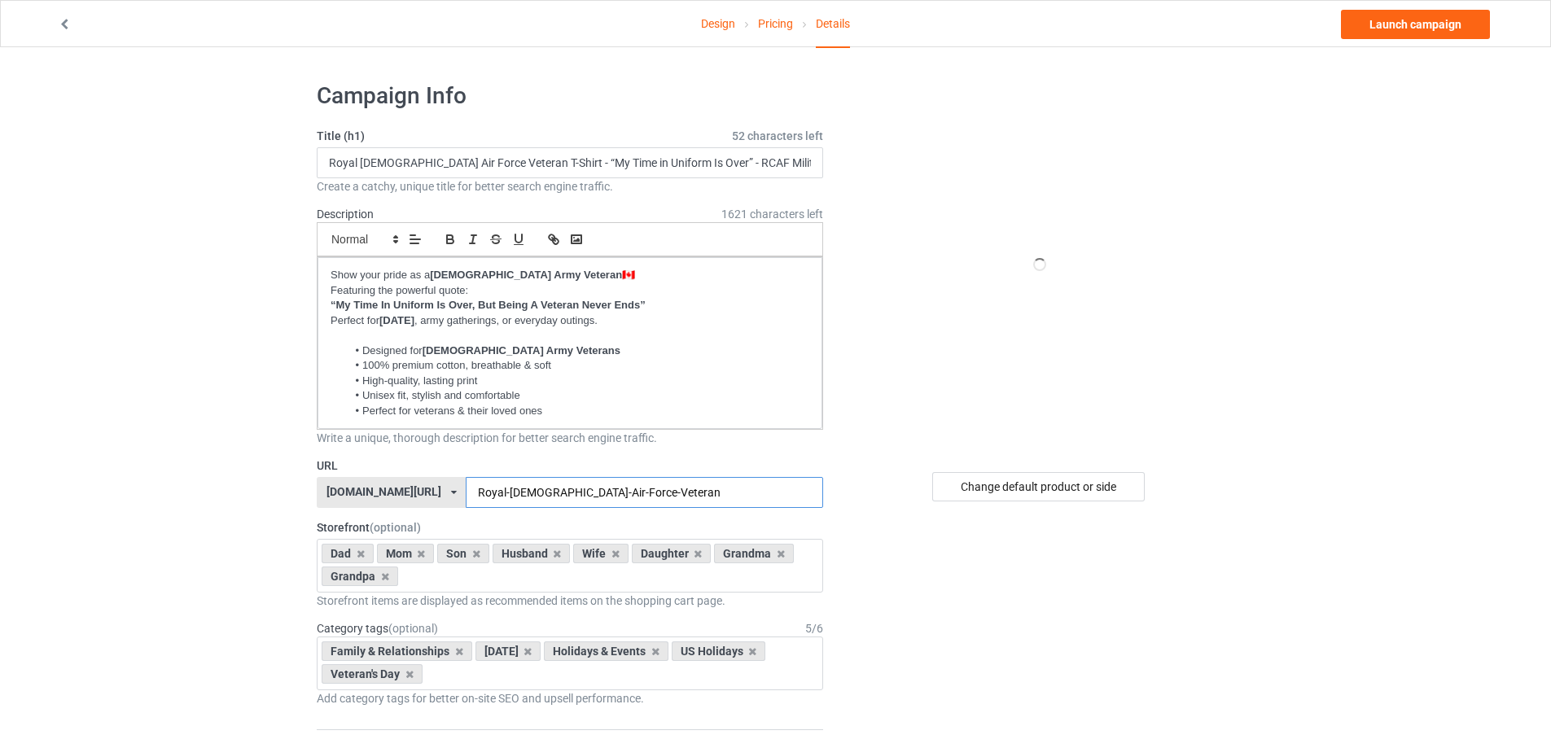
scroll to position [136, 0]
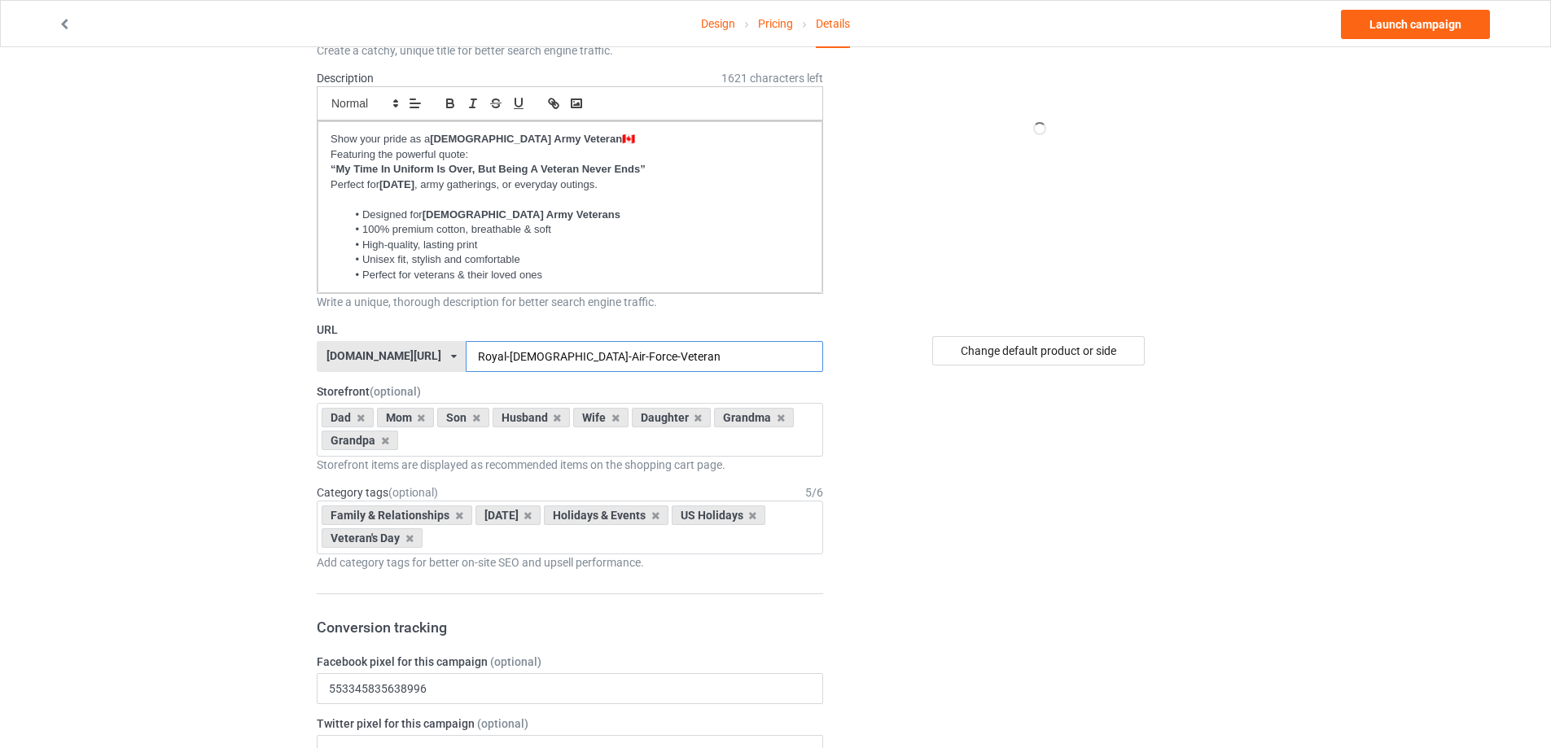
type input "Royal-Canadian-Air-Force-Veteran"
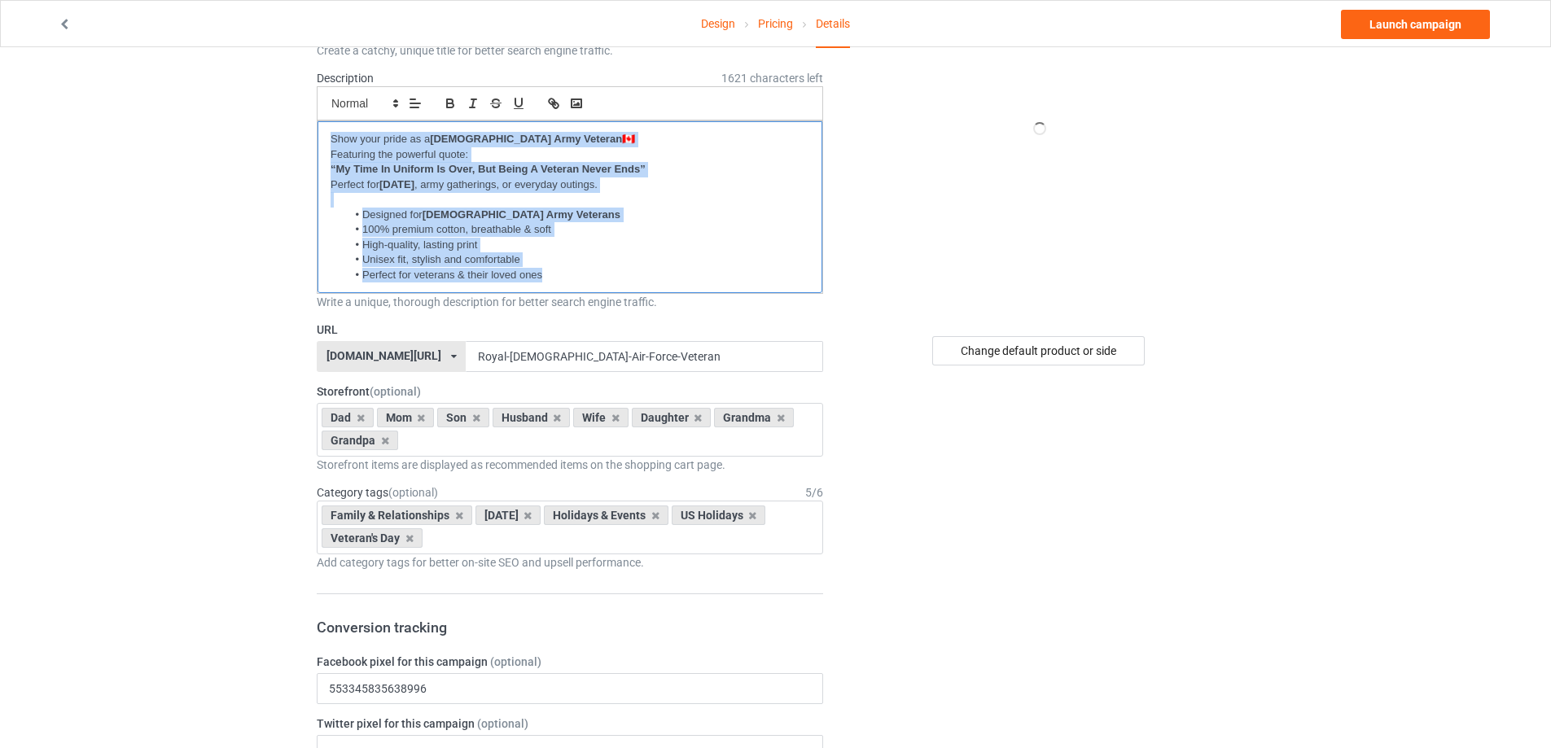
drag, startPoint x: 541, startPoint y: 275, endPoint x: 321, endPoint y: 136, distance: 260.2
click at [321, 136] on div "Show your pride as a [DEMOGRAPHIC_DATA] Army Veteran 🇨🇦 Featuring the powerful …" at bounding box center [570, 207] width 505 height 172
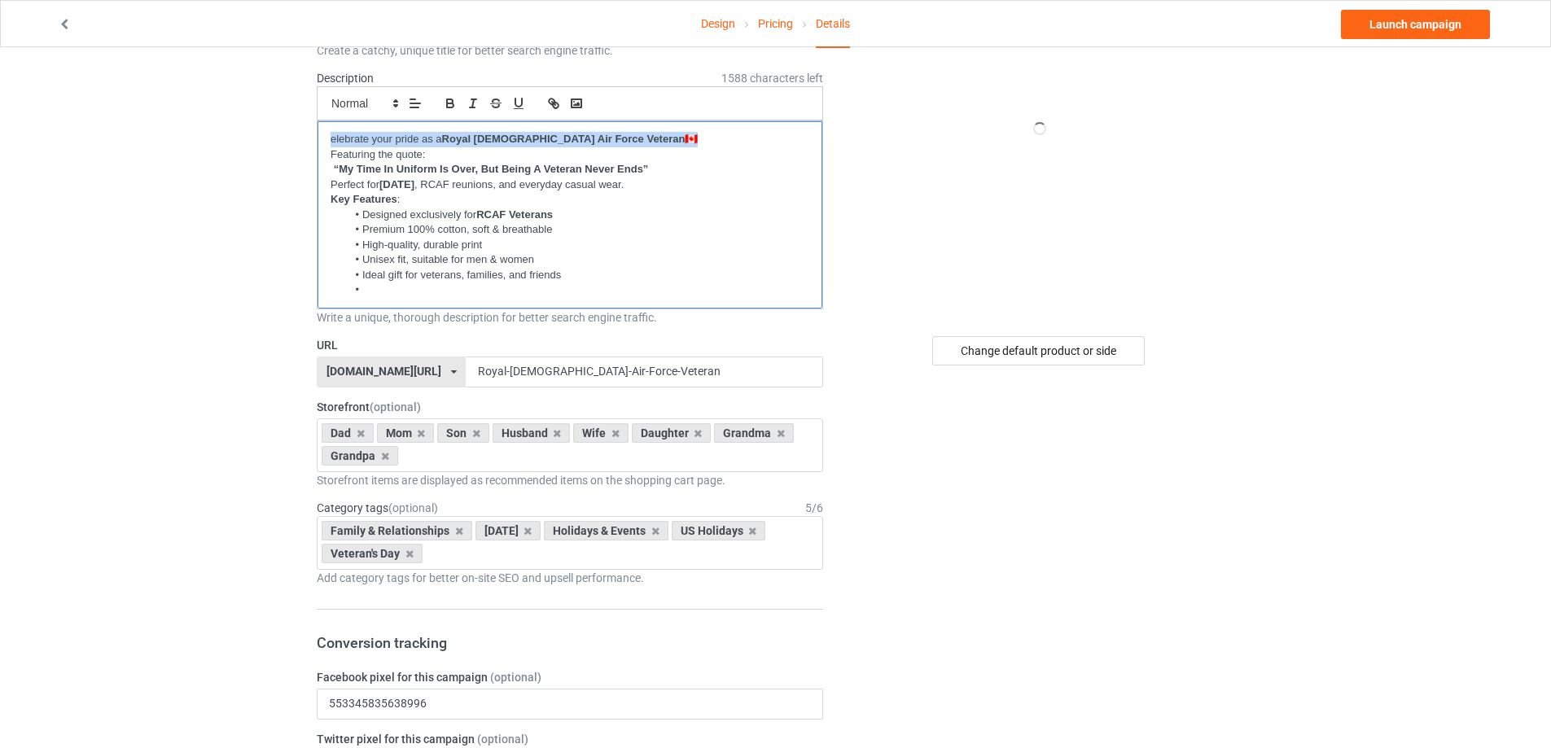
scroll to position [0, 0]
drag, startPoint x: 403, startPoint y: 199, endPoint x: 273, endPoint y: 197, distance: 130.3
drag, startPoint x: 400, startPoint y: 291, endPoint x: 337, endPoint y: 291, distance: 62.7
click at [337, 291] on ul "Designed exclusively for RCAF Veterans Premium 100% cotton, soft & breathable H…" at bounding box center [570, 253] width 479 height 90
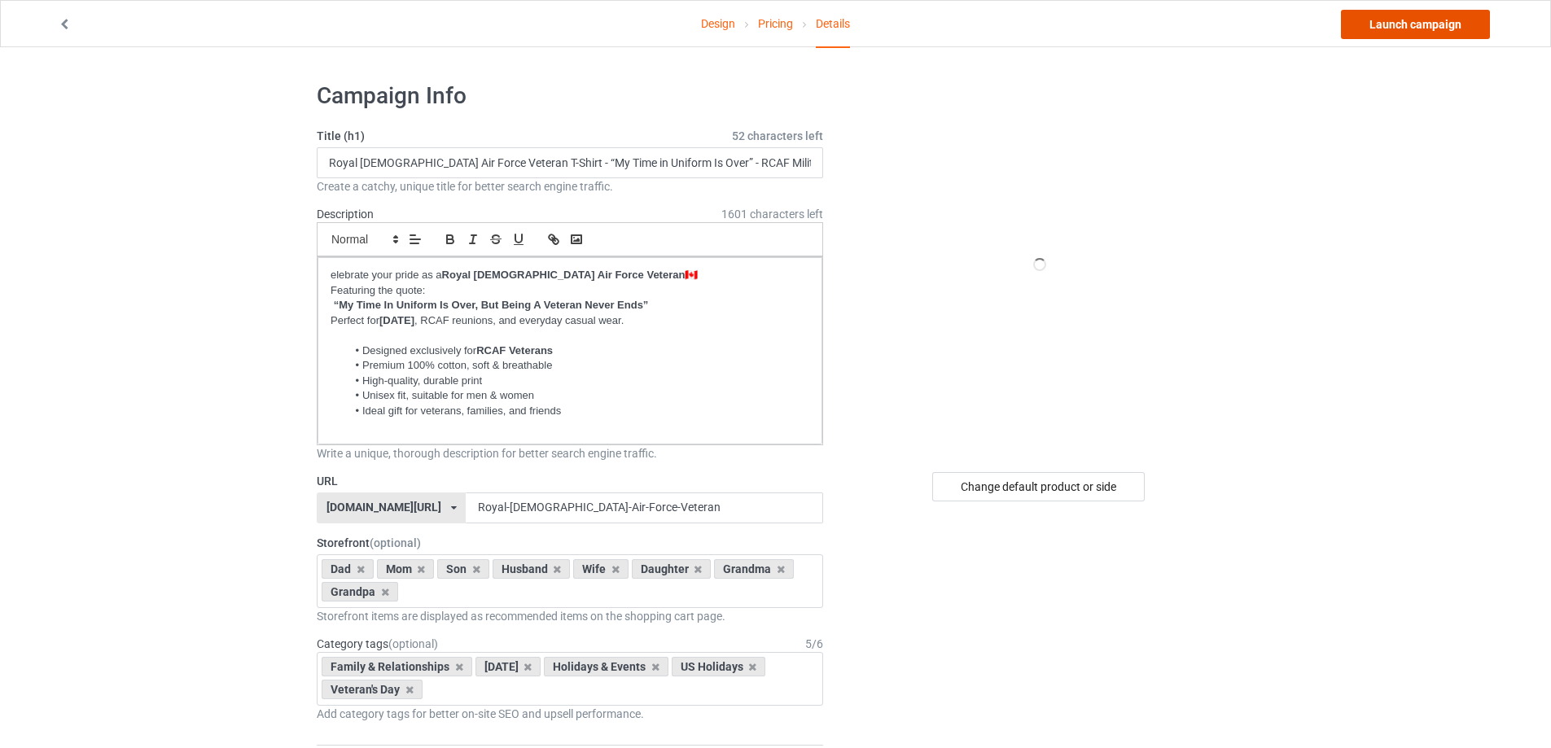
click at [1418, 27] on link "Launch campaign" at bounding box center [1415, 24] width 149 height 29
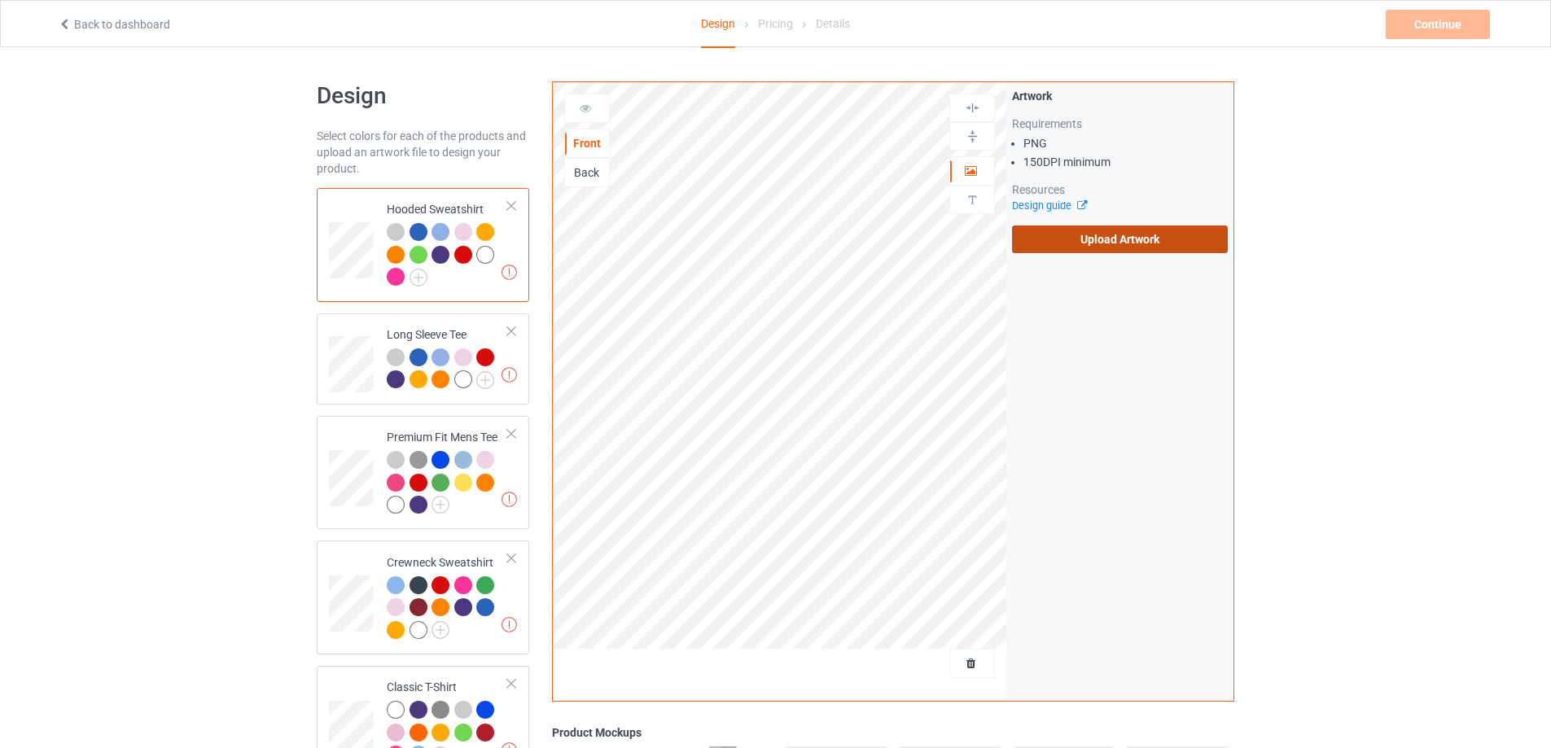
click at [1102, 240] on label "Upload Artwork" at bounding box center [1120, 240] width 216 height 28
click at [0, 0] on input "Upload Artwork" at bounding box center [0, 0] width 0 height 0
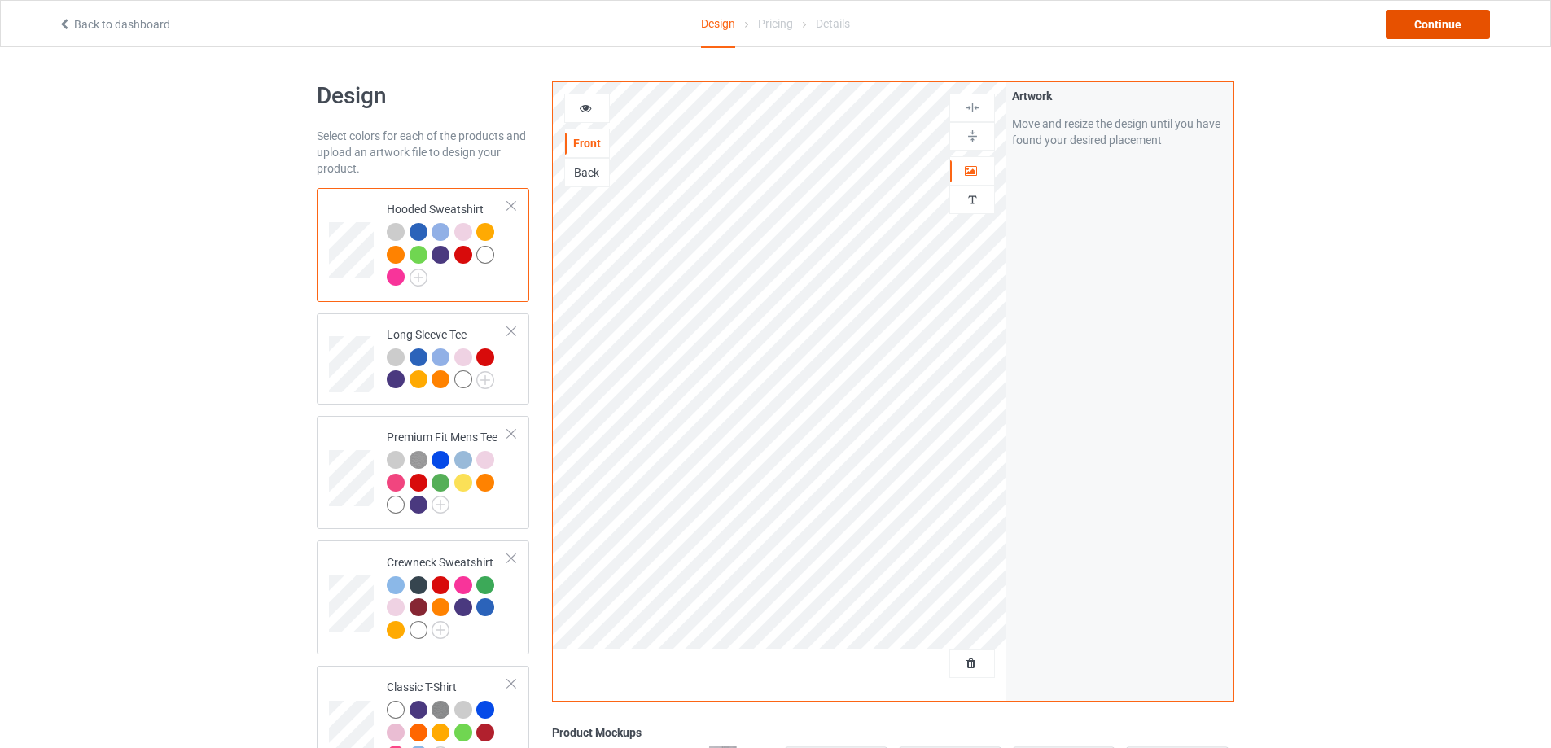
click at [1468, 12] on div "Continue" at bounding box center [1438, 24] width 104 height 29
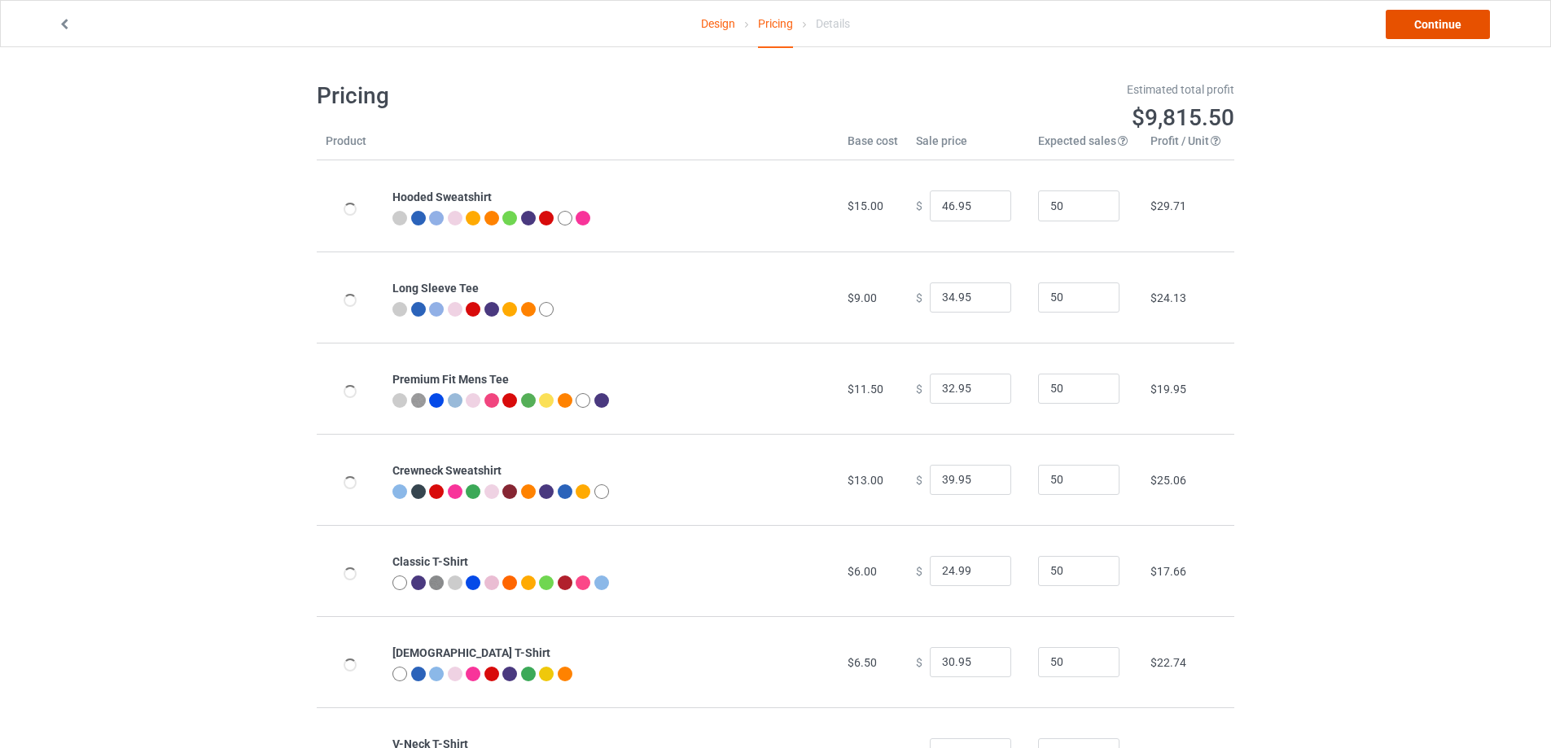
click at [1466, 14] on link "Continue" at bounding box center [1438, 24] width 104 height 29
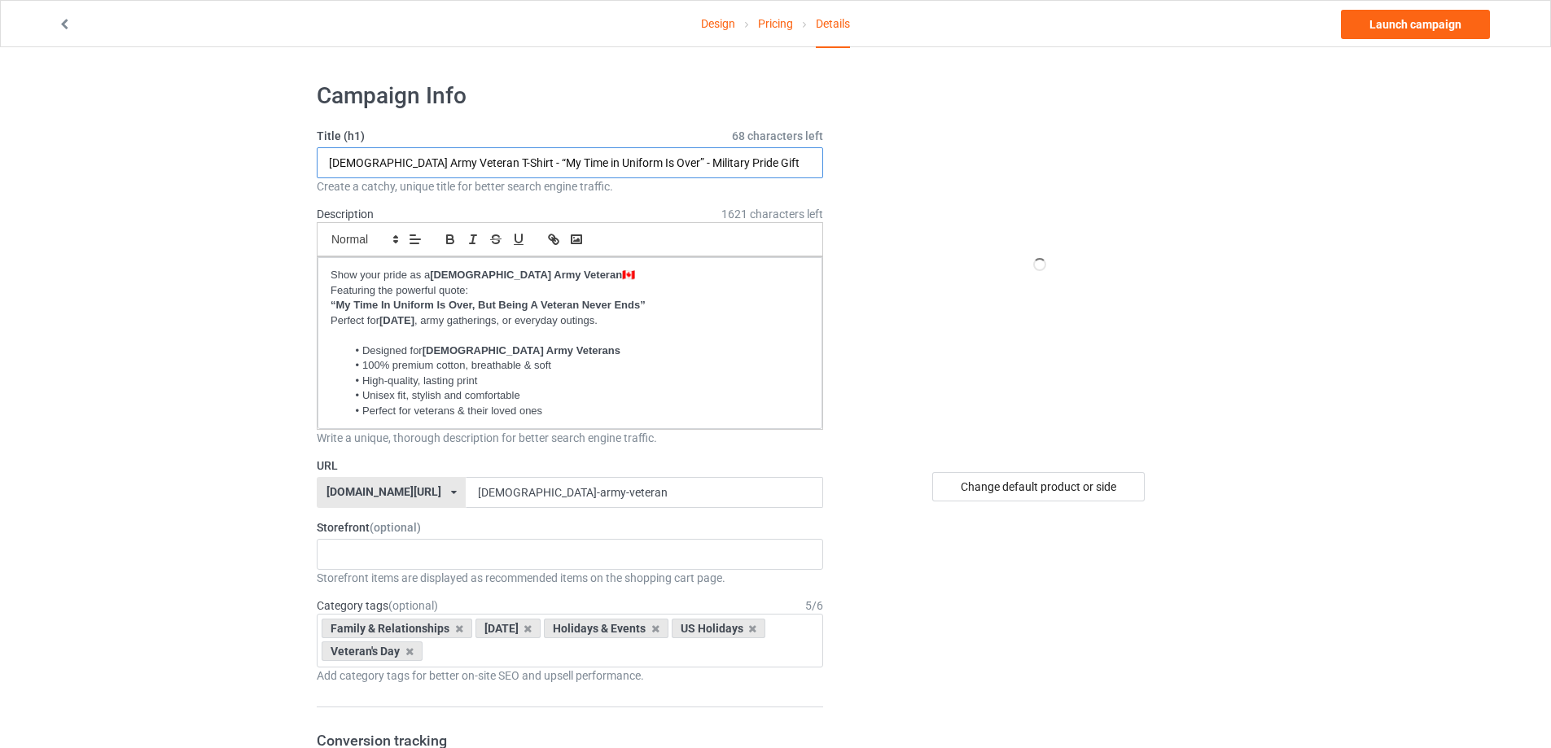
drag, startPoint x: 743, startPoint y: 167, endPoint x: 323, endPoint y: 169, distance: 419.4
click at [323, 169] on input "[DEMOGRAPHIC_DATA] Army Veteran T-Shirt - “My Time in Uniform Is Over” - Milita…" at bounding box center [570, 162] width 506 height 31
paste input "– “My Time in Uniform Is Over” –"
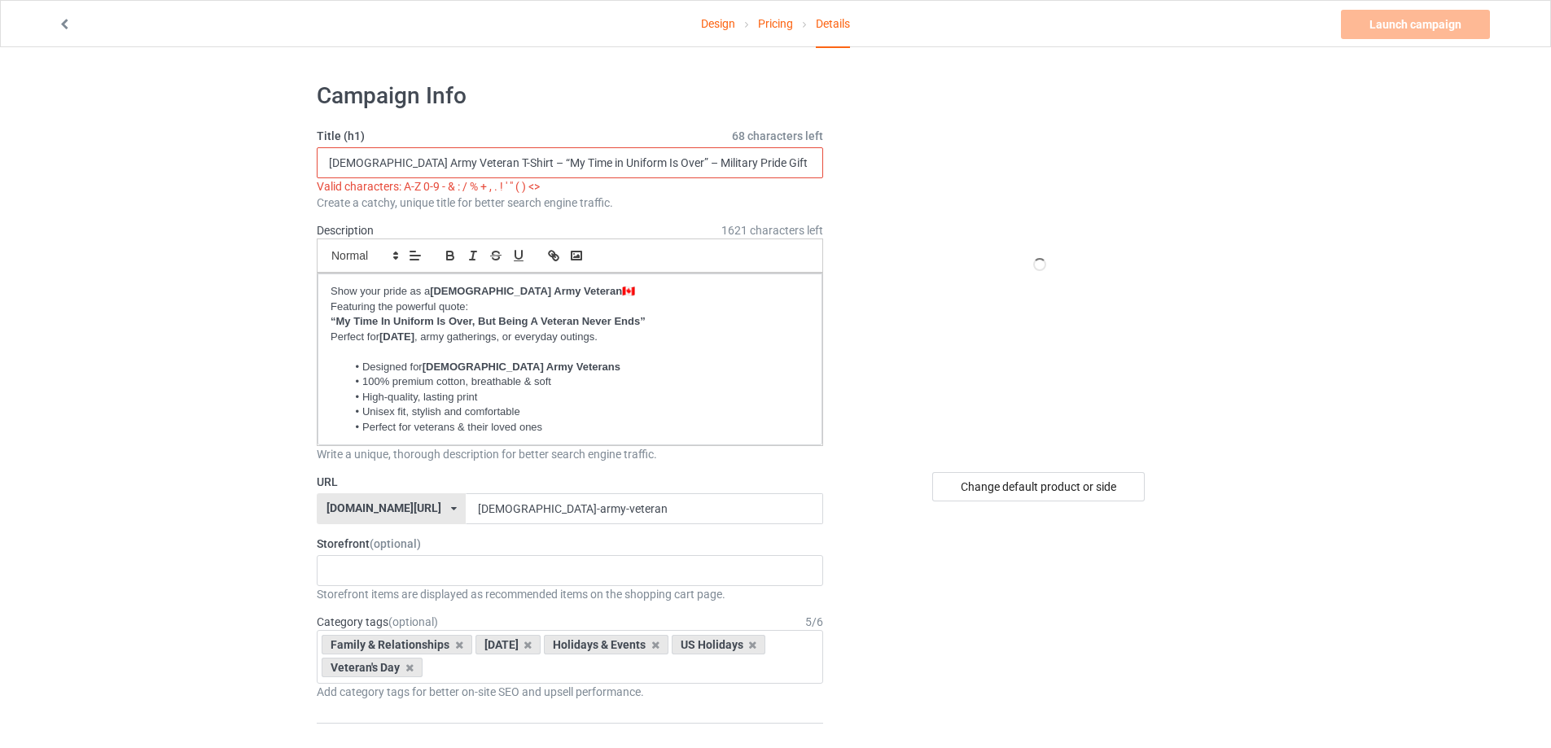
click at [491, 166] on input "[DEMOGRAPHIC_DATA] Army Veteran T-Shirt – “My Time in Uniform Is Over” – Milita…" at bounding box center [570, 162] width 506 height 31
click at [644, 164] on input "[DEMOGRAPHIC_DATA] Army Veteran T-Shirt - “My Time in Uniform Is Over” – Milita…" at bounding box center [570, 162] width 506 height 31
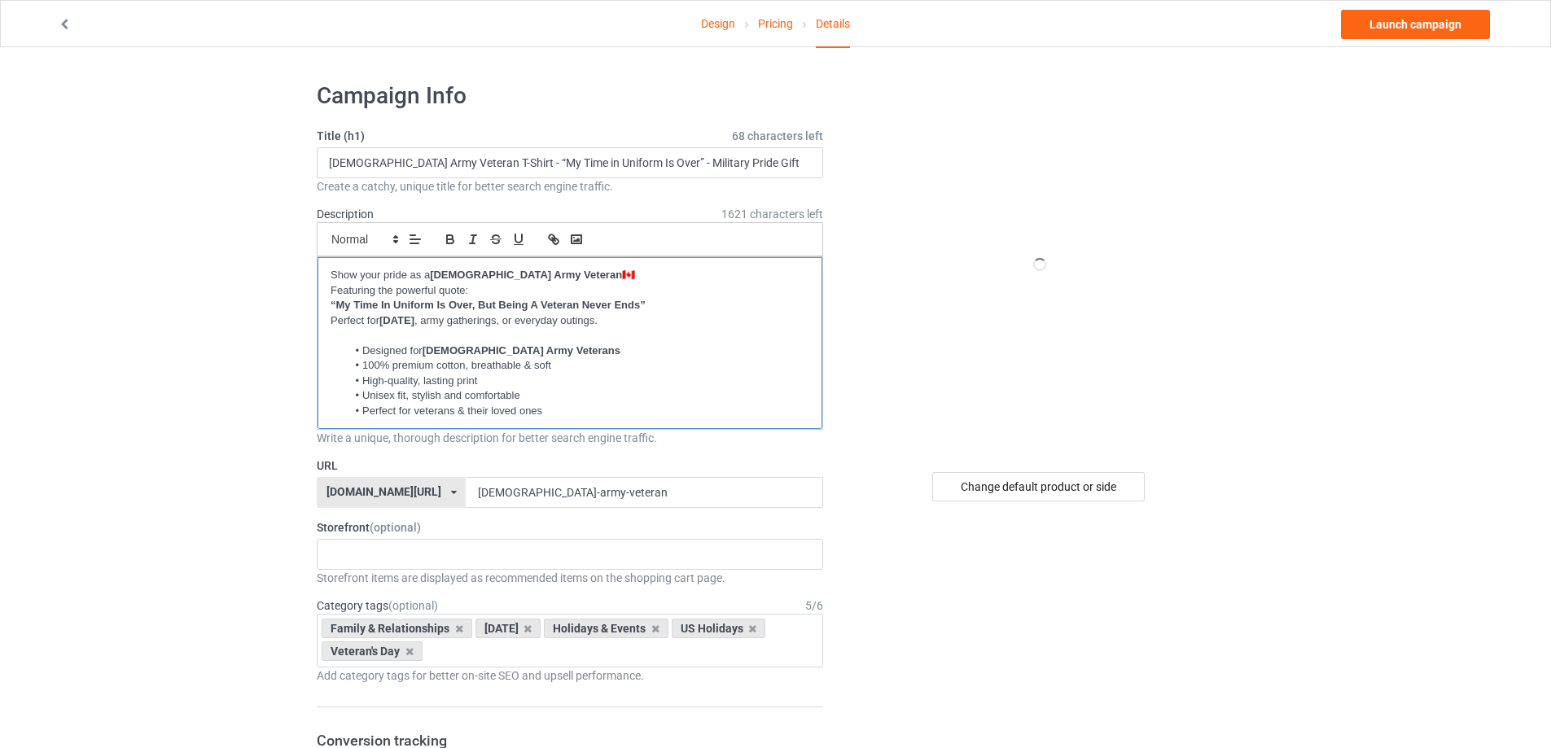
click at [376, 303] on strong "“My Time In Uniform Is Over, But Being A Veteran Never Ends”" at bounding box center [488, 305] width 315 height 12
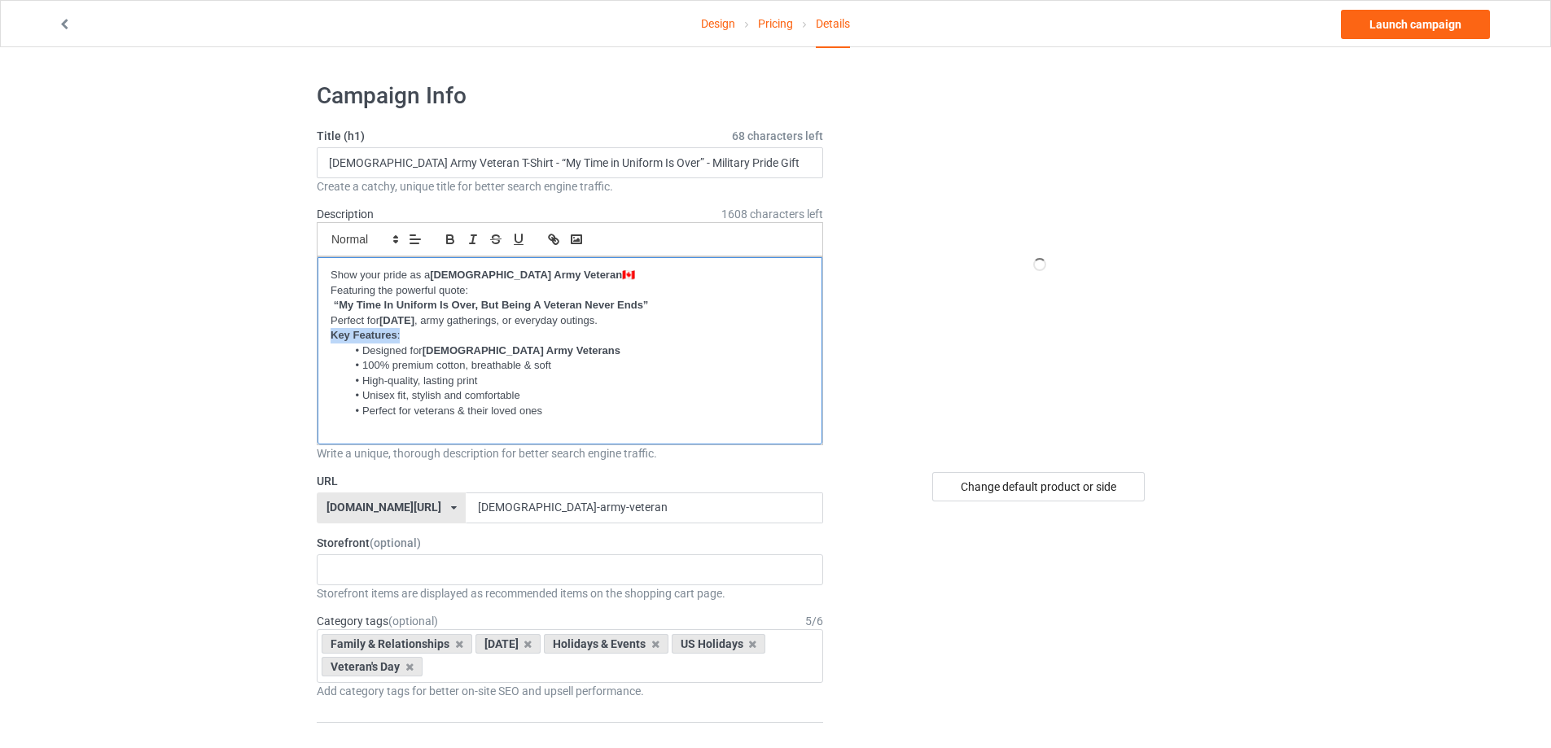
drag, startPoint x: 401, startPoint y: 334, endPoint x: 290, endPoint y: 334, distance: 111.6
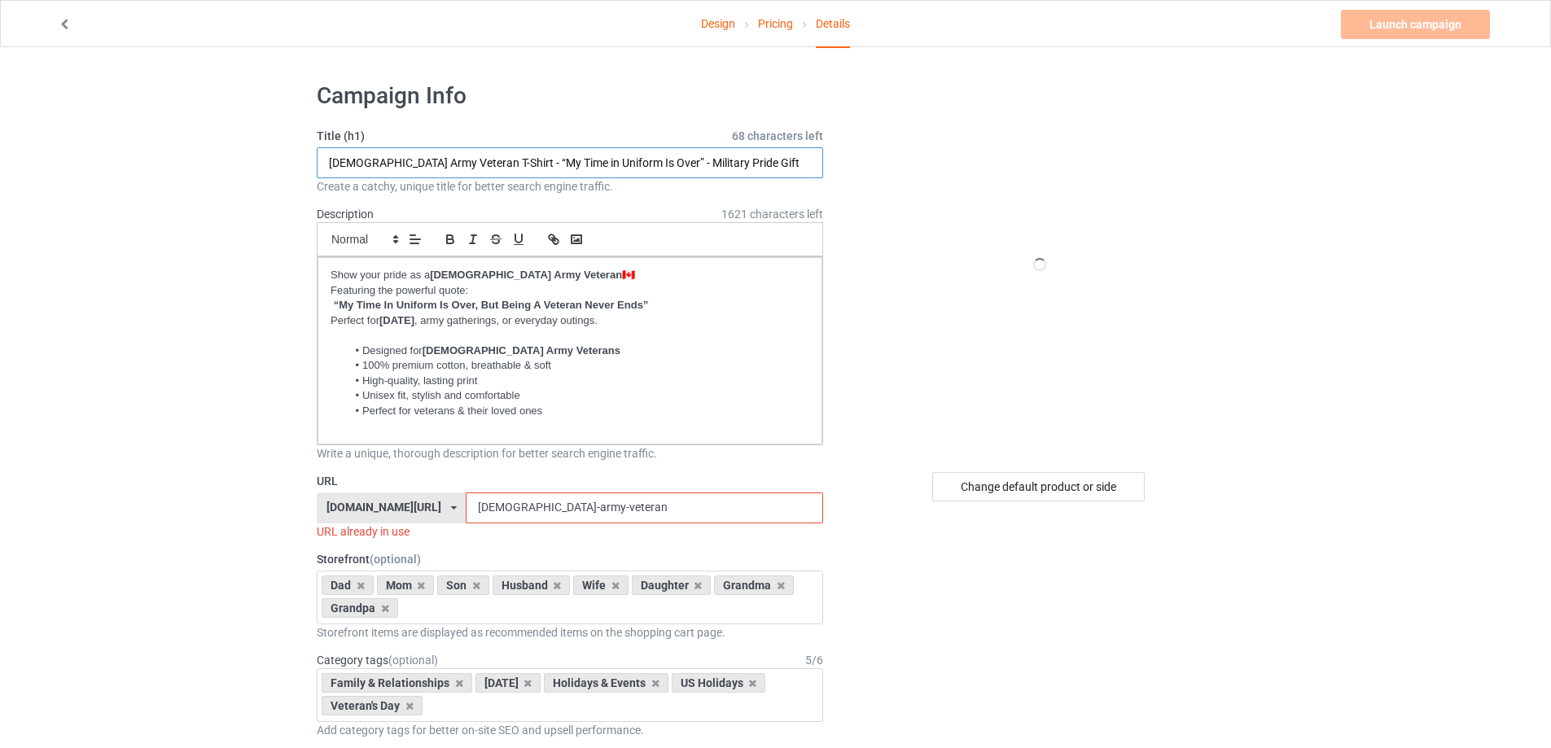
drag, startPoint x: 746, startPoint y: 168, endPoint x: 226, endPoint y: 168, distance: 520.3
paste input "Royal [DEMOGRAPHIC_DATA] Navy Veteran T-Shirt – “My Time in Uniform Is Over” – …"
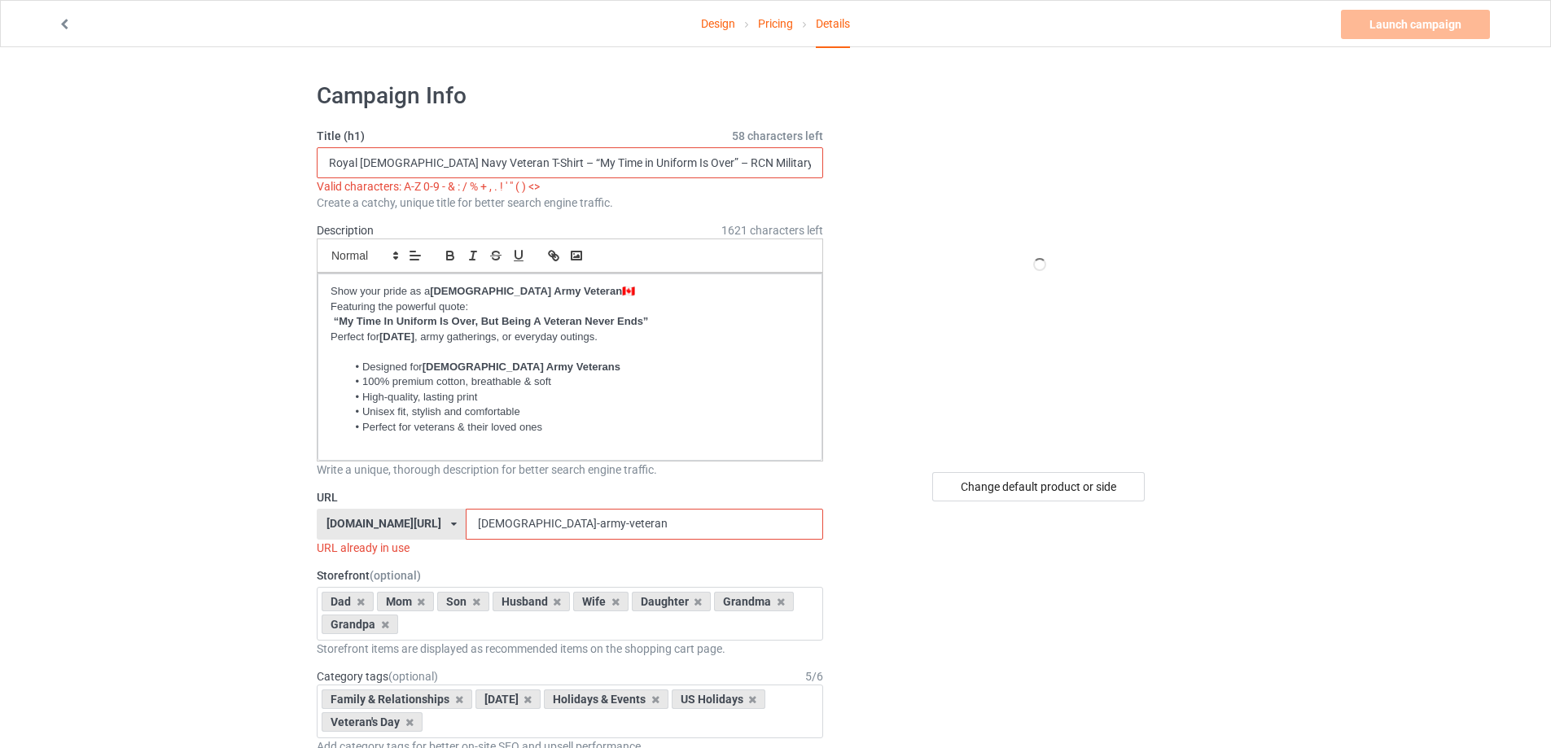
click at [521, 164] on input "Royal [DEMOGRAPHIC_DATA] Navy Veteran T-Shirt – “My Time in Uniform Is Over” – …" at bounding box center [570, 162] width 506 height 31
click at [677, 164] on input "Royal [DEMOGRAPHIC_DATA] Navy Veteran T-Shirt - “My Time in Uniform Is Over” – …" at bounding box center [570, 162] width 506 height 31
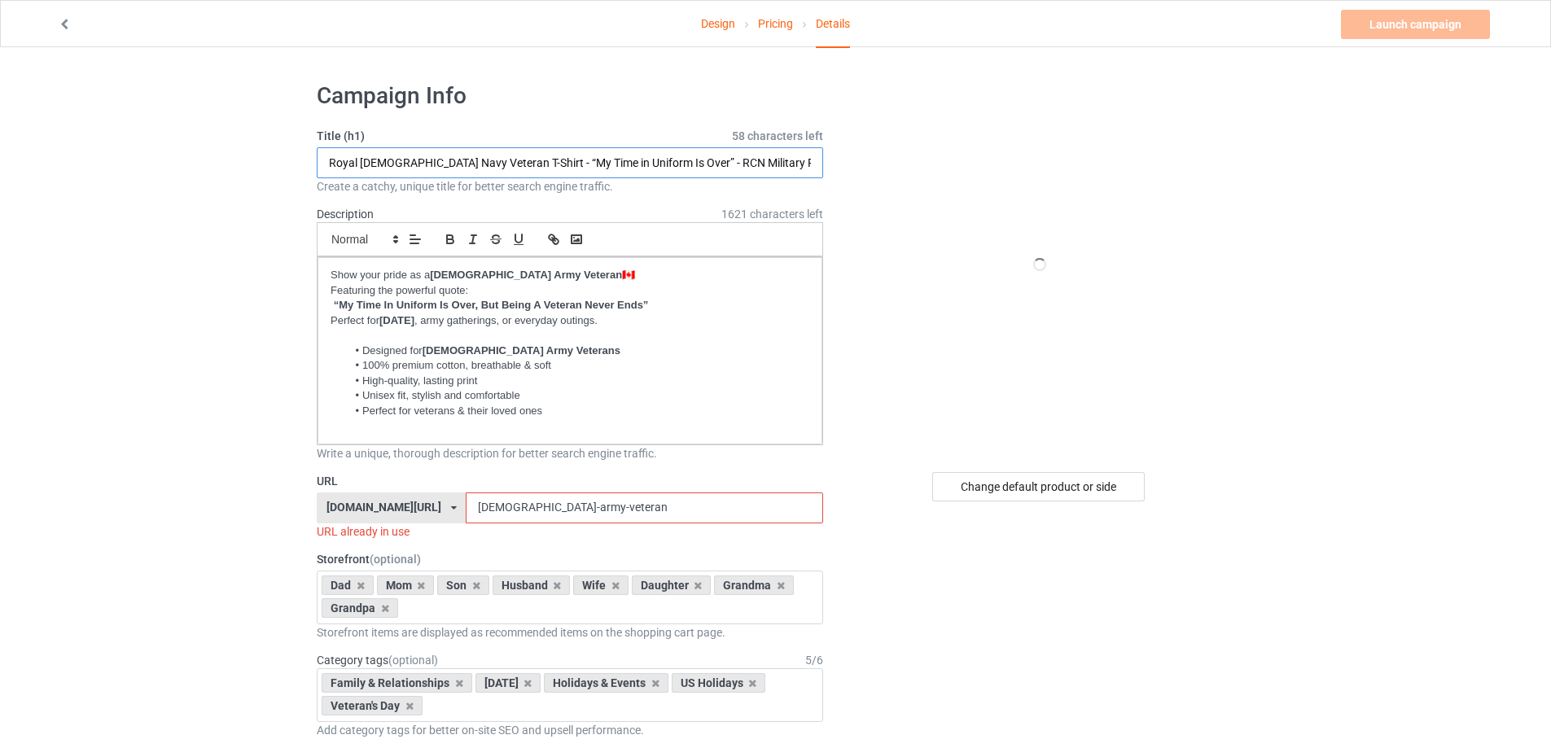
type input "Royal [DEMOGRAPHIC_DATA] Navy Veteran T-Shirt - “My Time in Uniform Is Over” - …"
click at [555, 409] on li "Perfect for veterans & their loved ones" at bounding box center [578, 411] width 463 height 15
drag, startPoint x: 402, startPoint y: 335, endPoint x: 297, endPoint y: 331, distance: 105.1
drag, startPoint x: 476, startPoint y: 164, endPoint x: 389, endPoint y: 158, distance: 86.6
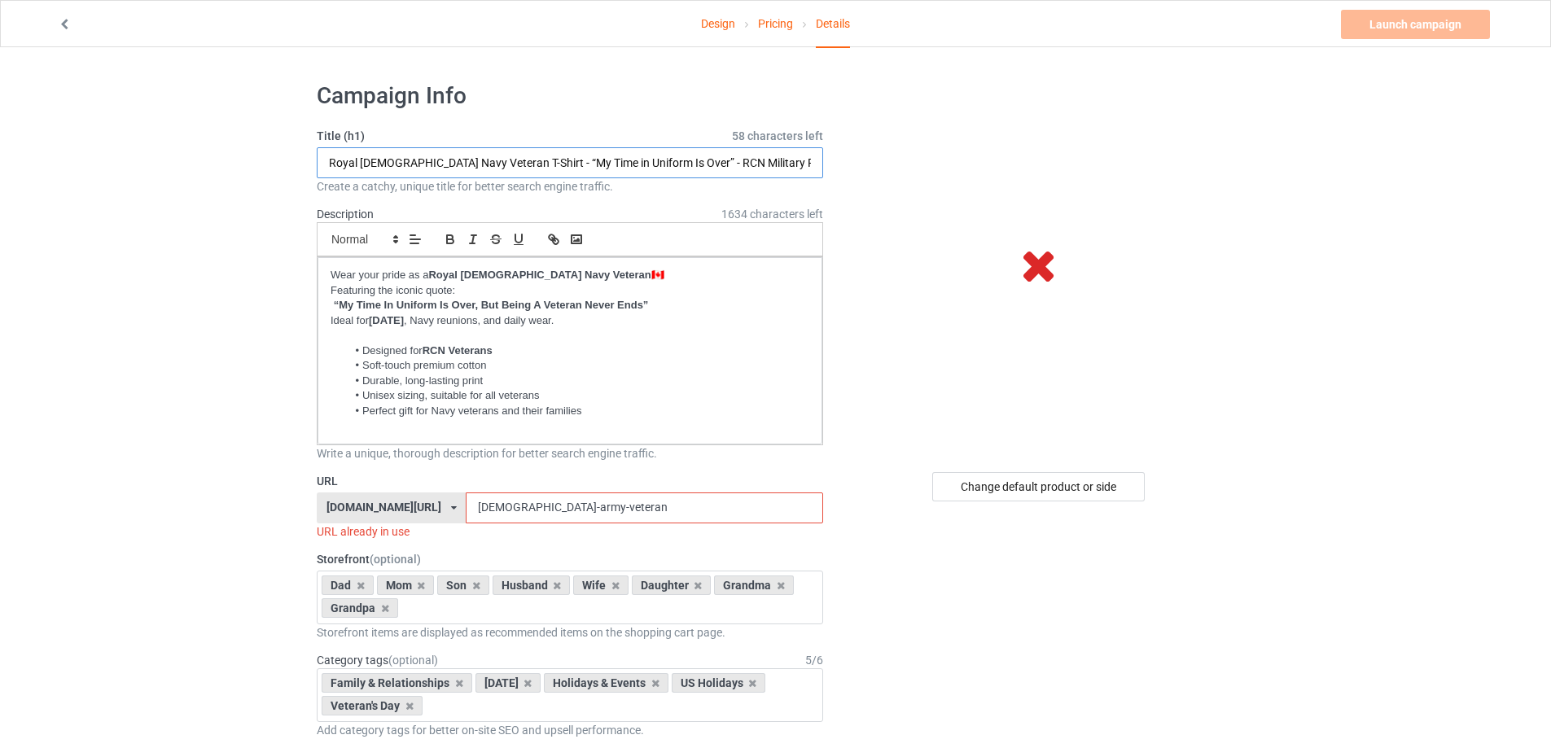
click at [389, 158] on input "Royal [DEMOGRAPHIC_DATA] Navy Veteran T-Shirt - “My Time in Uniform Is Over” - …" at bounding box center [570, 162] width 506 height 31
click at [508, 506] on input "[DEMOGRAPHIC_DATA]-army-veteran" at bounding box center [644, 508] width 357 height 31
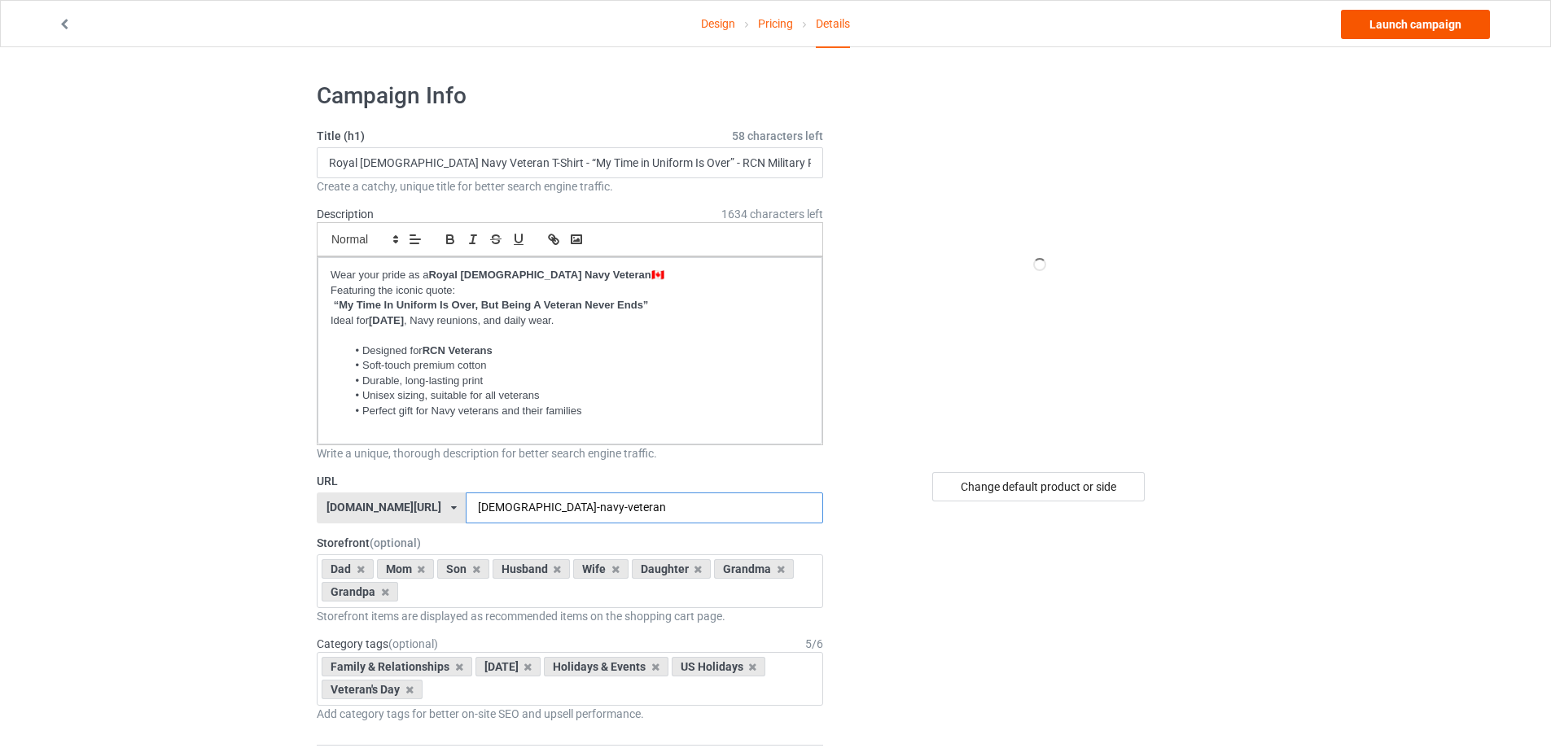
type input "[DEMOGRAPHIC_DATA]-navy-veteran"
click at [1408, 31] on link "Launch campaign" at bounding box center [1415, 24] width 149 height 29
